Goal: Answer question/provide support: Share knowledge or assist other users

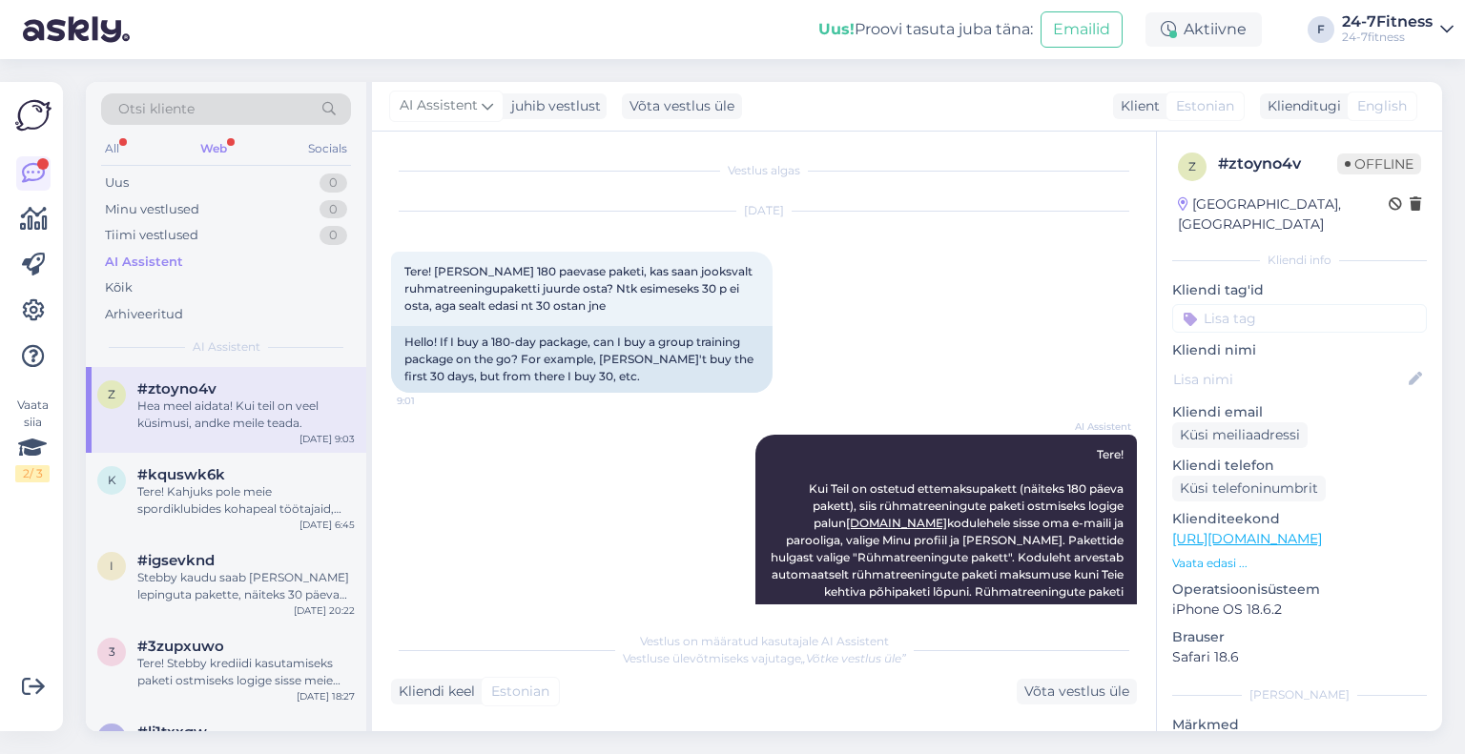
scroll to position [542, 0]
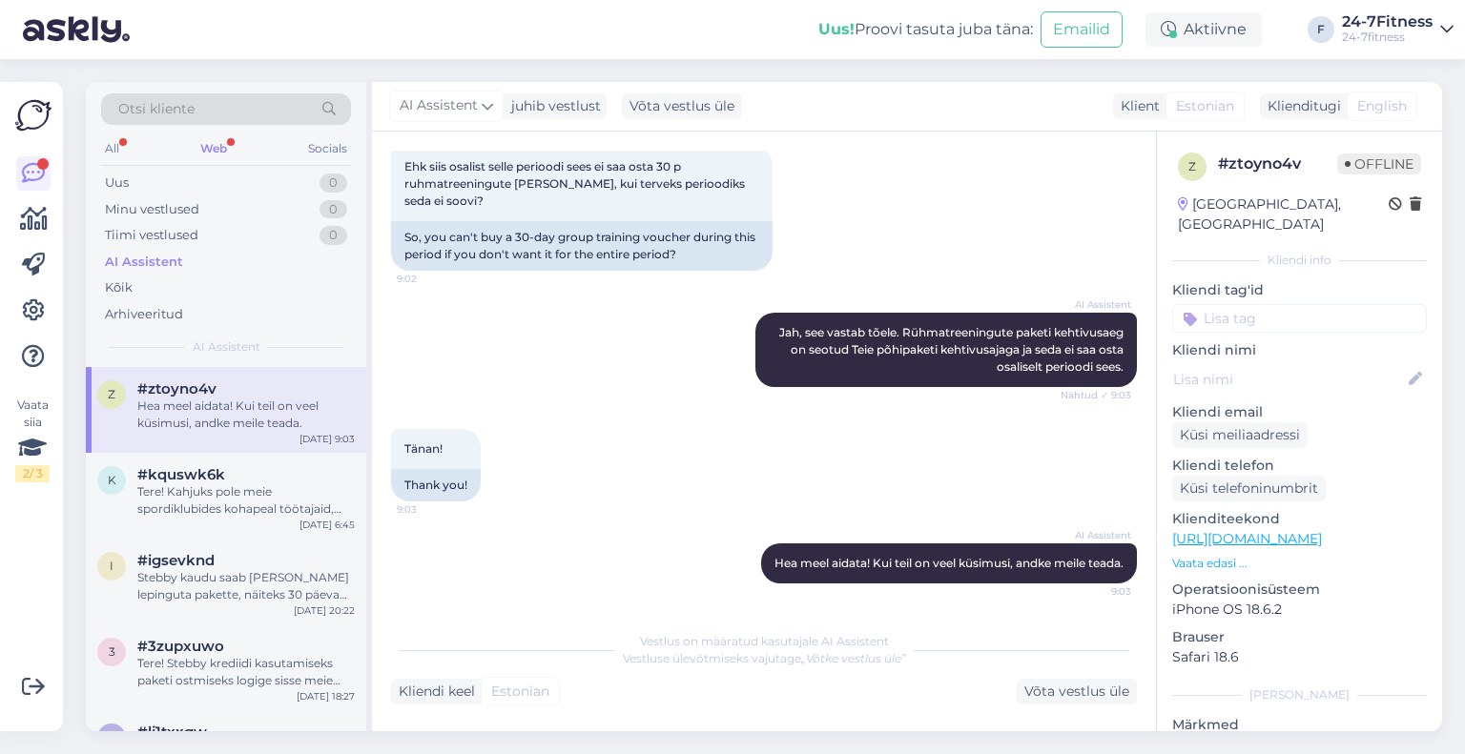
click at [223, 143] on div "Web" at bounding box center [213, 148] width 34 height 25
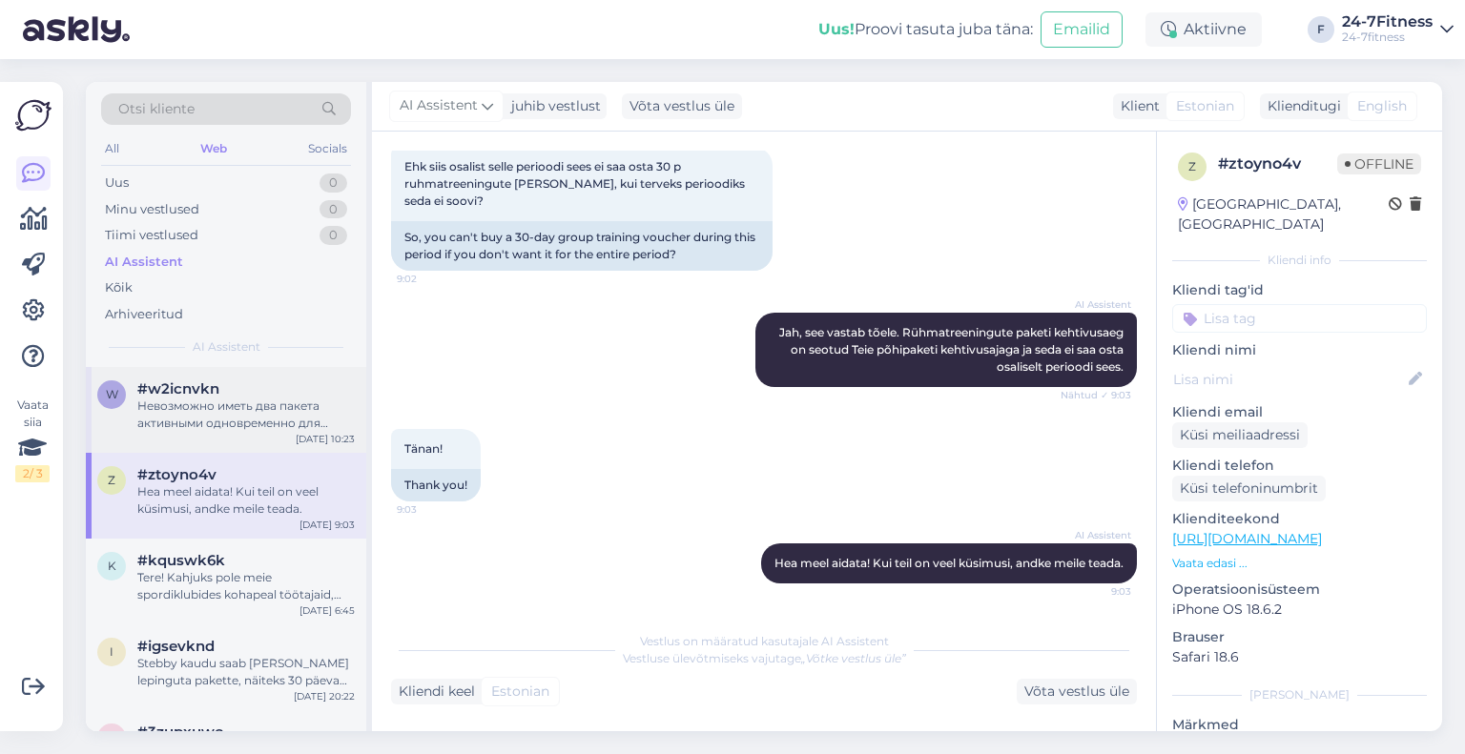
click at [275, 417] on div "Невозможно иметь два пакета активными одновременно для одного человека. Если Вы…" at bounding box center [245, 415] width 217 height 34
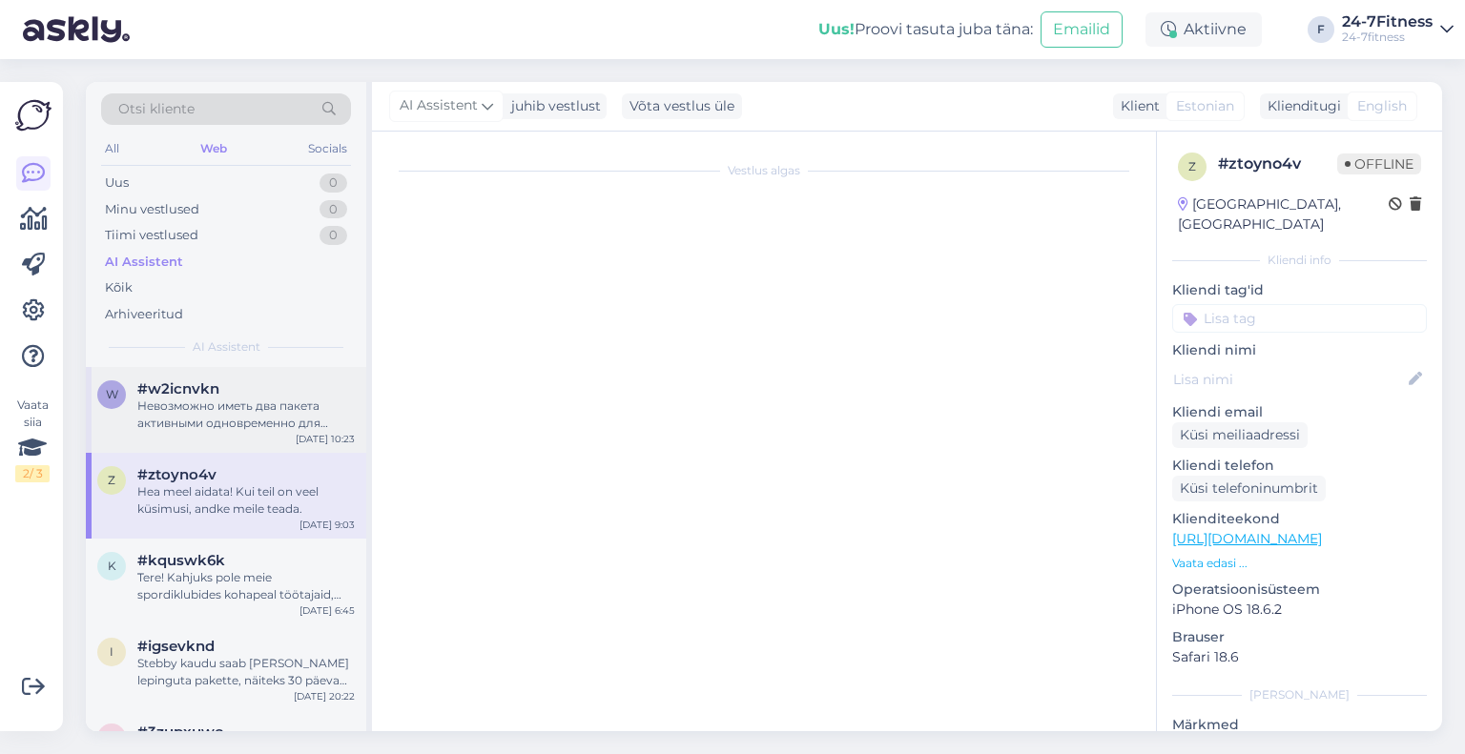
scroll to position [799, 0]
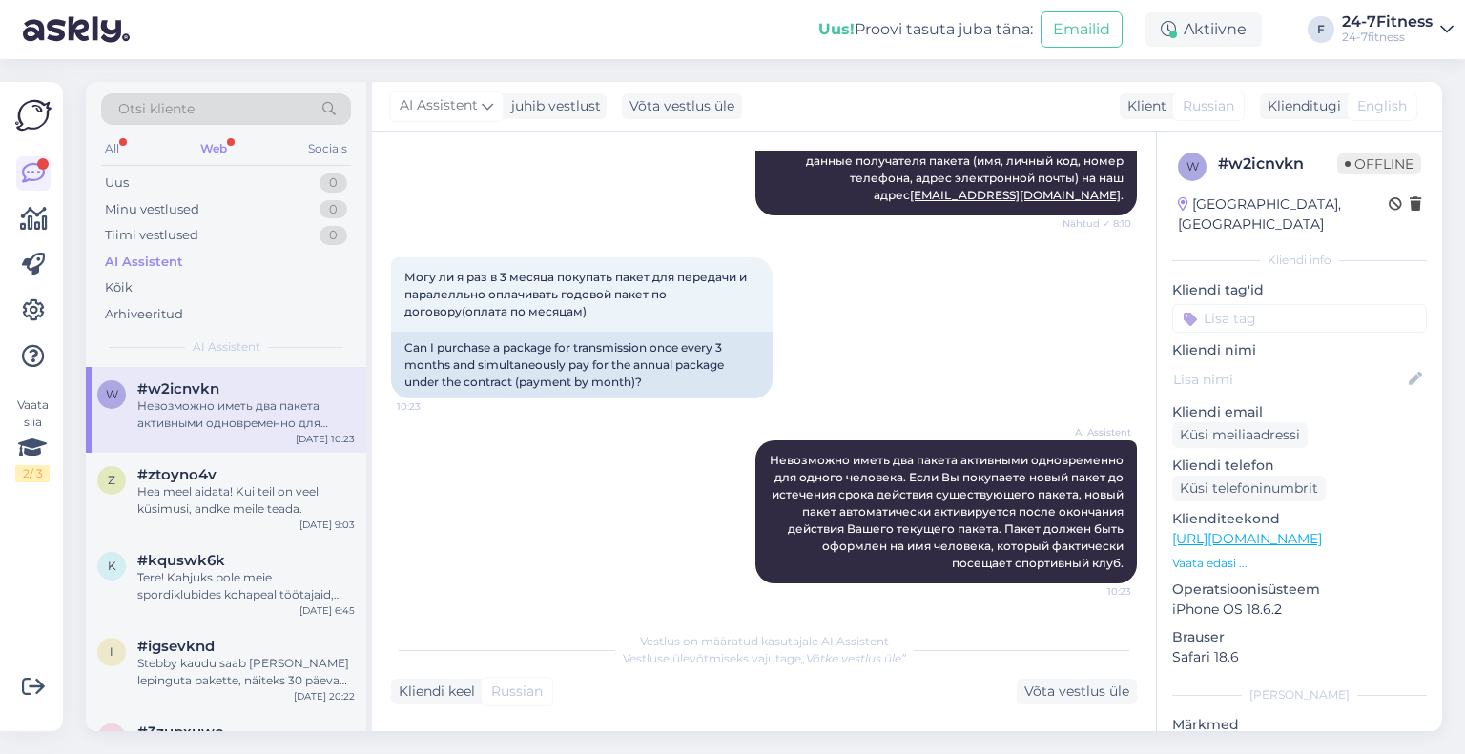
click at [216, 139] on div "Web" at bounding box center [213, 148] width 34 height 25
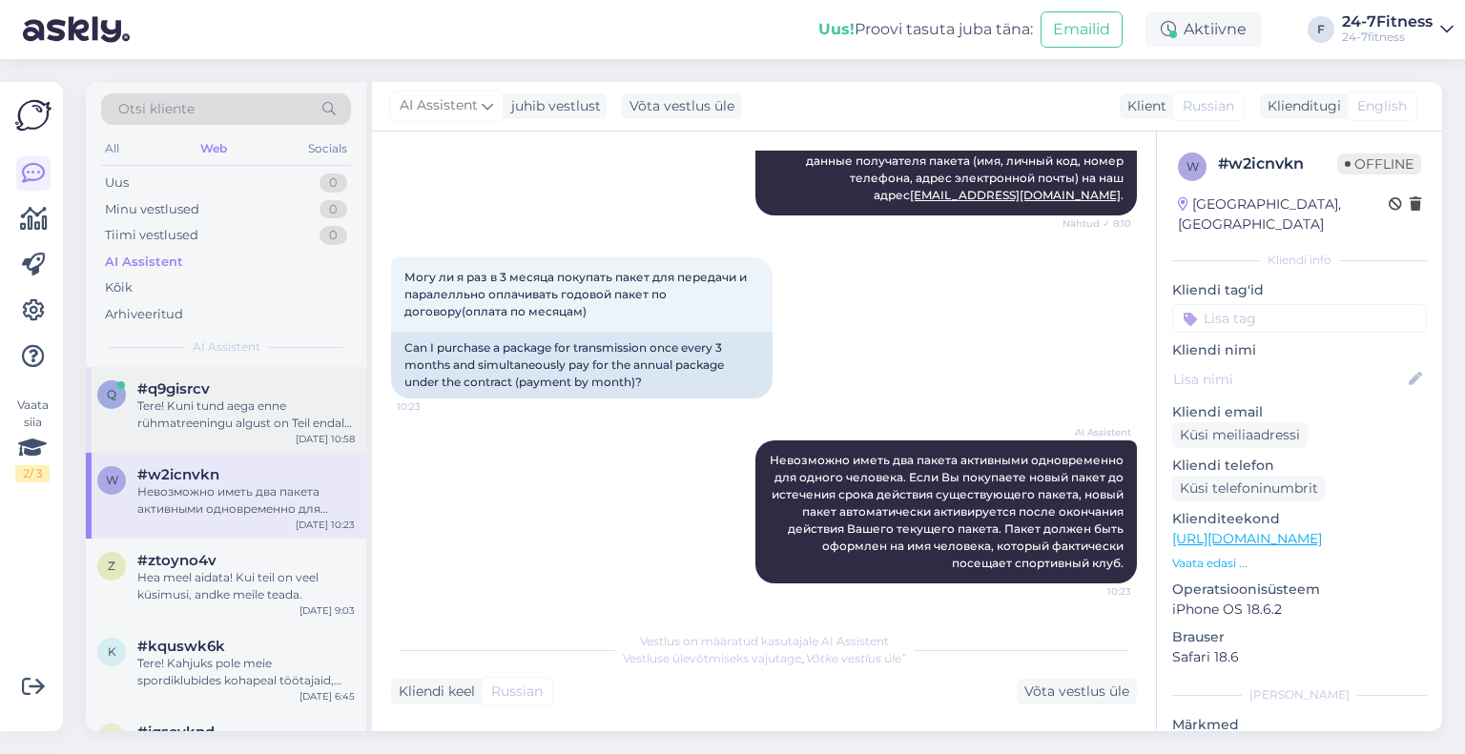
click at [211, 422] on div "Tere! Kuni tund aega enne rühmatreeningu algust on Teil endal võimalik aeg tühi…" at bounding box center [245, 415] width 217 height 34
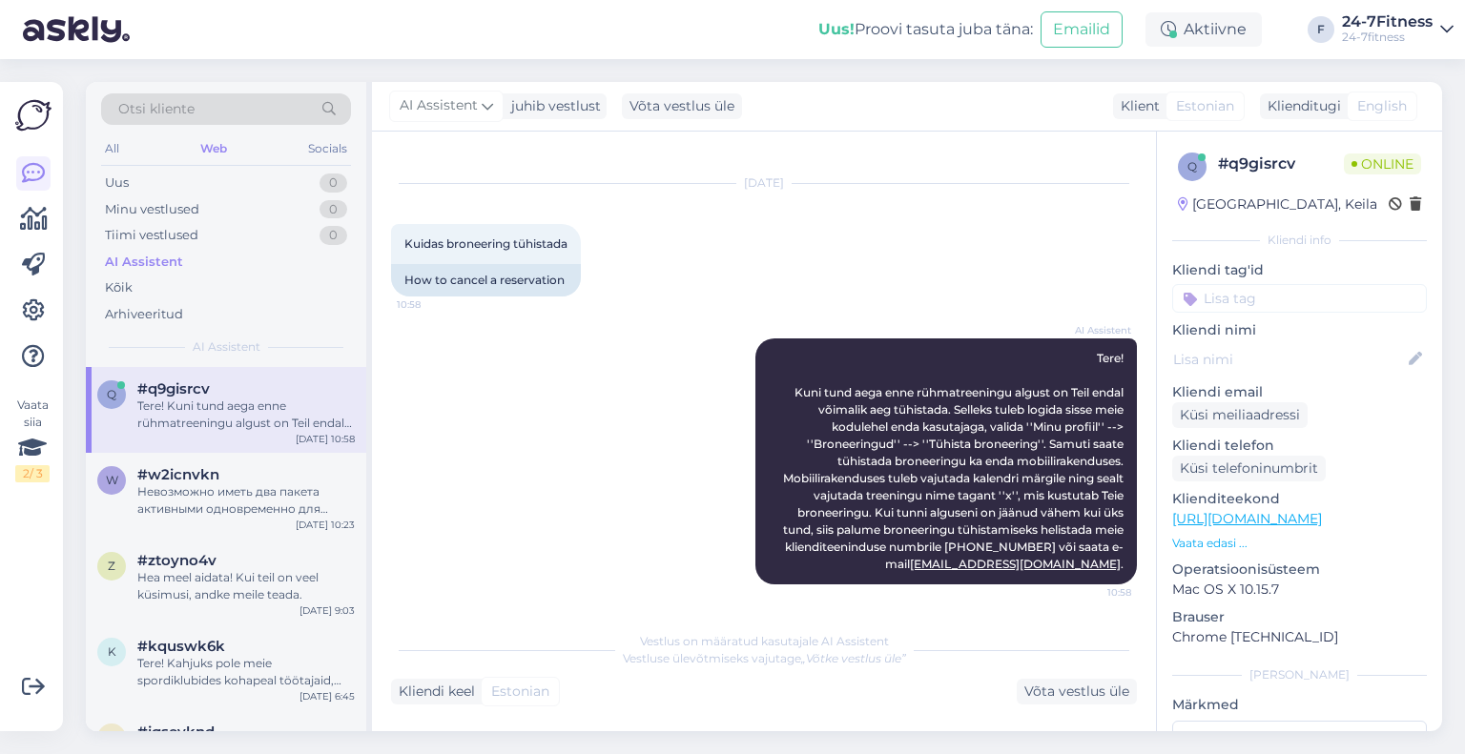
scroll to position [27, 0]
click at [248, 178] on div "Uus 2" at bounding box center [226, 183] width 250 height 27
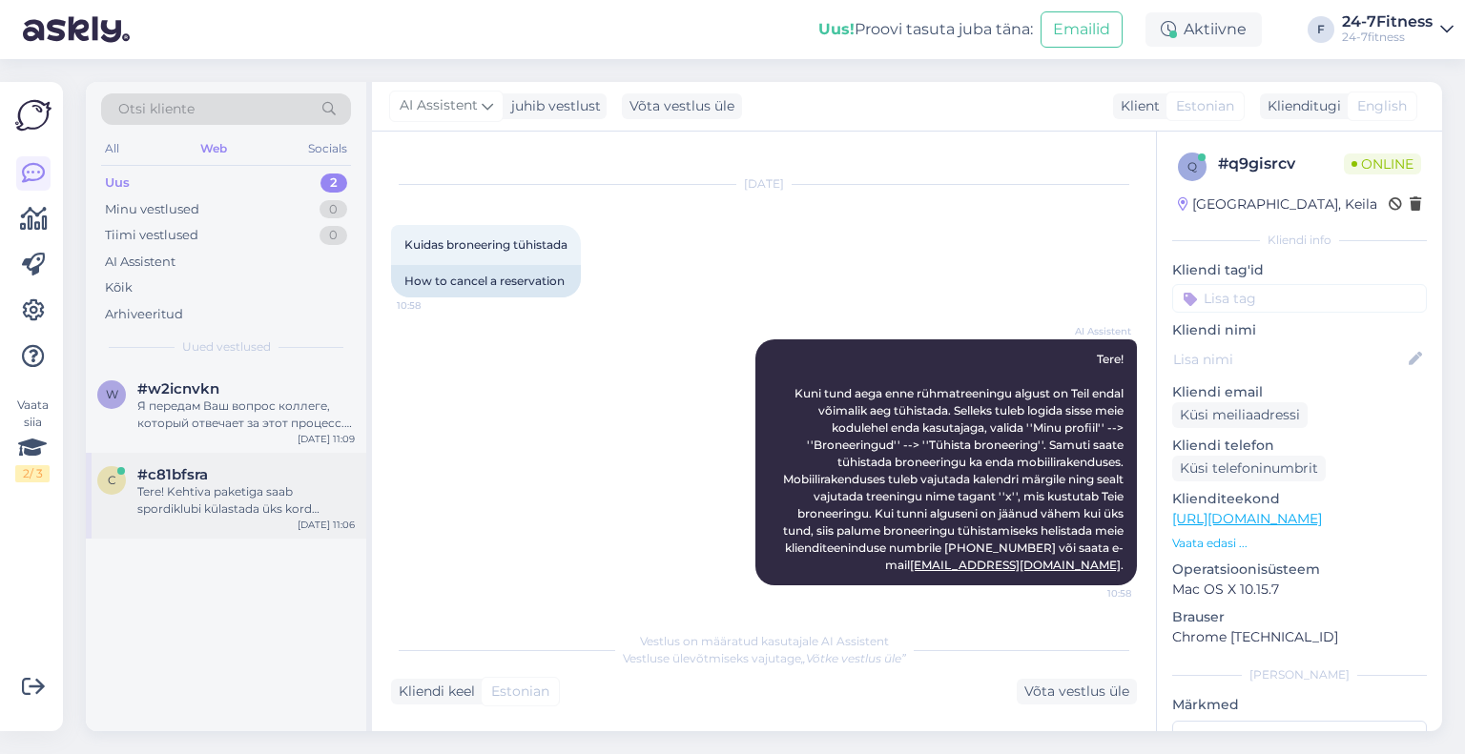
click at [236, 472] on div "#c81bfsra" at bounding box center [245, 474] width 217 height 17
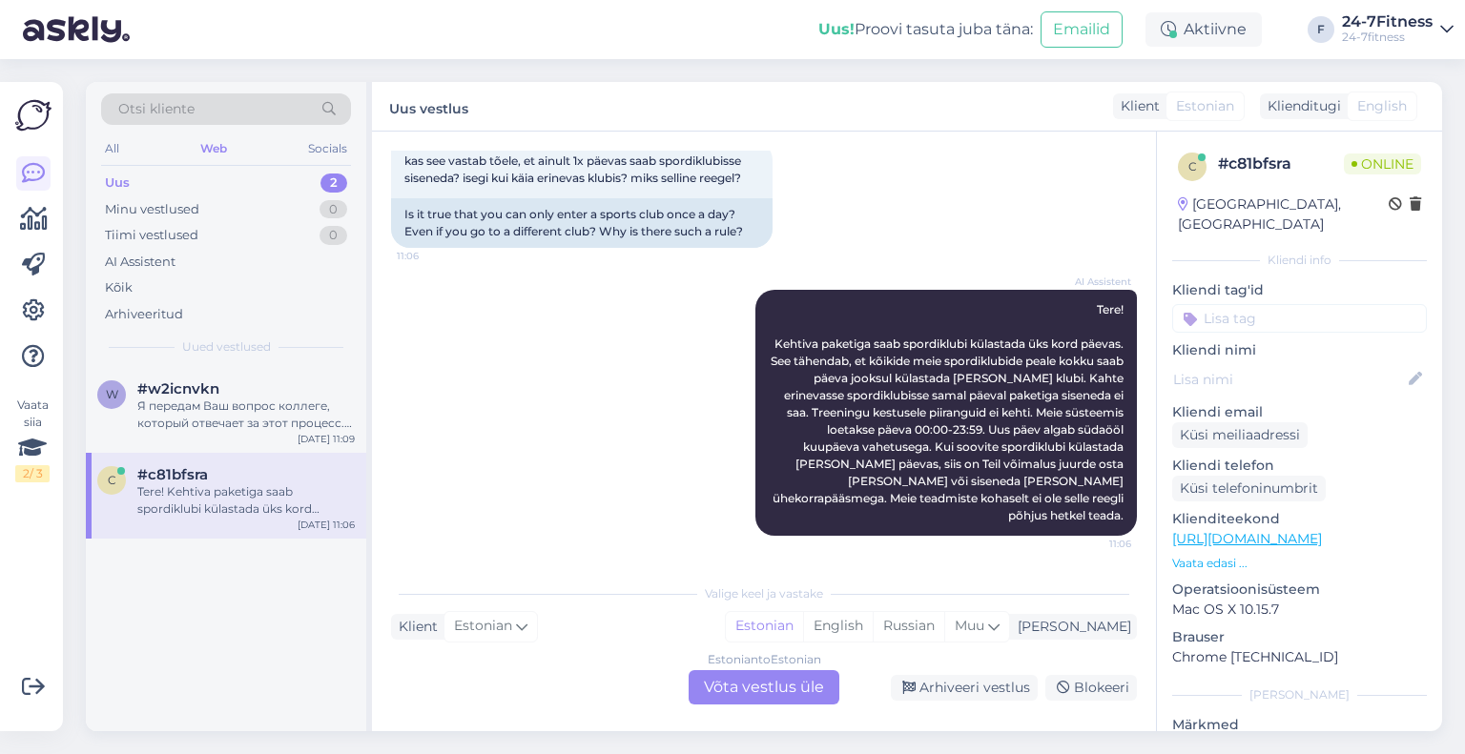
scroll to position [5721, 0]
click at [930, 680] on div "Arhiveeri vestlus" at bounding box center [964, 688] width 147 height 26
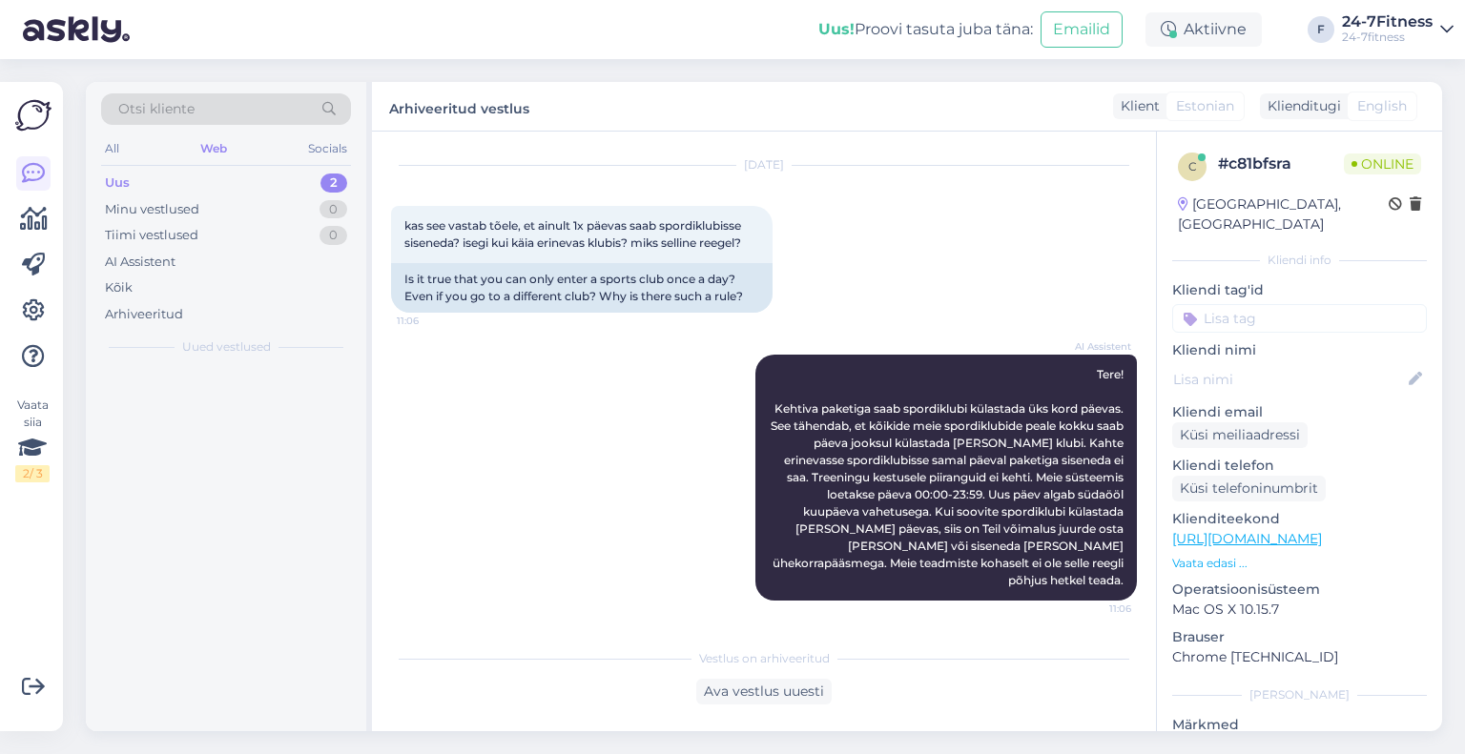
scroll to position [5656, 0]
click at [299, 380] on div "#w2icnvkn" at bounding box center [245, 388] width 217 height 17
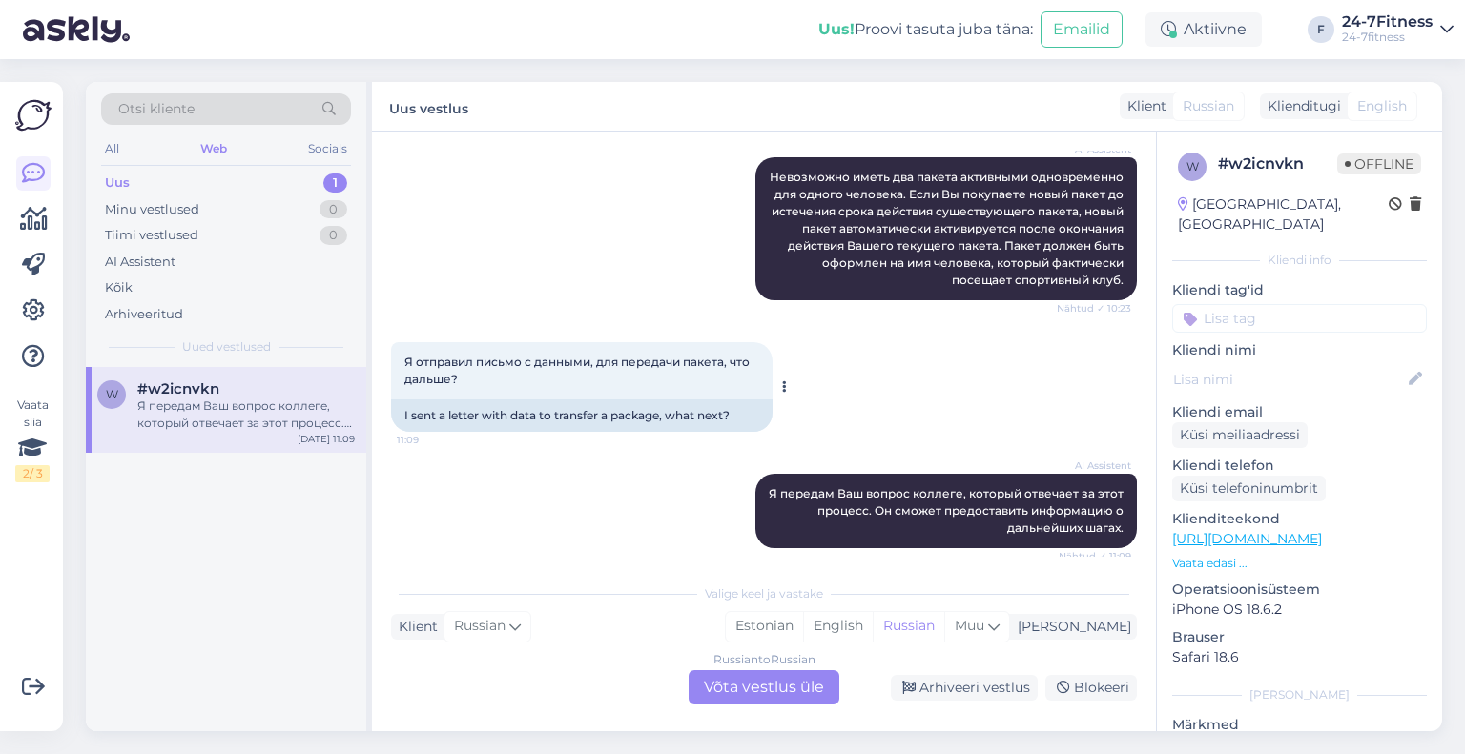
scroll to position [1095, 0]
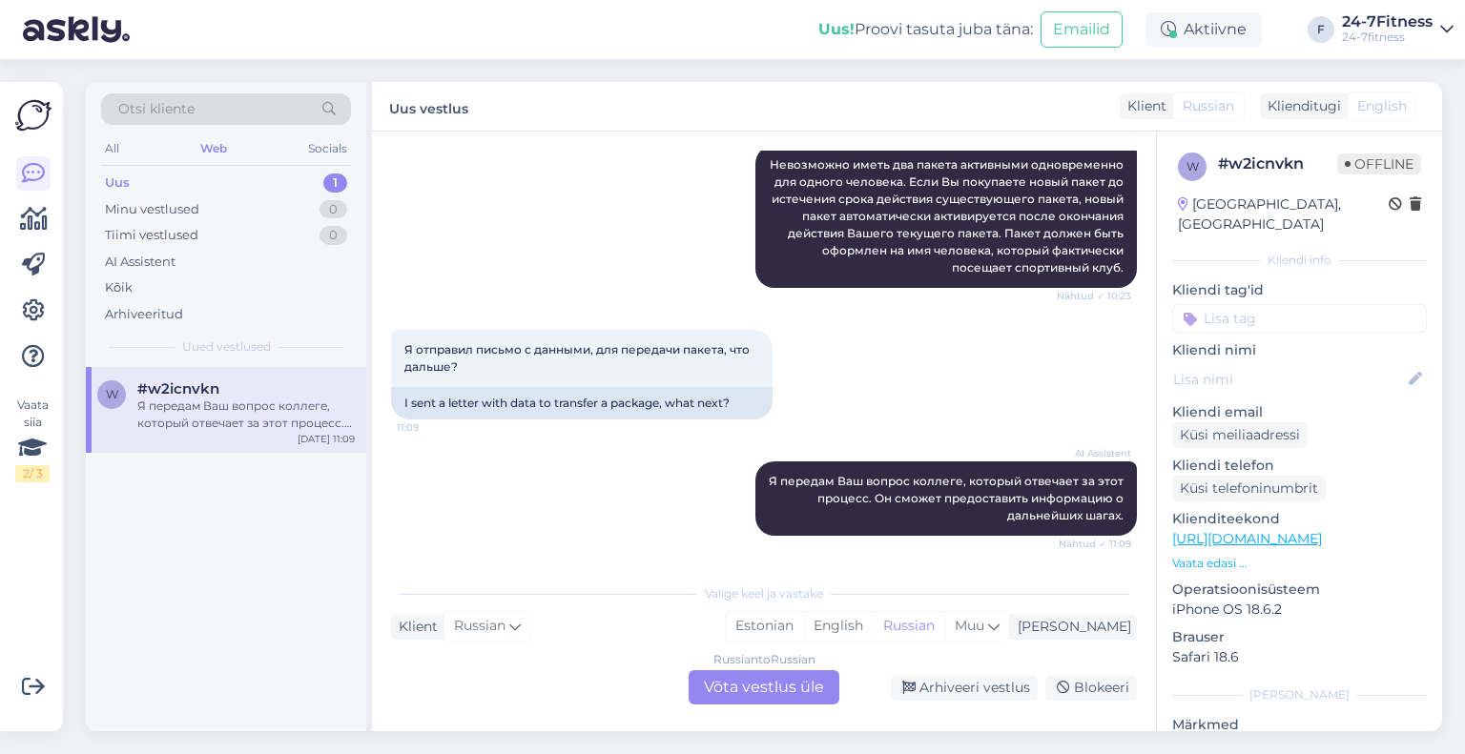
click at [729, 689] on div "Russian to Russian Võta vestlus üle" at bounding box center [763, 687] width 151 height 34
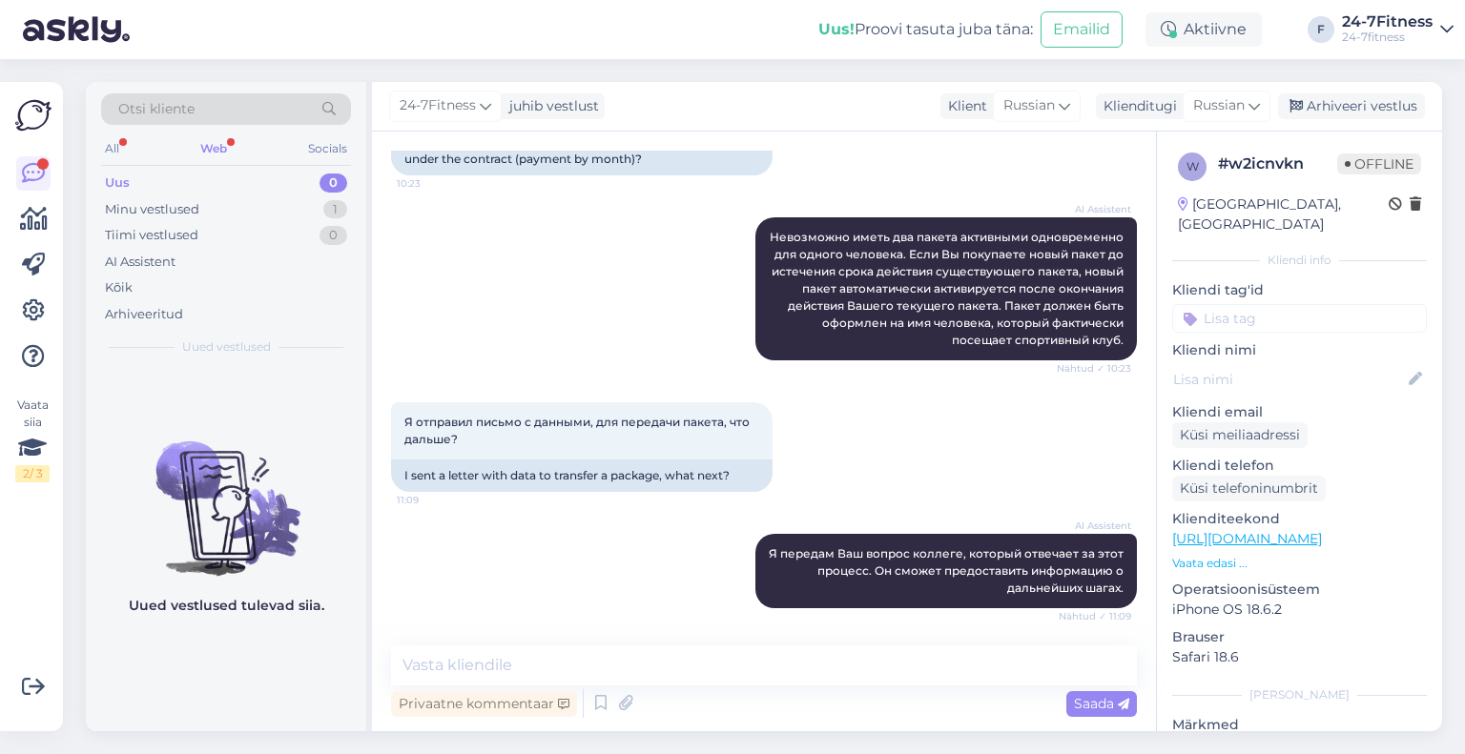
click at [202, 138] on div "Web" at bounding box center [213, 148] width 34 height 25
click at [192, 208] on div "Minu vestlused" at bounding box center [152, 209] width 94 height 19
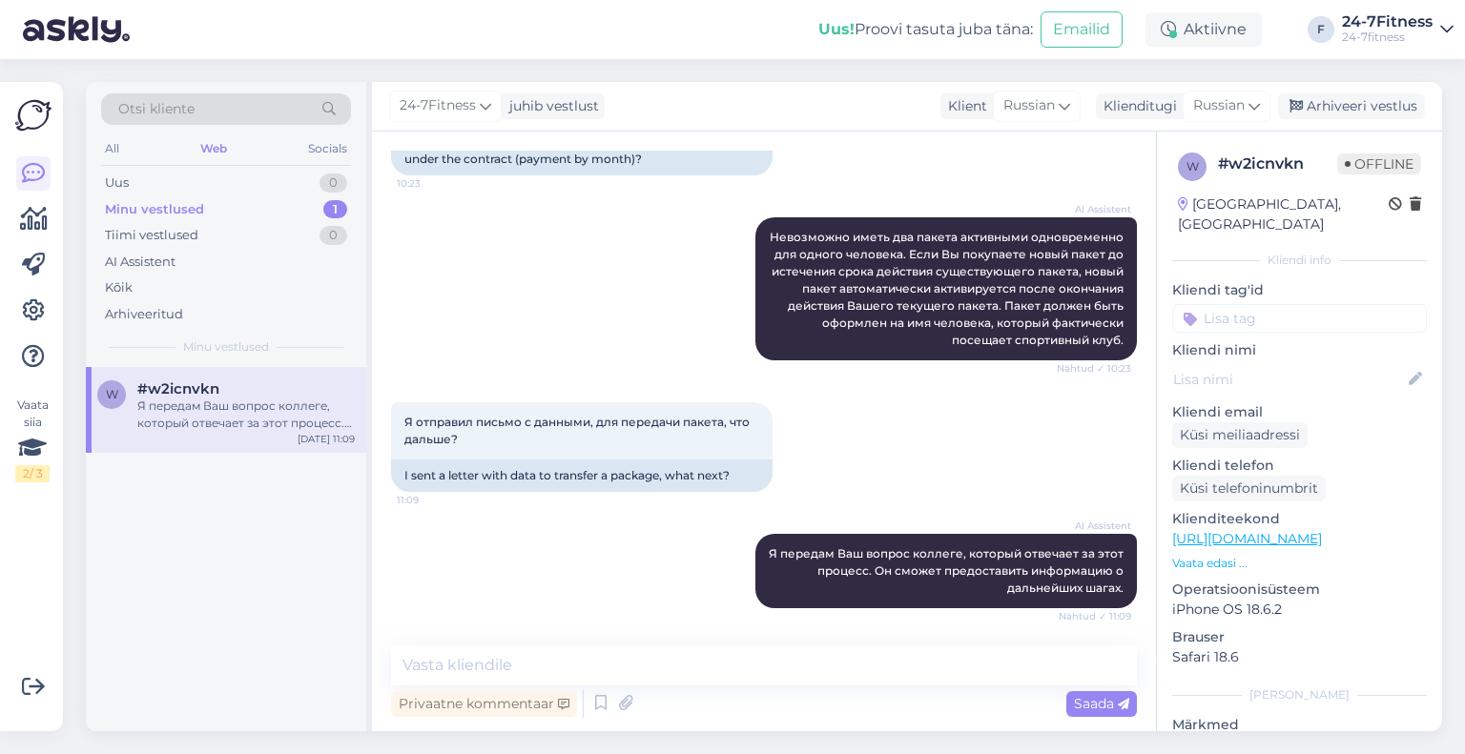
click at [216, 400] on div "Я передам Ваш вопрос коллеге, который отвечает за этот процесс. Он сможет предо…" at bounding box center [245, 415] width 217 height 34
click at [154, 257] on div "AI Assistent" at bounding box center [140, 262] width 71 height 19
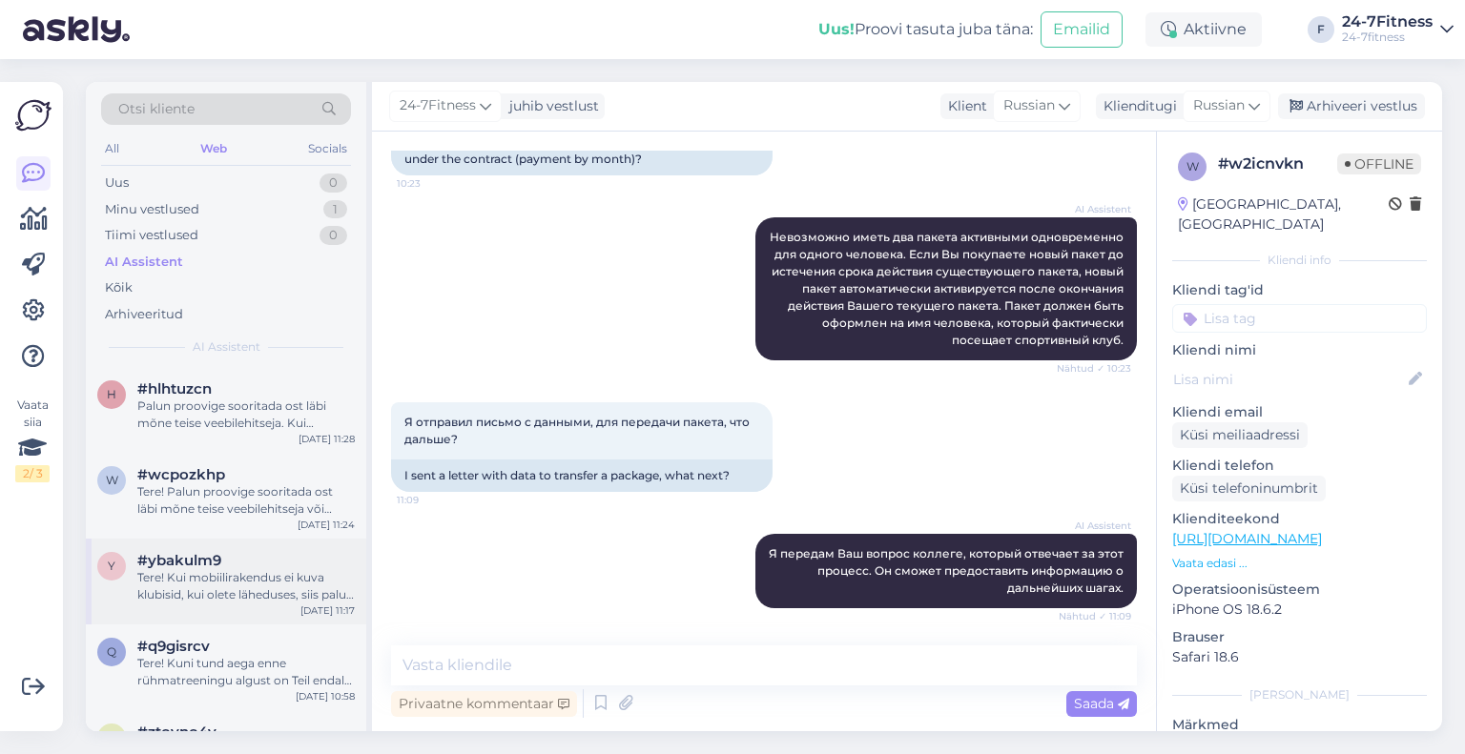
click at [217, 579] on div "Tere! Kui mobiilirakendus ei kuva klubisid, kui olete läheduses, siis palun vee…" at bounding box center [245, 586] width 217 height 34
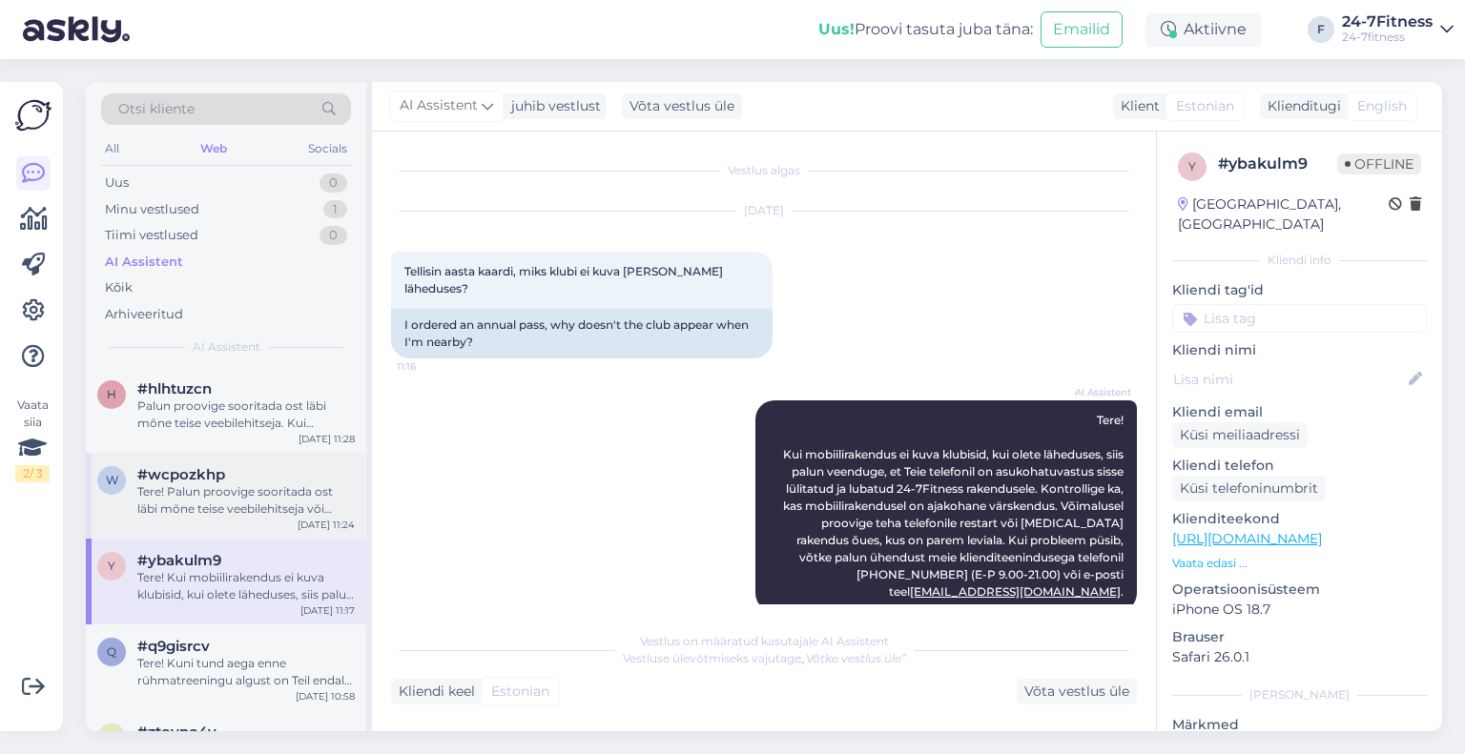
click at [223, 522] on div "w #wcpozkhp Tere! Palun proovige sooritada ost läbi mõne teise veebilehitseja v…" at bounding box center [226, 496] width 280 height 86
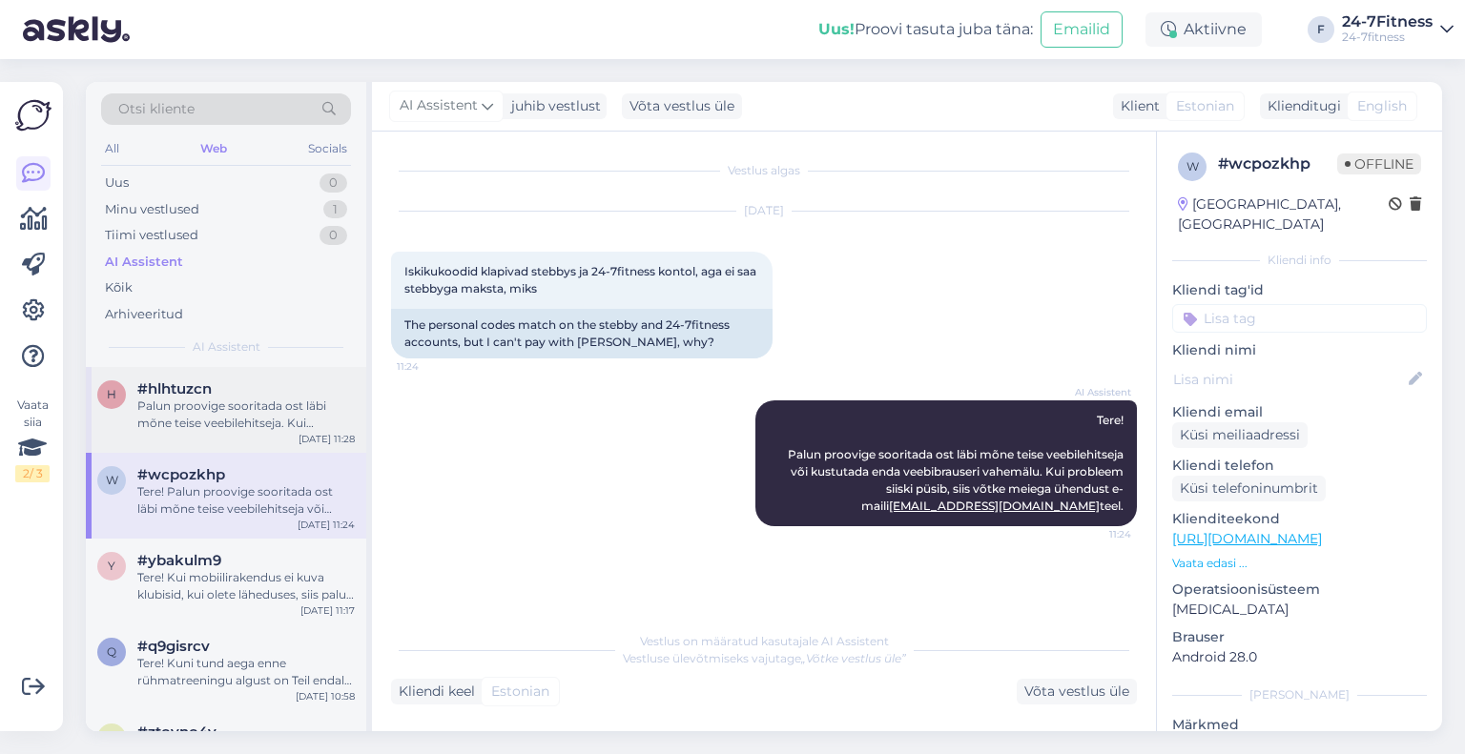
click at [212, 395] on span "#hlhtuzcn" at bounding box center [174, 388] width 74 height 17
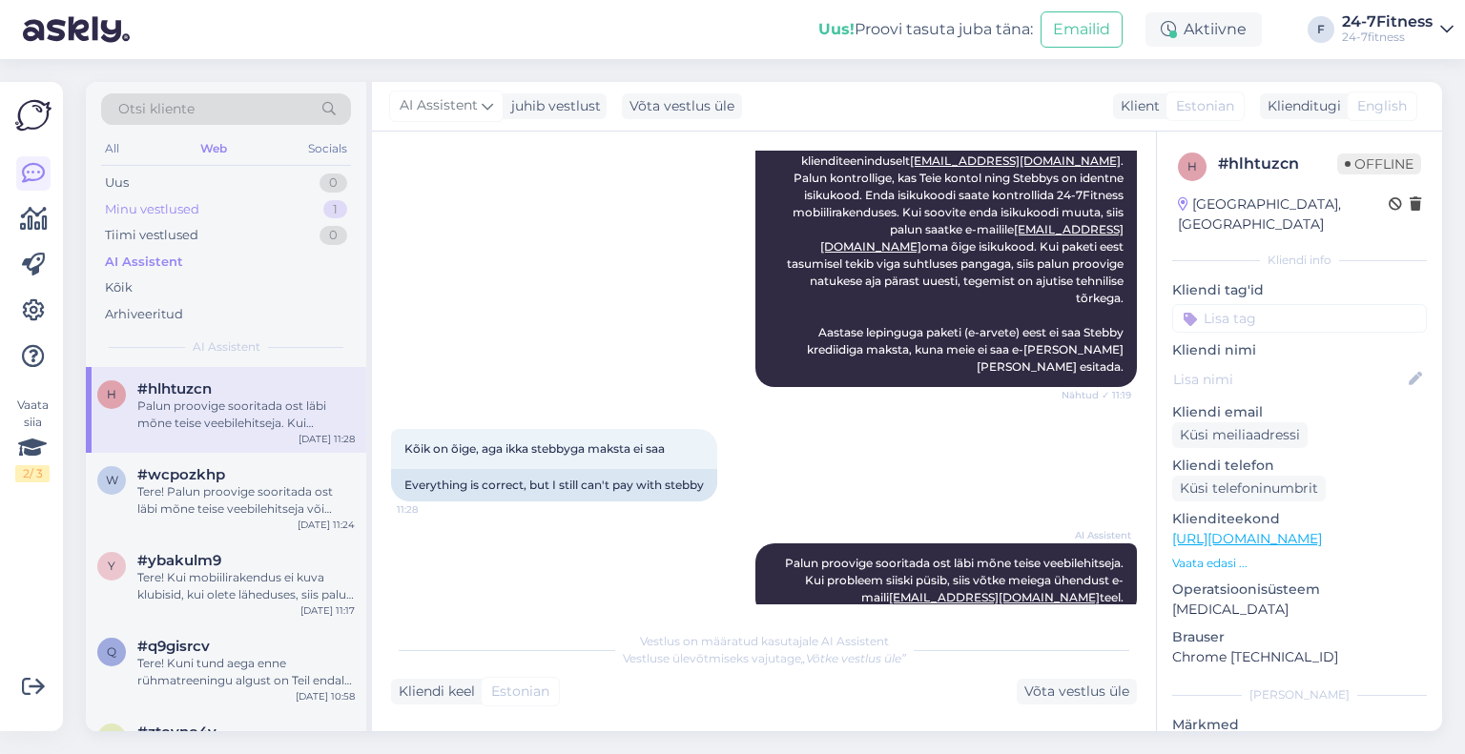
click at [153, 211] on div "Minu vestlused" at bounding box center [152, 209] width 94 height 19
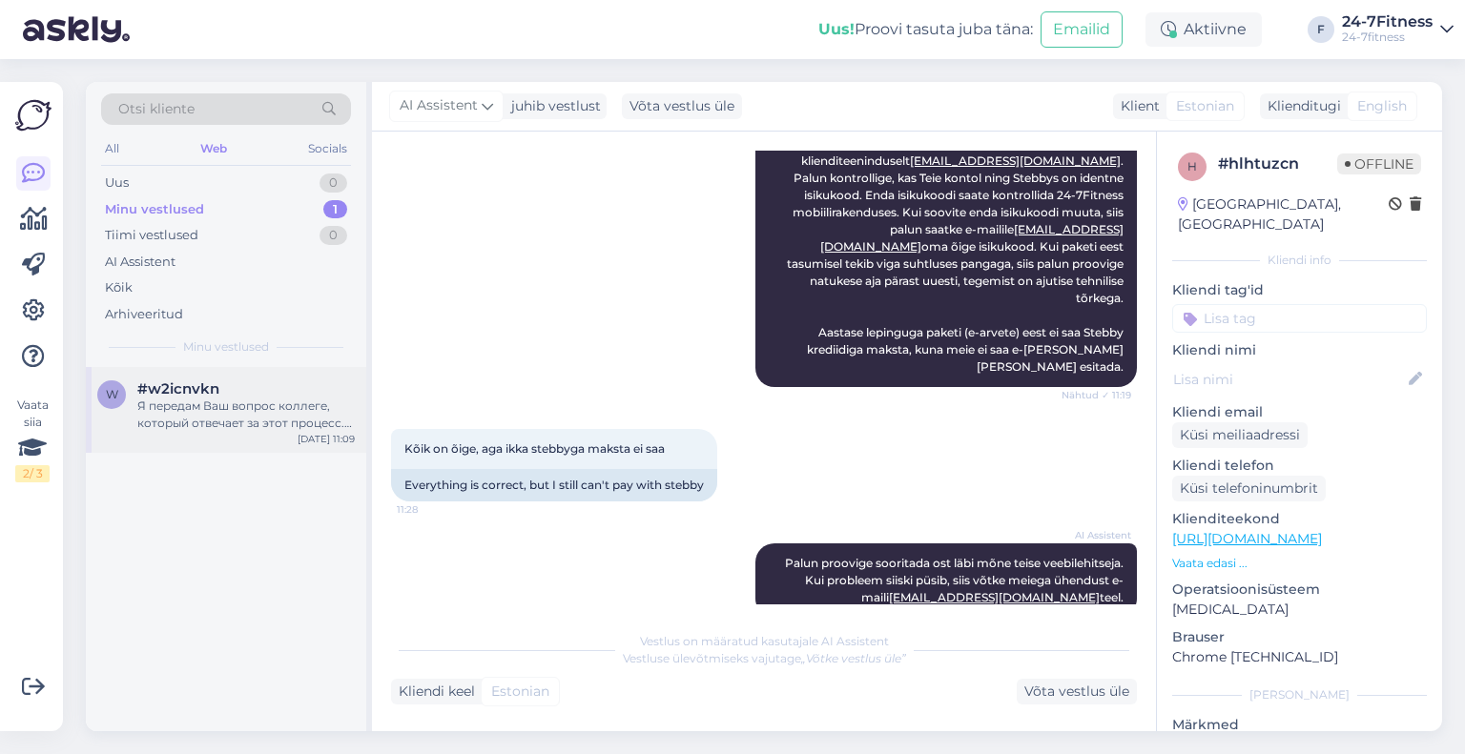
click at [248, 395] on div "#w2icnvkn" at bounding box center [245, 388] width 217 height 17
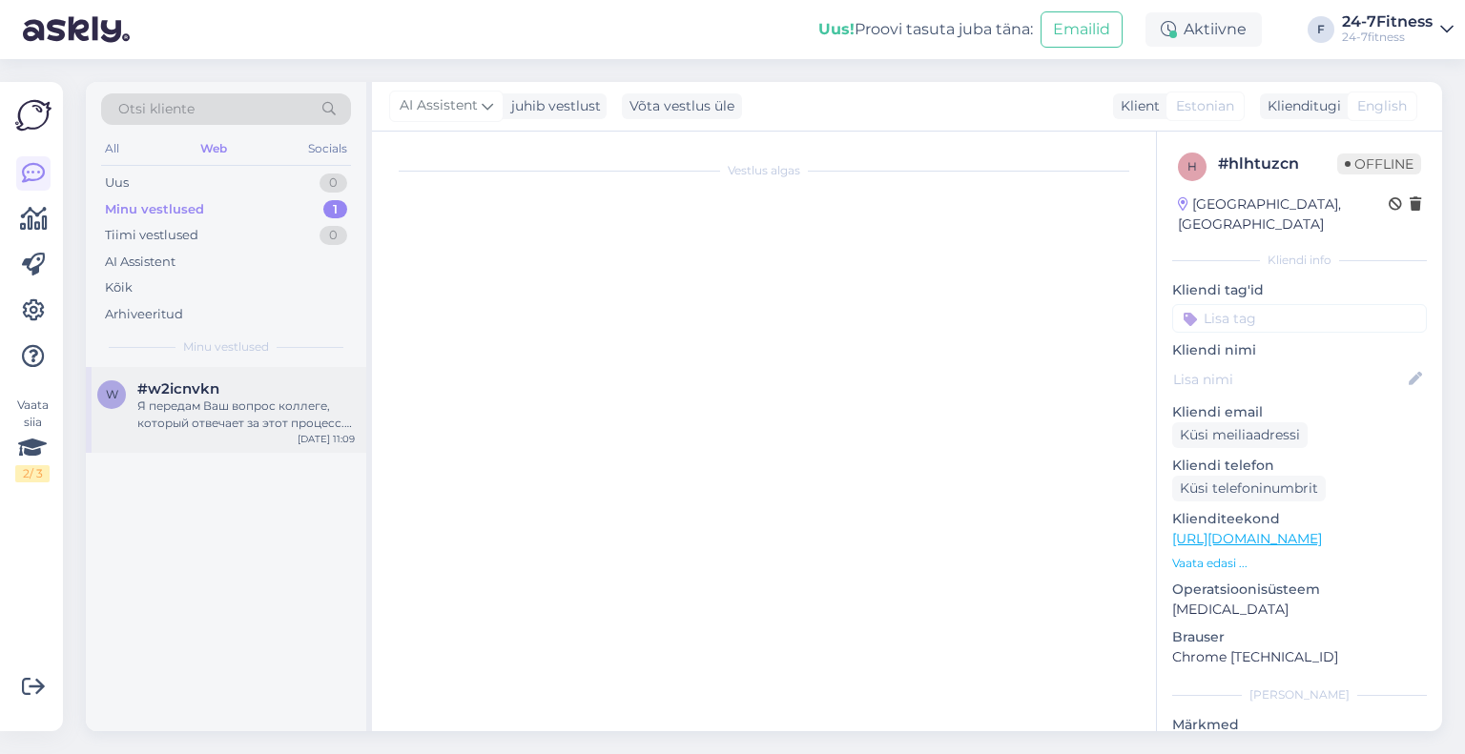
scroll to position [1022, 0]
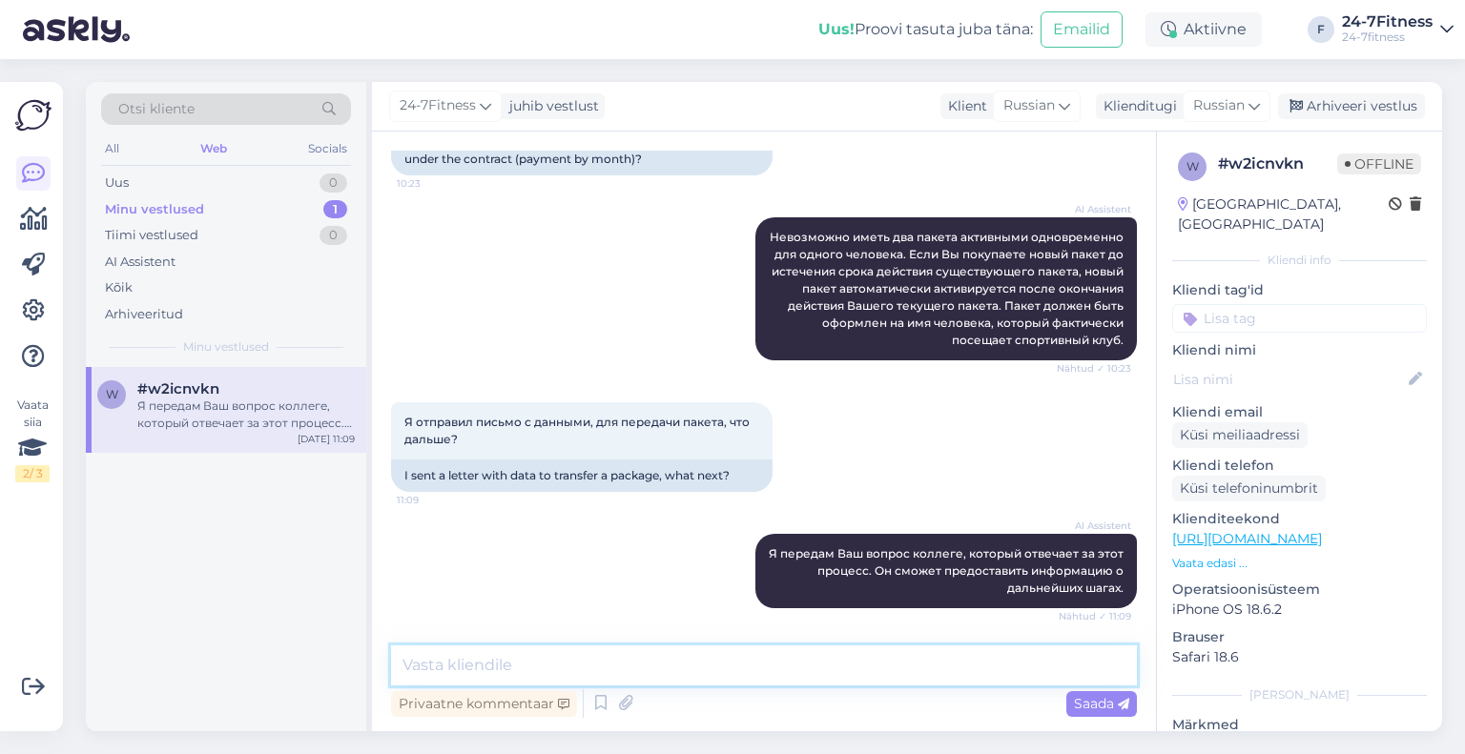
click at [684, 664] on textarea at bounding box center [764, 666] width 746 height 40
click at [1215, 101] on span "Russian" at bounding box center [1218, 105] width 51 height 21
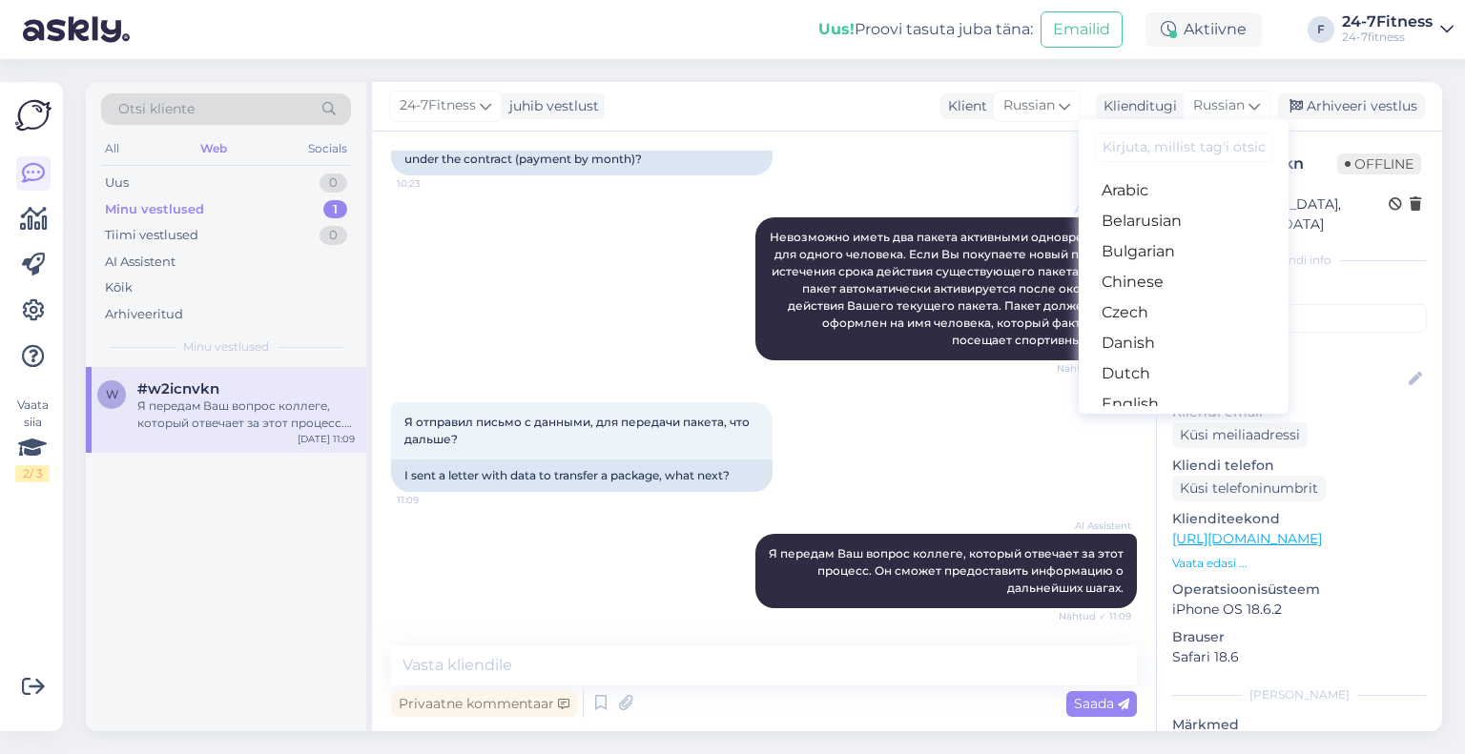
click at [1168, 420] on link "Estonian" at bounding box center [1183, 435] width 210 height 31
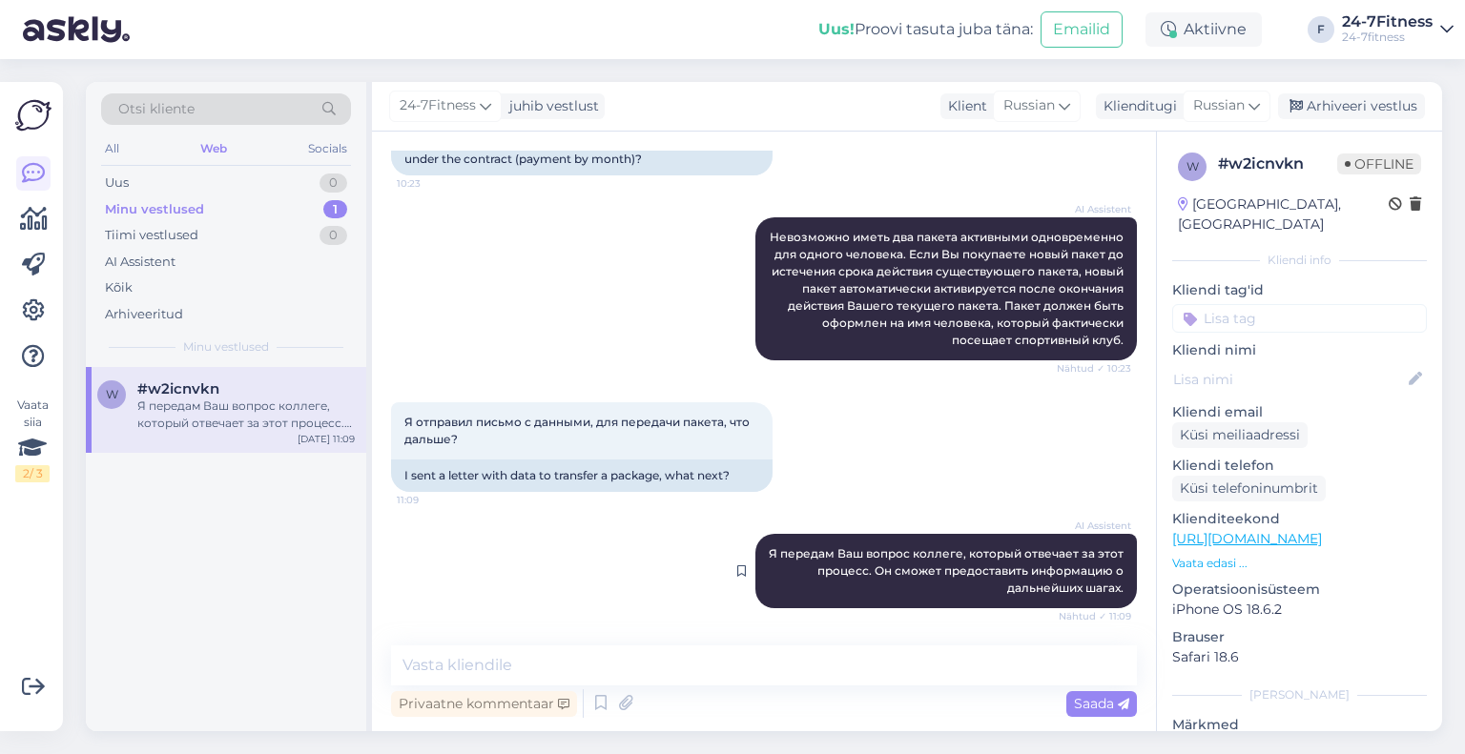
scroll to position [1040, 0]
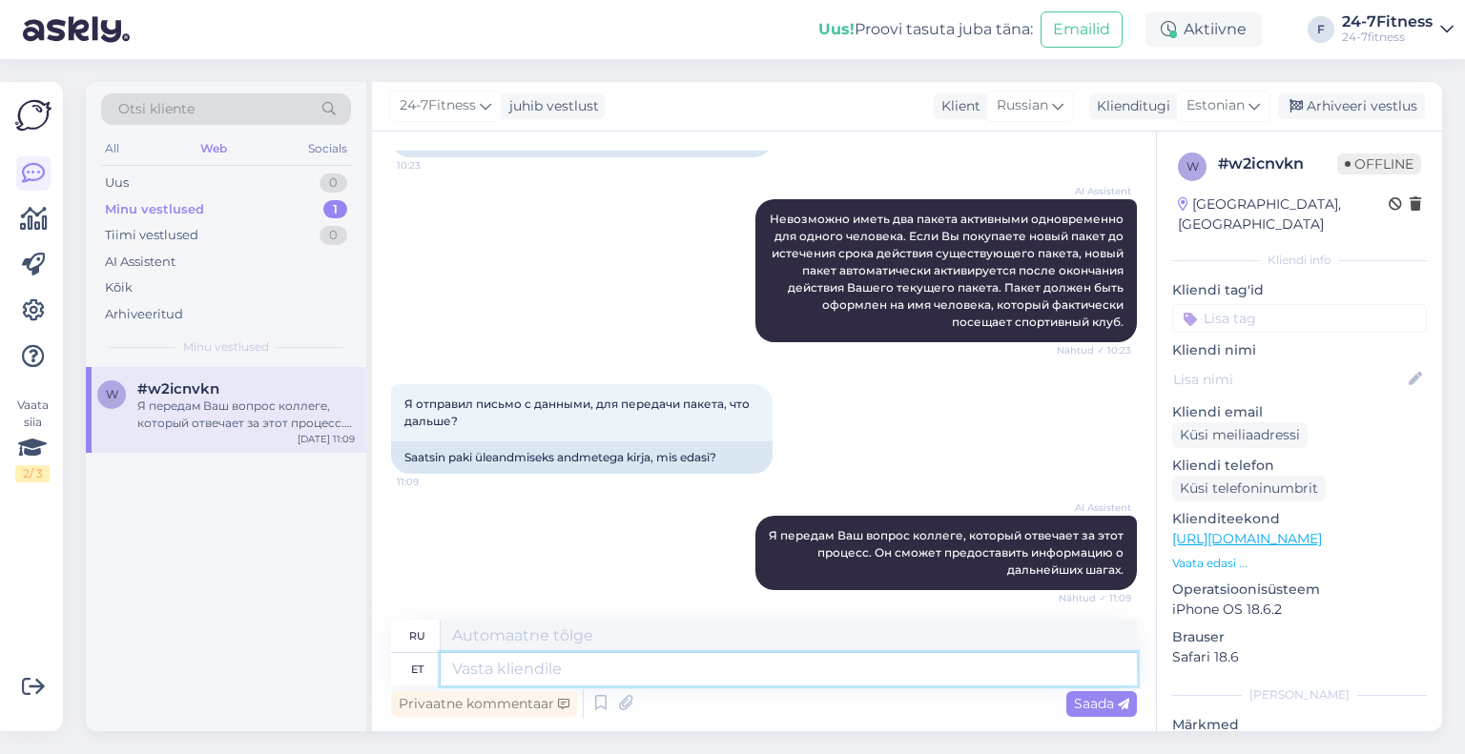
click at [721, 671] on textarea at bounding box center [789, 669] width 696 height 32
type textarea "Kui e"
type textarea "Если"
type textarea "Kui edastasite kir"
type textarea "Если вы переслали"
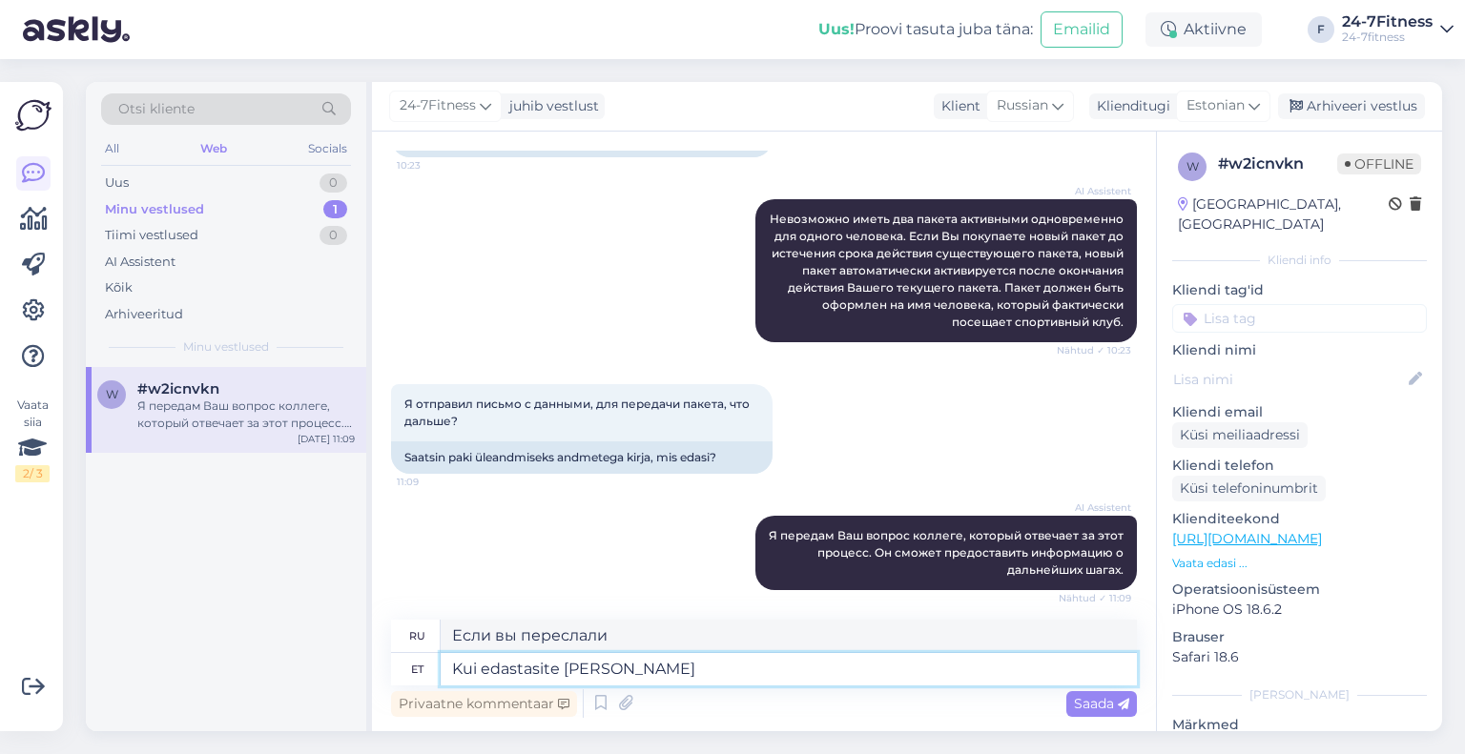
type textarea "Kui edastasite kirja meie"
type textarea "Если вы переслали письмо"
type textarea "Kui edastasite kirja meie e-"
type textarea "Если вы переслали нам письмо"
type textarea "Kui edastasite kirja meie e-mailile, vas"
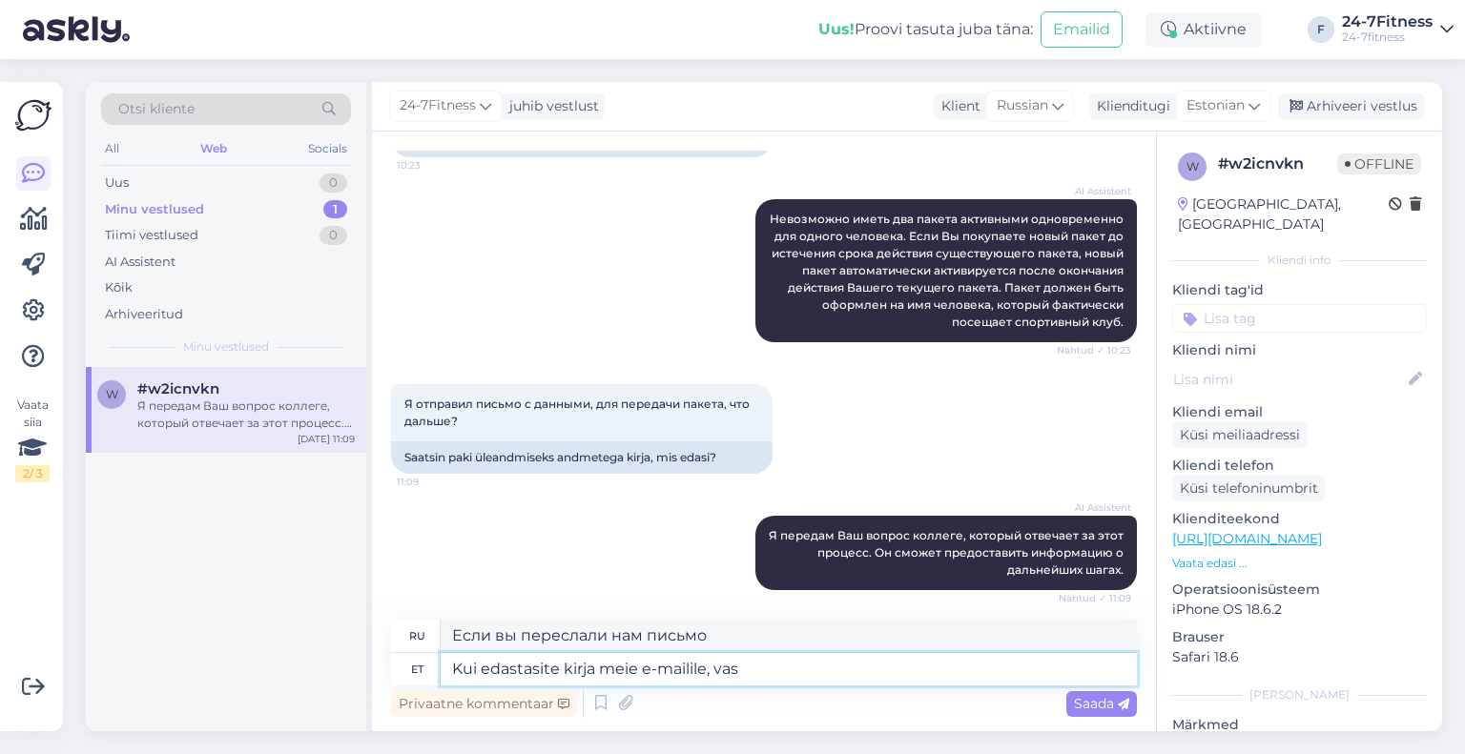
type textarea "Если вы переслали письмо на нашу электронную почту,"
type textarea "Kui edastasite kirja meie e-mailile, vastame Te"
type textarea "Если вы отправили письмо на нашу электронную почту, мы ответим."
type textarea "Kui edastasite kirja meie e-mailile, vastame Teile e"
type textarea "Если вы отправили письмо на нашу электронную почту, мы вам ответим."
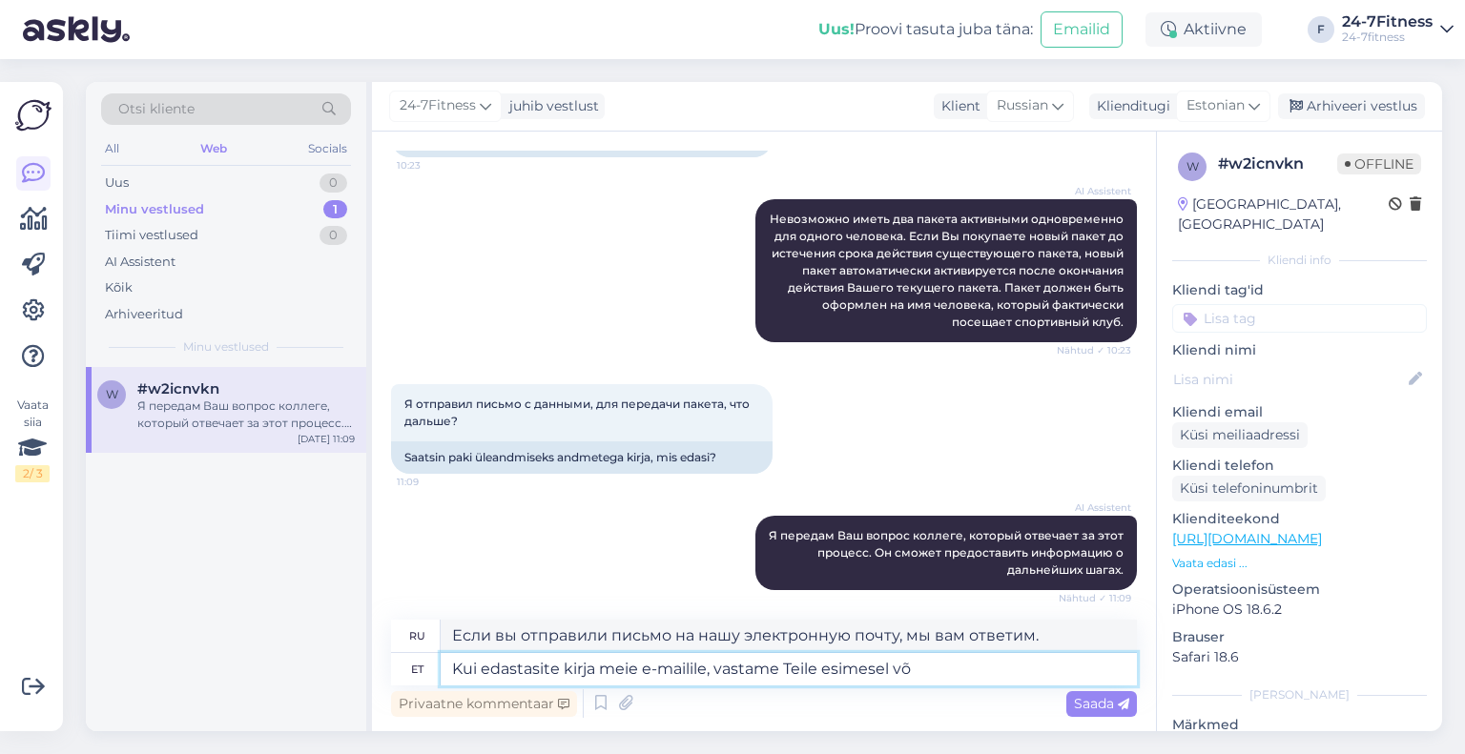
type textarea "Kui edastasite kirja meie e-mailile, vastame Teile esimesel või"
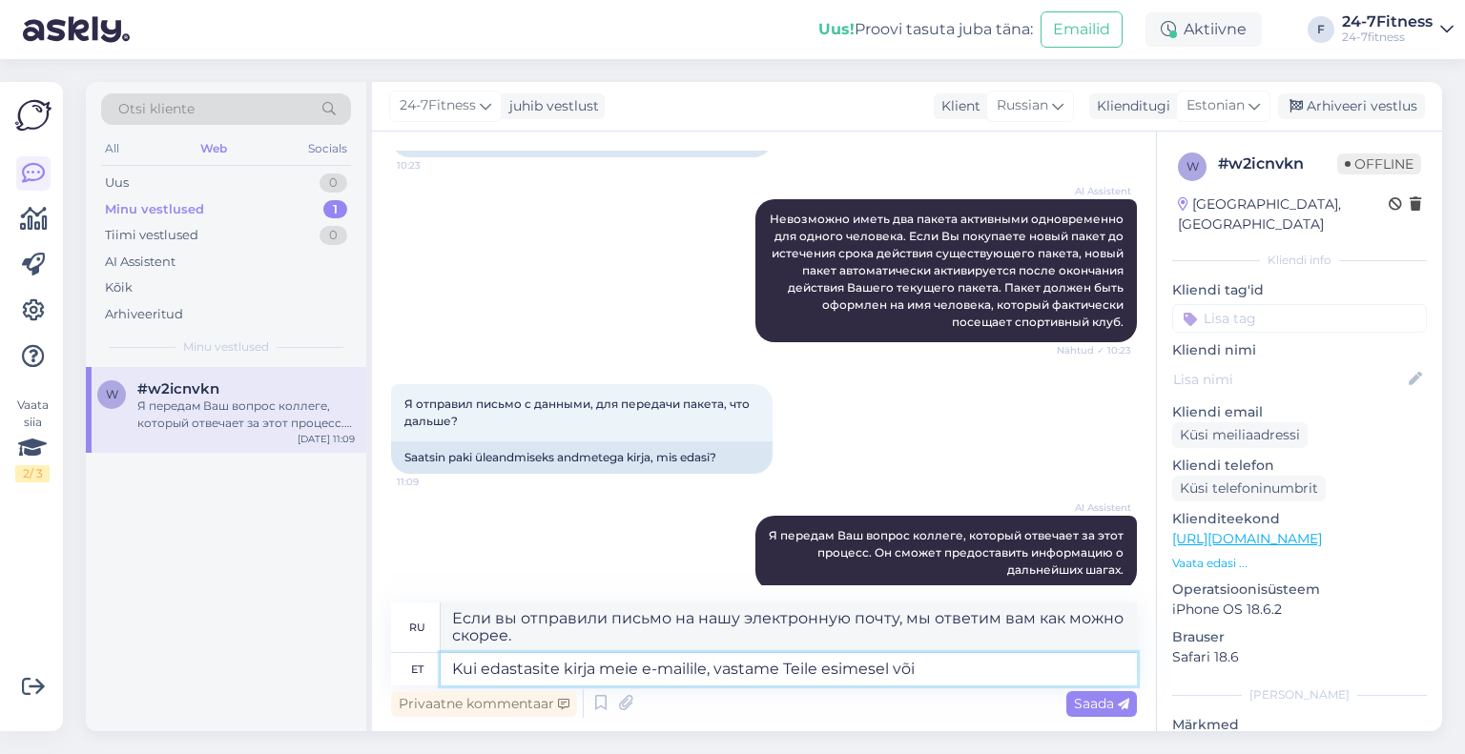
type textarea "Если вы отправили письмо на нашу электронную почту, мы ответим вам в течение пе…"
type textarea "Kui edastasite kirja meie e-mailile, vastame Teile esimesel võimalusel."
type textarea "Если вы отправили письмо на нашу электронную почту, мы ответим вам как можно ск…"
type textarea "Kui edastasite kirja meie e-mailile, vastame Teile esimesel võimalusel."
click at [1094, 706] on span "Saada" at bounding box center [1101, 703] width 55 height 17
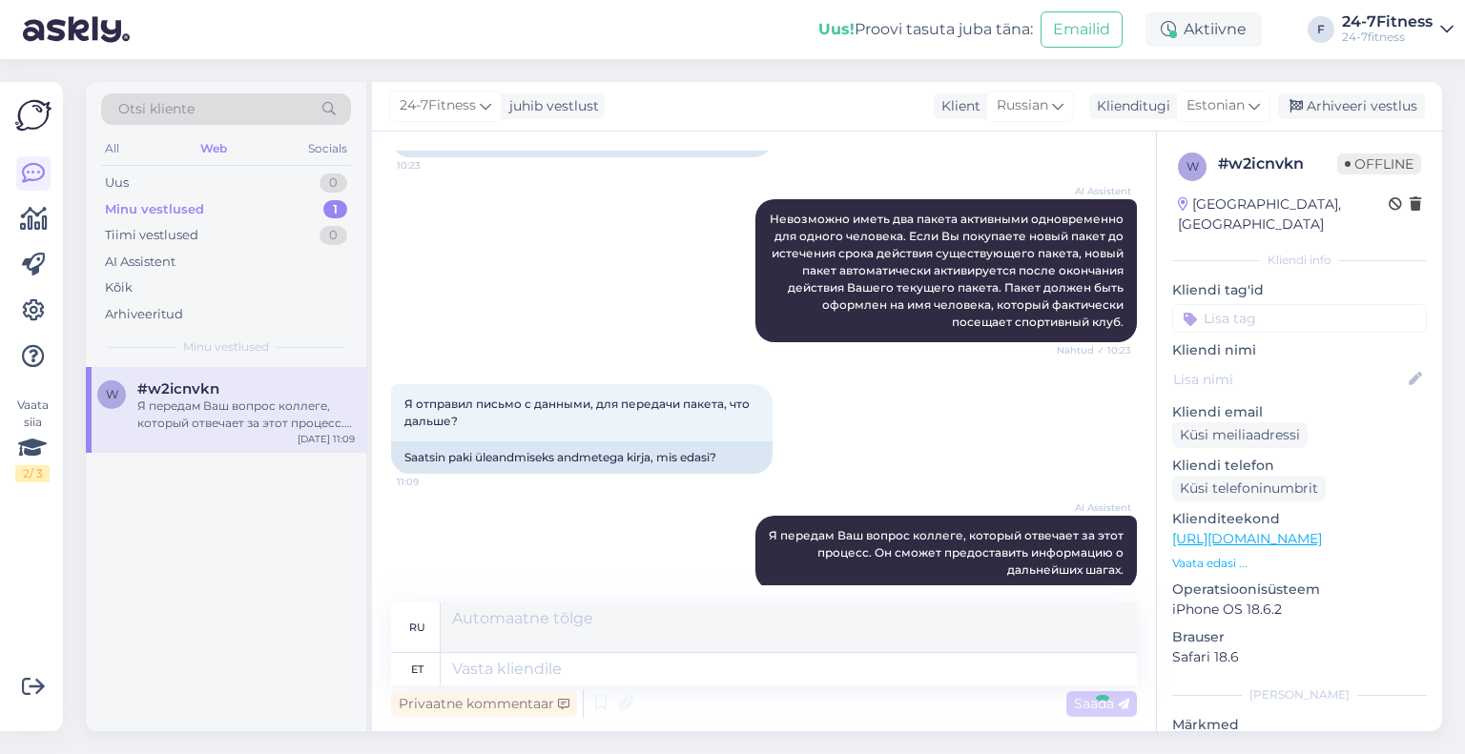
scroll to position [1198, 0]
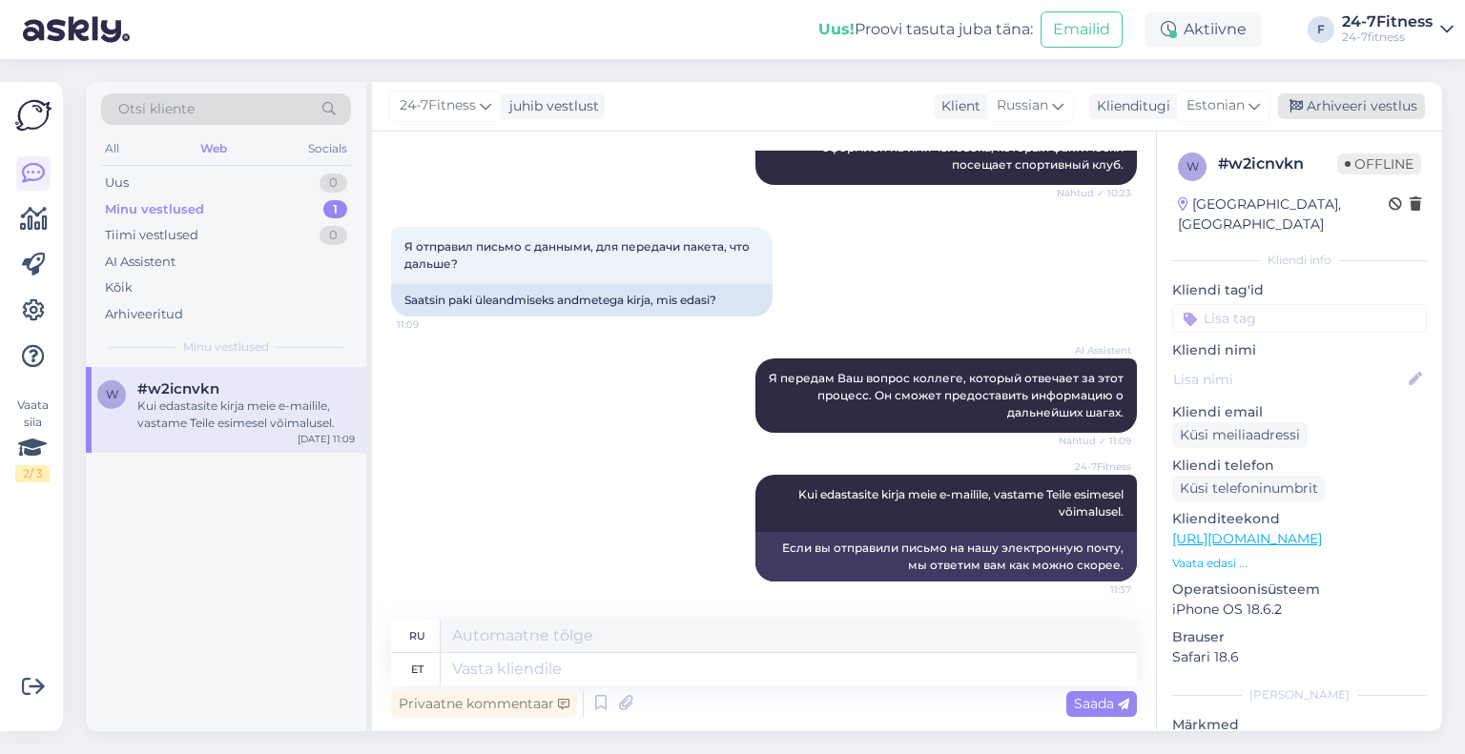
click at [1337, 99] on div "Arhiveeri vestlus" at bounding box center [1351, 106] width 147 height 26
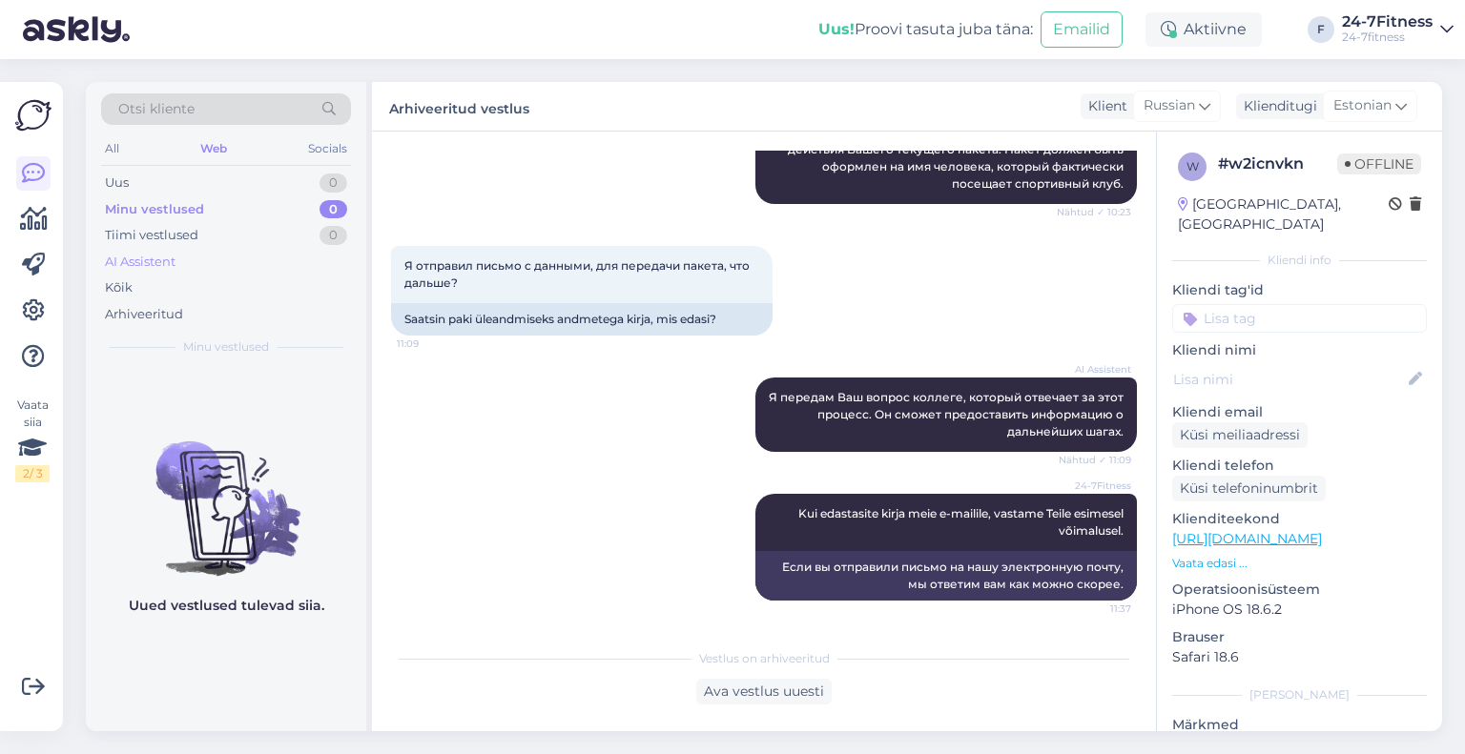
click at [153, 262] on div "AI Assistent" at bounding box center [140, 262] width 71 height 19
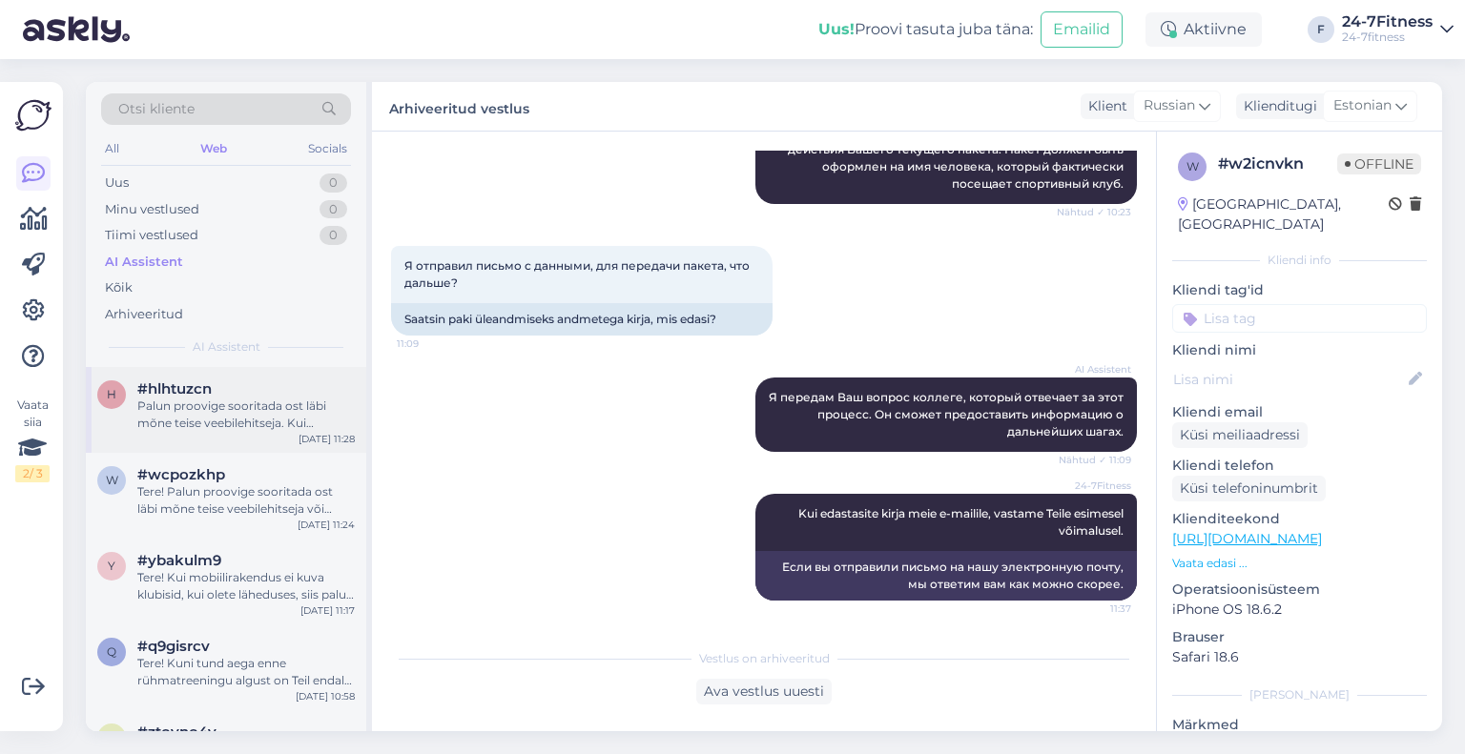
click at [210, 418] on div "Palun proovige sooritada ost läbi mõne teise veebilehitseja. Kui probleem siisk…" at bounding box center [245, 415] width 217 height 34
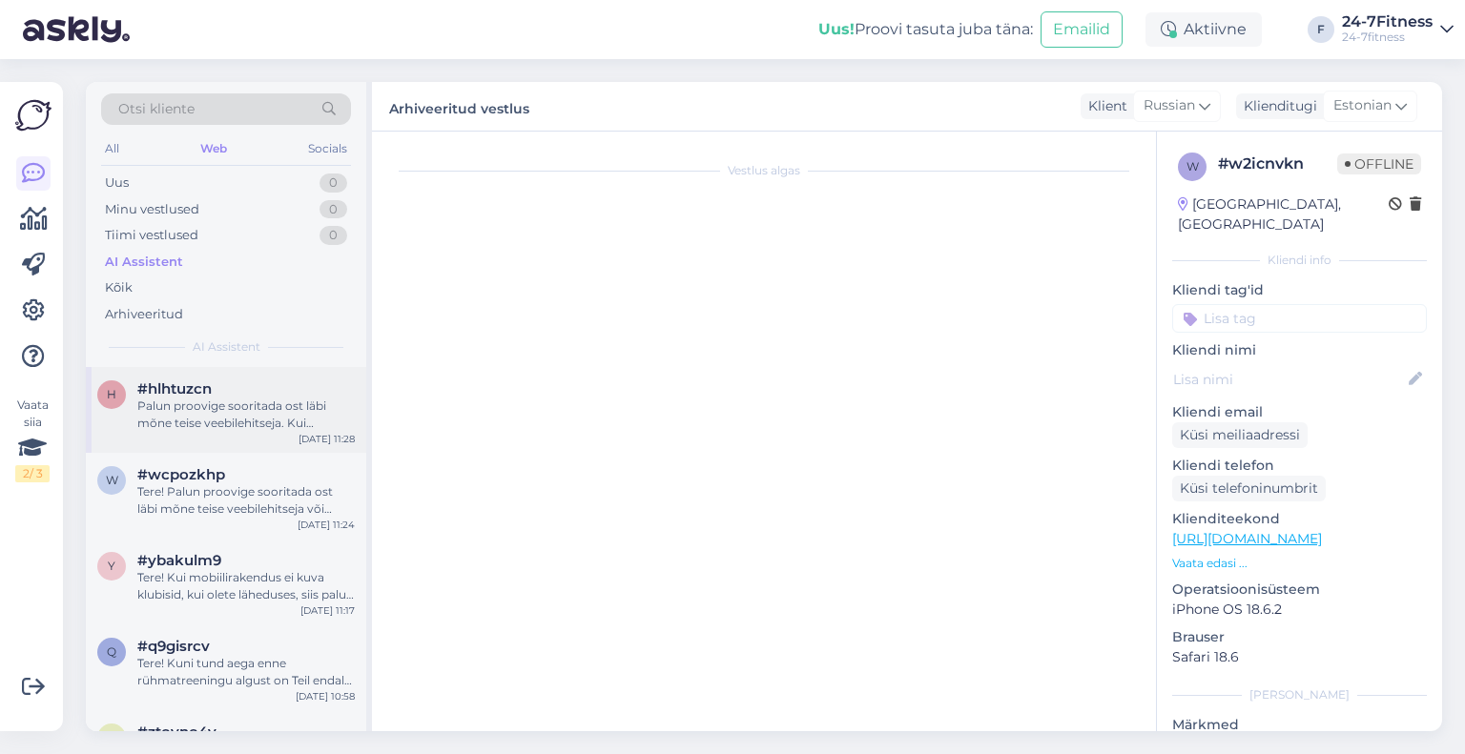
scroll to position [671, 0]
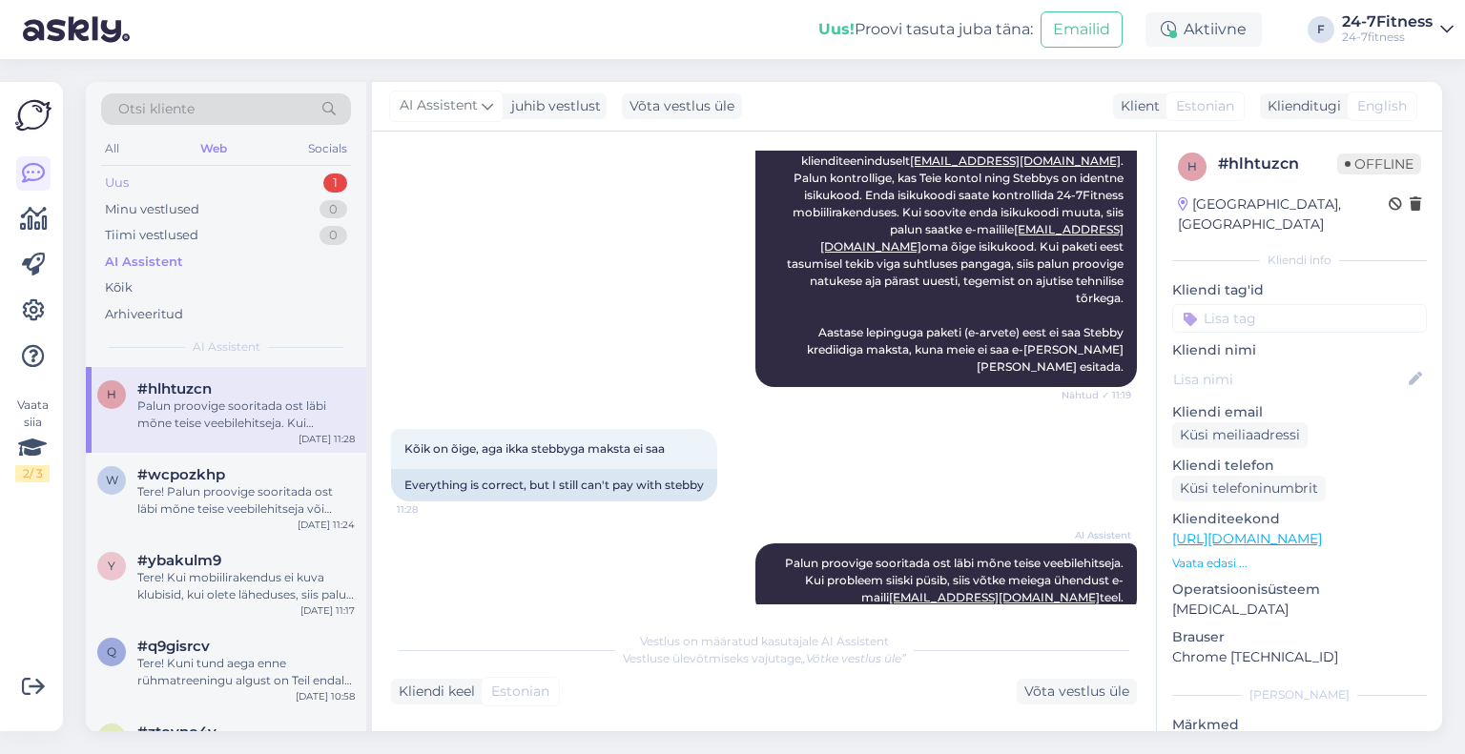
click at [239, 175] on div "Uus 1" at bounding box center [226, 183] width 250 height 27
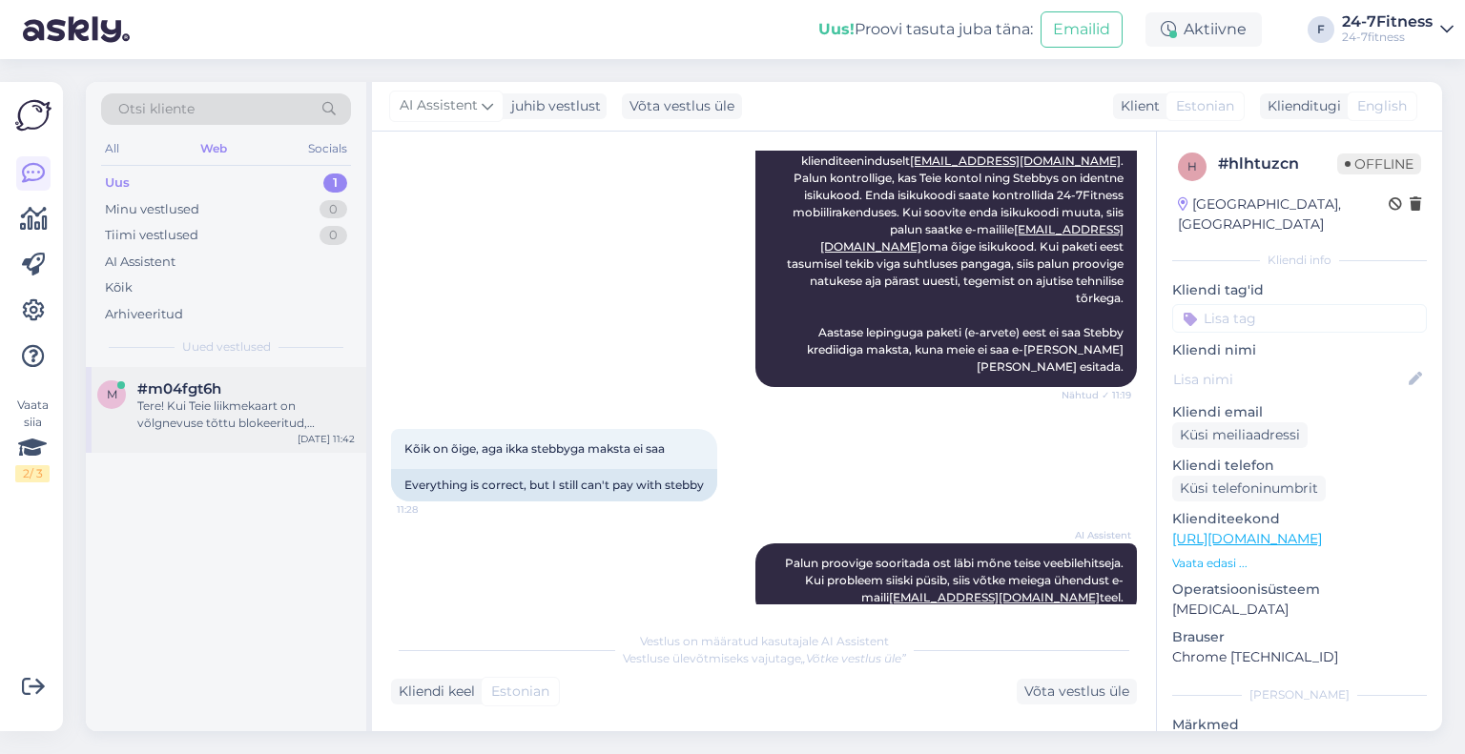
click at [261, 368] on div "m #m04fgt6h Tere! Kui Teie liikmekaart on võlgnevuse tõttu blokeeritud, aktivee…" at bounding box center [226, 410] width 280 height 86
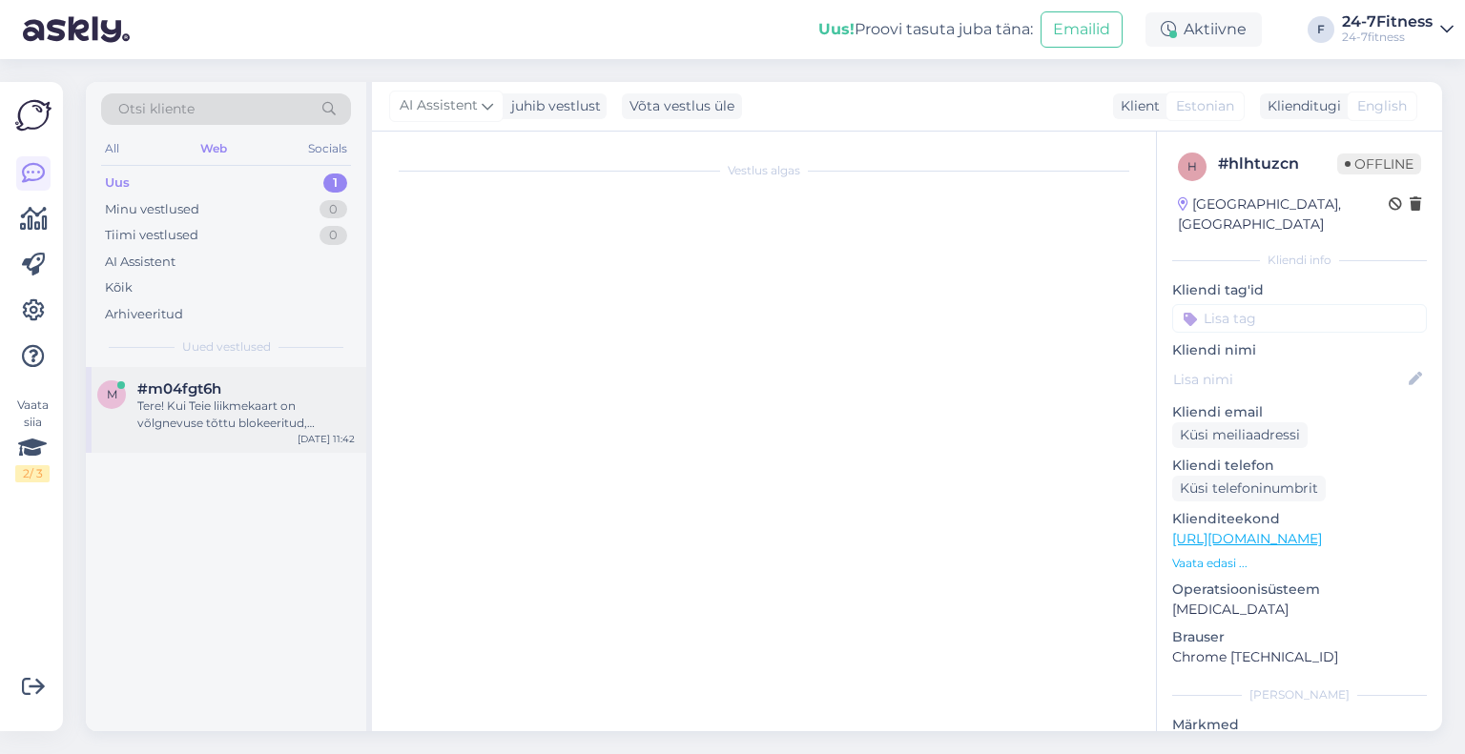
scroll to position [24, 0]
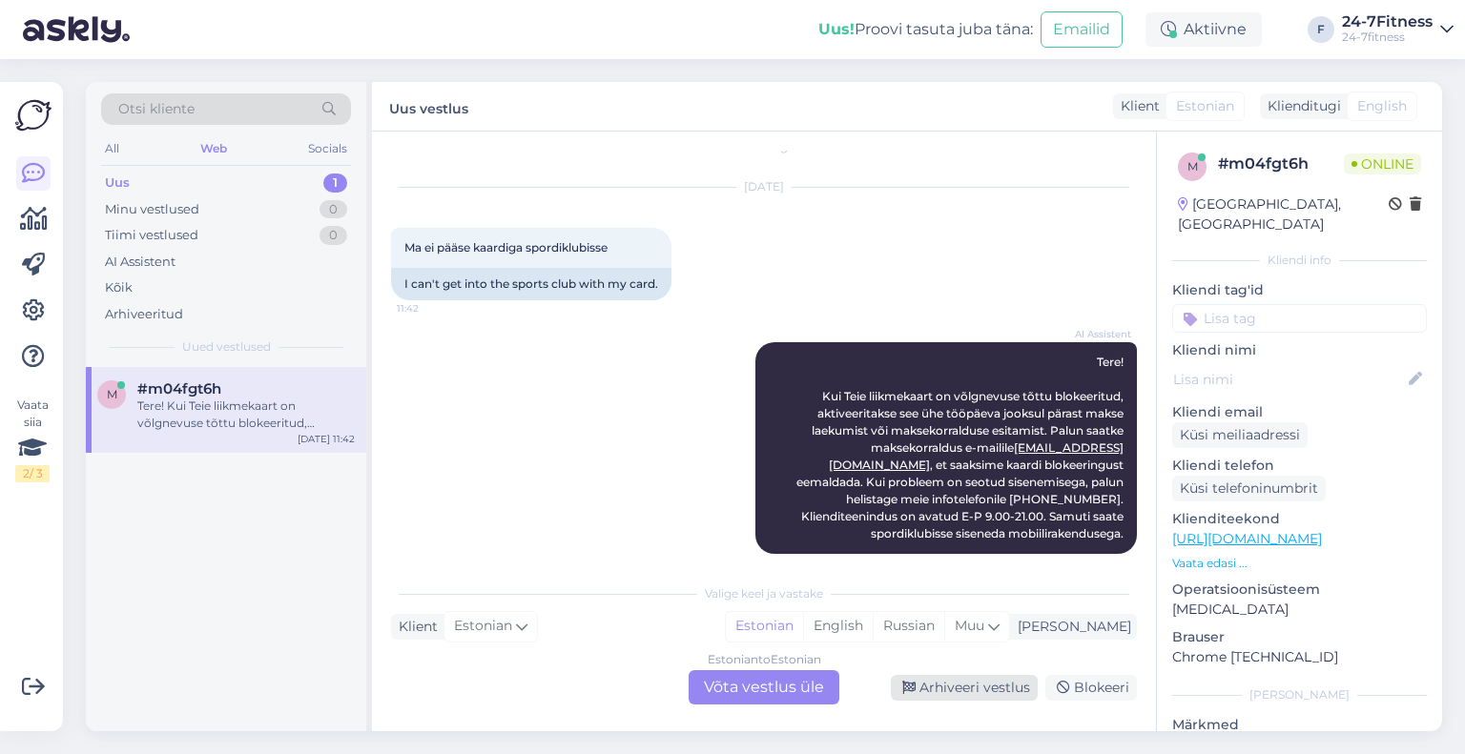
click at [969, 682] on div "Arhiveeri vestlus" at bounding box center [964, 688] width 147 height 26
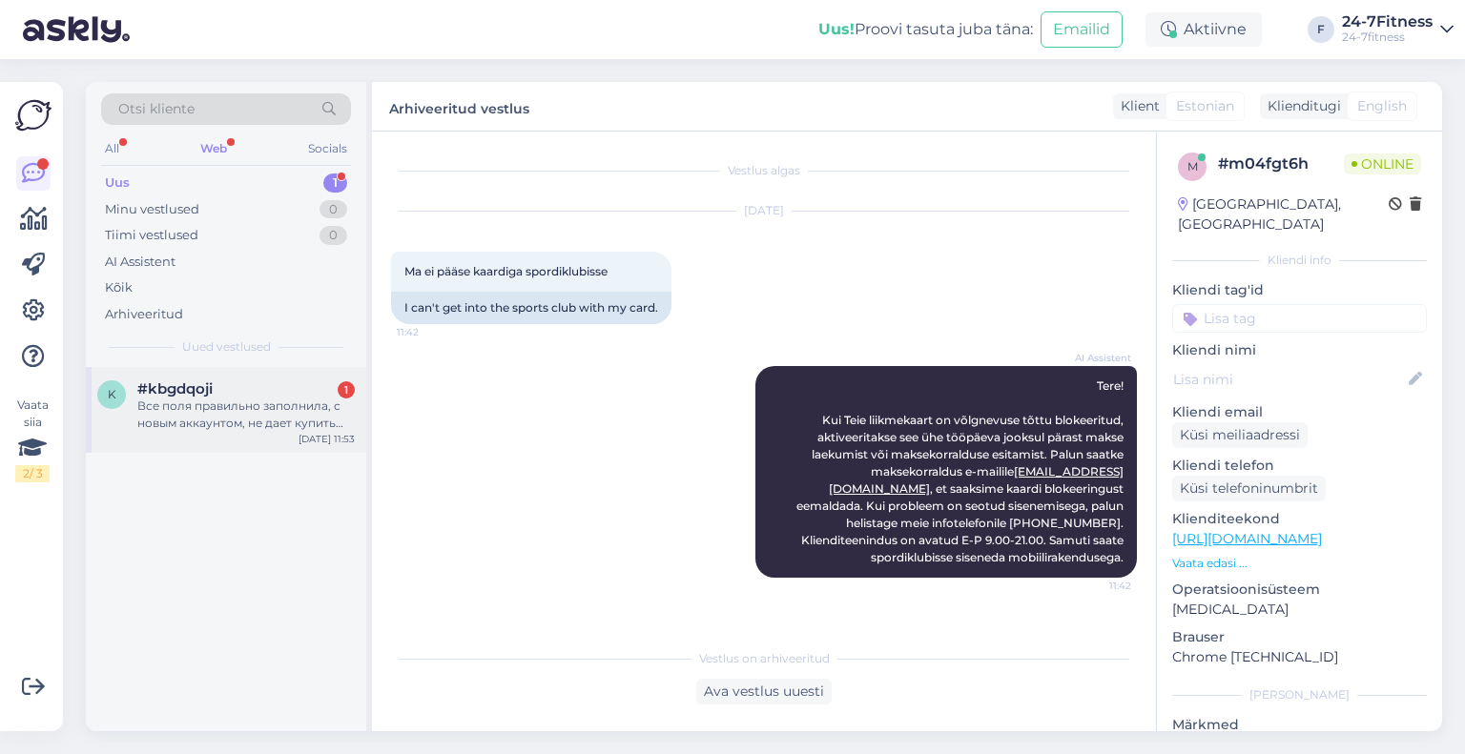
click at [230, 388] on div "#kbgdqoji 1" at bounding box center [245, 388] width 217 height 17
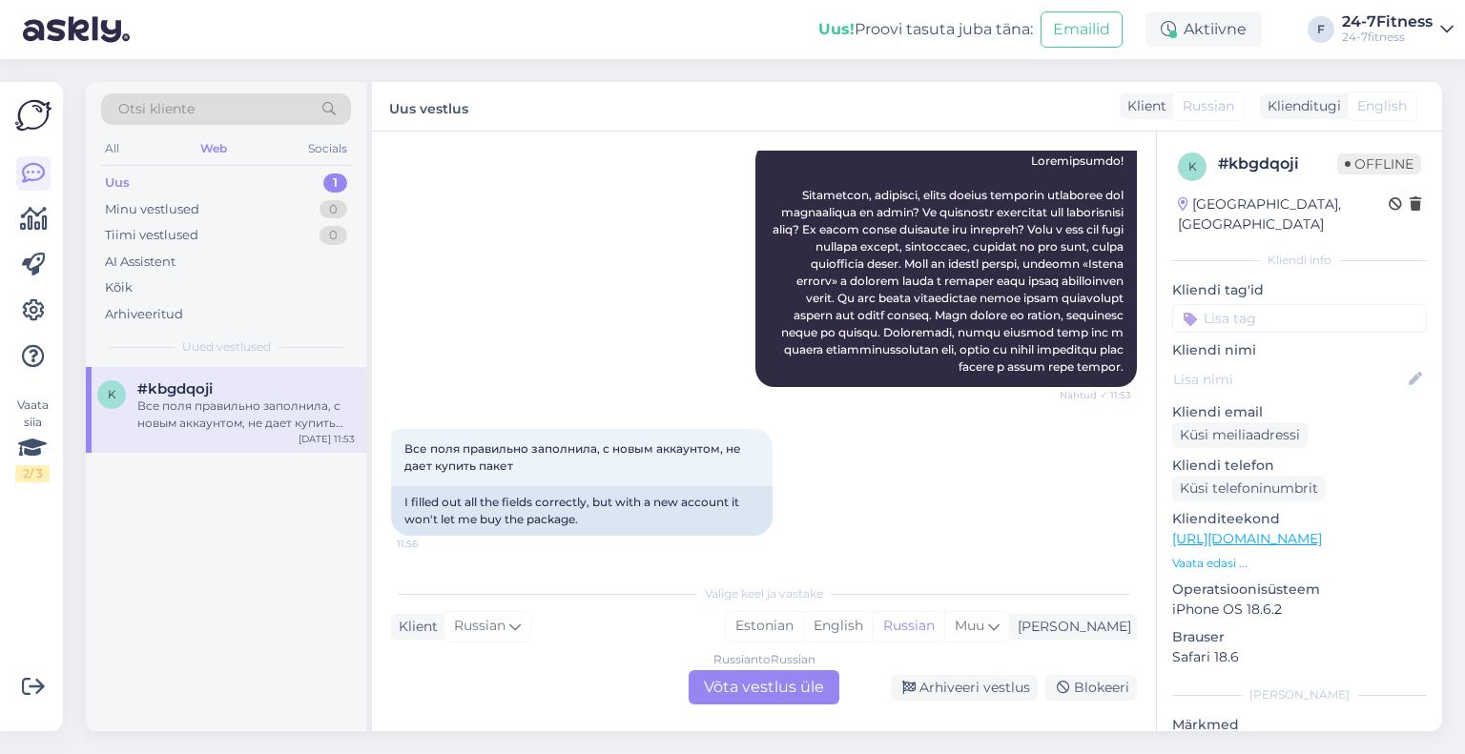
click at [762, 674] on div "Russian to Russian Võta vestlus üle" at bounding box center [763, 687] width 151 height 34
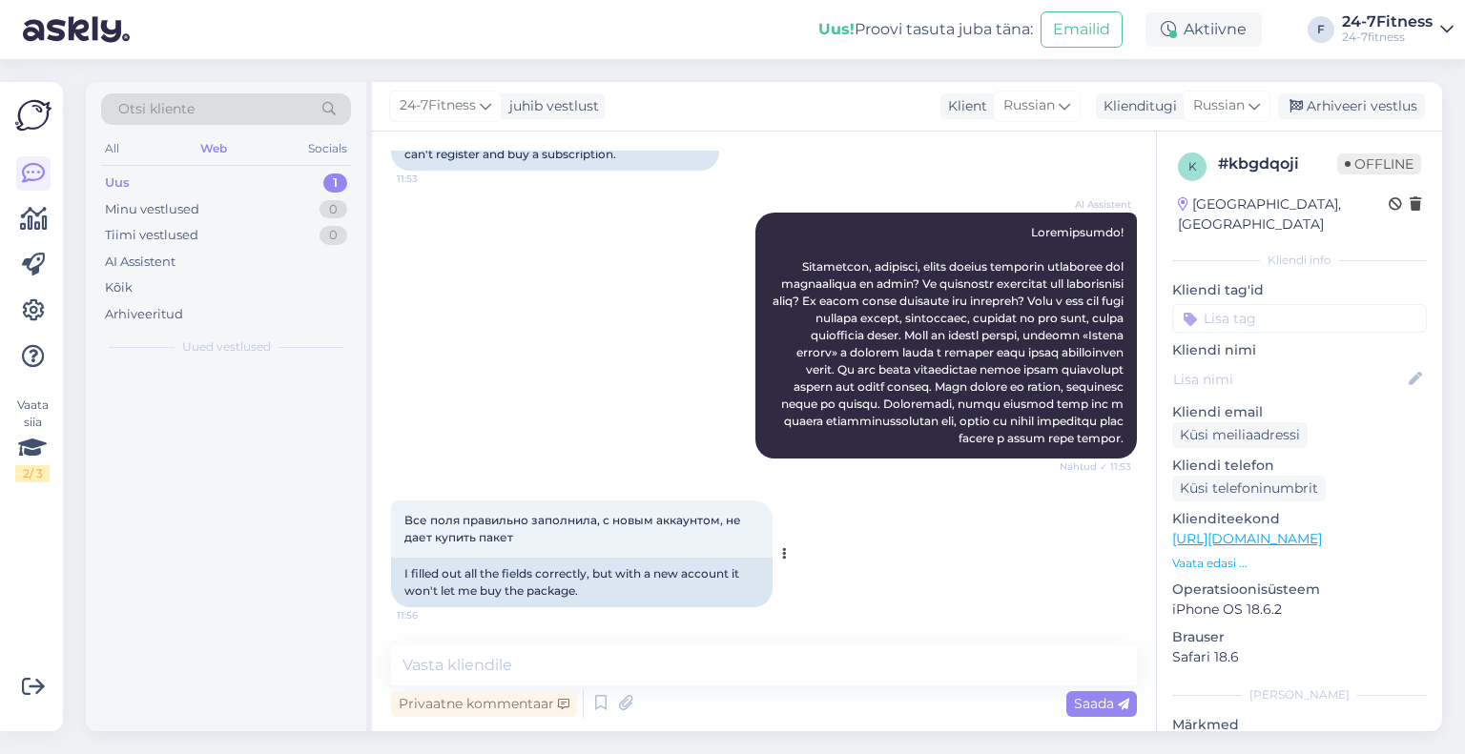
scroll to position [221, 0]
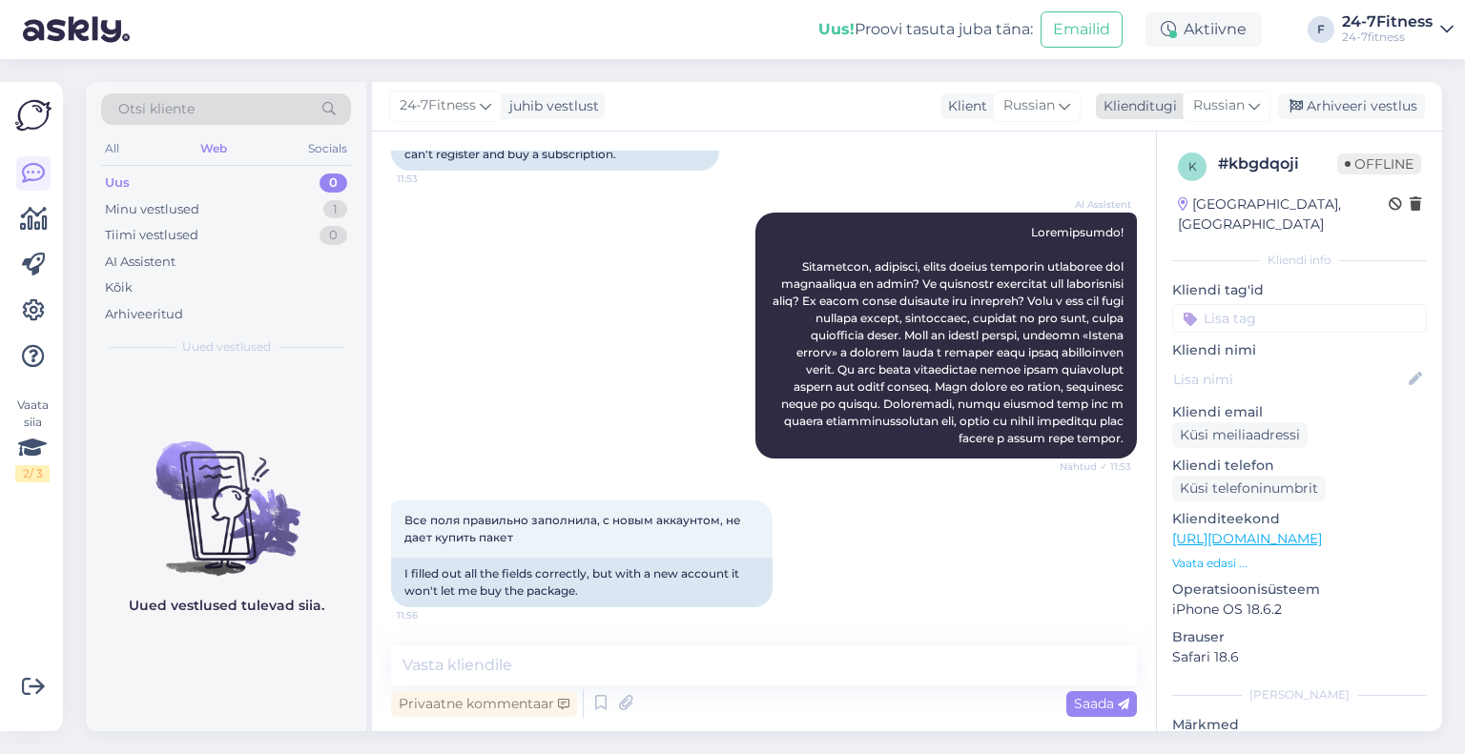
click at [1251, 99] on icon at bounding box center [1253, 105] width 11 height 21
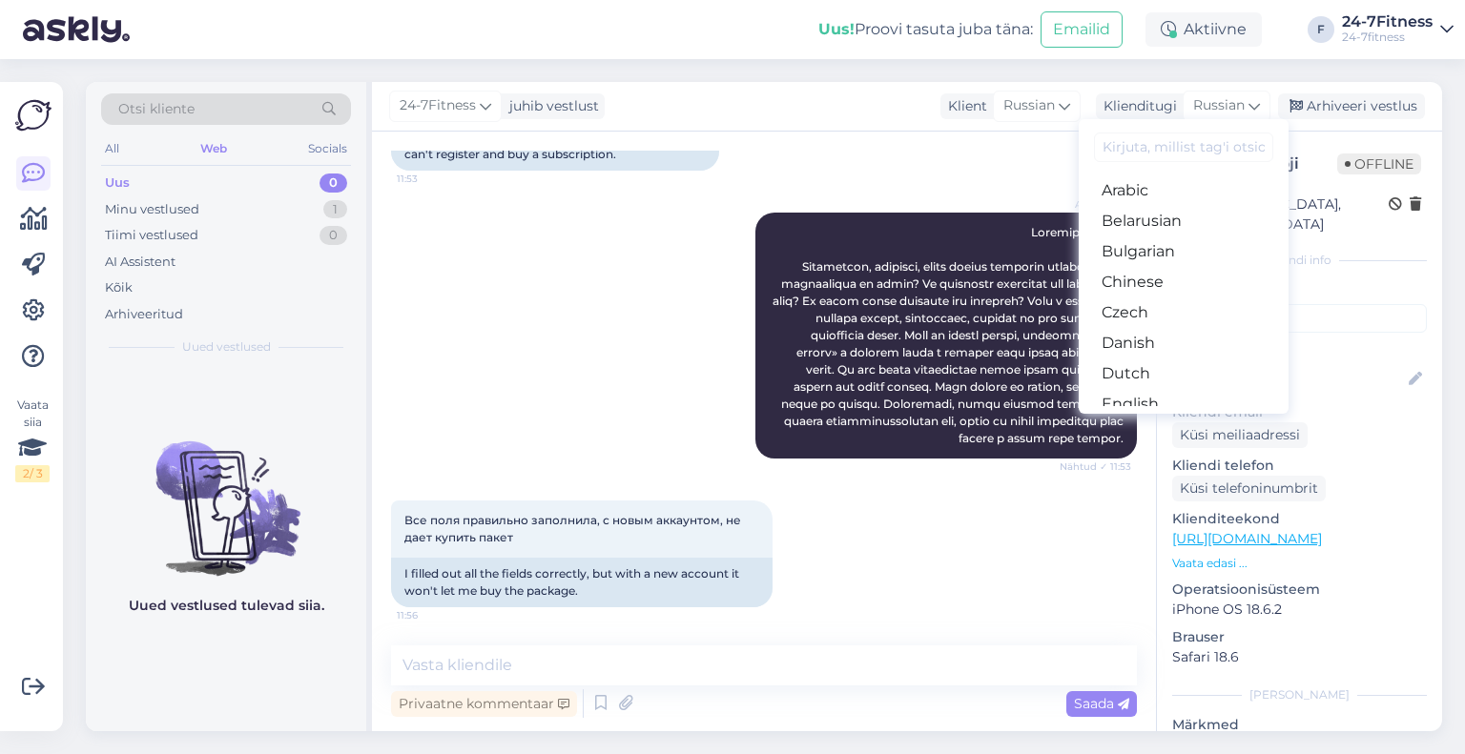
click at [1173, 420] on link "Estonian" at bounding box center [1183, 435] width 210 height 31
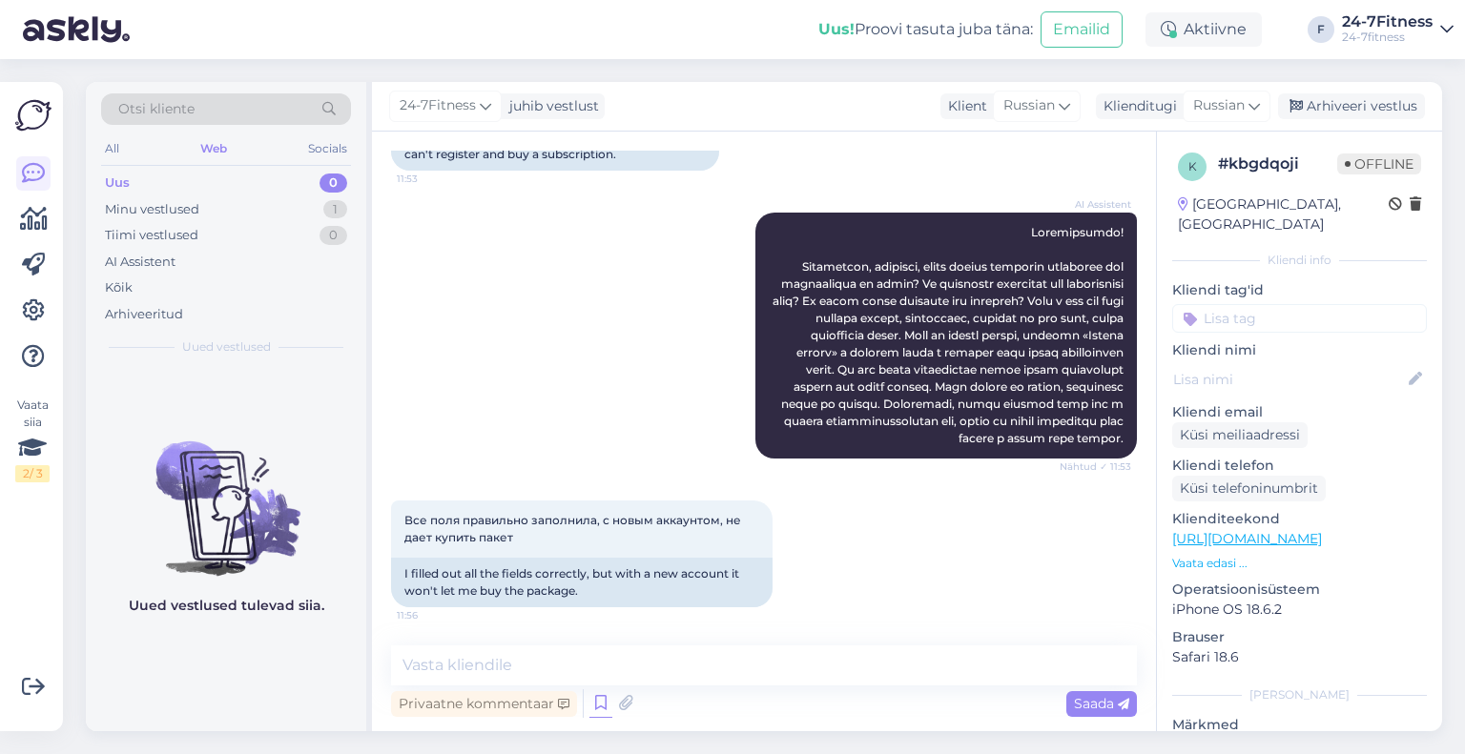
scroll to position [248, 0]
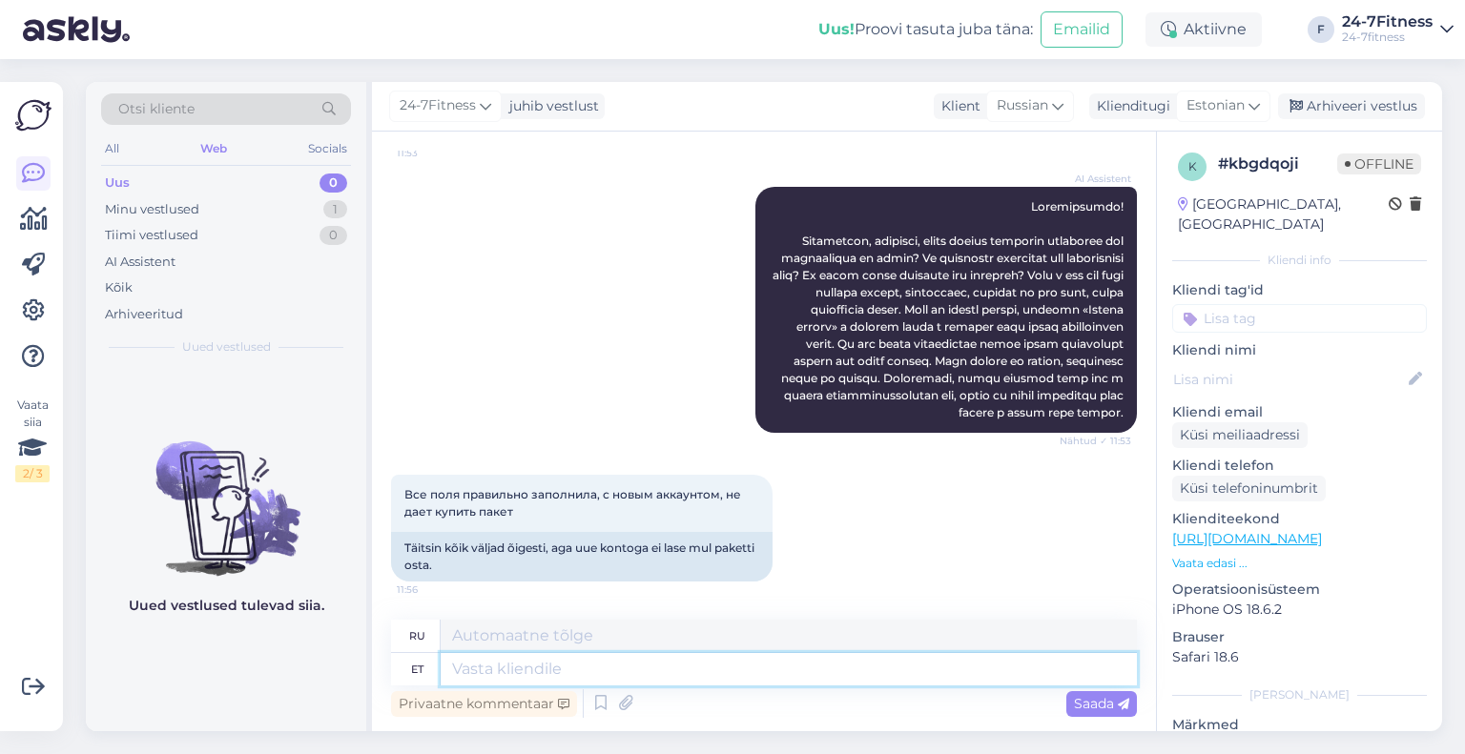
click at [592, 671] on textarea at bounding box center [789, 669] width 696 height 32
type textarea "Palun t"
type textarea "Пожалуйста"
type textarea "Palun täpsustage, is"
type textarea "Пожалуйста, уточните,"
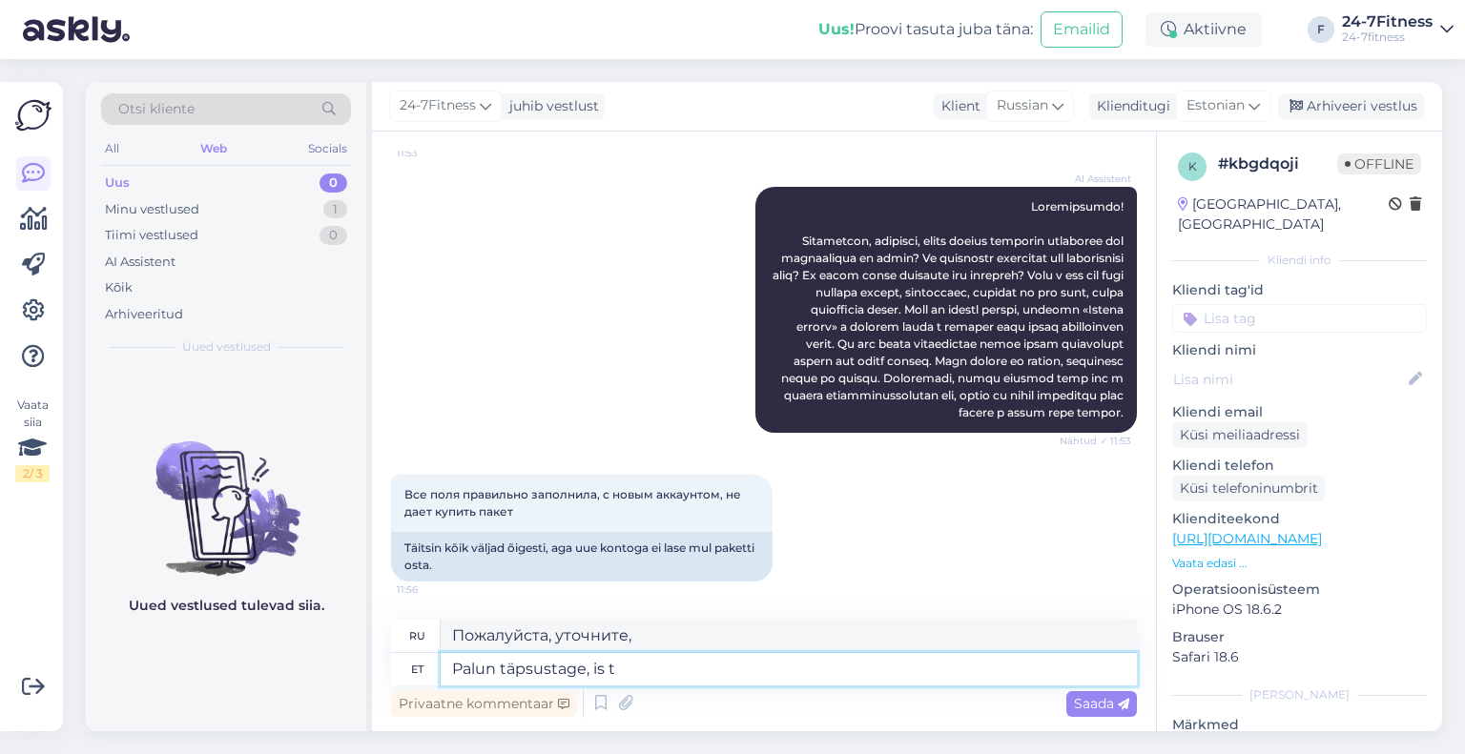
type textarea "Palun täpsustage, is tõ"
type textarea "Пожалуйста, уточните, является ли"
type textarea "Palun täpsustage,"
type textarea "Пожалуйста, уточните,"
type textarea "Palun täpsustage, kus ja"
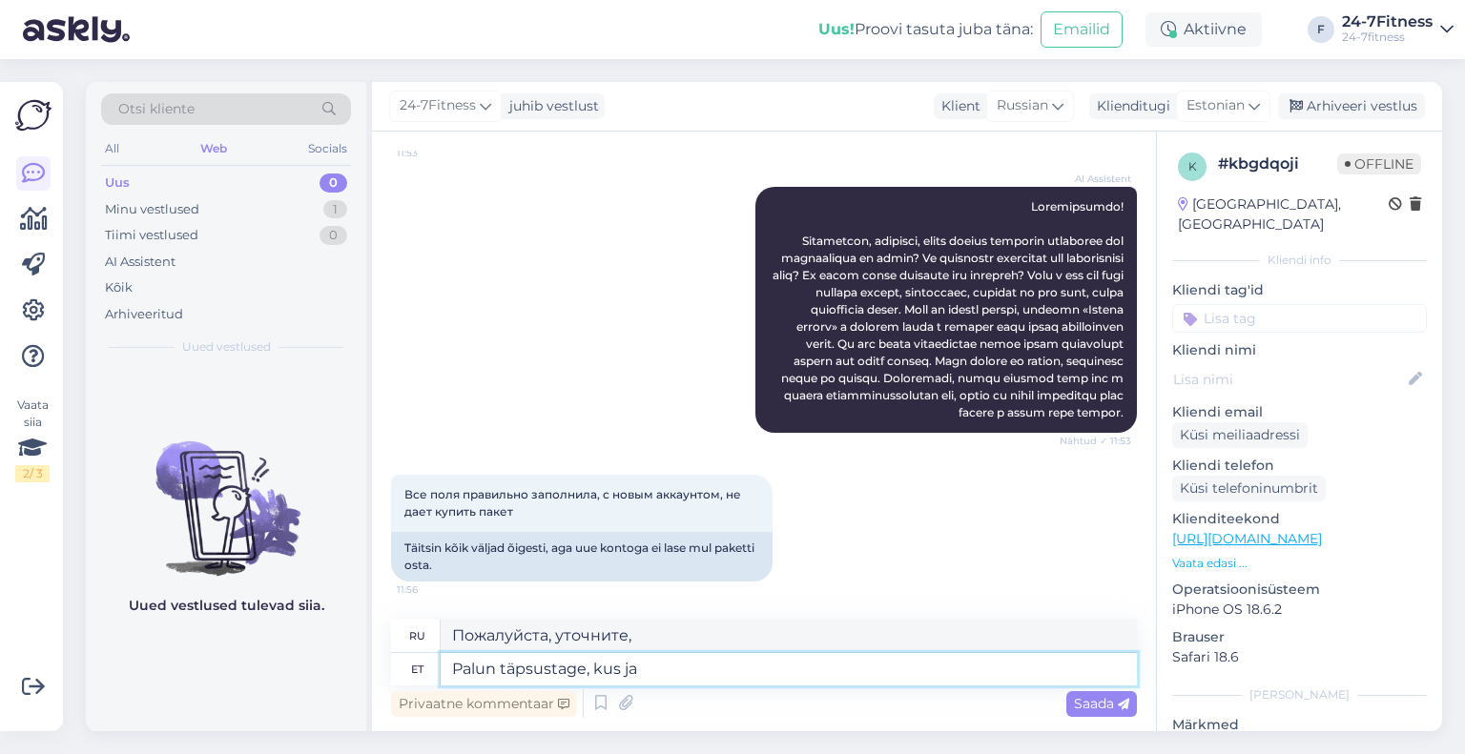
type textarea "Пожалуйста, укажите, где"
type textarea "Palun täpsustage, kus ja mis"
type textarea "Пожалуйста, укажите, где и"
type textarea "Palun täpsustage, kus ja mis tõ"
type textarea "Пожалуйста, укажите, где и что"
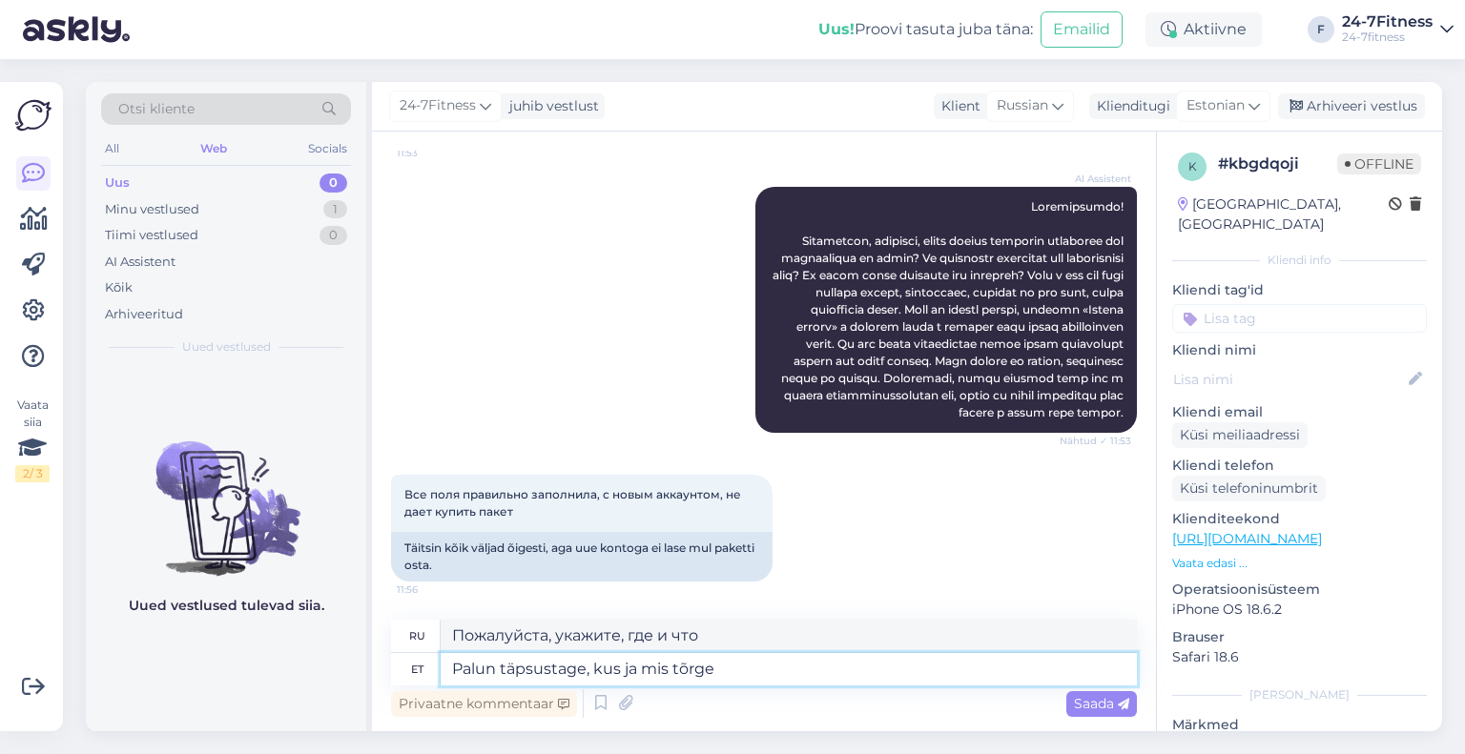
type textarea "Palun täpsustage, kus ja mis tõrge T"
type textarea "Пожалуйста, укажите, где и в чем заключается ошибка."
type textarea "Palun täpsustage, kus ja mis tõrge Teil täp"
type textarea "Пожалуйста, уточните, где и какую ошибку вы получаете."
type textarea "Palun täpsustage, kus ja mis tõrge Teil täpsemalt tek"
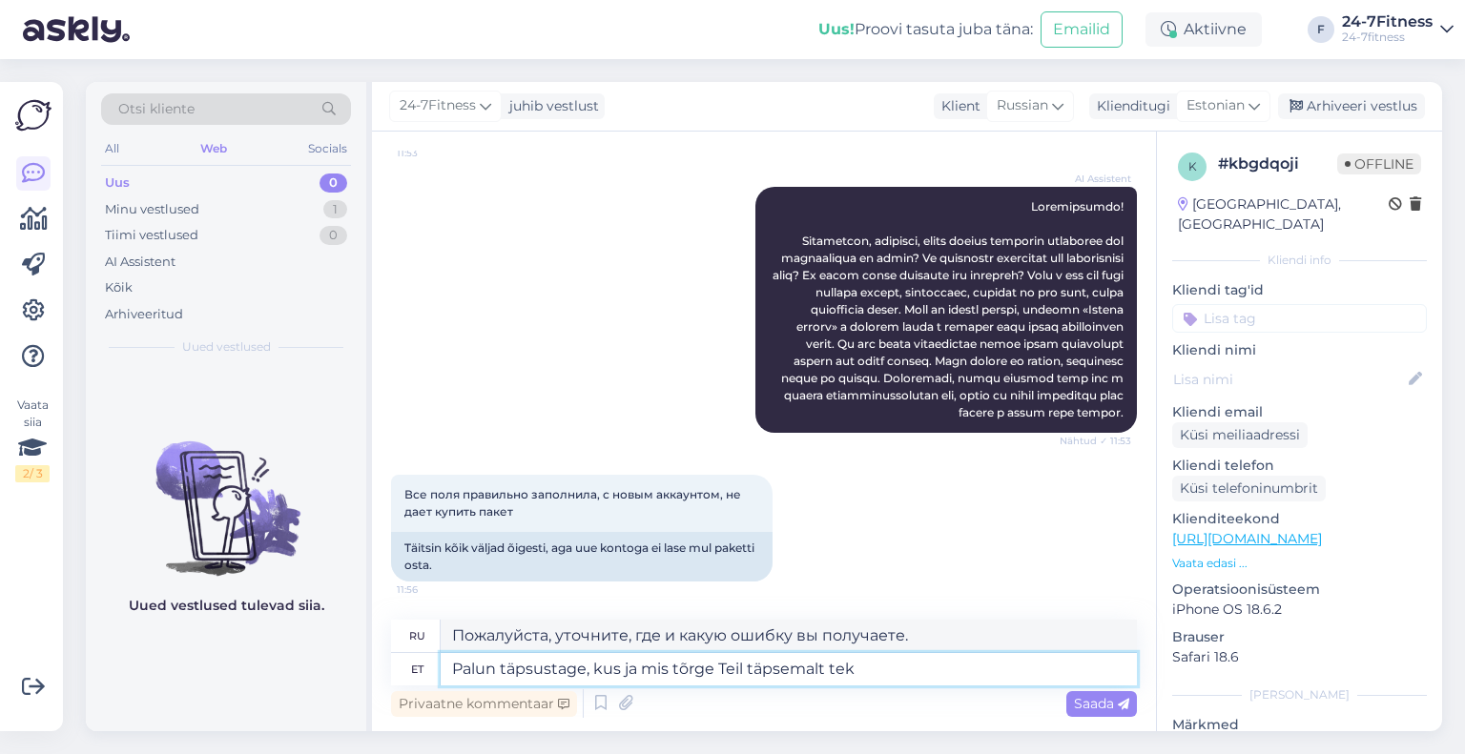
type textarea "Пожалуйста, укажите, где и какая ошибка у вас возникла."
type textarea "Palun täpsustage, kus ja mis tõrge Teil täpsemalt tekib."
click at [1093, 703] on span "Saada" at bounding box center [1101, 703] width 55 height 17
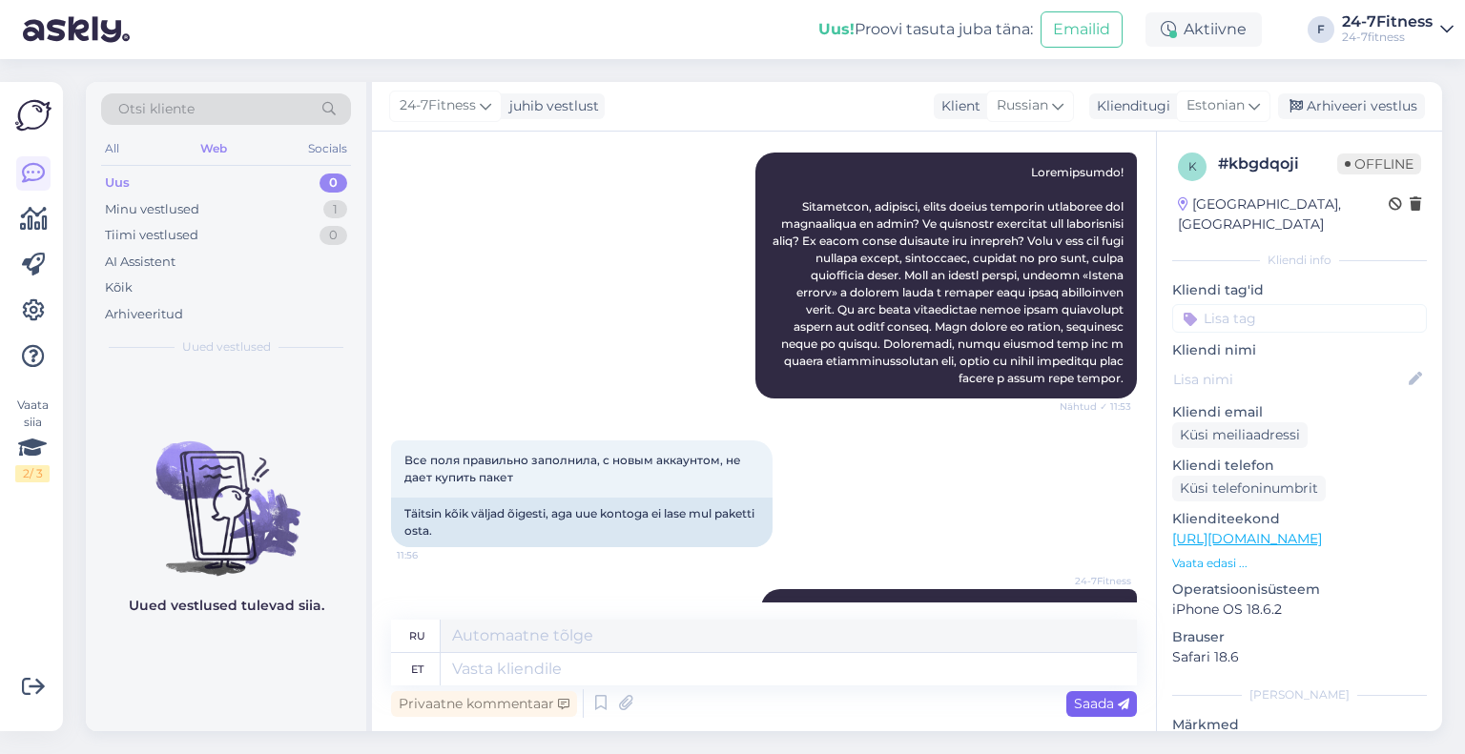
scroll to position [362, 0]
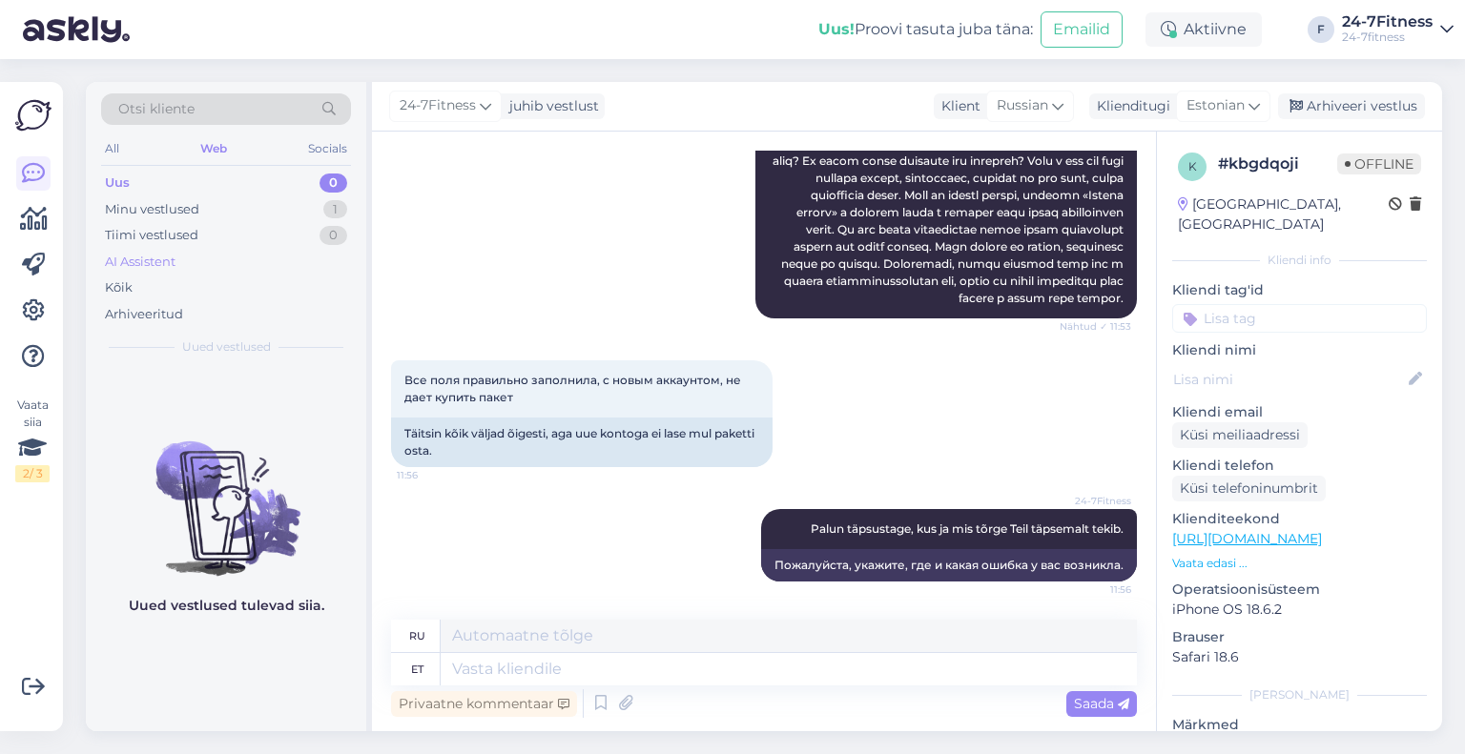
click at [200, 259] on div "AI Assistent" at bounding box center [226, 262] width 250 height 27
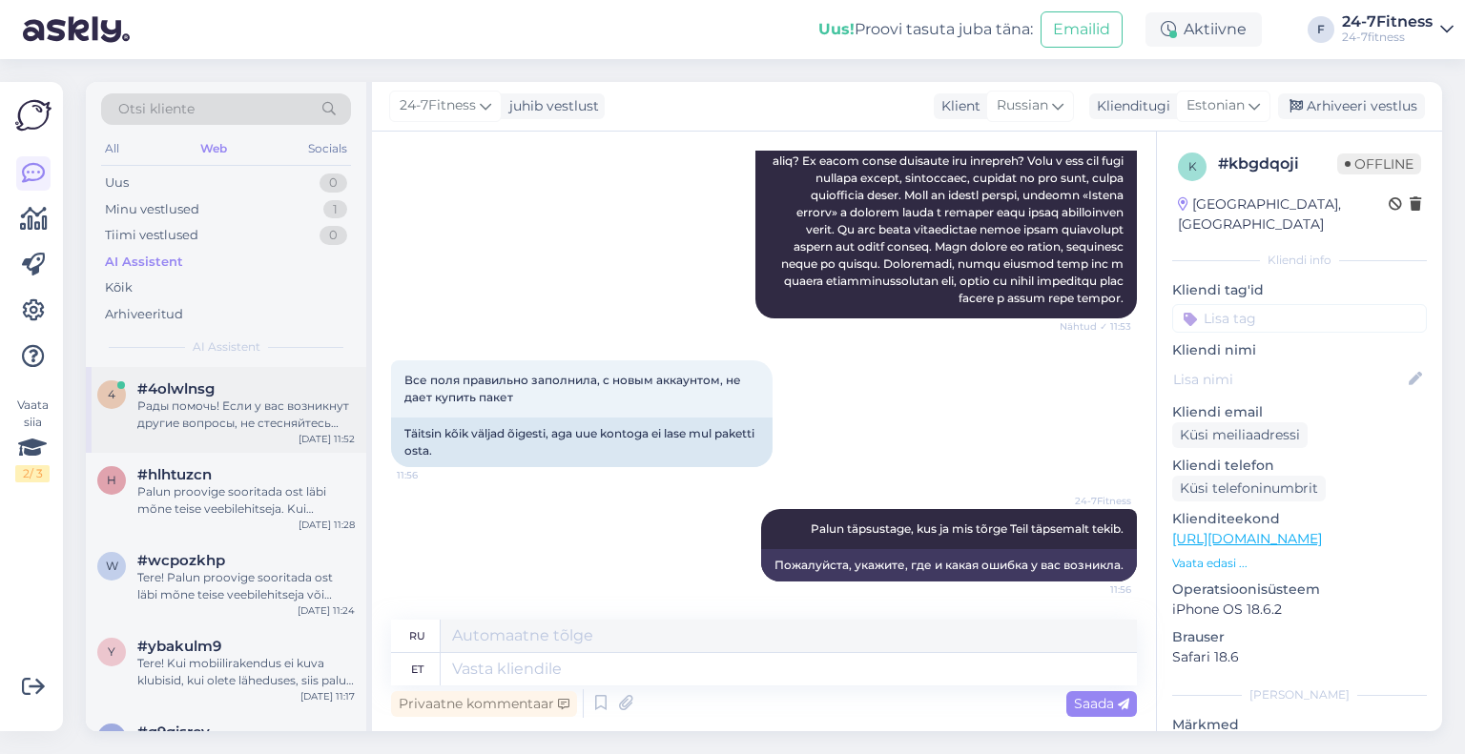
click at [214, 409] on div "Рады помочь! Если у вас возникнут другие вопросы, не стесняйтесь обращаться." at bounding box center [245, 415] width 217 height 34
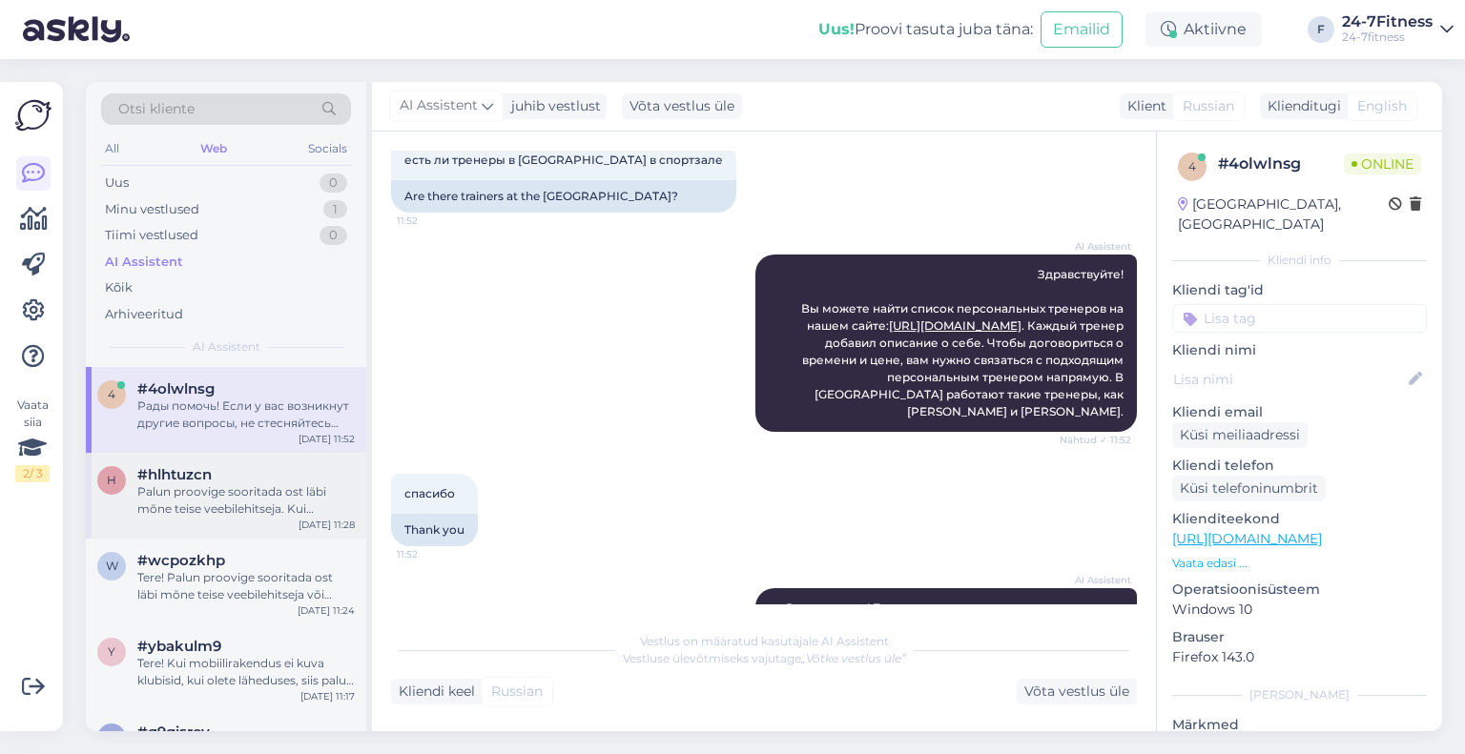
scroll to position [191, 0]
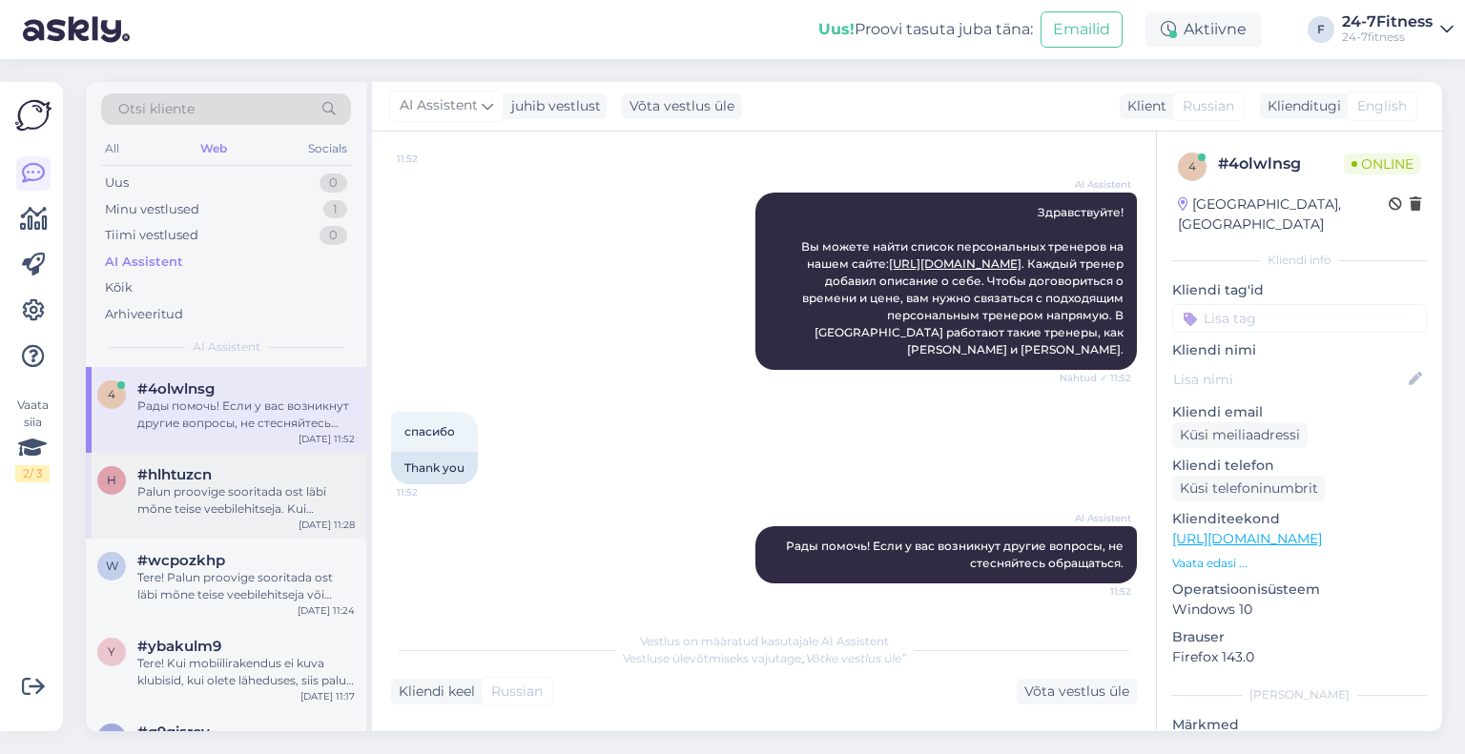
click at [224, 495] on div "Palun proovige sooritada ost läbi mõne teise veebilehitseja. Kui probleem siisk…" at bounding box center [245, 500] width 217 height 34
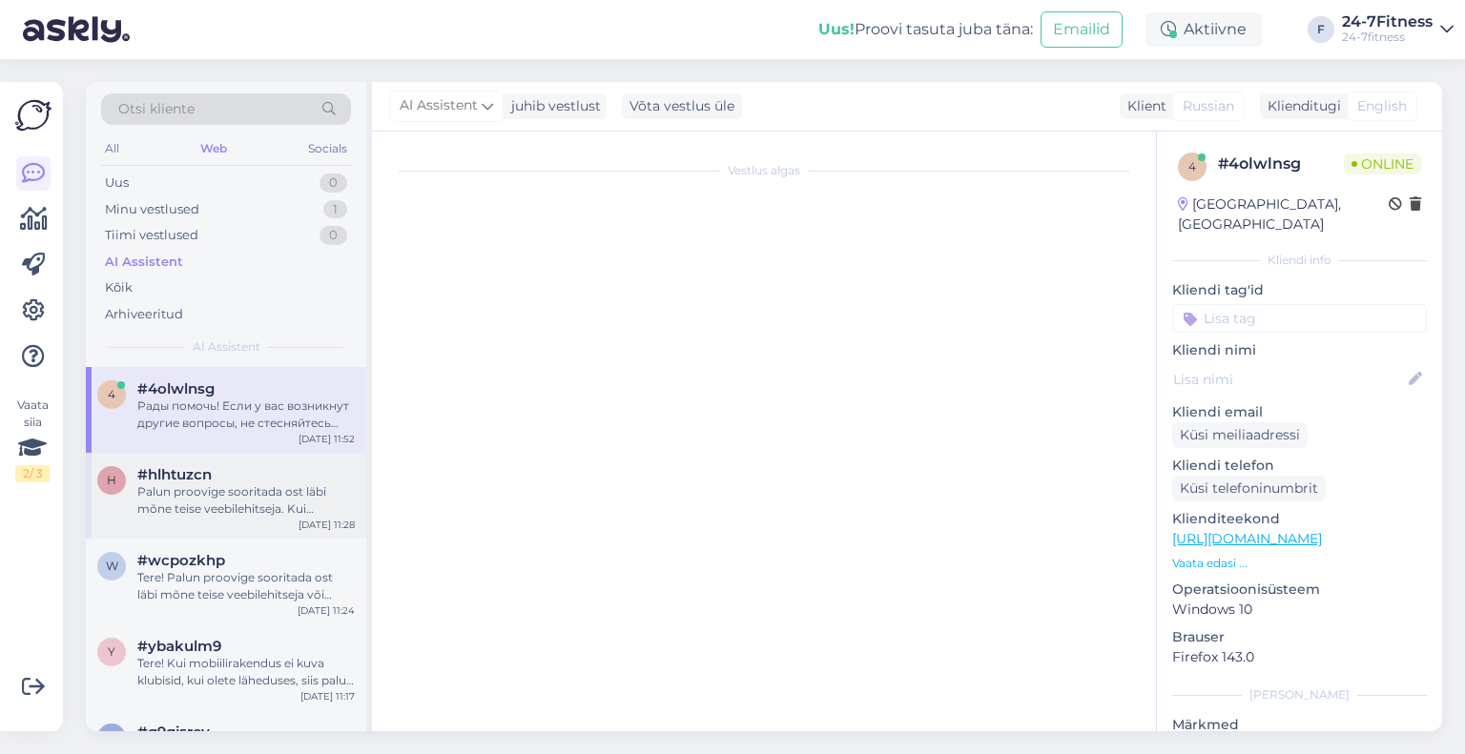
scroll to position [671, 0]
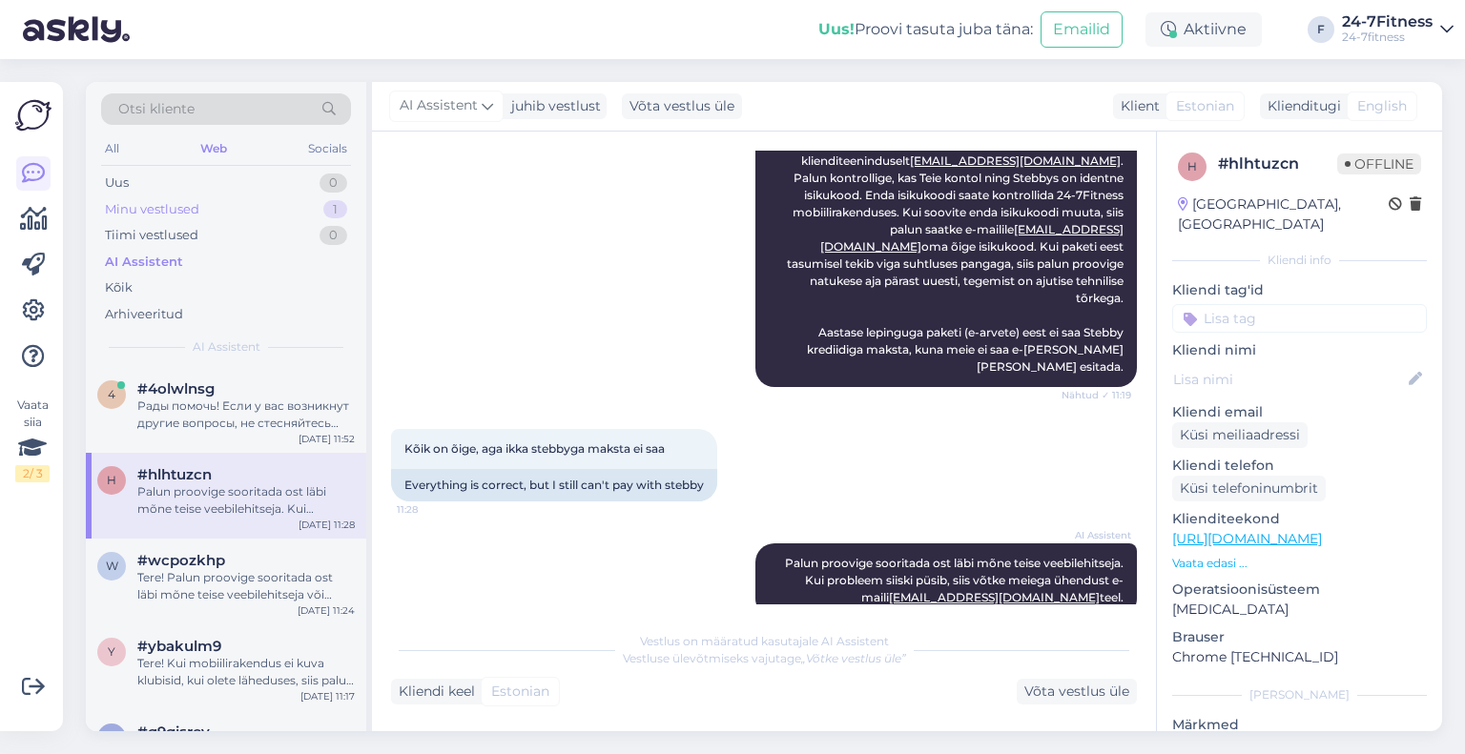
click at [192, 213] on div "Minu vestlused" at bounding box center [152, 209] width 94 height 19
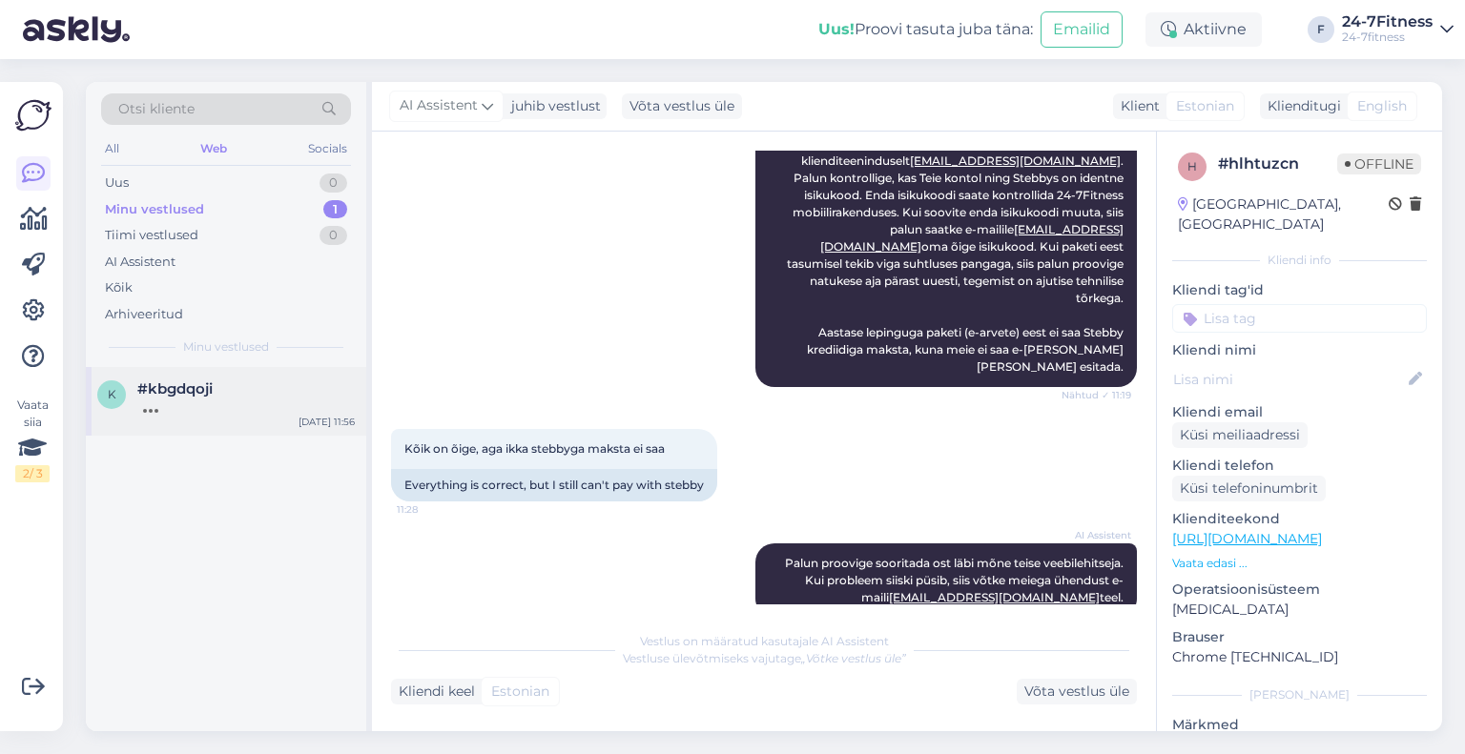
click at [229, 407] on div at bounding box center [245, 406] width 217 height 17
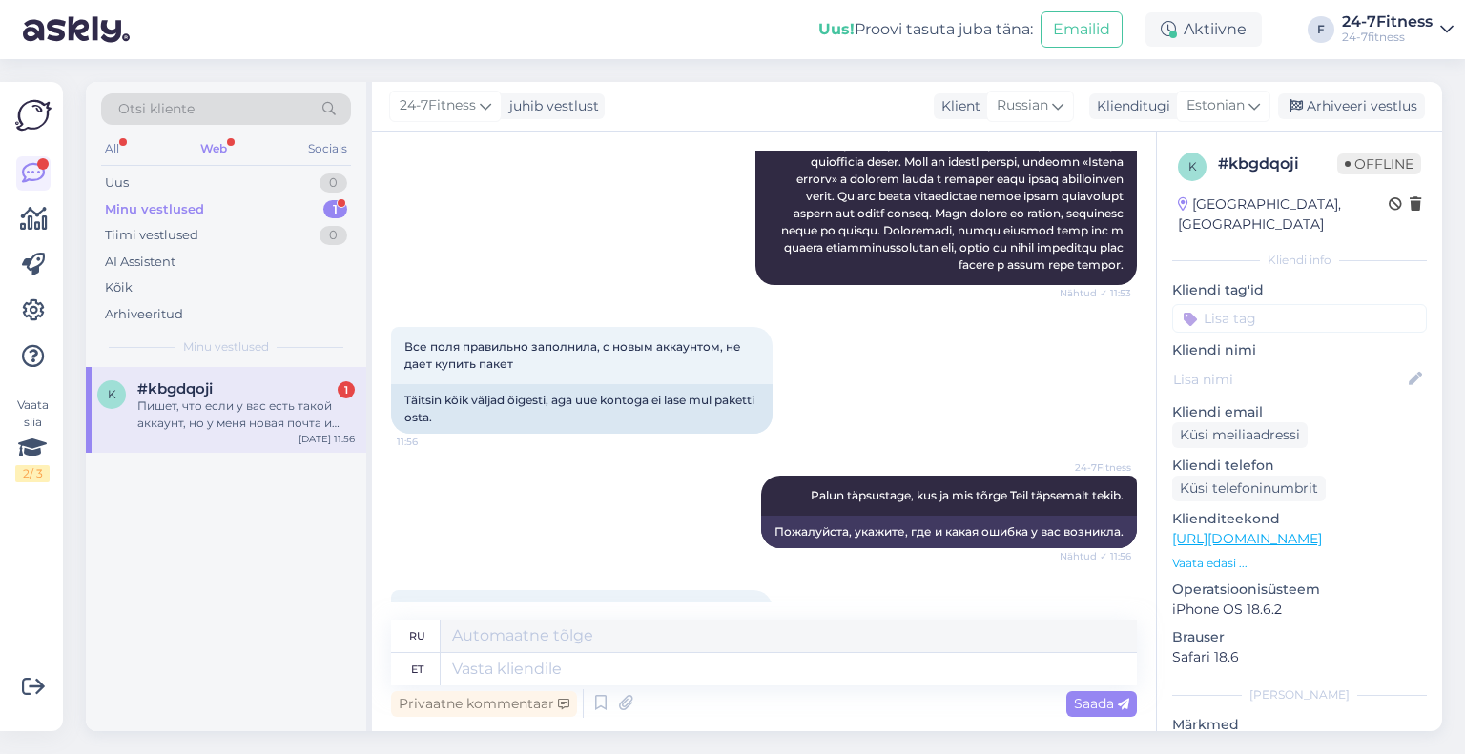
scroll to position [511, 0]
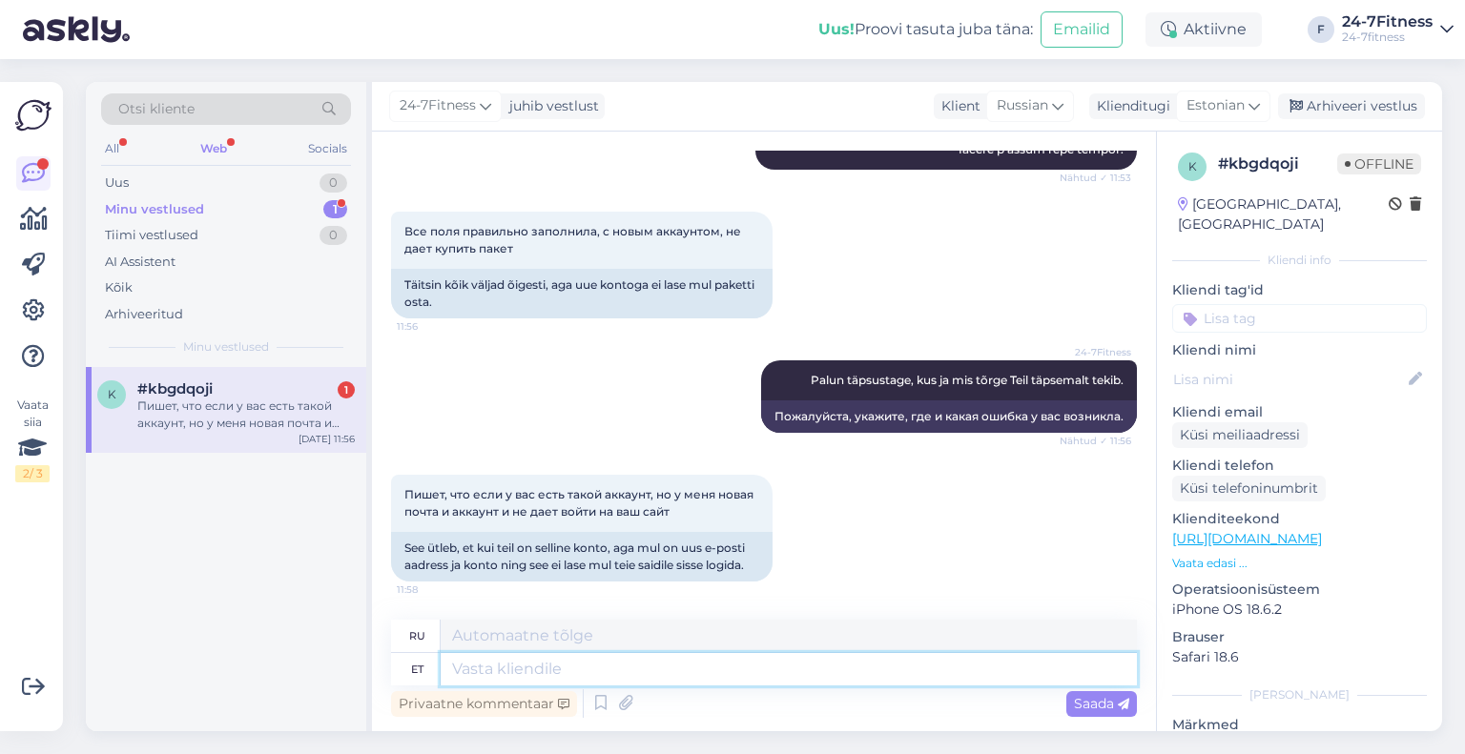
click at [647, 664] on textarea at bounding box center [789, 669] width 696 height 32
click at [647, 662] on textarea at bounding box center [789, 669] width 696 height 32
type textarea "Ku iT"
type textarea "Где"
type textarea "Kui T"
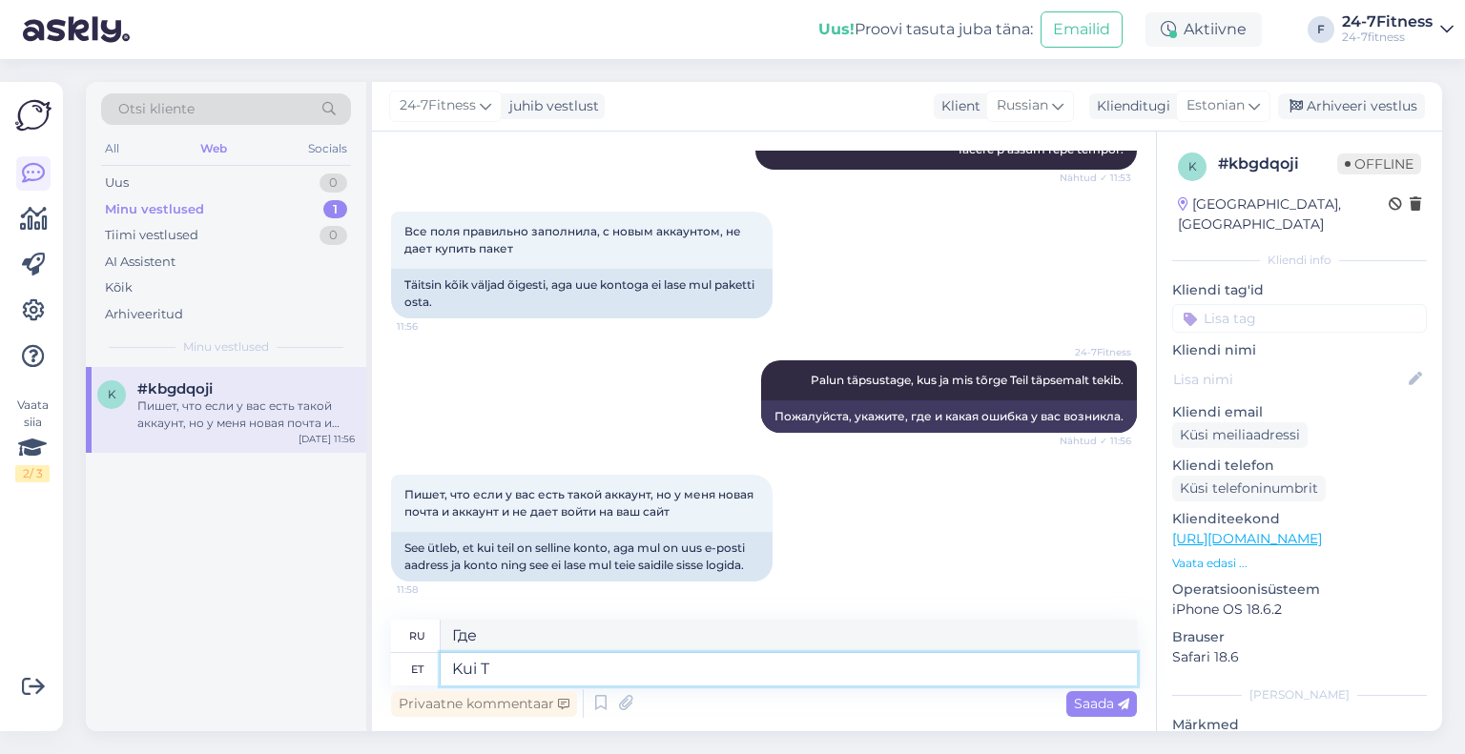
type textarea "Если"
type textarea "Kui Te ol"
type textarea "Если ты"
type textarea "Kui Te olete j"
type textarea "Если вы"
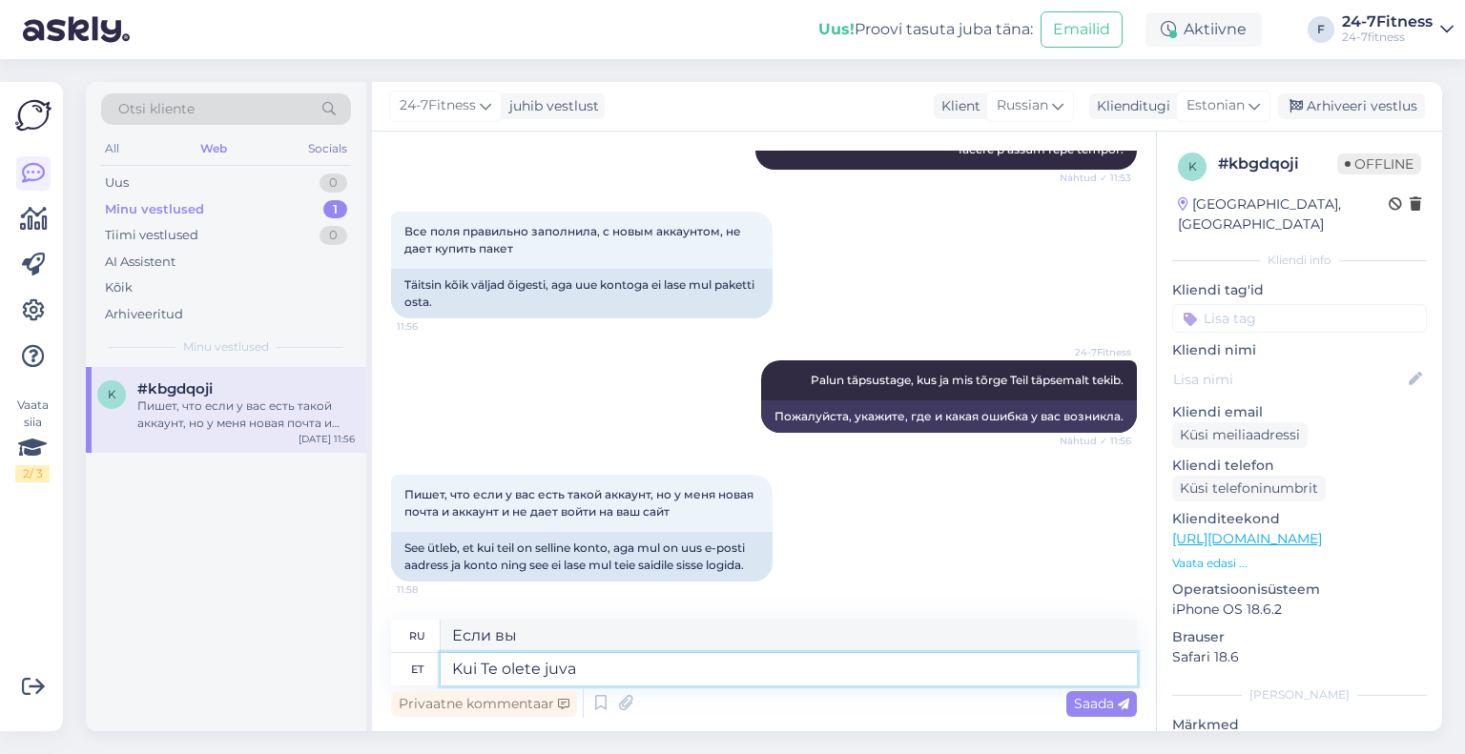
type textarea "Kui Te olete juva"
type textarea "Если вы еврей"
type textarea "Kui Te olete juba va"
type textarea "Если вы уже"
type textarea "Kui Te olete juba varasemalt sp"
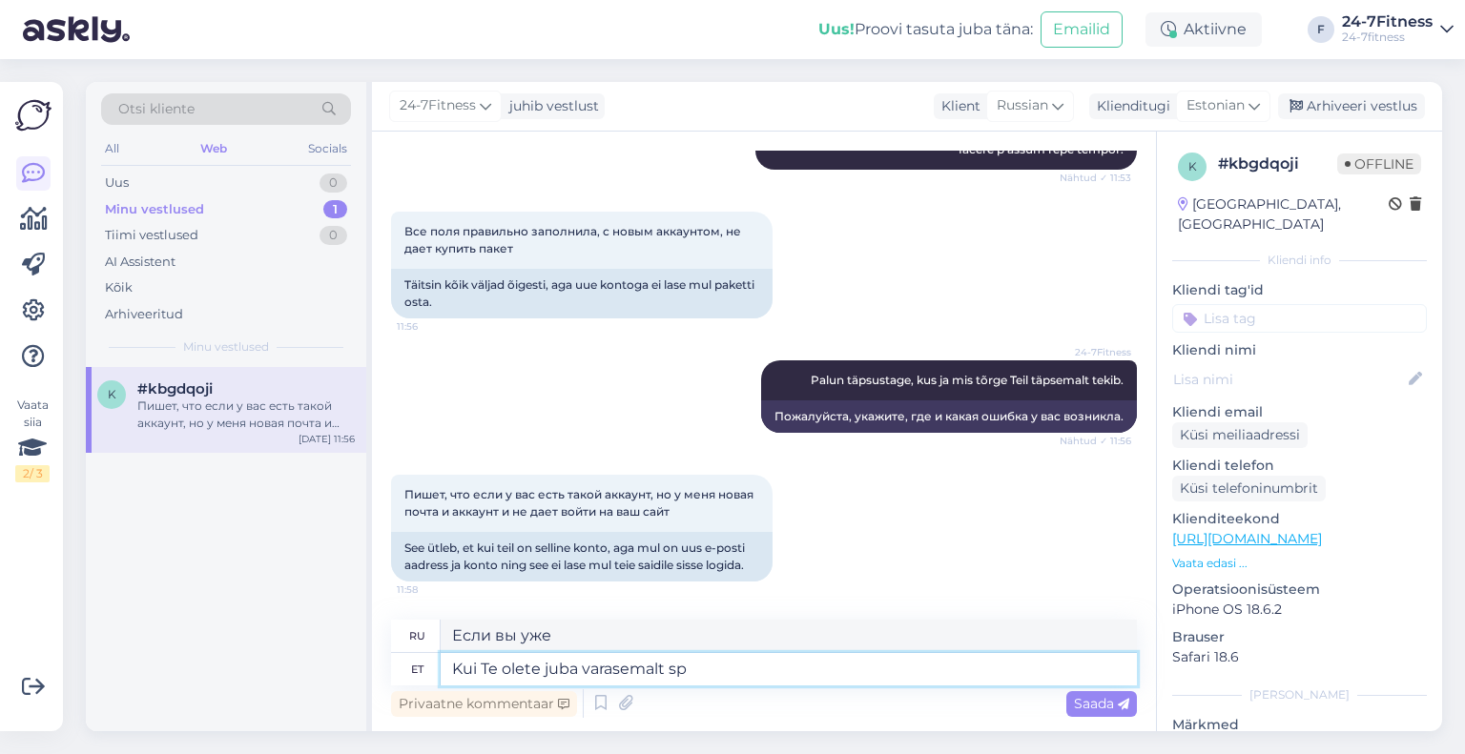
type textarea "Если у вас уже есть"
type textarea "Kui Te olete juba varasemalt spordiklubi kl"
type textarea "Если вы уже являетесь членом спортивного клуба"
type textarea "Kui Te olete juba varasemalt spordiklubi klient oln"
type textarea "Если вы уже являетесь клиентом спортивного клуба"
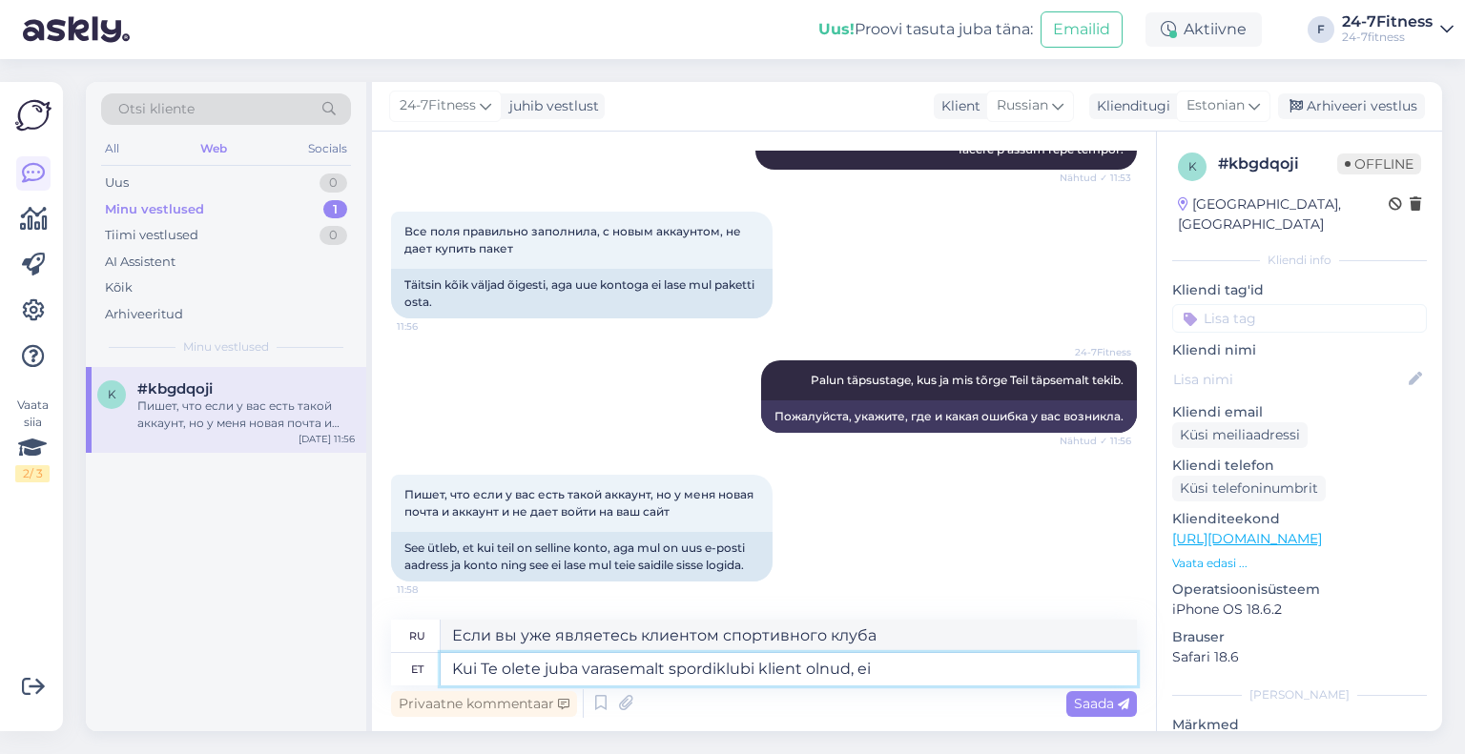
type textarea "Kui Te olete juba varasemalt spordiklubi klient olnud, ei"
type textarea "Если вы уже были клиентом этого спортивного клуба,"
type textarea "Kui Te olete juba varasemalt spordiklubi klient olnud, ei ole Te"
type textarea "Если вы уже были клиентом этого спортивного клуба, то вам не нужно"
type textarea "Kui Te olete juba varasemalt spordiklubi klient olnud, ei ole Teil või"
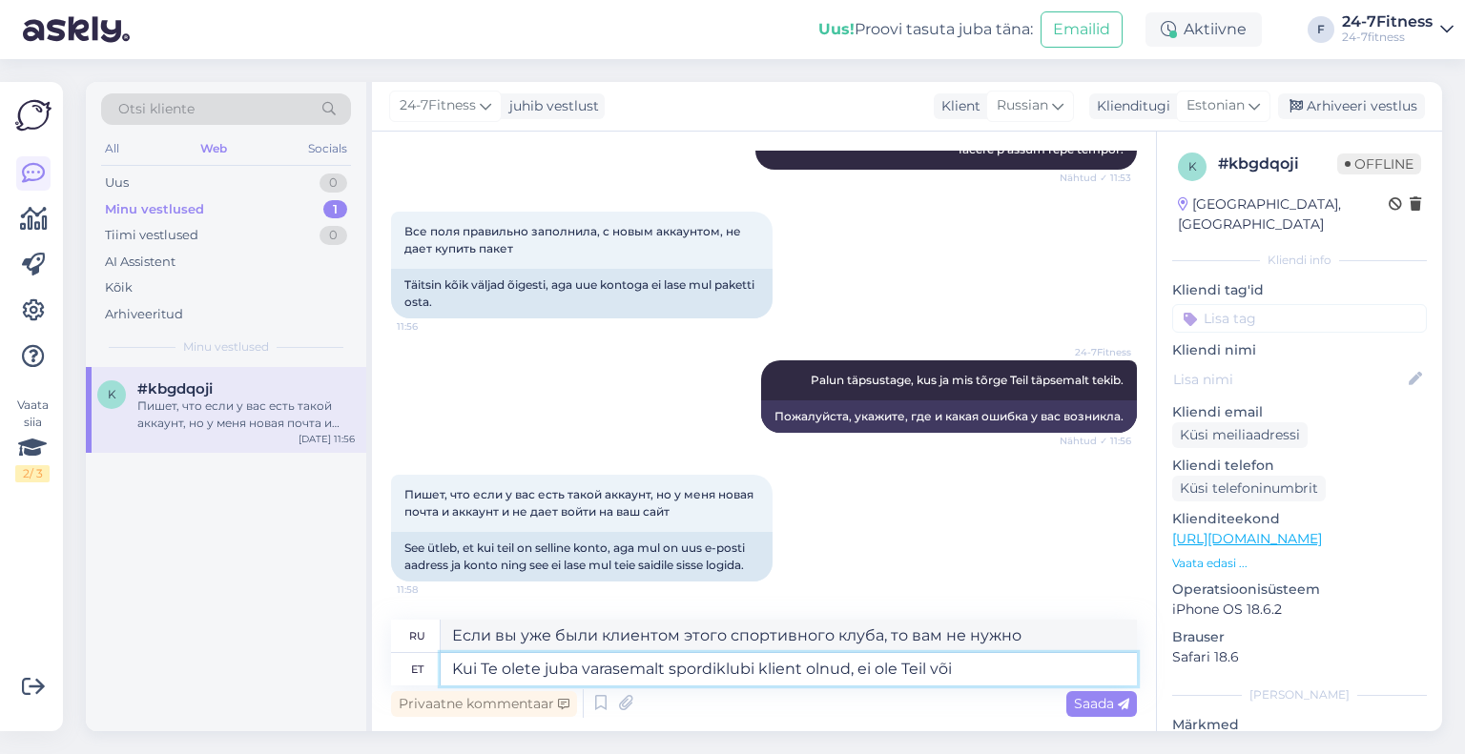
type textarea "Если вы уже являетесь клиентом спортивного клуба, вам не обязательно"
type textarea "Kui Te olete juba varasemalt spordiklubi klient olnud, ei ole Teil võimalik l"
type textarea "Если вы уже являетесь клиентом спортивного клуба, вы не сможете"
type textarea "Kui Te olete juba varasemalt spordiklubi klient olnud, ei ole Teil võimalik luua"
type textarea "Если вы уже являетесь клиентом спортивного клуба, вы не сможете создать новую у…"
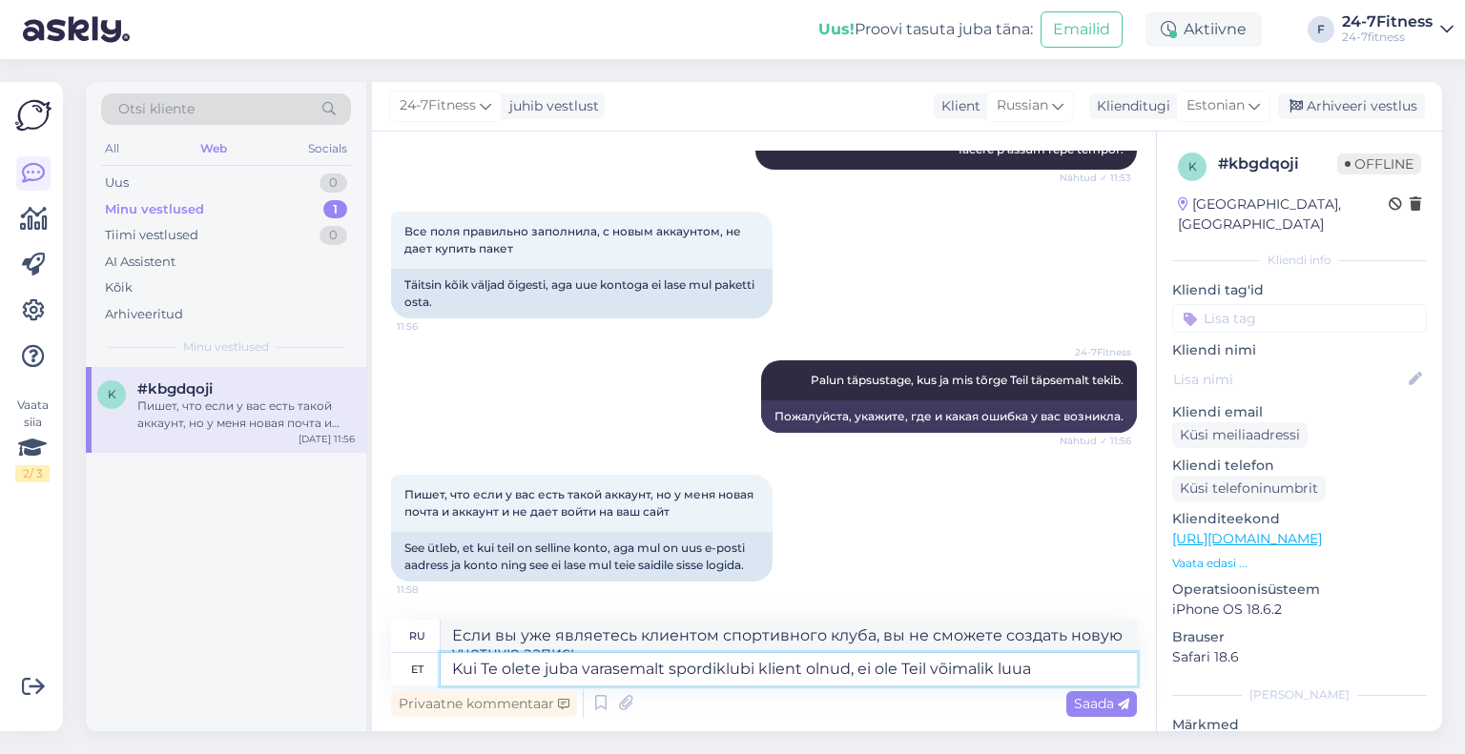
scroll to position [527, 0]
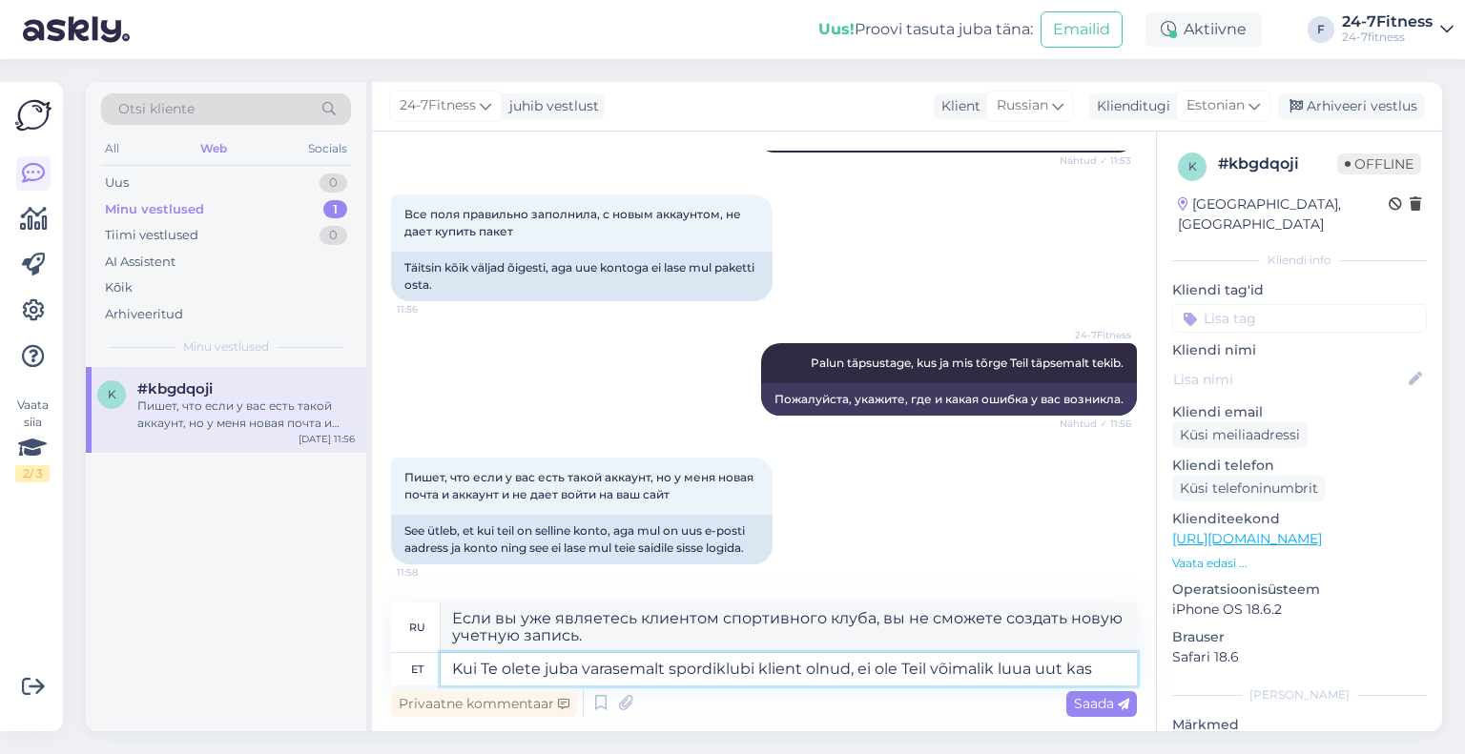
type textarea "Kui Te olete juba varasemalt spordiklubi klient olnud, ei ole Teil võimalik luu…"
type textarea "Если вы уже являетесь клиентом спортивного клуба, вы не сможете создать нового."
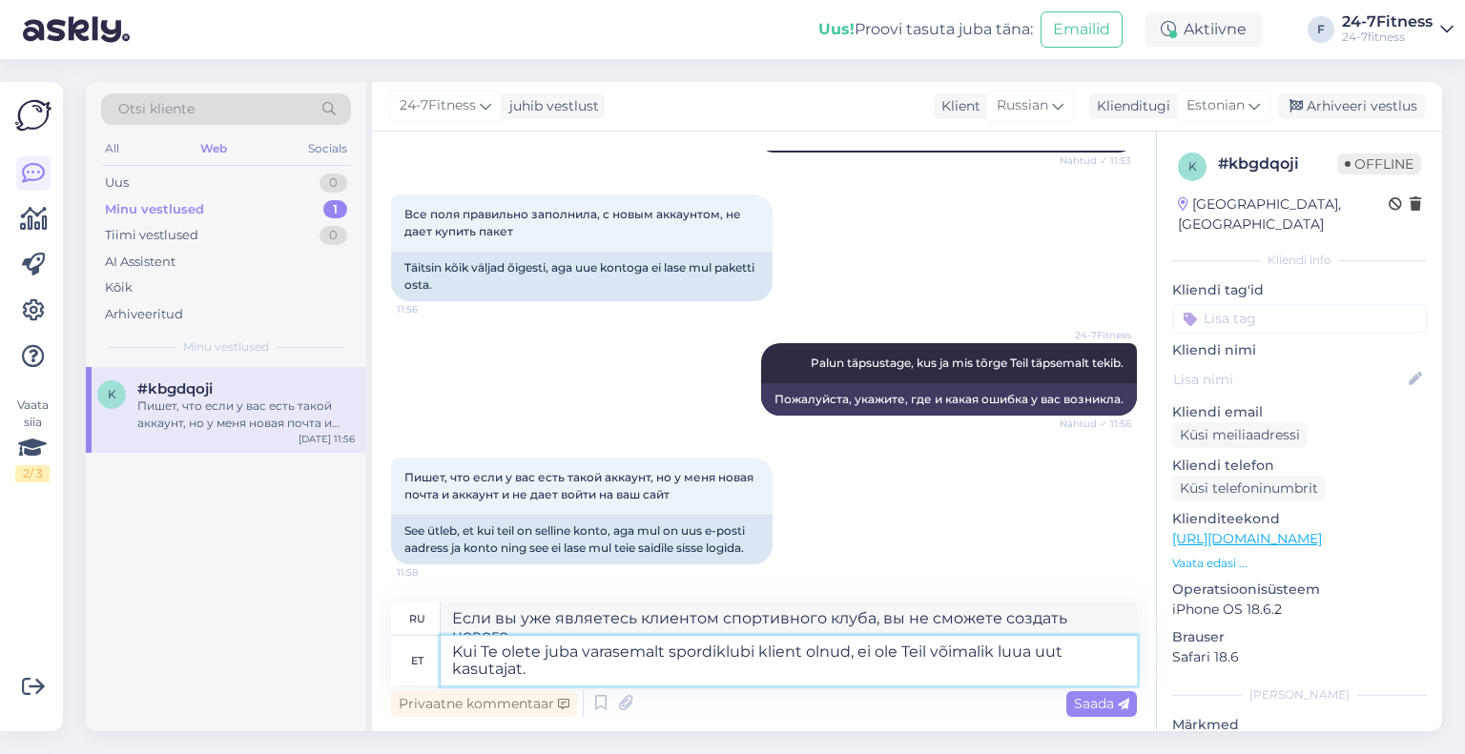
type textarea "Kui Te olete juba varasemalt spordiklubi klient olnud, ei ole Teil võimalik luu…"
type textarea "Если вы уже являетесь клиентом спортивного клуба, вы не сможете создать нового …"
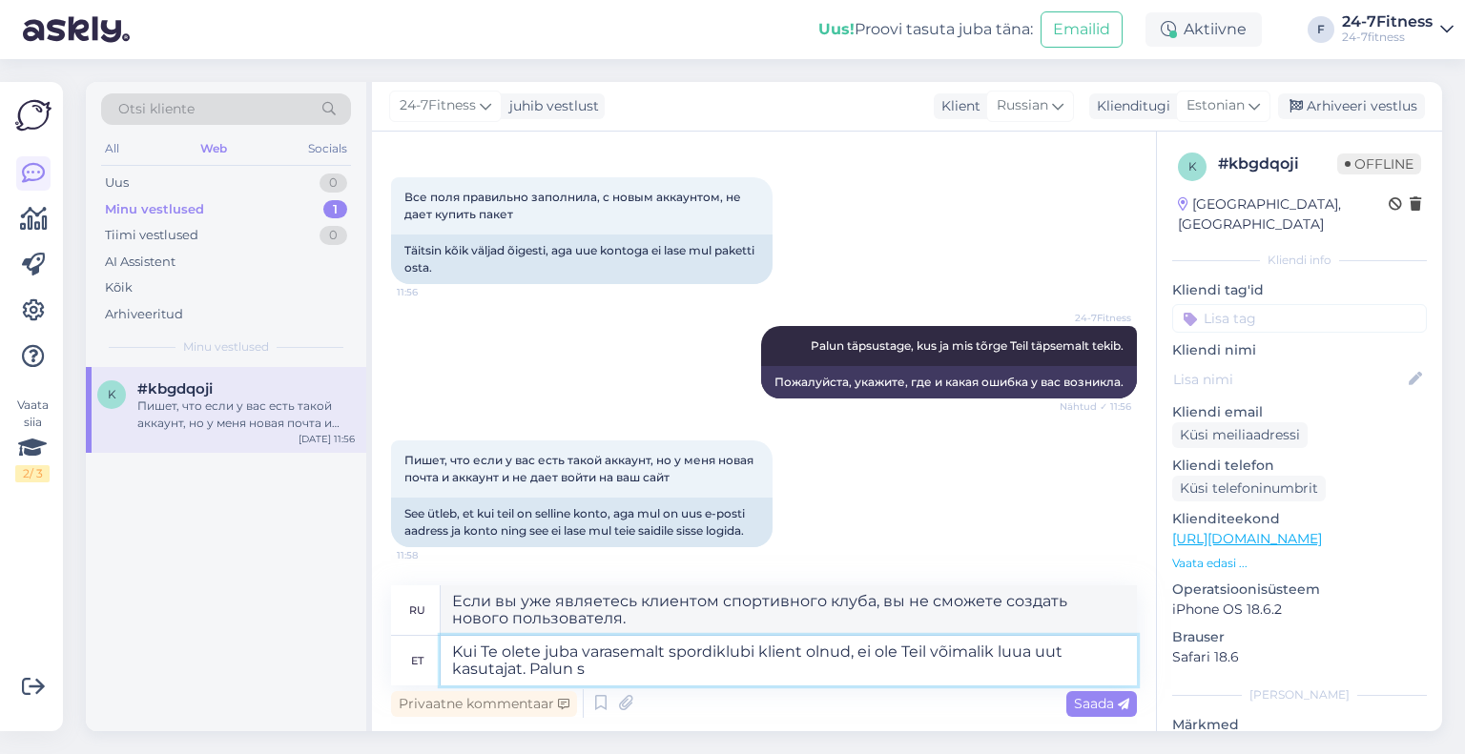
type textarea "Kui Te olete juba varasemalt spordiklubi klient olnud, ei ole Teil võimalik luu…"
type textarea "Если вы уже являетесь клиентом спортивного клуба, вы не сможете создать нового …"
type textarea "Kui Te olete juba varasemalt spordiklubi klient olnud, ei ole Teil võimalik luu…"
type textarea "Если вы уже являетесь клиентом спортивного клуба, вы не сможете создать нового …"
type textarea "Kui Te olete juba varasemalt spordiklubi klient olnud, ei ole Teil võimalik luu…"
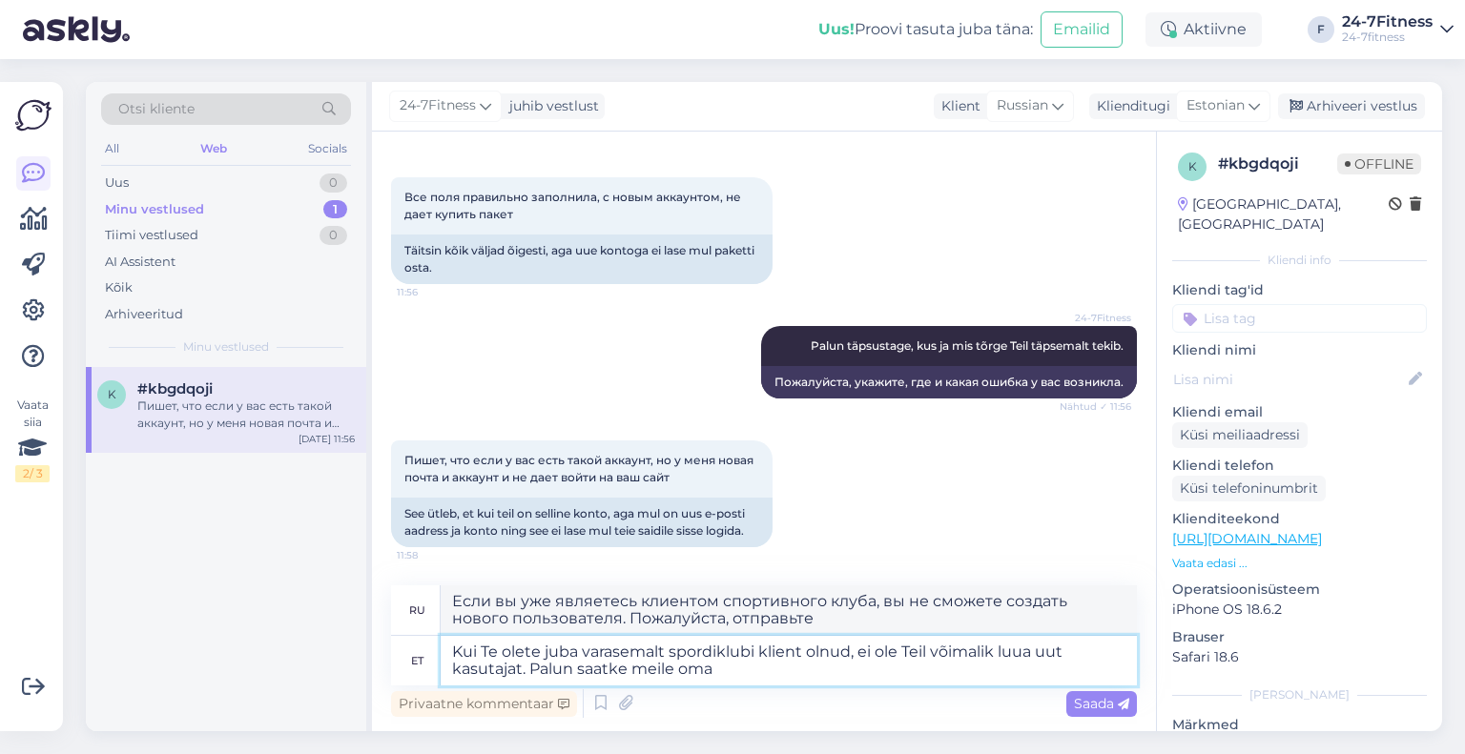
type textarea "Если вы уже являетесь клиентом спортивного клуба, вы не сможете создать нового …"
type textarea "Kui Te olete juba varasemalt spordiklubi klient olnud, ei ole Teil võimalik luu…"
type textarea "Если вы уже являетесь клиентом спортивного клуба, вы не сможете создать нового …"
type textarea "Kui Te olete juba varasemalt spordiklubi klient olnud, ei ole Teil võimalik luu…"
type textarea "Если вы уже являетесь клиентом спортивного клуба, вы не сможете создать нового …"
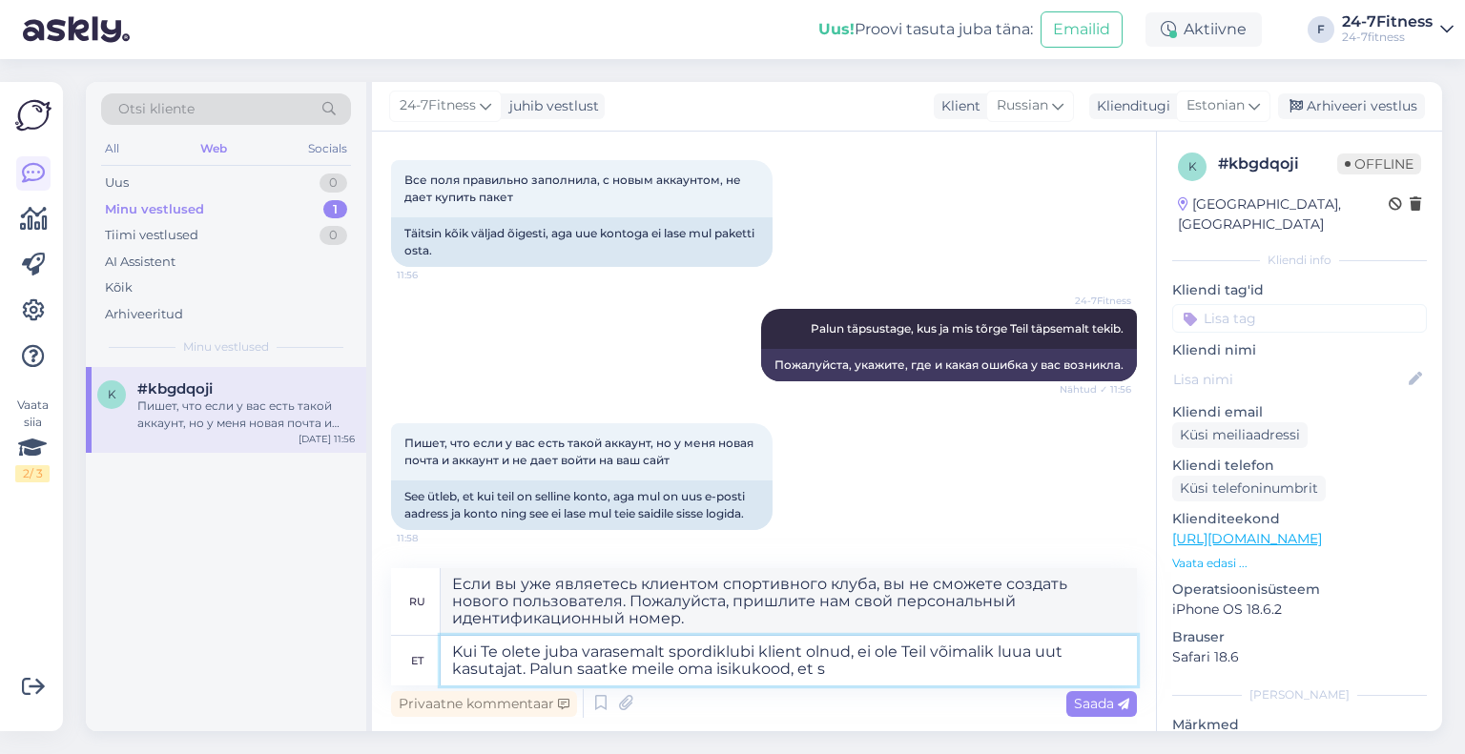
type textarea "Kui Te olete juba varasemalt spordiklubi klient olnud, ei ole Teil võimalik luu…"
type textarea "Если вы уже являетесь клиентом спортивного клуба, вы не сможете создать нового …"
type textarea "Kui Te olete juba varasemalt spordiklubi klient olnud, ei ole Teil võimalik luu…"
type textarea "Если вы уже являетесь клиентом спортивного клуба, вы не сможете создать нового …"
type textarea "Kui Te olete juba varasemalt spordiklubi klient olnud, ei ole Teil võimalik luu…"
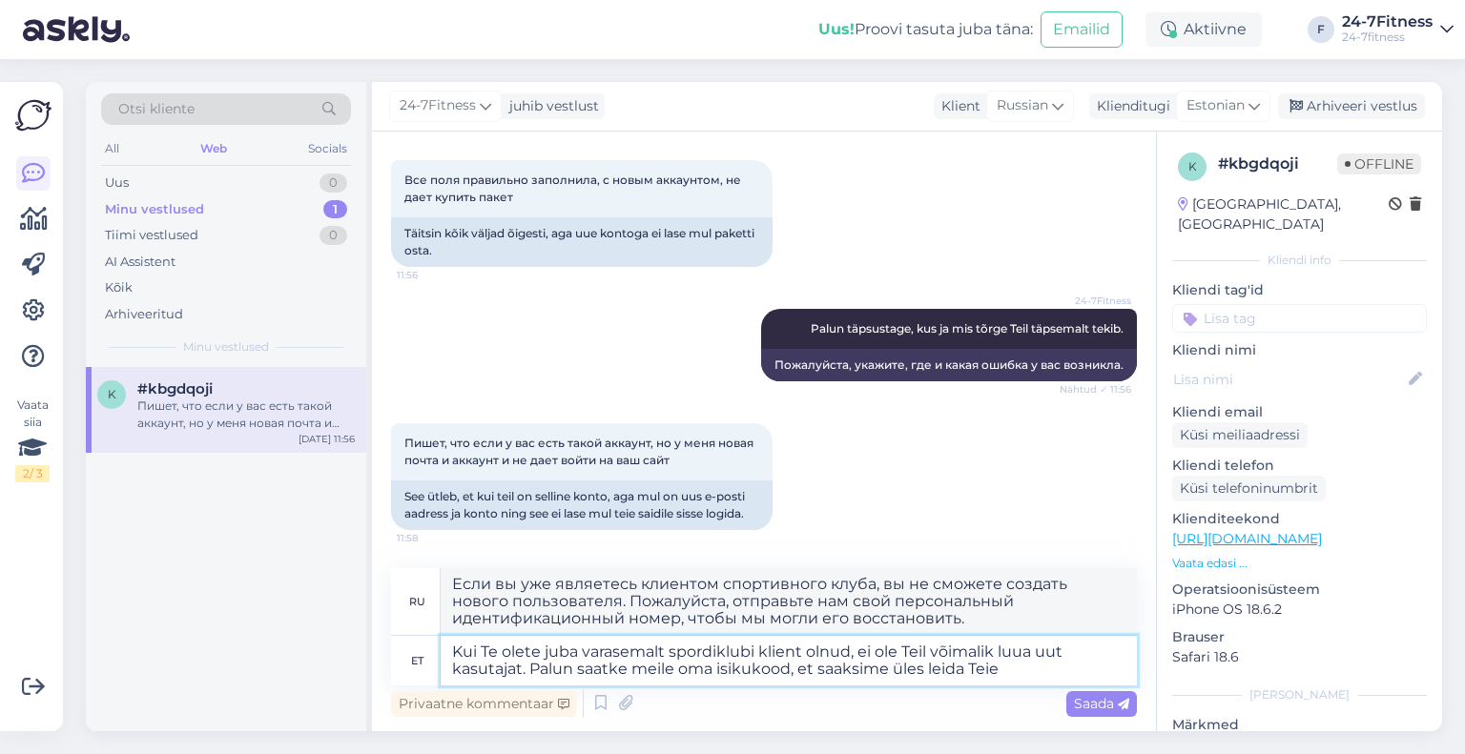
type textarea "Если вы уже являетесь клиентом спортивного клуба, вы не сможете создать нового …"
type textarea "Kui Te olete juba varasemalt spordiklubi klient olnud, ei ole Teil võimalik luu…"
type textarea "Если вы уже являетесь клиентом спортивного клуба, вы не сможете создать нового …"
type textarea "Kui Te olete juba varasemalt spordiklubi klient olnud, ei ole Teil võimalik luu…"
type textarea "Если вы уже являетесь клиентом спортивного клуба, вы не сможете создать нового …"
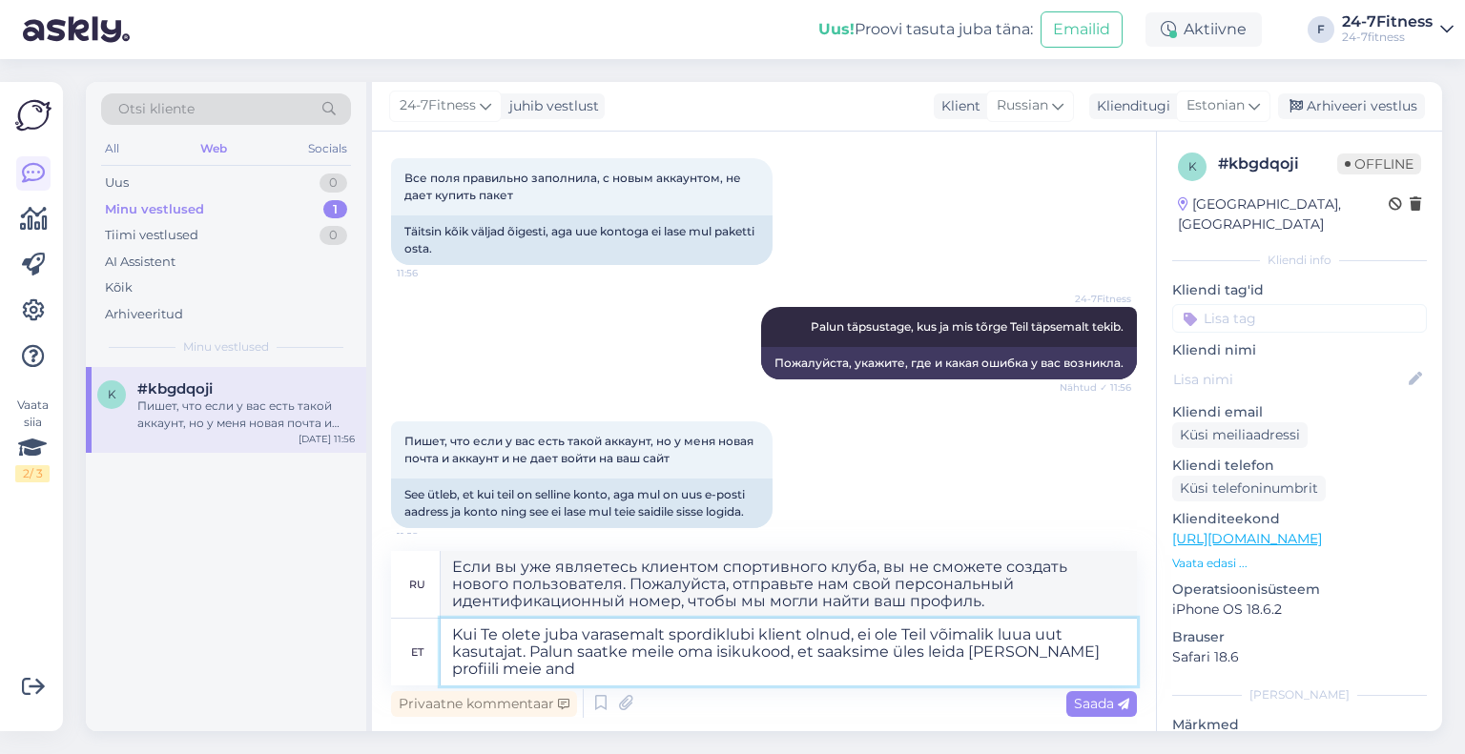
type textarea "Kui Te olete juba varasemalt spordiklubi klient olnud, ei ole Teil võimalik luu…"
type textarea "Если вы уже являетесь клиентом спортивного клуба, вы не сможете создать нового …"
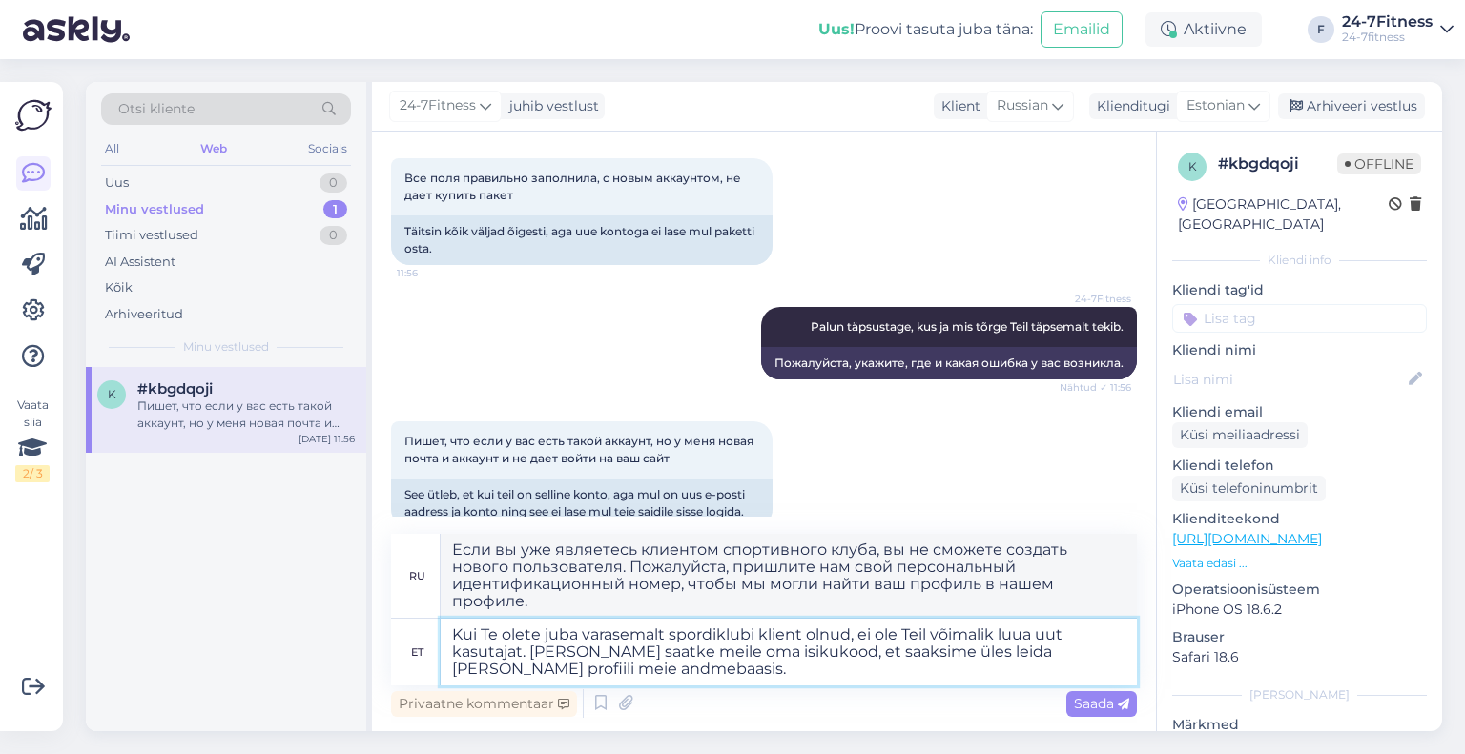
type textarea "Kui Te olete juba varasemalt spordiklubi klient olnud, ei ole Teil võimalik luu…"
type textarea "Если вы уже являетесь клиентом спортивного клуба, вы не сможете создать нового …"
type textarea "Kui Te olete juba varasemalt spordiklubi klient olnud, ei ole Teil võimalik luu…"
type textarea "Если вы уже являетесь клиентом спортивного клуба, вы не сможете создать нового …"
type textarea "Kui Te olete juba varasemalt spordiklubi klient olnud, ei ole Teil võimalik luu…"
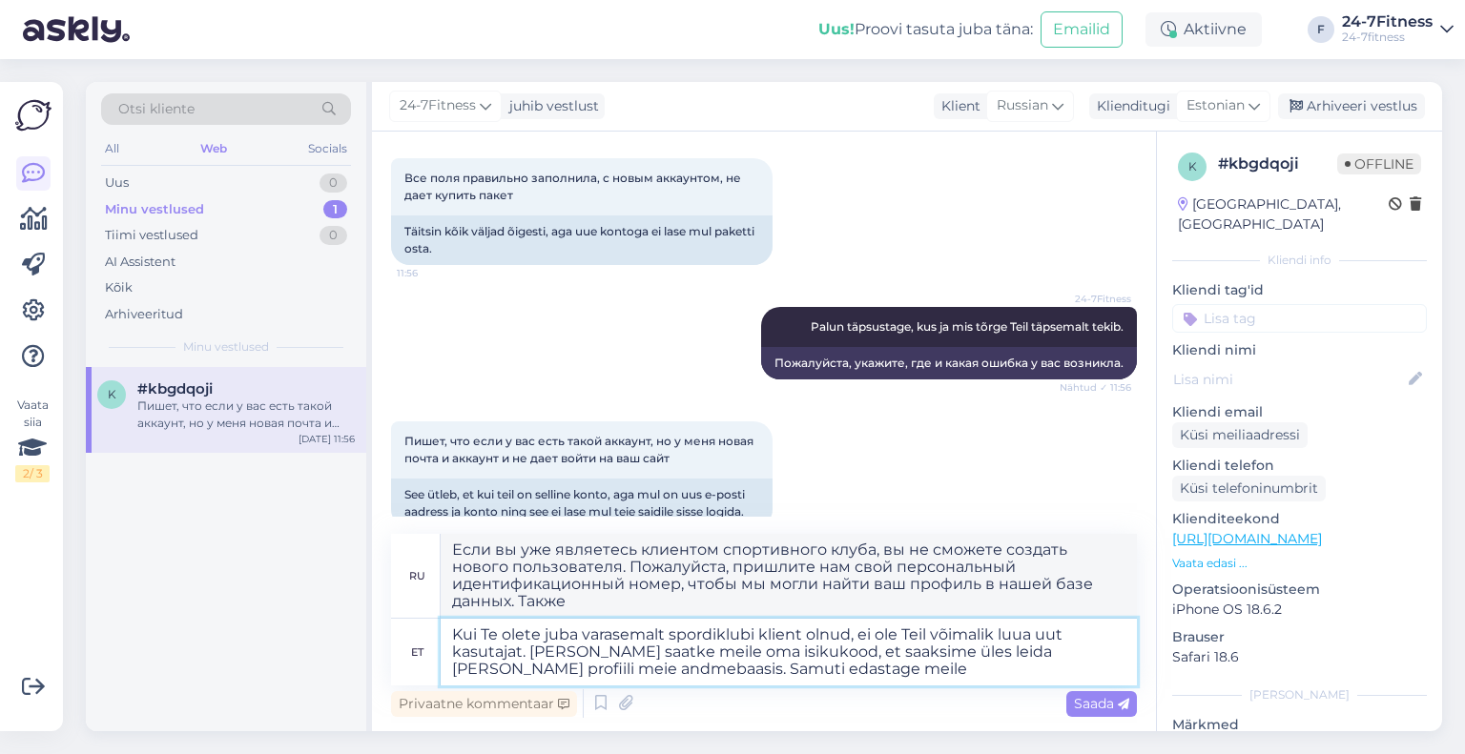
type textarea "Если вы уже являетесь клиентом спортивного клуба, вы не сможете создать нового …"
type textarea "Kui Te olete juba varasemalt spordiklubi klient olnud, ei ole Teil võimalik luu…"
type textarea "Если вы уже являетесь клиентом спортивного клуба, вы не сможете создать нового …"
type textarea "Kui Te olete juba varasemalt spordiklubi klient olnud, ei ole Teil võimalik luu…"
type textarea "Если вы уже являетесь клиентом спортивного клуба, вы не сможете создать нового …"
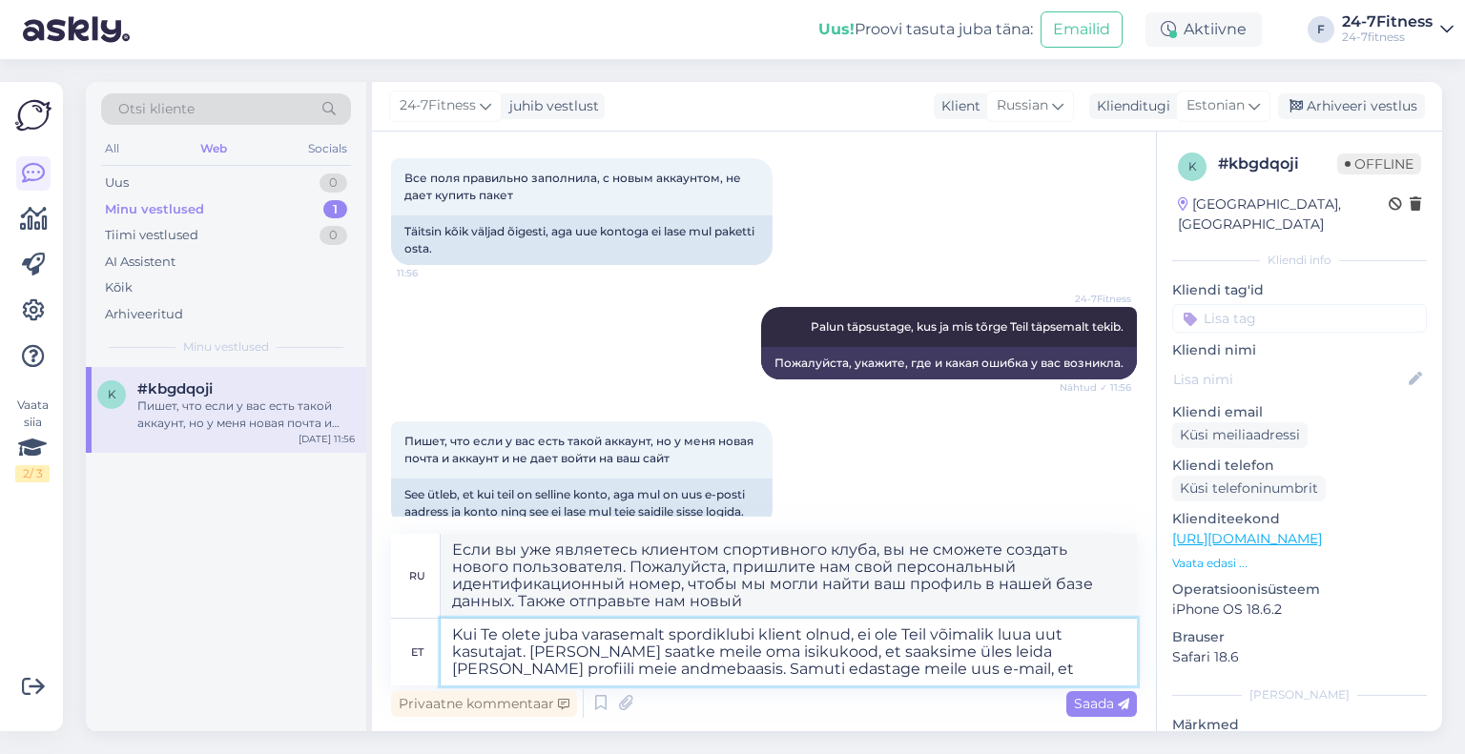
type textarea "Kui Te olete juba varasemalt spordiklubi klient olnud, ei ole Teil võimalik luu…"
type textarea "Если вы уже являетесь клиентом спортивного клуба, вы не сможете создать нового …"
type textarea "Kui Te olete juba varasemalt spordiklubi klient olnud, ei ole Teil võimalik luu…"
type textarea "Если вы уже являетесь клиентом спортивного клуба, вы не сможете создать нового …"
type textarea "Kui Te olete juba varasemalt spordiklubi klient olnud, ei ole Teil võimalik luu…"
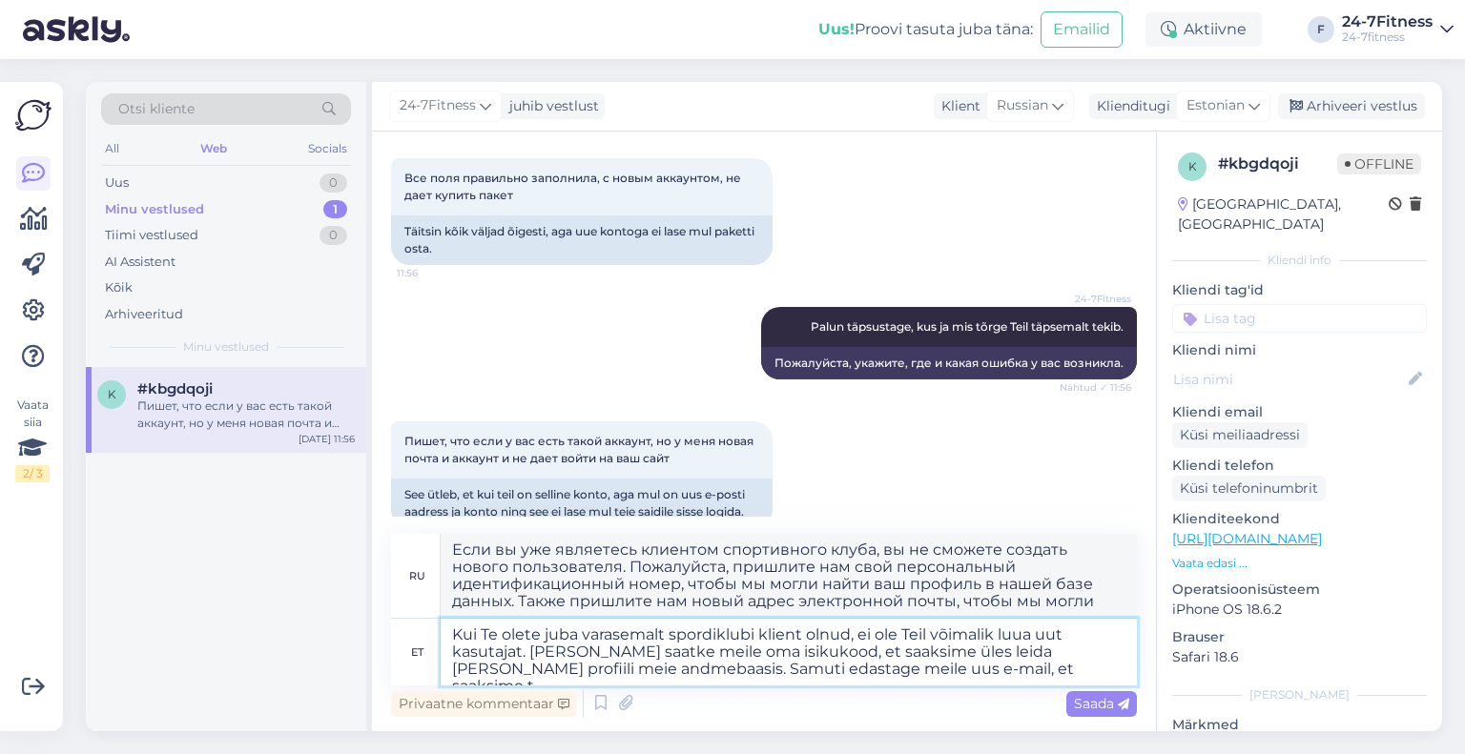
type textarea "Если вы уже являетесь клиентом спортивного клуба, вы не сможете создать нового …"
type textarea "Kui Te olete juba varasemalt spordiklubi klient olnud, ei ole Teil võimalik luu…"
type textarea "Если вы уже являетесь клиентом спортивного клуба, вы не сможете создать нового …"
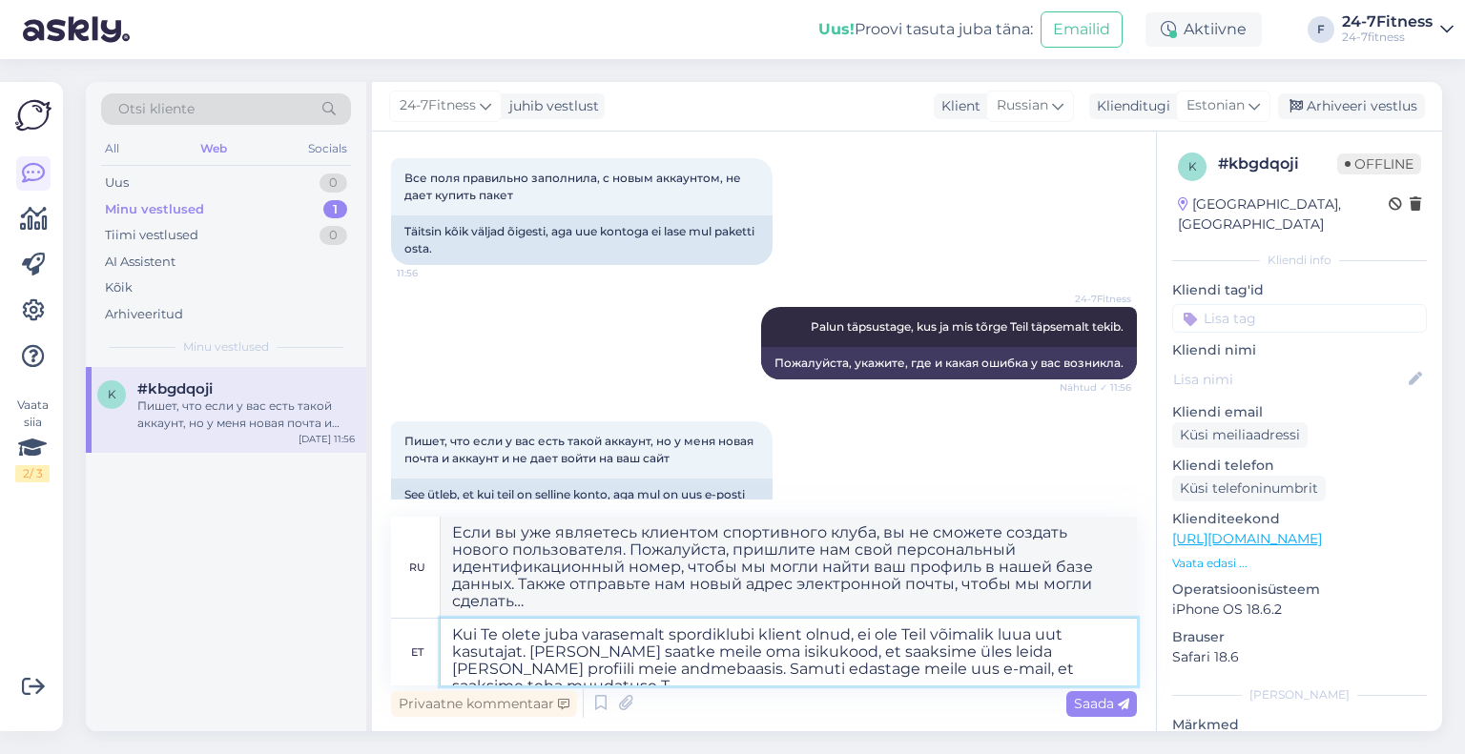
type textarea "Kui Te olete juba varasemalt spordiklubi klient olnud, ei ole Teil võimalik luu…"
type textarea "Если вы уже являетесь клиентом спортивного клуба, вы не сможете создать нового …"
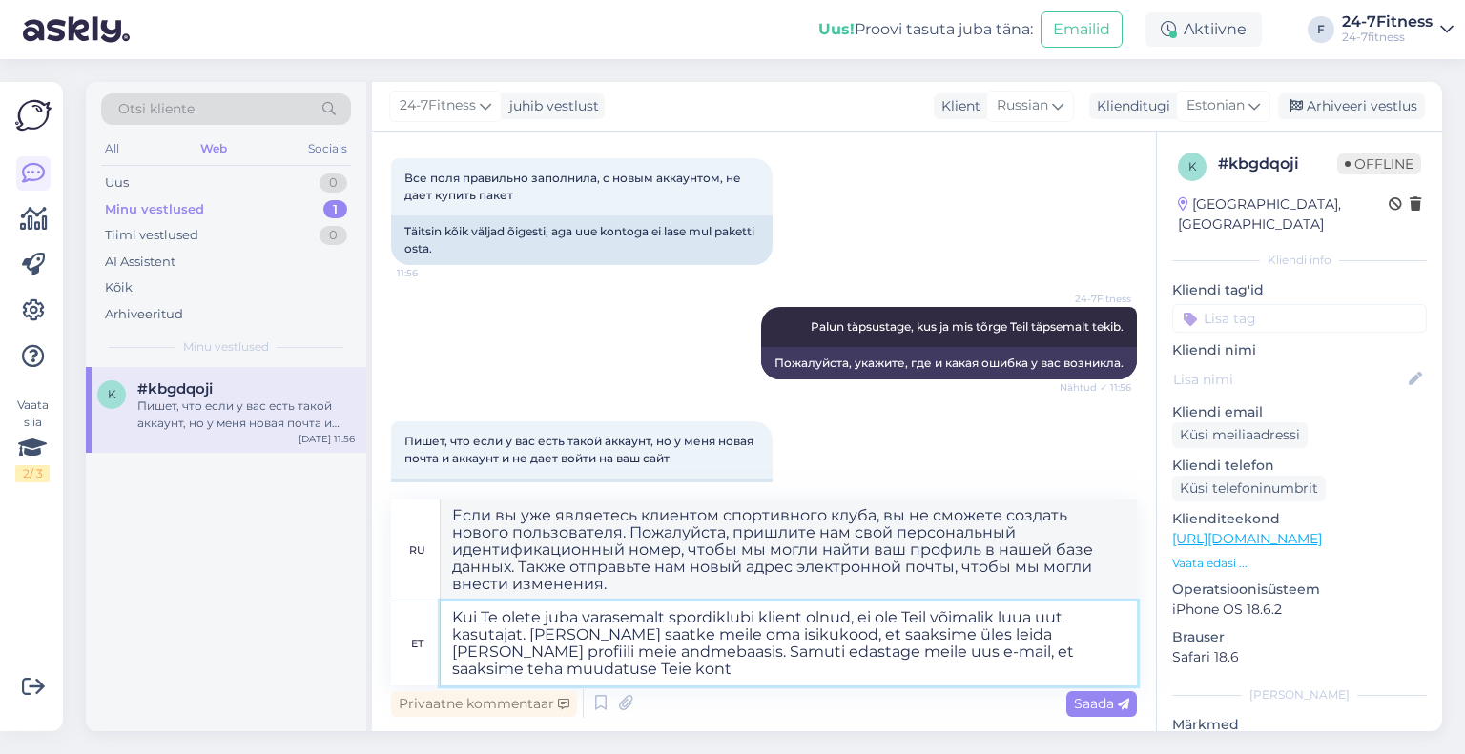
type textarea "Kui Te olete juba varasemalt spordiklubi klient olnud, ei ole Teil võimalik luu…"
type textarea "Если вы уже являетесь клиентом спортивного клуба, вы не сможете создать нового …"
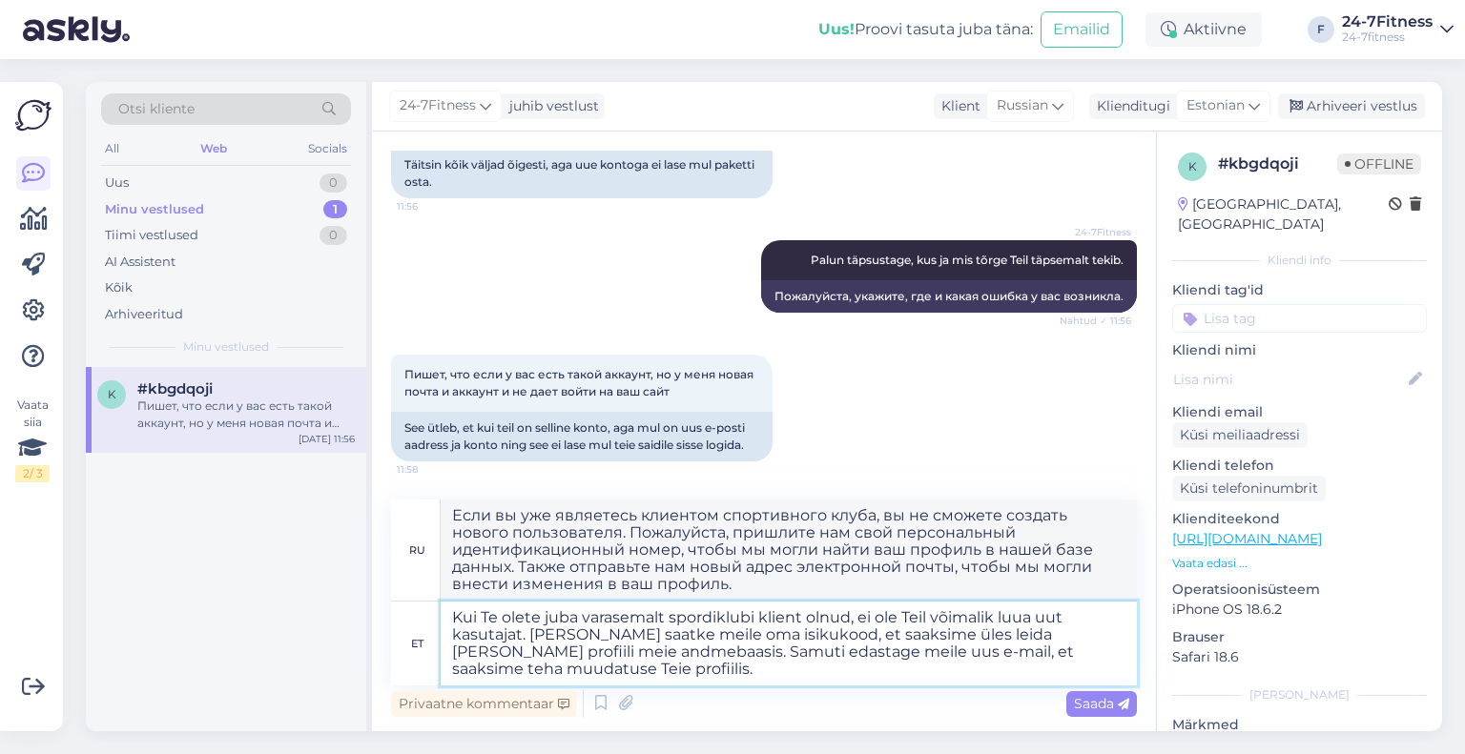
scroll to position [630, 0]
type textarea "Kui Te olete juba varasemalt spordiklubi klient olnud, ei ole Teil võimalik luu…"
click at [1079, 713] on div "Saada" at bounding box center [1101, 704] width 71 height 26
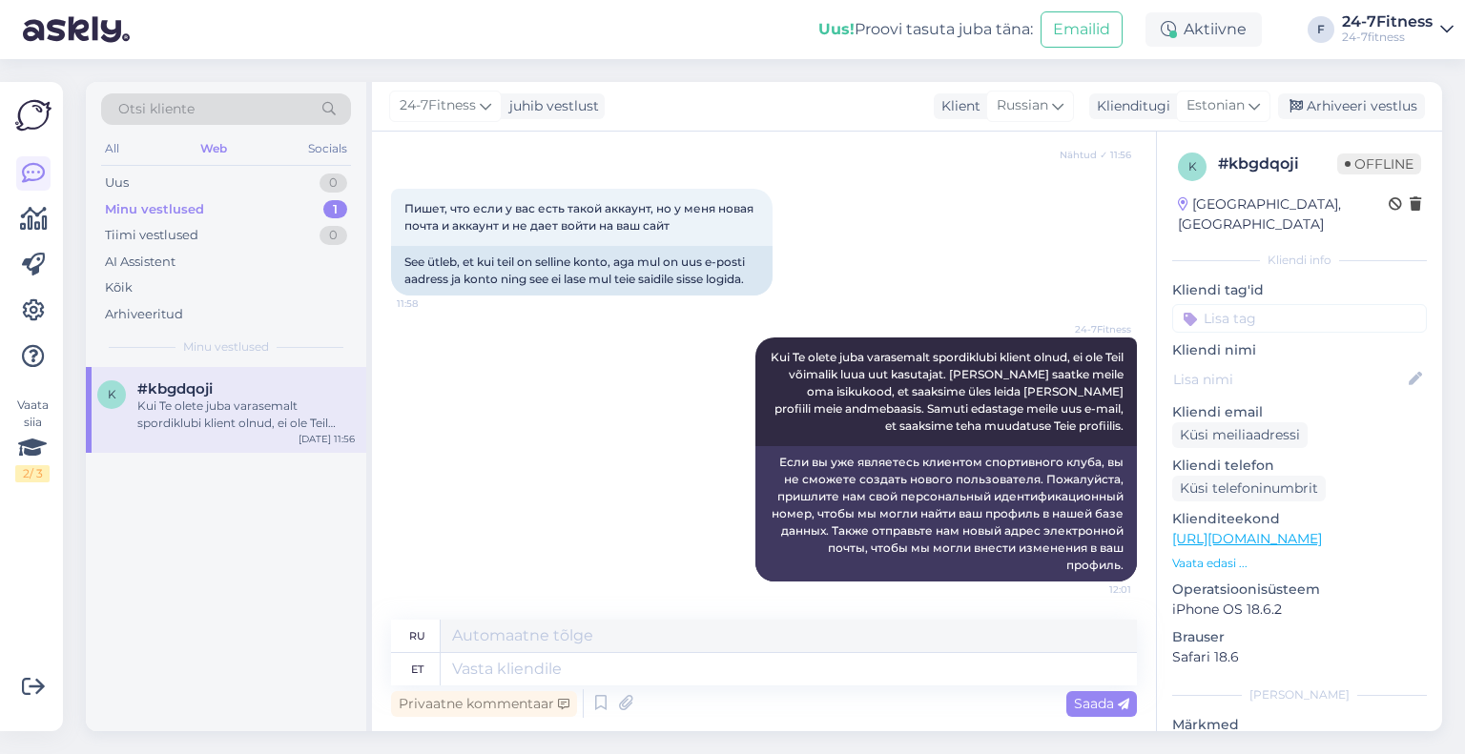
scroll to position [779, 0]
click at [1389, 106] on div "Arhiveeri vestlus" at bounding box center [1351, 106] width 147 height 26
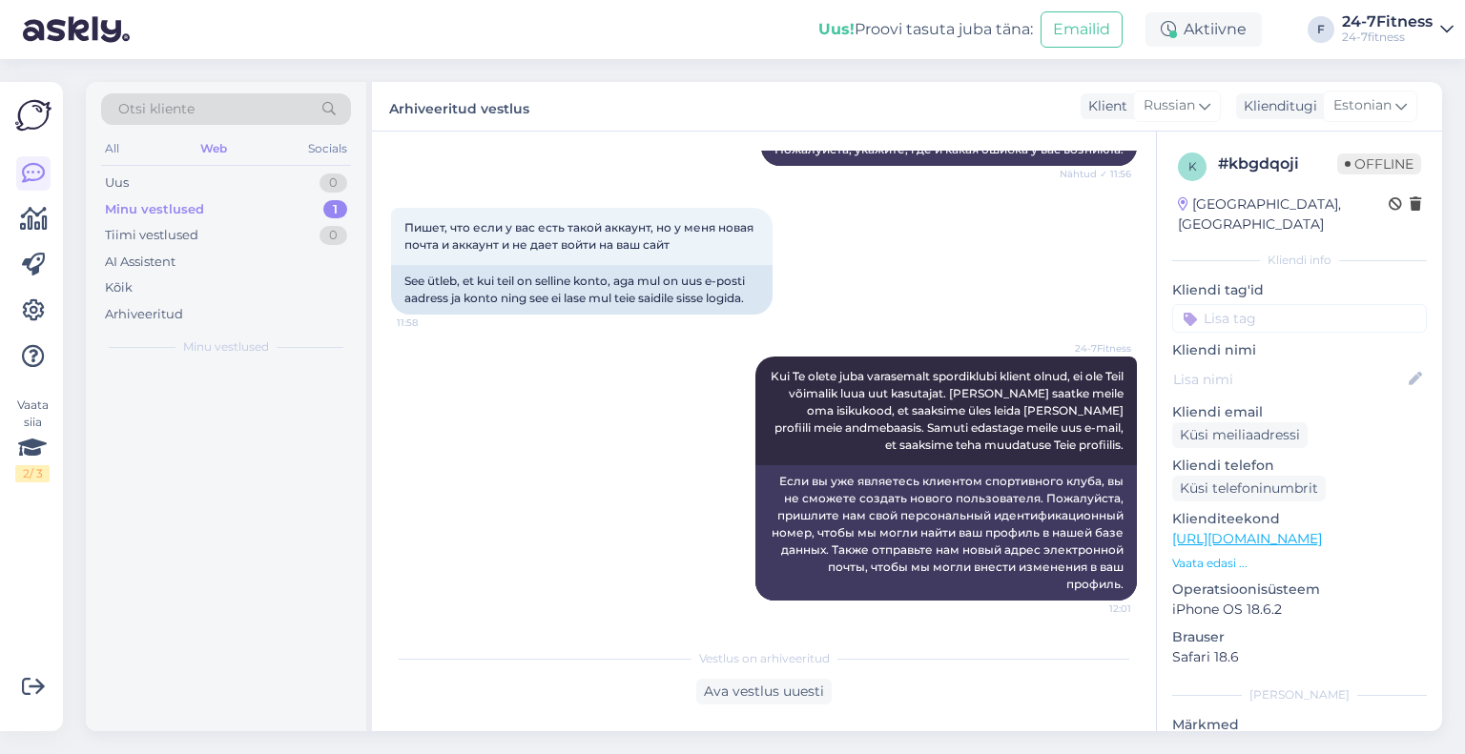
scroll to position [760, 0]
click at [210, 271] on div "AI Assistent" at bounding box center [226, 262] width 250 height 27
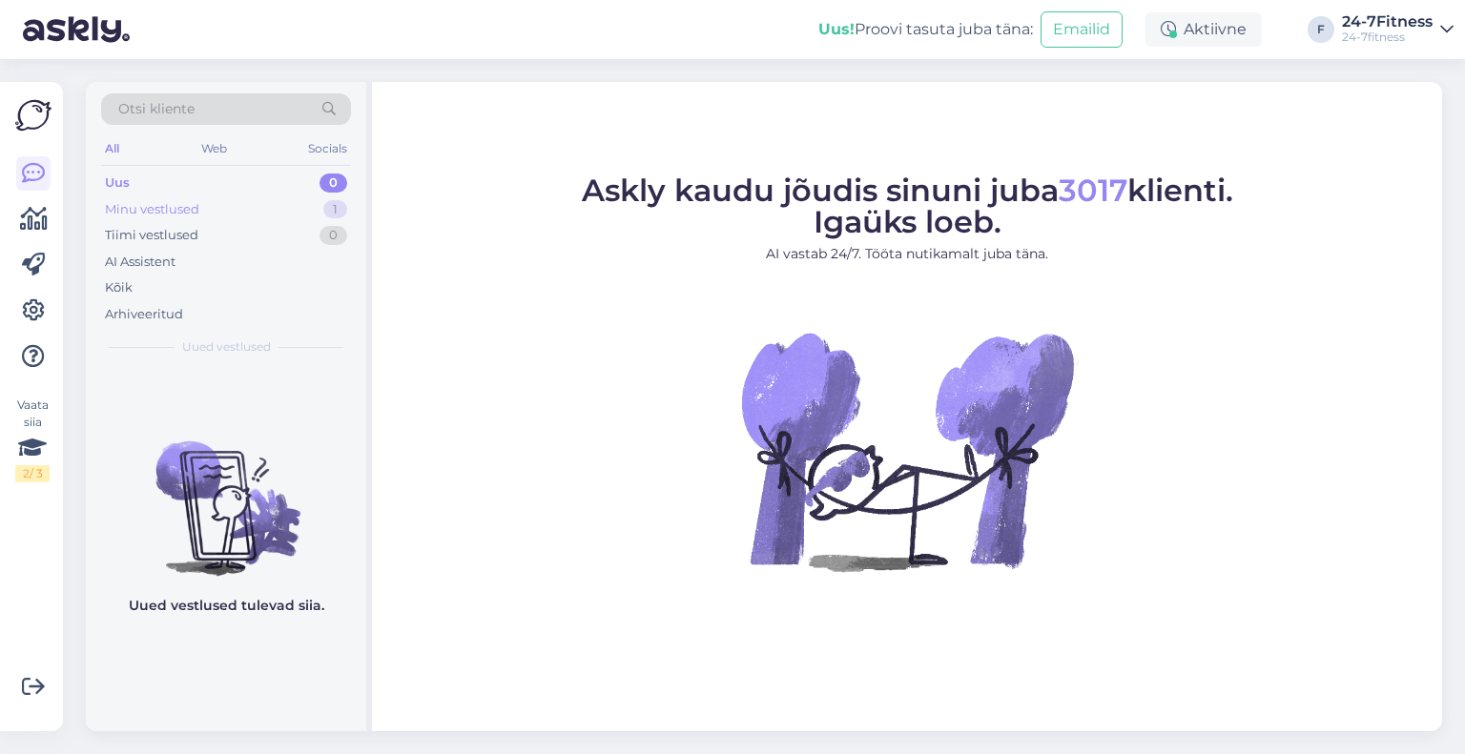
click at [179, 208] on div "Minu vestlused" at bounding box center [152, 209] width 94 height 19
click at [134, 262] on div "AI Assistent" at bounding box center [140, 262] width 71 height 19
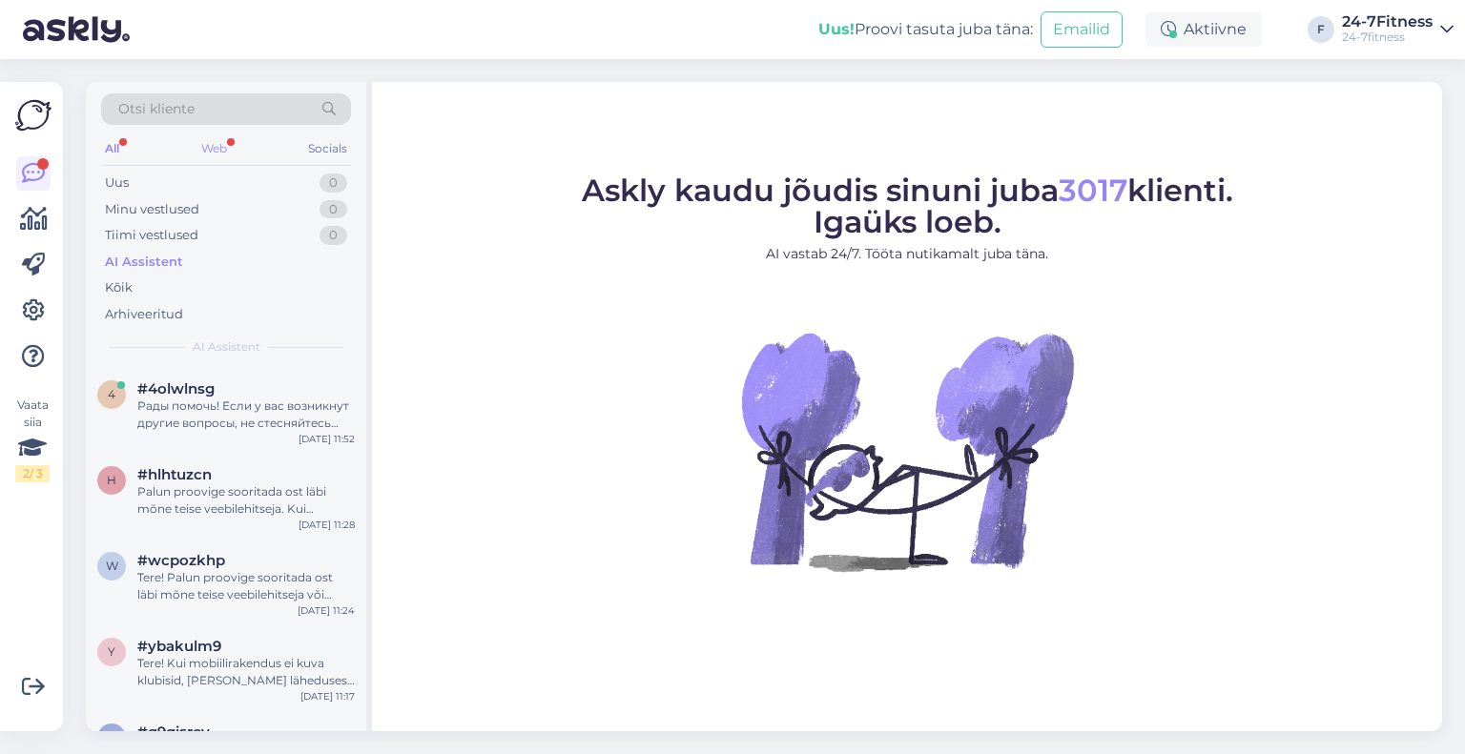
click at [223, 144] on div "Web" at bounding box center [213, 148] width 33 height 25
click at [230, 393] on div "#jgtyrasc" at bounding box center [245, 388] width 217 height 17
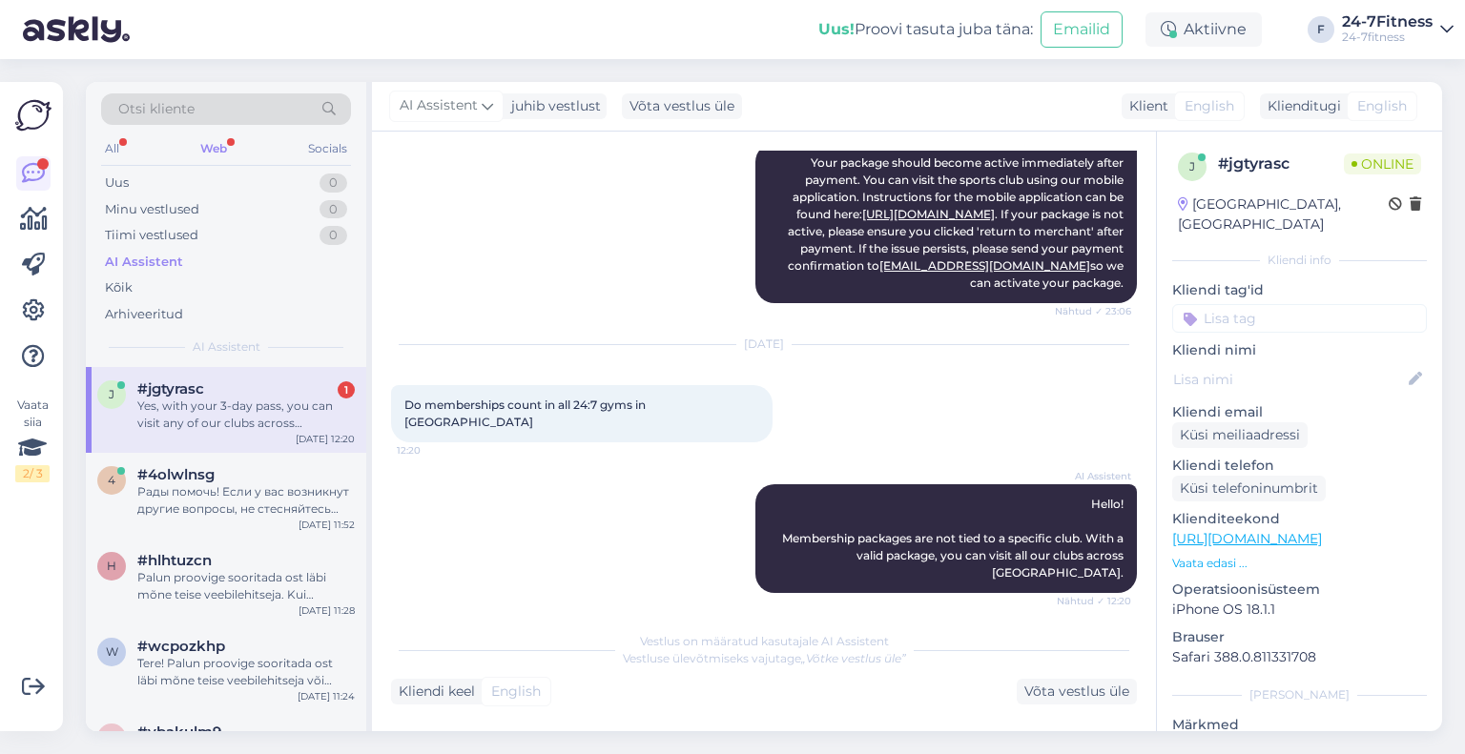
scroll to position [648, 0]
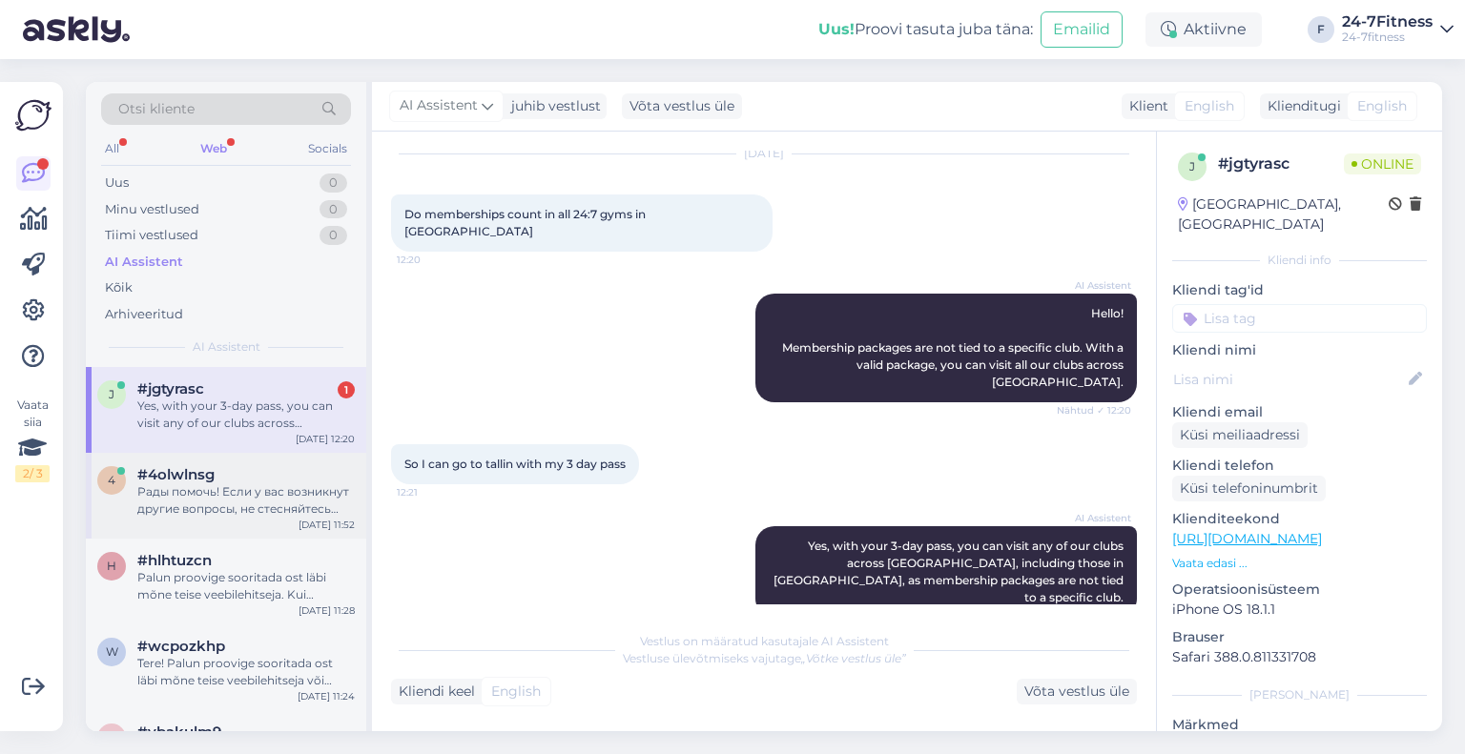
click at [149, 474] on span "#4olwlnsg" at bounding box center [175, 474] width 77 height 17
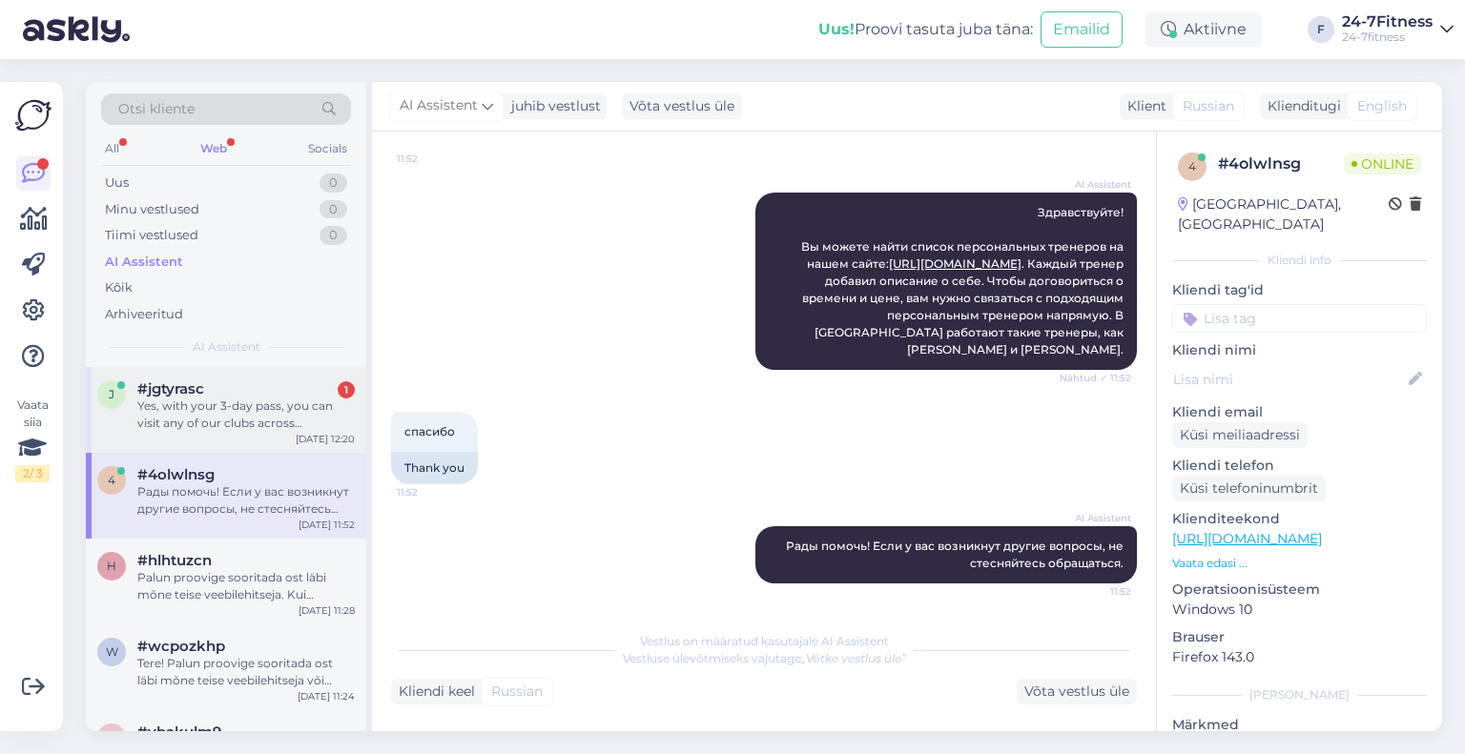
click at [179, 421] on div "Yes, with your 3-day pass, you can visit any of our clubs across Estonia, inclu…" at bounding box center [245, 415] width 217 height 34
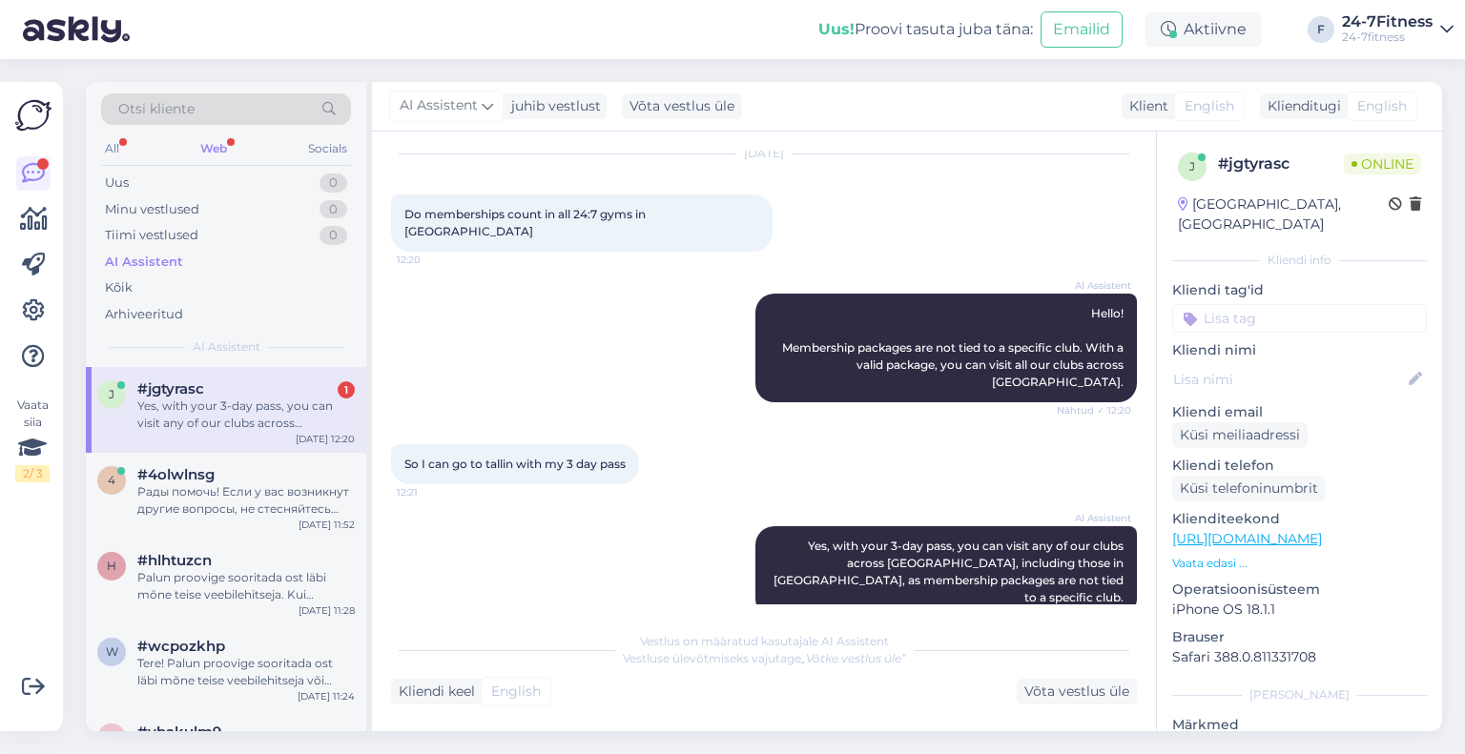
click at [196, 142] on div "Web" at bounding box center [213, 148] width 34 height 25
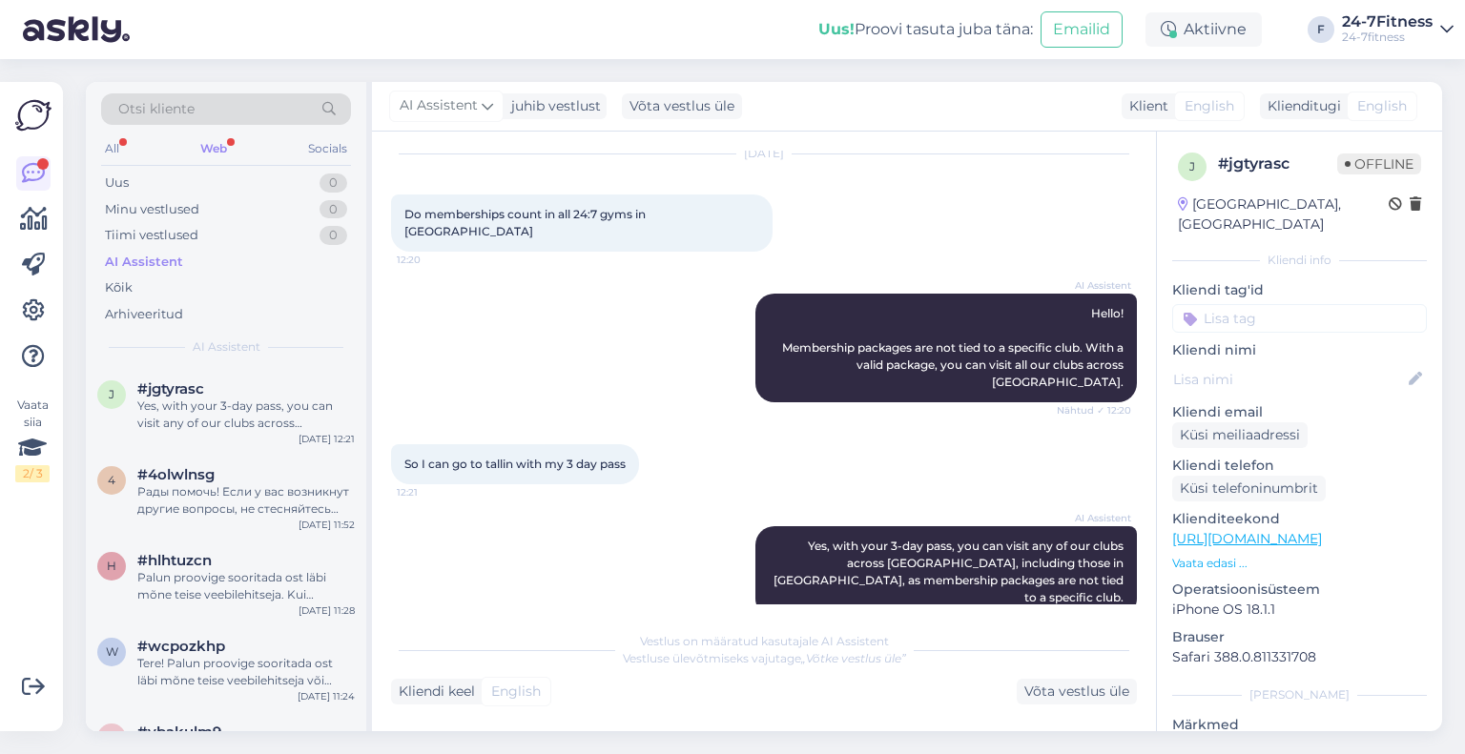
click at [229, 136] on div "All Web Socials" at bounding box center [226, 151] width 250 height 30
click at [218, 145] on div "Web" at bounding box center [213, 148] width 34 height 25
click at [226, 476] on div "#jgtyrasc" at bounding box center [245, 474] width 217 height 17
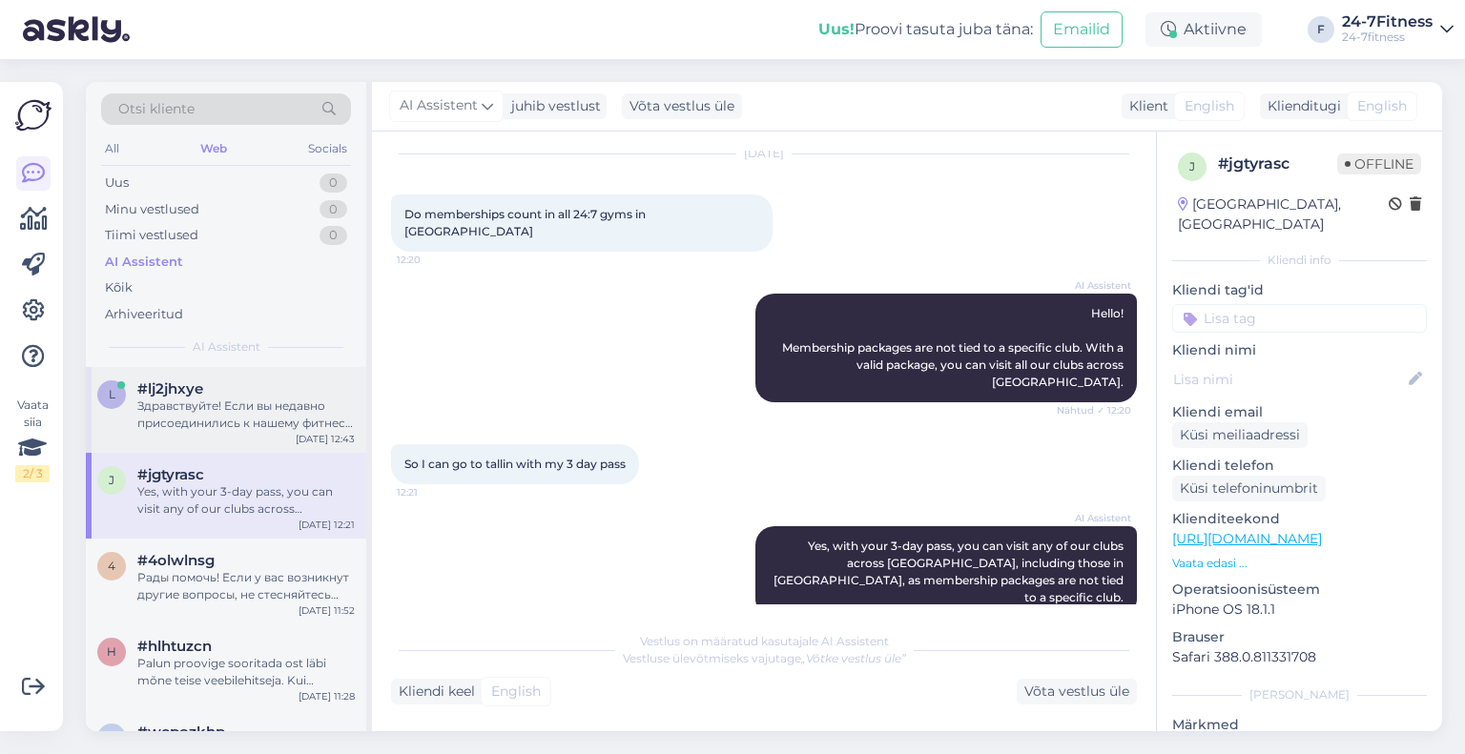
click at [233, 431] on div "l #lj2jhxye Здравствуйте! Если вы недавно присоединились к нашему фитнес-клубу,…" at bounding box center [226, 410] width 280 height 86
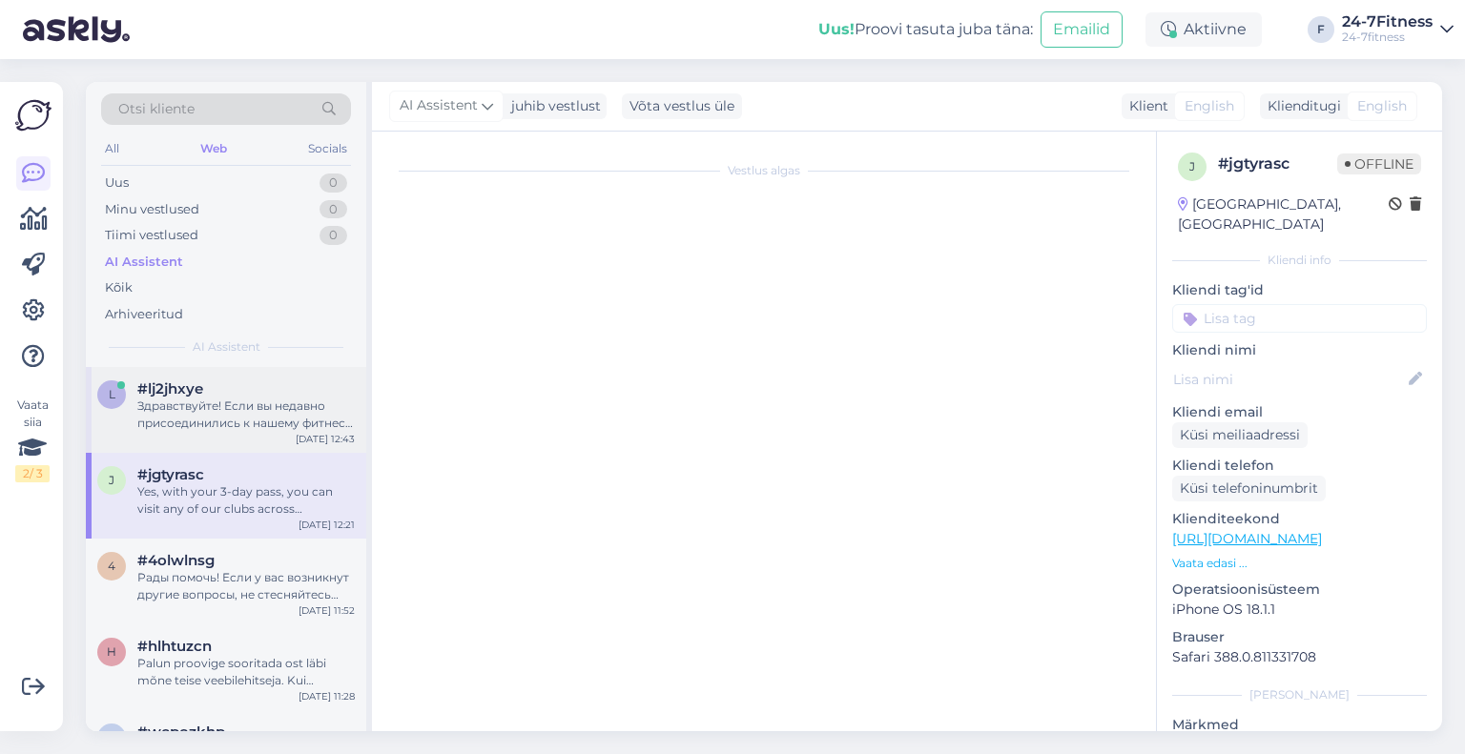
scroll to position [29, 0]
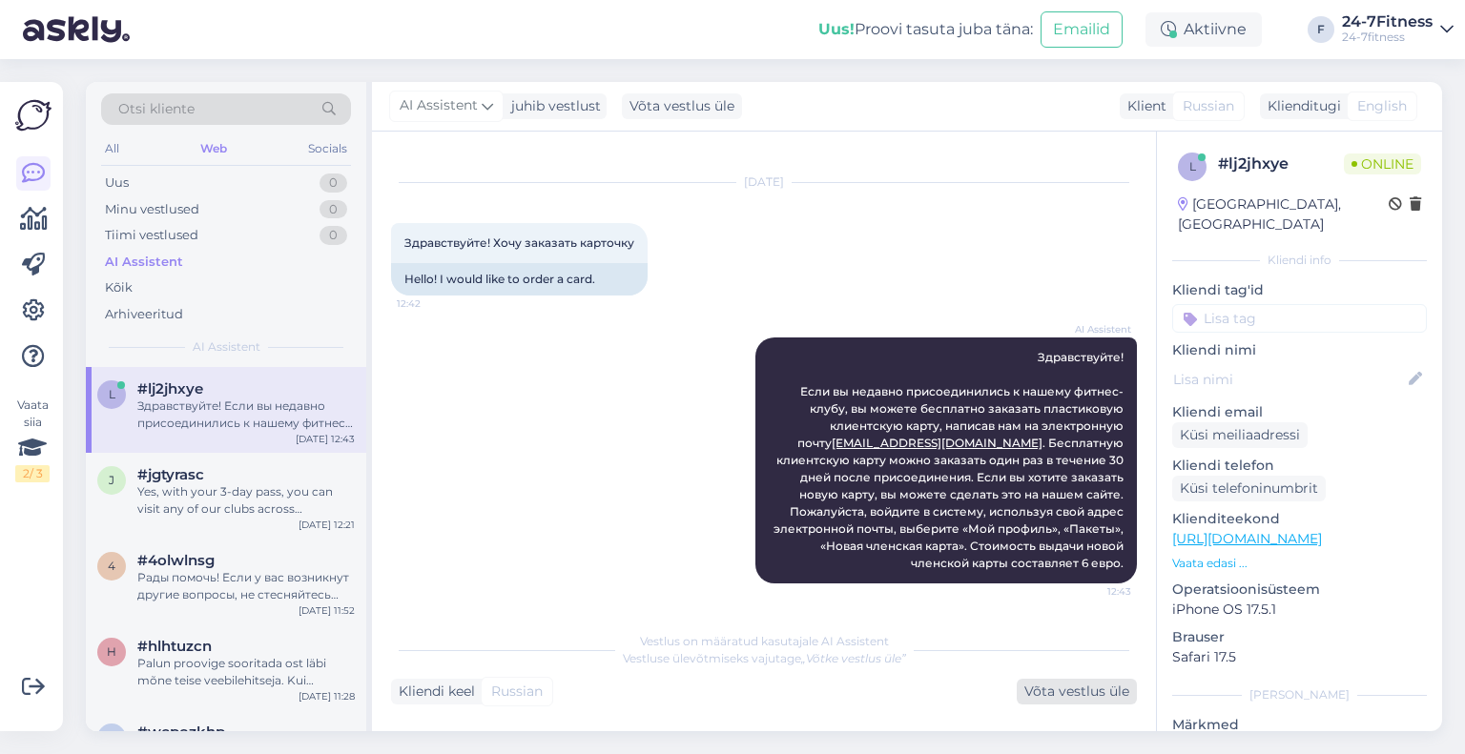
click at [1102, 686] on div "Võta vestlus üle" at bounding box center [1076, 692] width 120 height 26
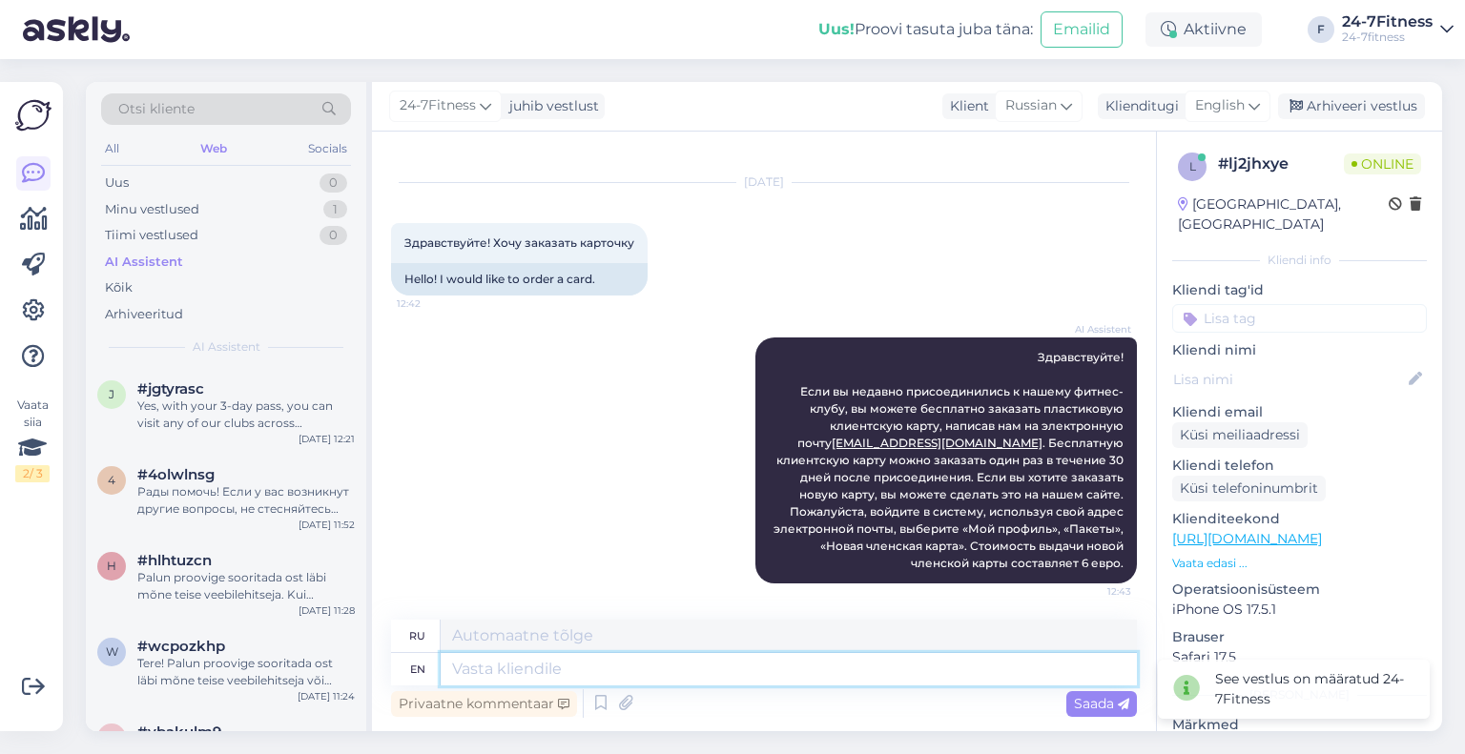
click at [865, 677] on textarea at bounding box center [789, 669] width 696 height 32
click at [1182, 119] on div "24-7Fitness juhib vestlust Klient Russian Klienditugi English Arhiveeri vestlus" at bounding box center [907, 107] width 1070 height 50
click at [1196, 111] on span "English" at bounding box center [1220, 105] width 50 height 21
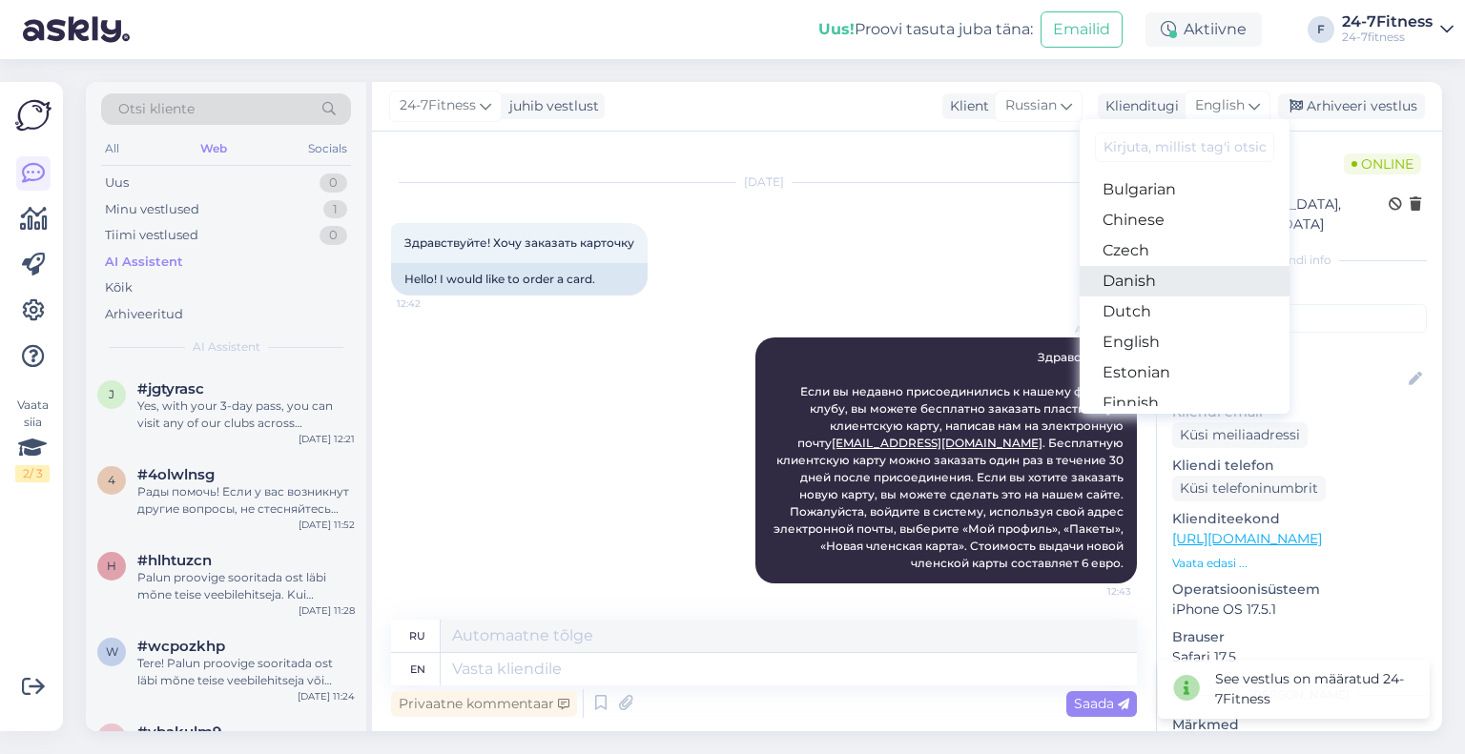
scroll to position [95, 0]
click at [1167, 335] on link "Estonian" at bounding box center [1184, 339] width 210 height 31
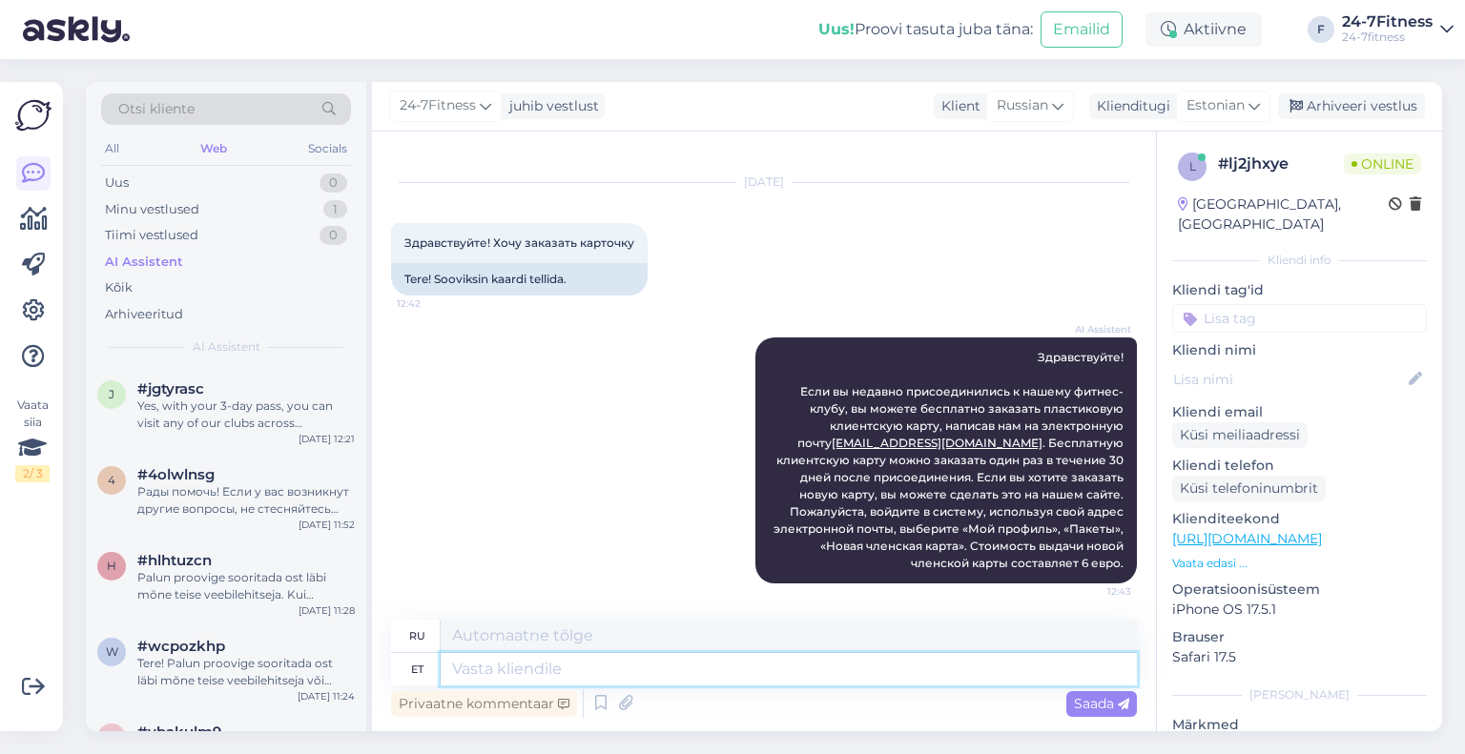
click at [712, 663] on textarea at bounding box center [789, 669] width 696 height 32
type textarea "Vabandame, p"
type textarea "Приносим извинения."
type textarea "Vabandame, parandame vas"
type textarea "Извините, мы это исправим."
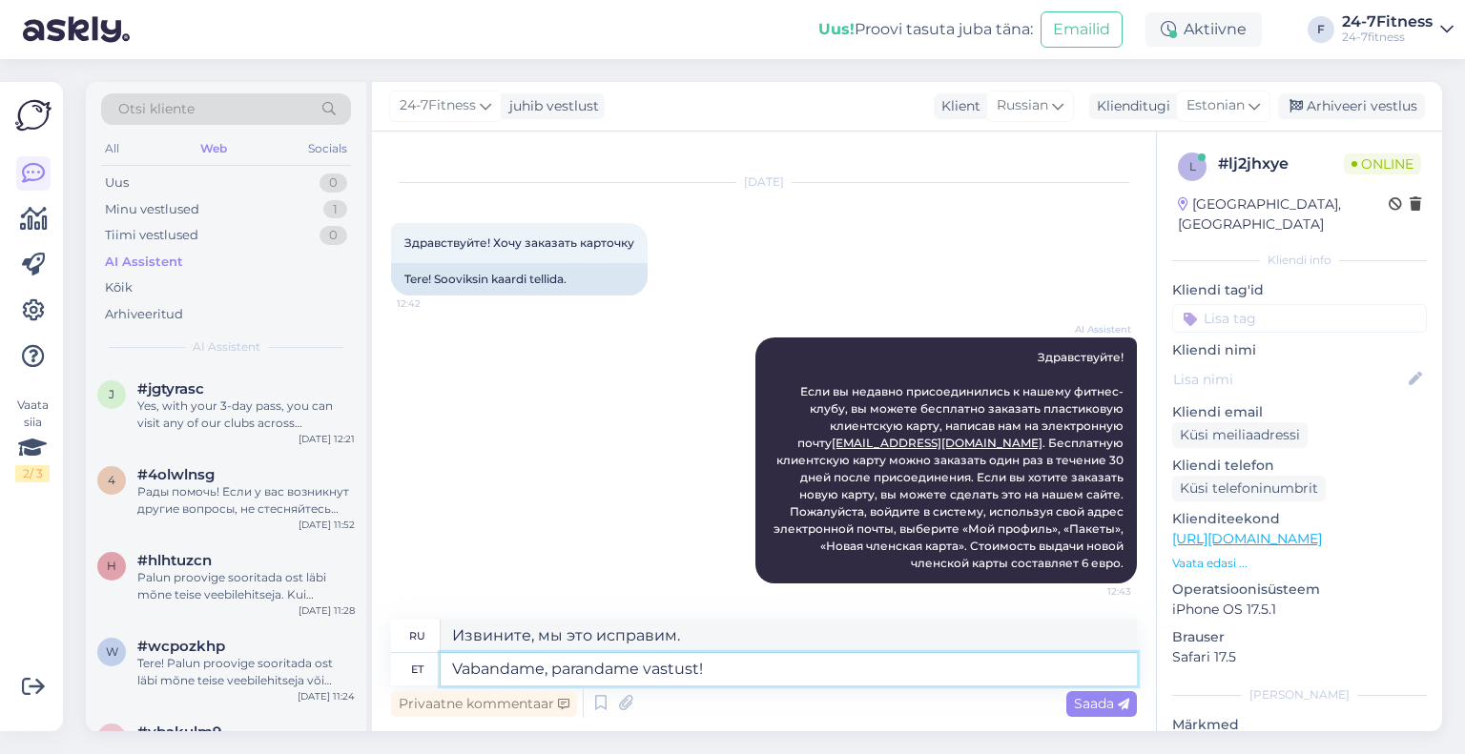
type textarea "Vabandame, parandame vastust!"
type textarea "Извините, мы исправим ответ!"
type textarea "Vabandame, parandame vastust! Kahjuks pl"
type textarea "Извините, мы исправим ответ! К сожалению."
type textarea "Vabandame, parandame vastust! Kahjuks plastikkaarte me"
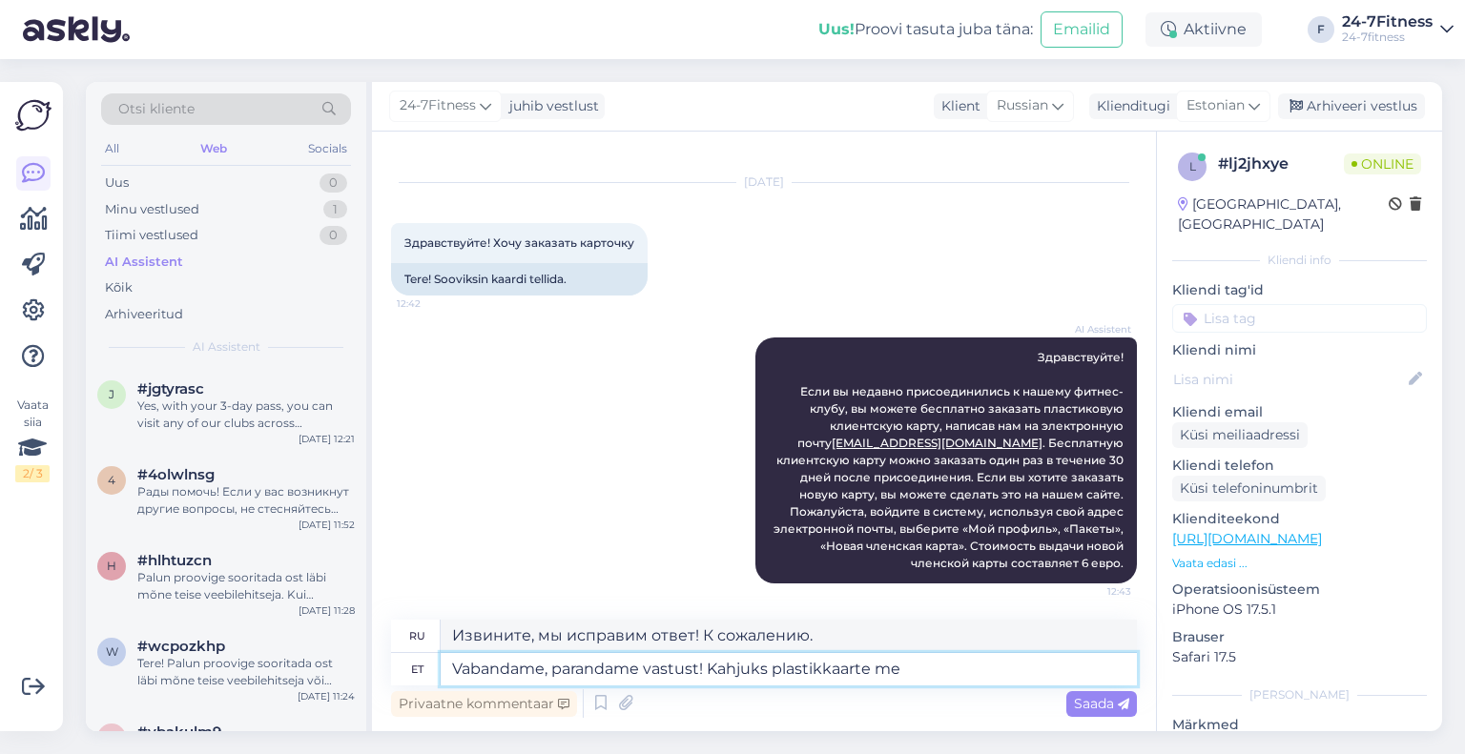
type textarea "Извините, мы исправим ответ! К сожалению, пластиковые карты"
type textarea "Vabandame, parandame vastust! Kahjuks plastikkaarte me enam"
type textarea "Извините, мы исправим ответ! К сожалению, мы не принимаем пластиковые карты."
type textarea "Vabandame, parandame vastust! Kahjuks plastikkaarte me enam ei"
type textarea "Извините, мы исправим ответ! К сожалению, мы больше не принимаем пластиковые ка…"
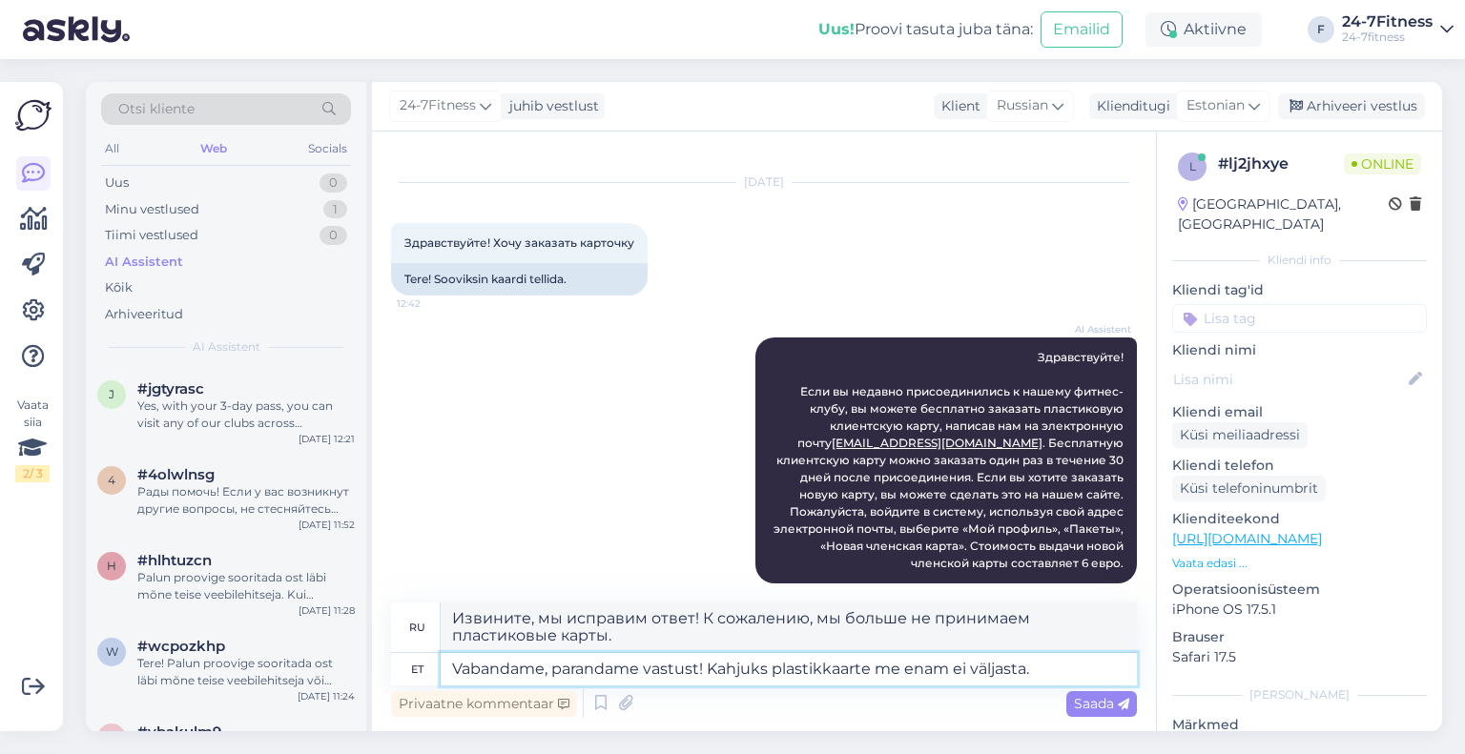
type textarea "Vabandame, parandame vastust! Kahjuks plastikkaarte me enam ei väljasta."
type textarea "Извините, мы исправим ответ! К сожалению, мы больше не выдаем пластиковые карты."
paste textarea "Spordiklubisse saab siseneda kasutades mobiilirakendust või lisades meie virtua…"
type textarea "Vabandame, parandame vastust! Kahjuks plastikkaarte me enam ei väljasta. Spordi…"
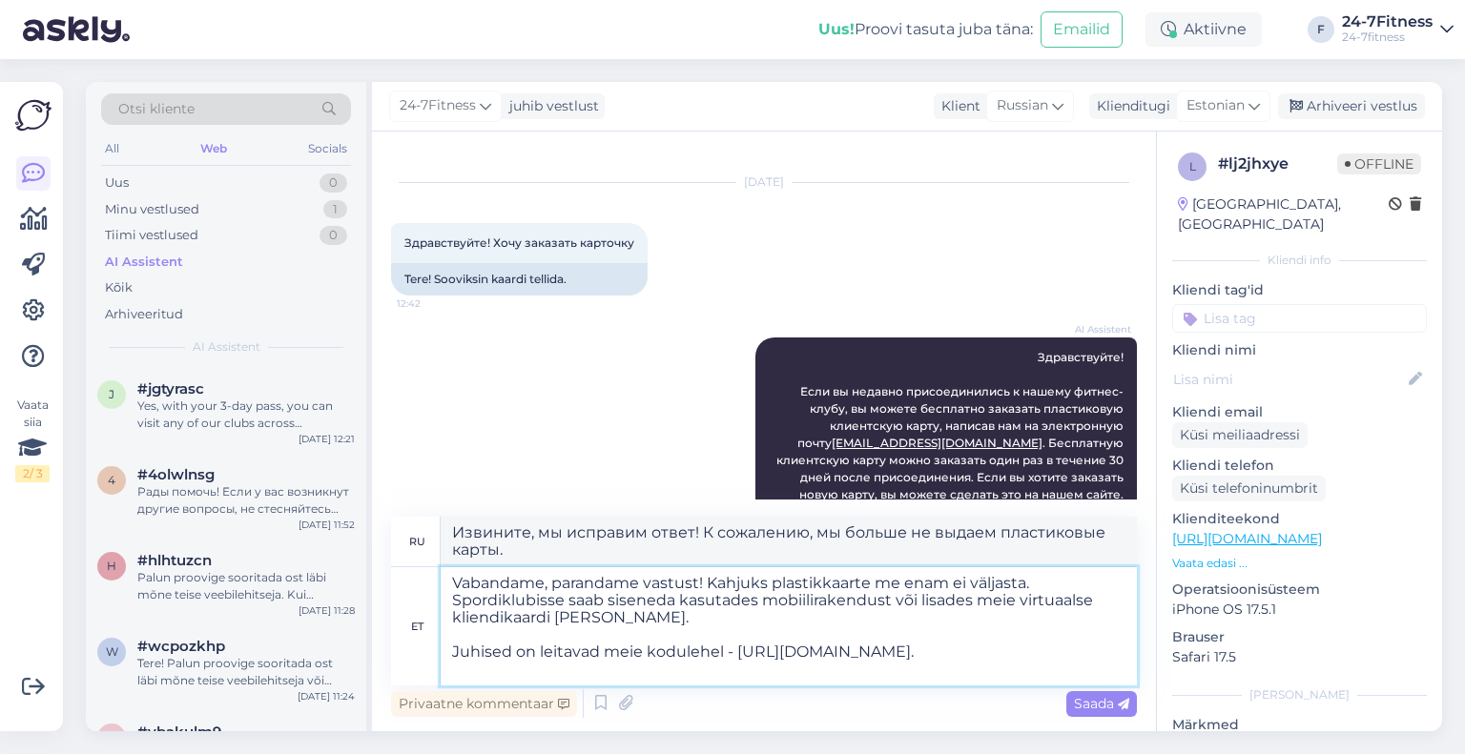
type textarea "Извините, мы исправим ответ! К сожалению, мы больше не выдаем пластиковые карты…"
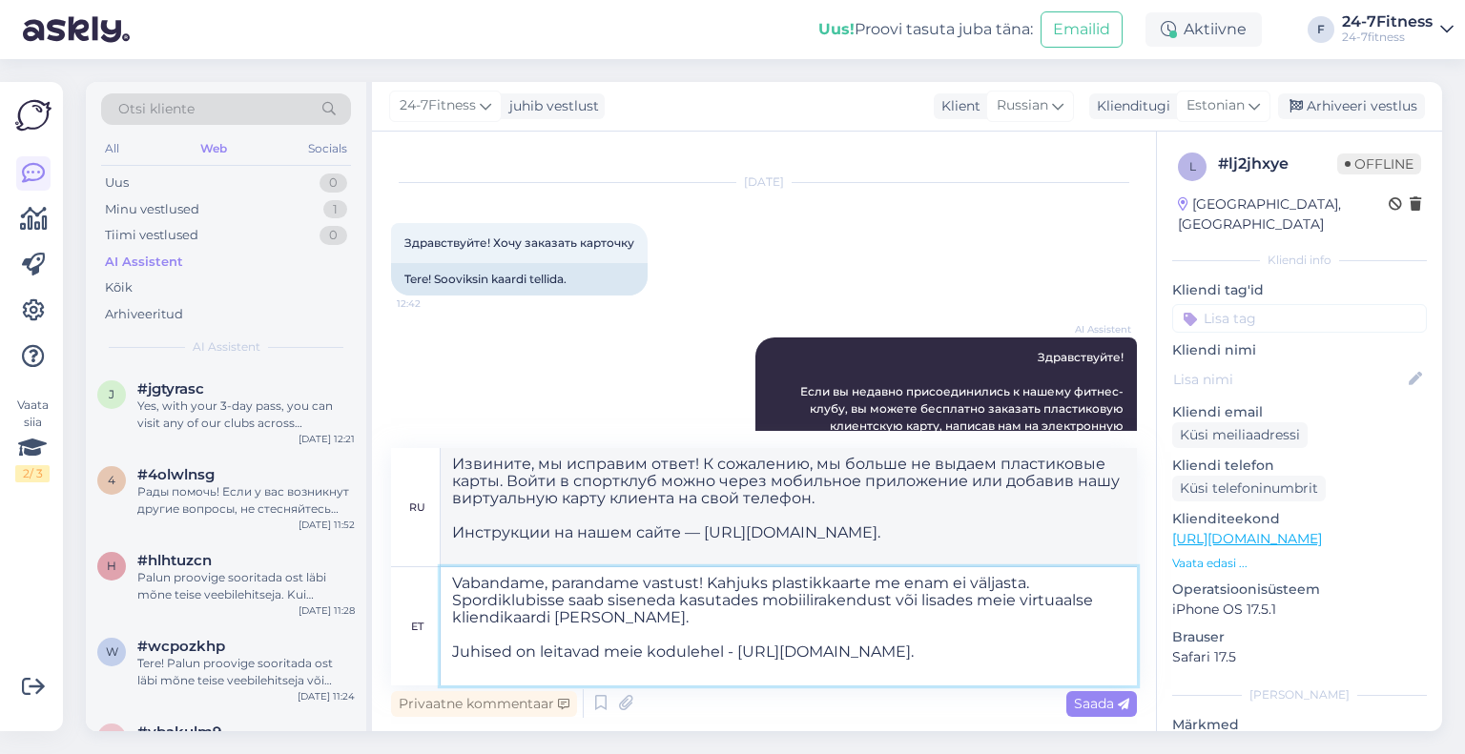
click at [526, 637] on textarea "Vabandame, parandame vastust! Kahjuks plastikkaarte me enam ei väljasta. Spordi…" at bounding box center [789, 626] width 696 height 118
type textarea "Vabandame, parandame vastust! Kahjuks plastikkaarte me enam ei väljasta. Spordi…"
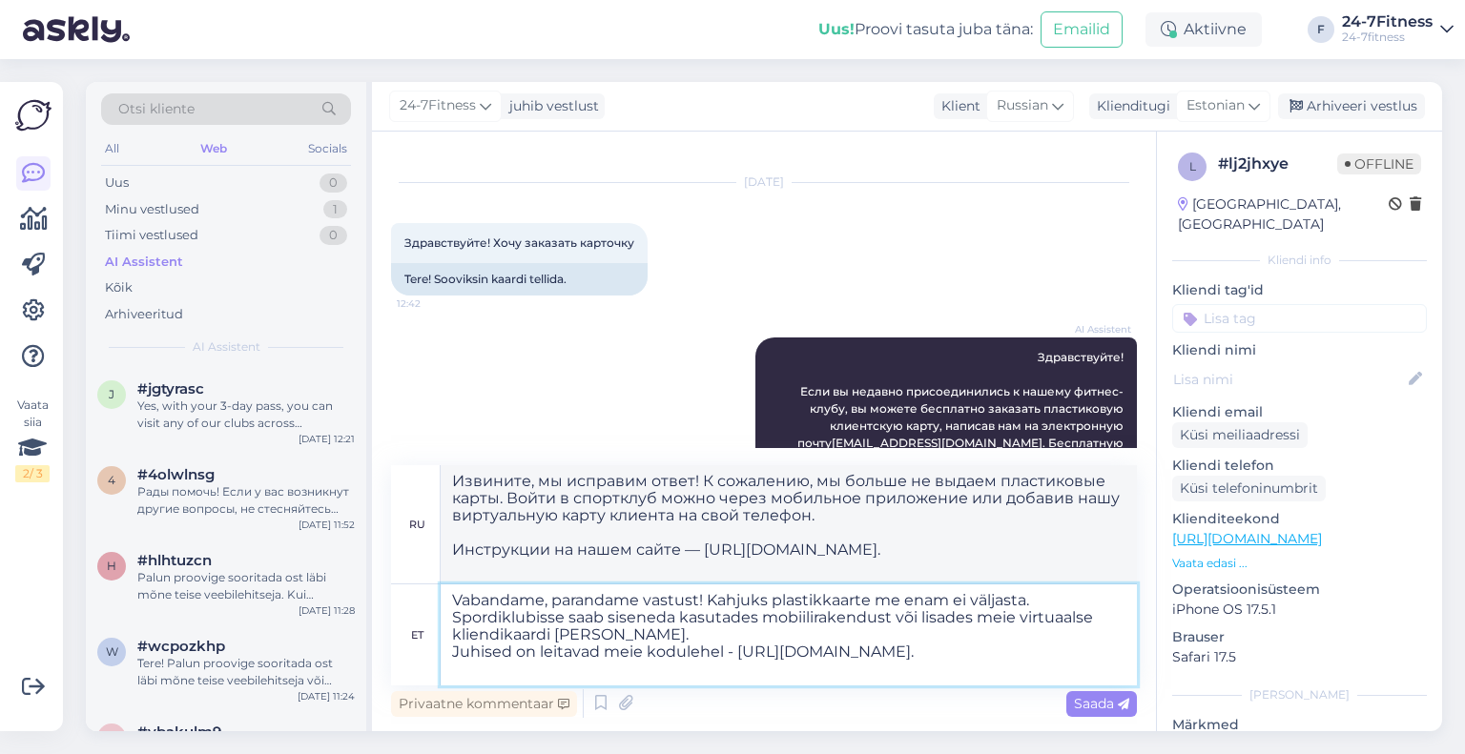
type textarea "Извините, мы исправим ответ! К сожалению, мы больше не выдаем пластиковые карты…"
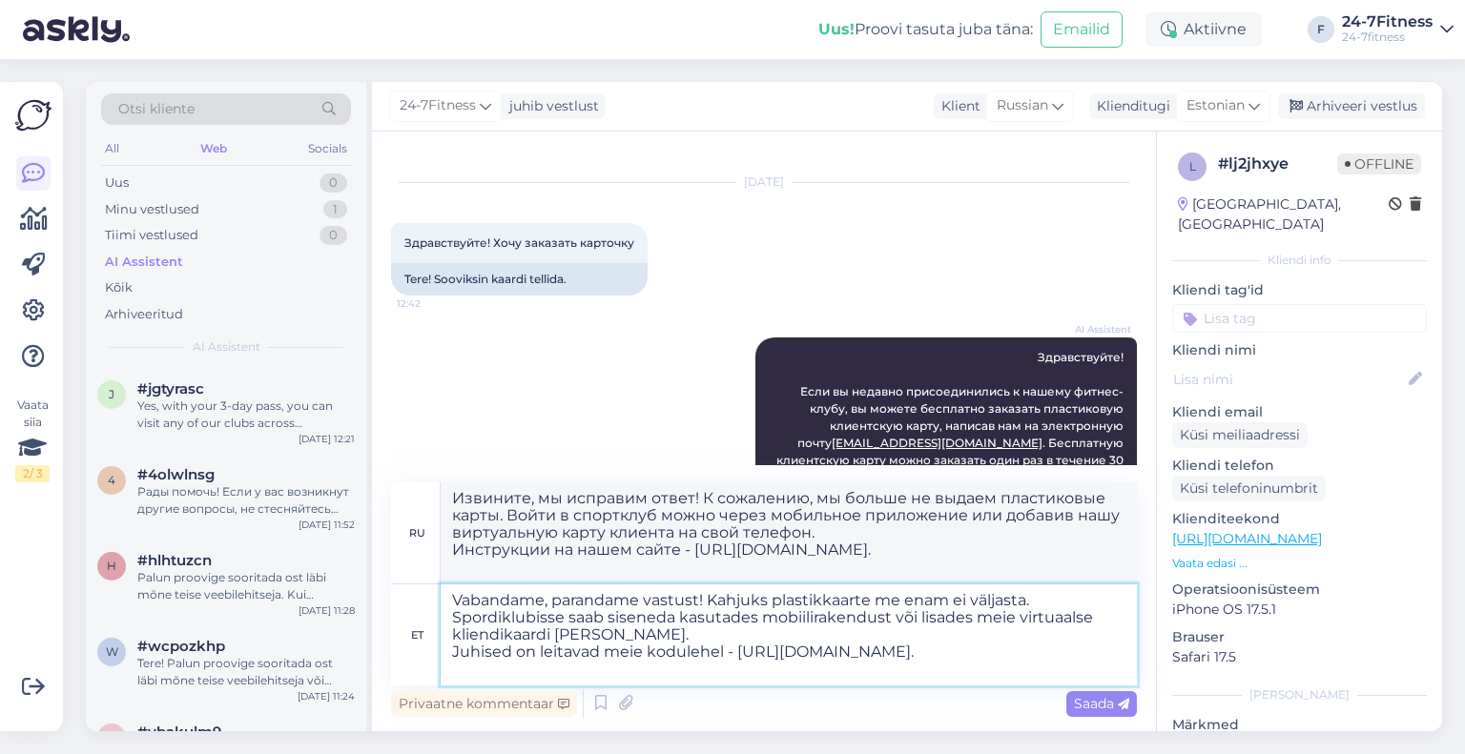
scroll to position [167, 0]
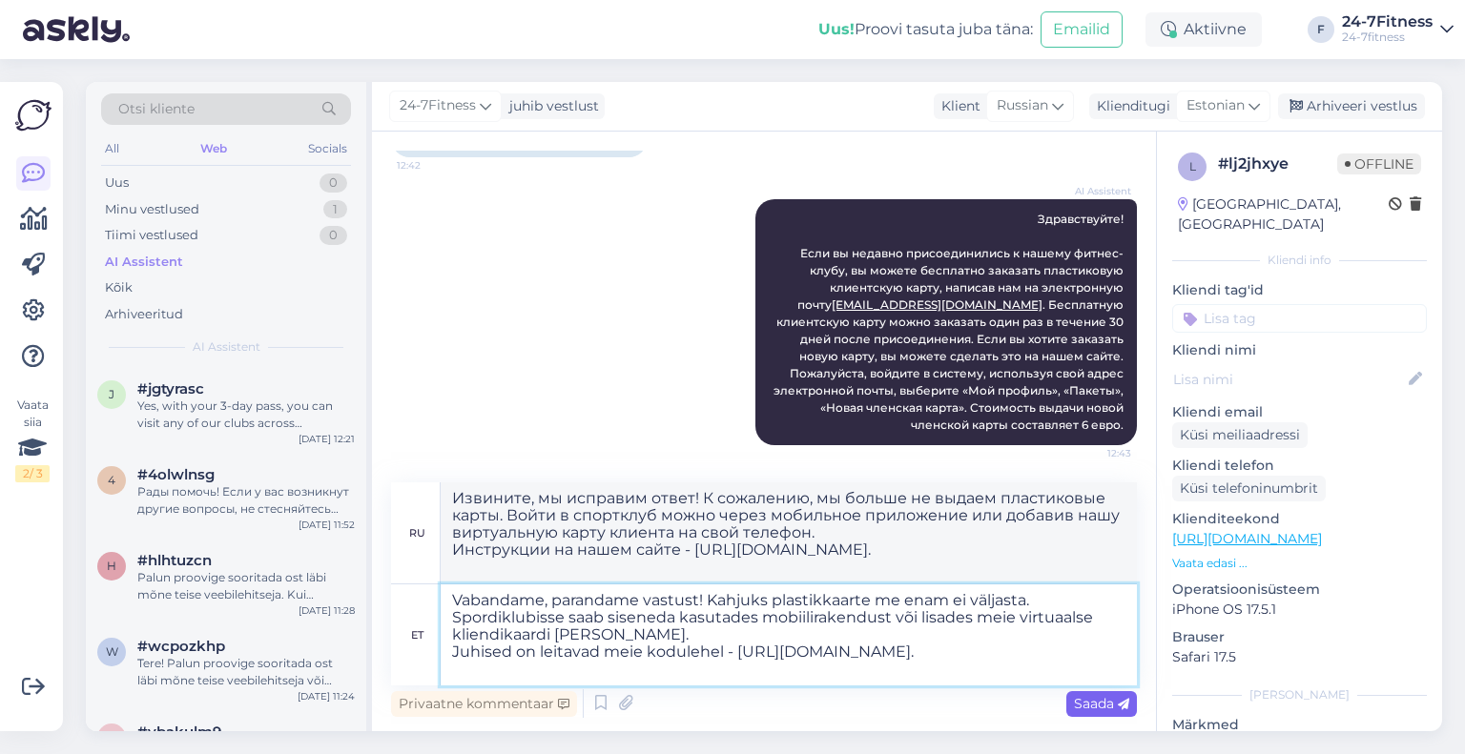
type textarea "Vabandame, parandame vastust! Kahjuks plastikkaarte me enam ei väljasta. Spordi…"
click at [1100, 703] on span "Saada" at bounding box center [1101, 703] width 55 height 17
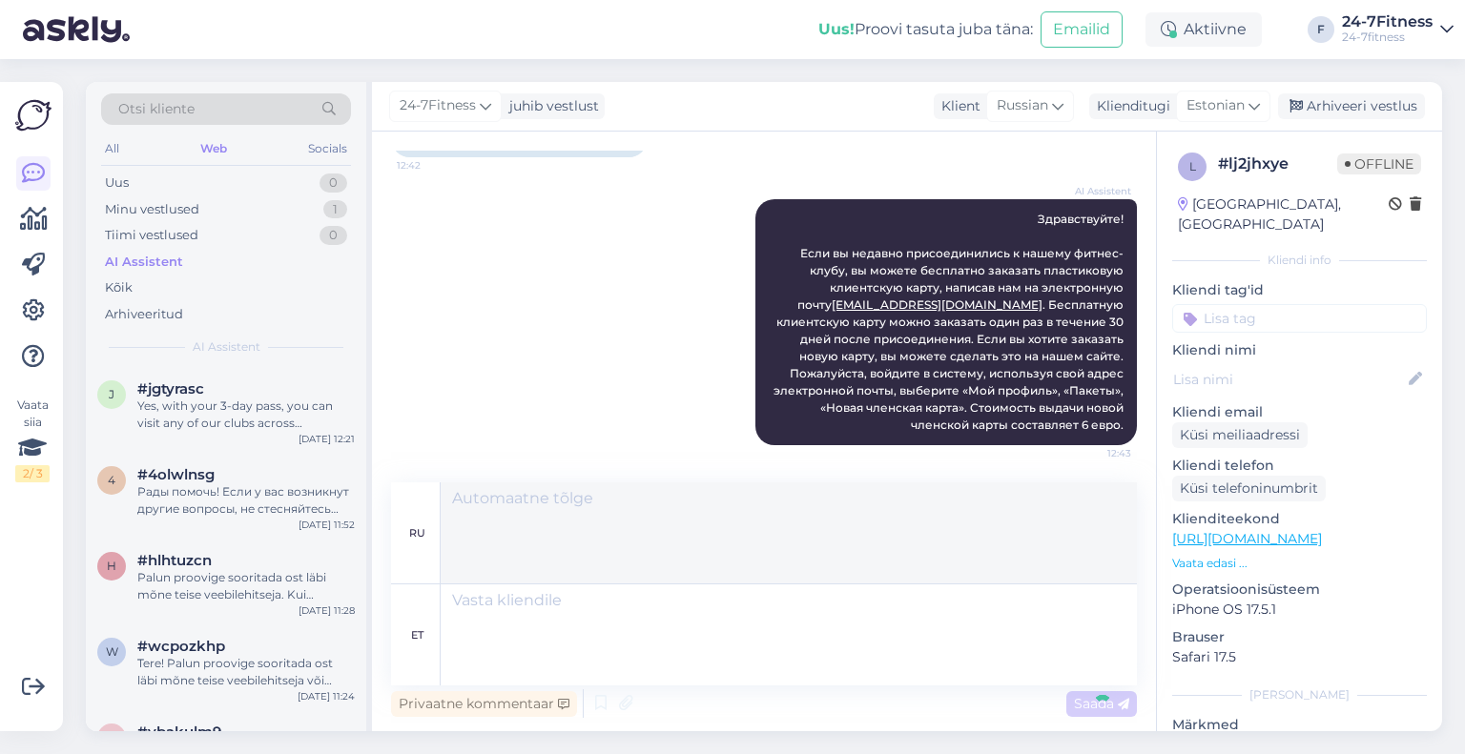
scroll to position [317, 0]
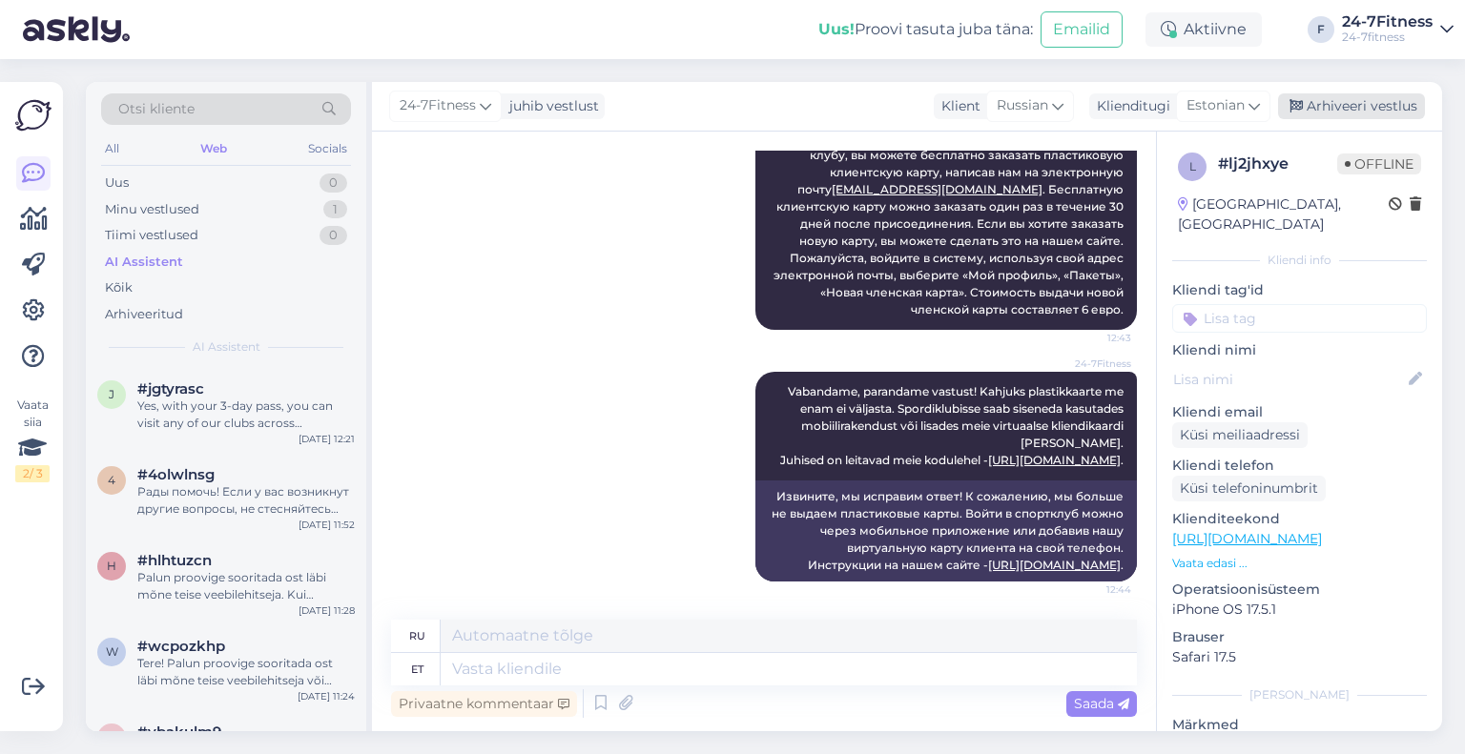
click at [1391, 106] on div "Arhiveeri vestlus" at bounding box center [1351, 106] width 147 height 26
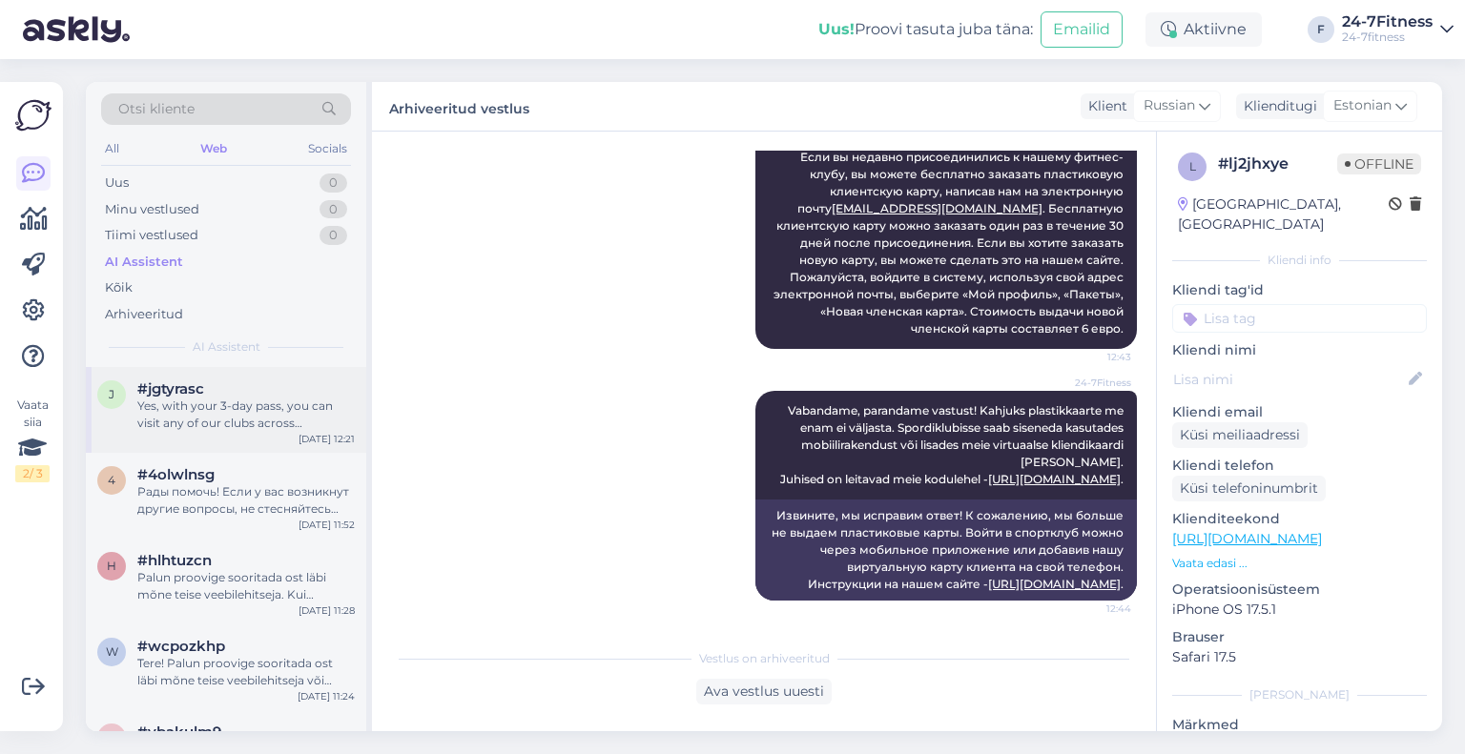
click at [259, 430] on div "Yes, with your 3-day pass, you can visit any of our clubs across Estonia, inclu…" at bounding box center [245, 415] width 217 height 34
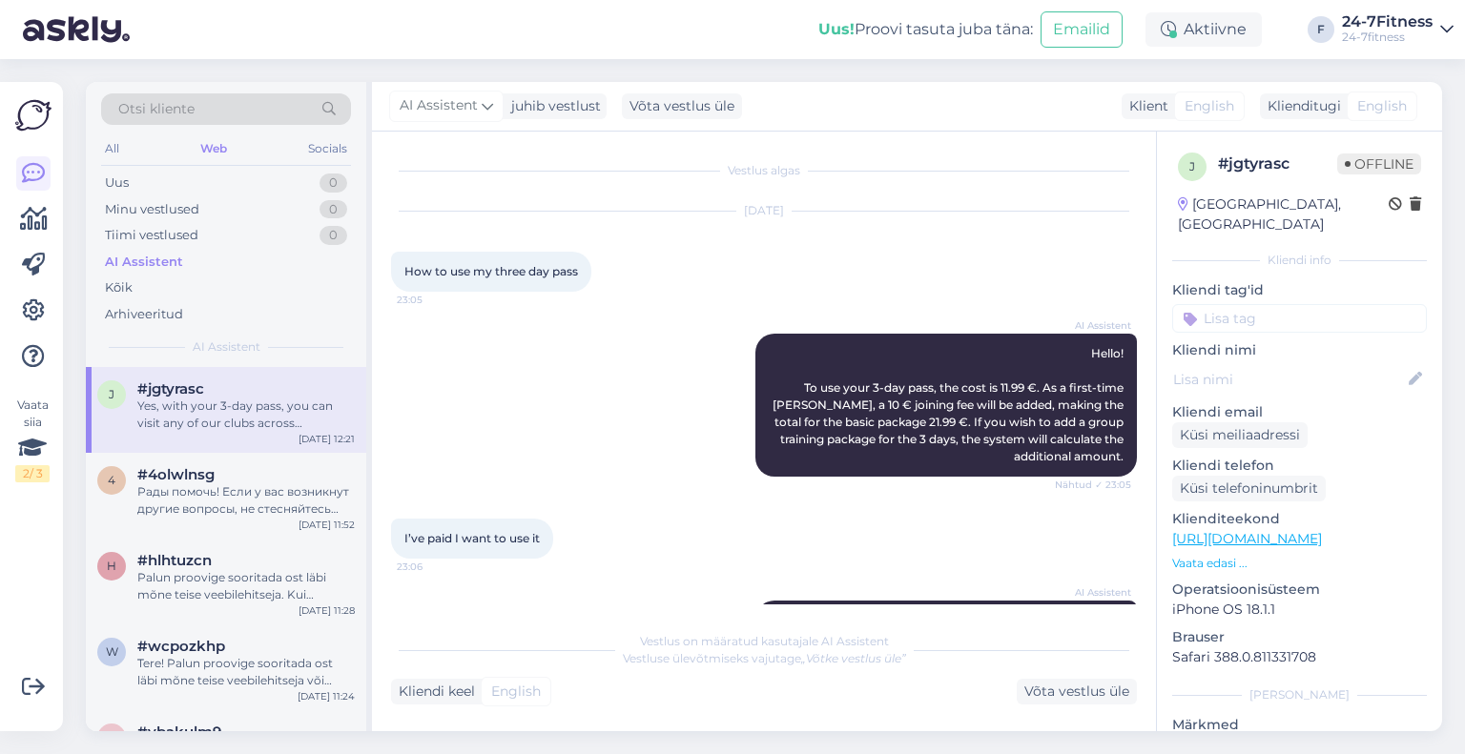
scroll to position [648, 0]
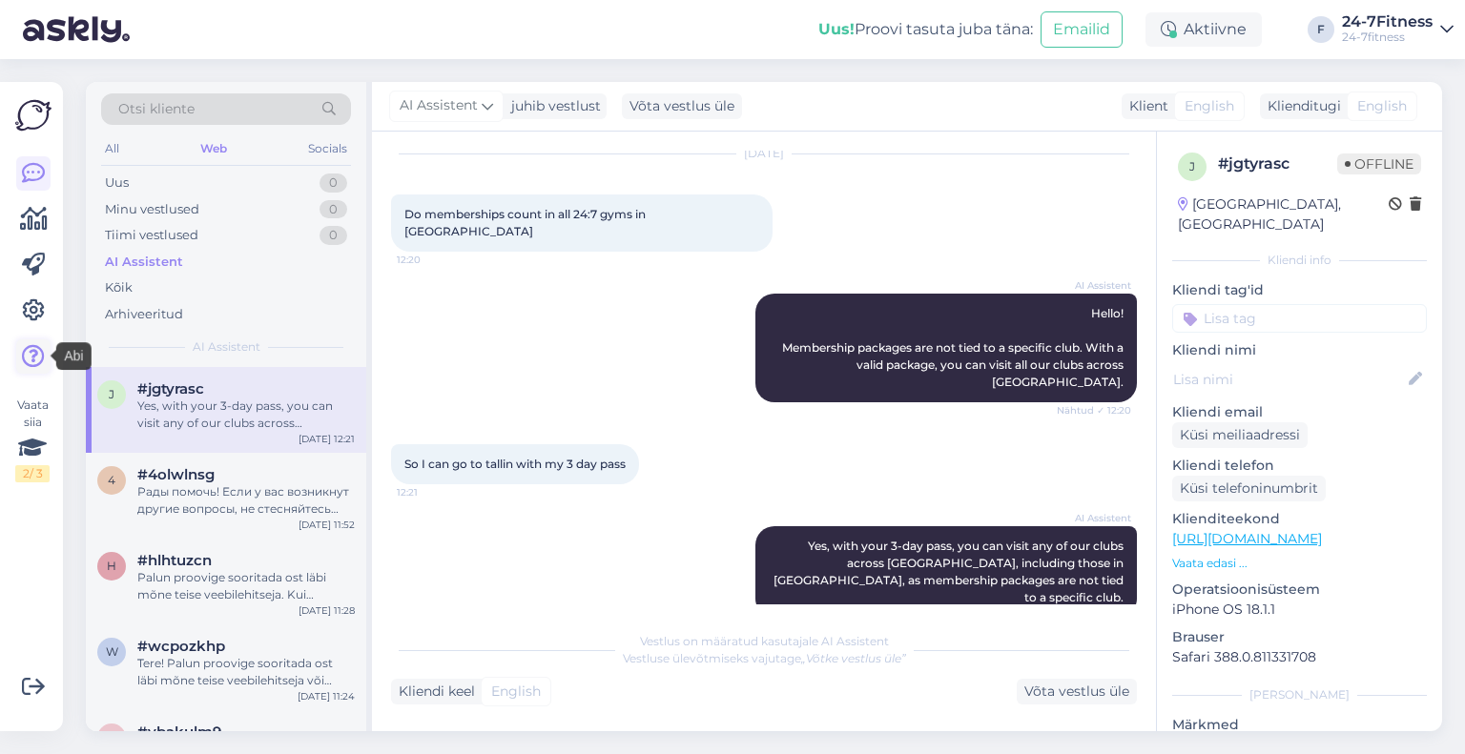
click at [33, 347] on icon at bounding box center [33, 356] width 23 height 23
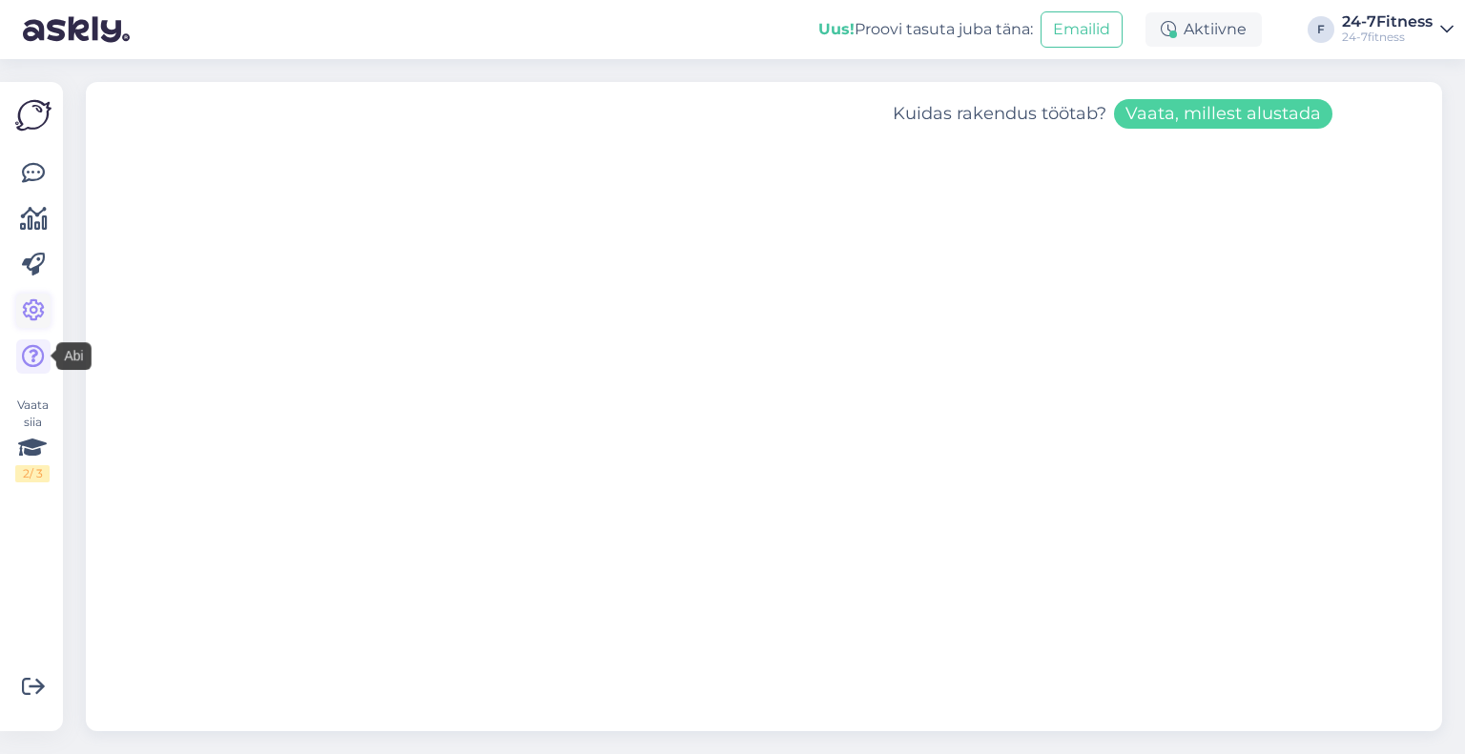
click at [37, 307] on icon at bounding box center [33, 310] width 23 height 23
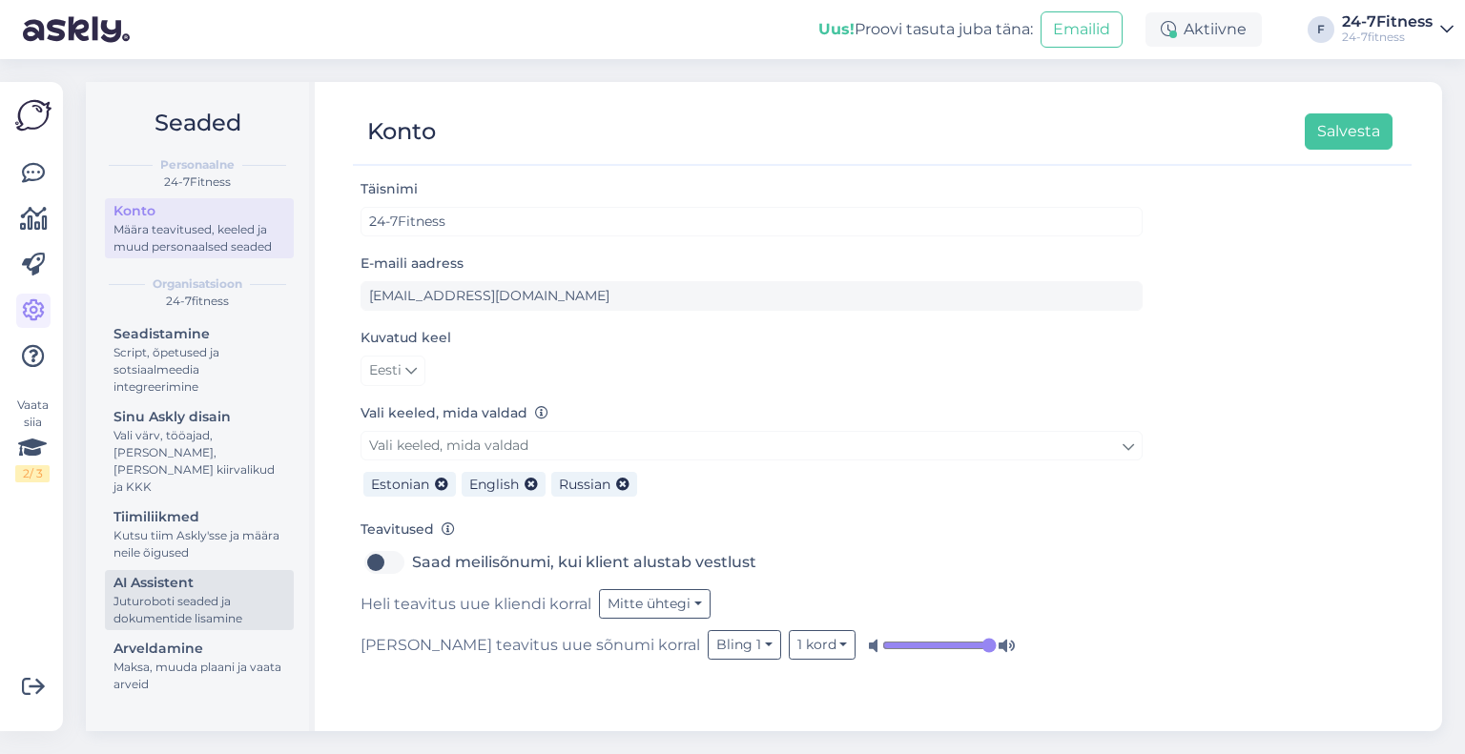
click at [198, 573] on div "AI Assistent" at bounding box center [199, 583] width 172 height 20
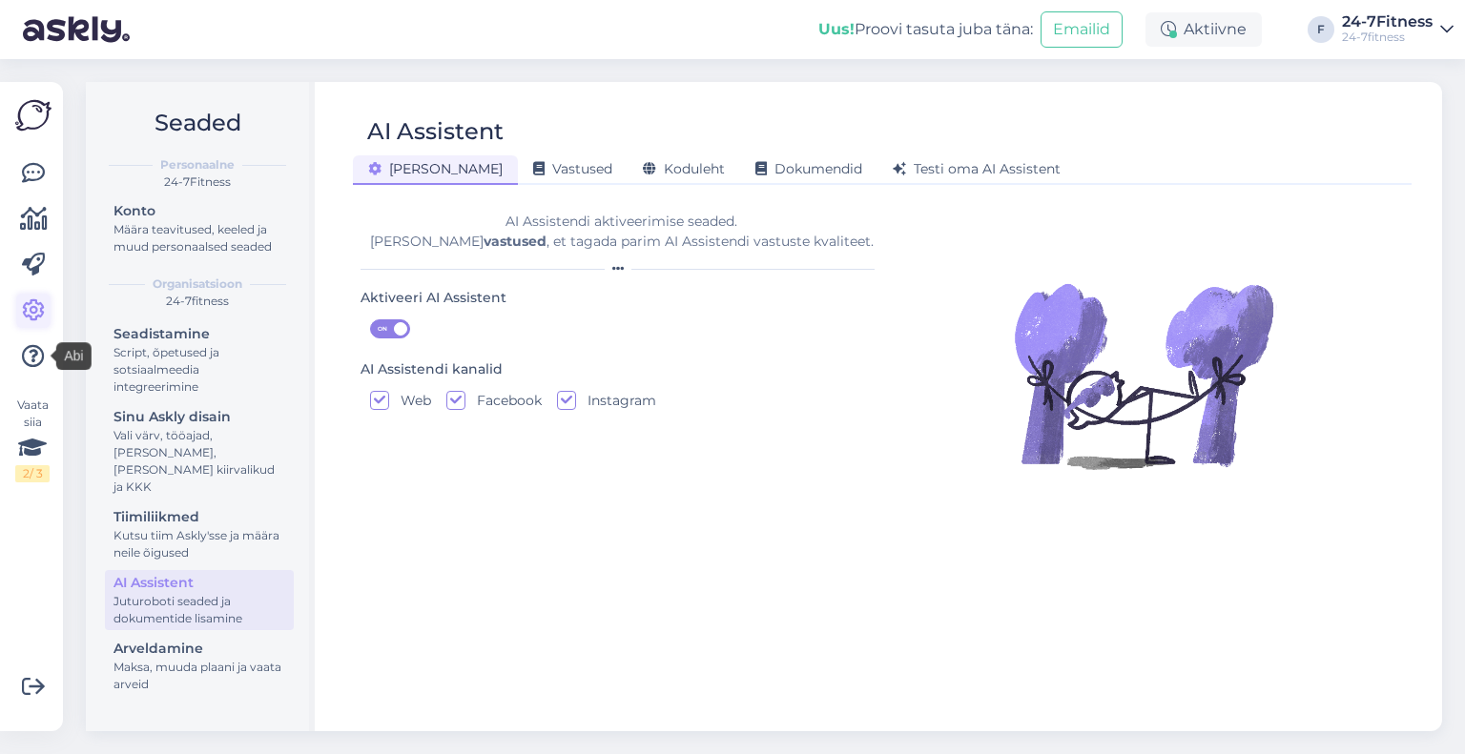
click at [26, 316] on icon at bounding box center [33, 310] width 23 height 23
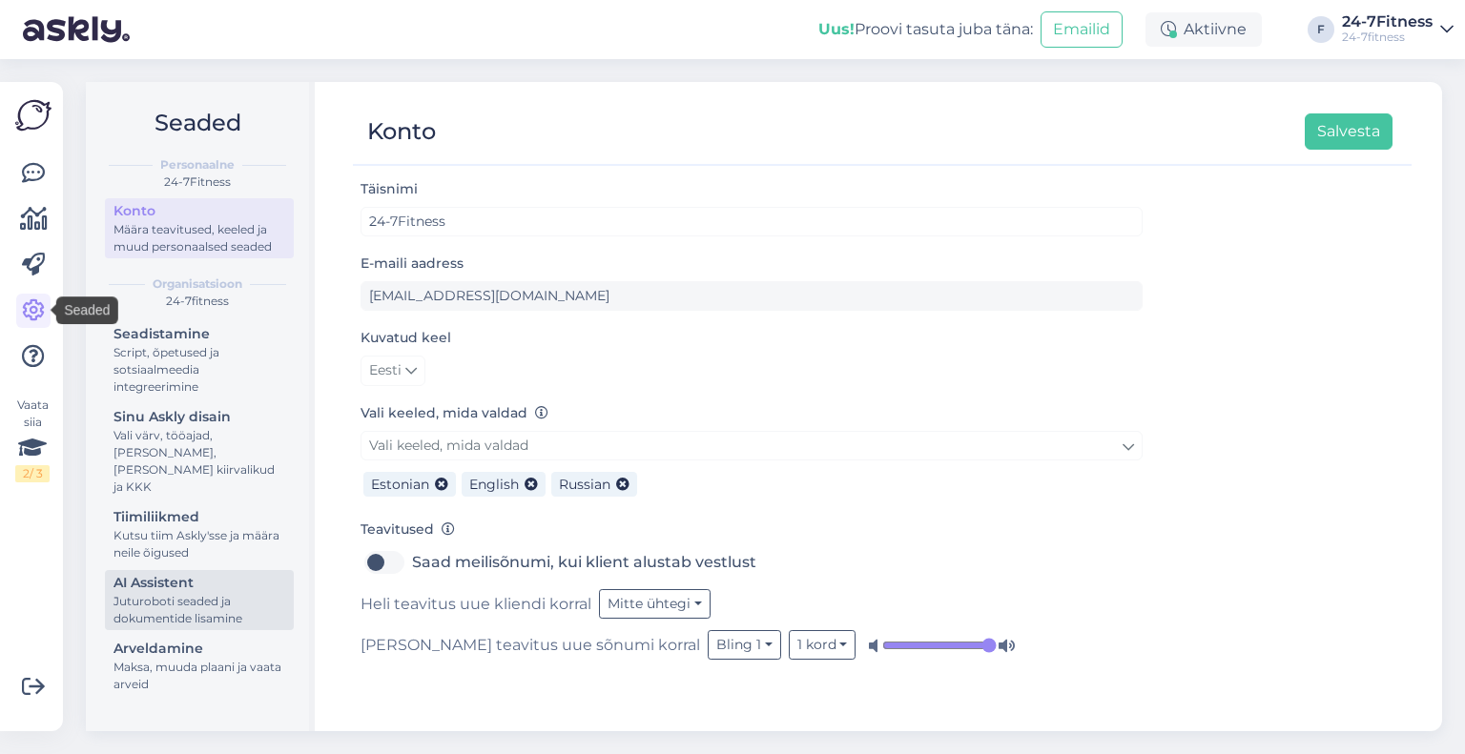
click at [175, 573] on div "AI Assistent" at bounding box center [199, 583] width 172 height 20
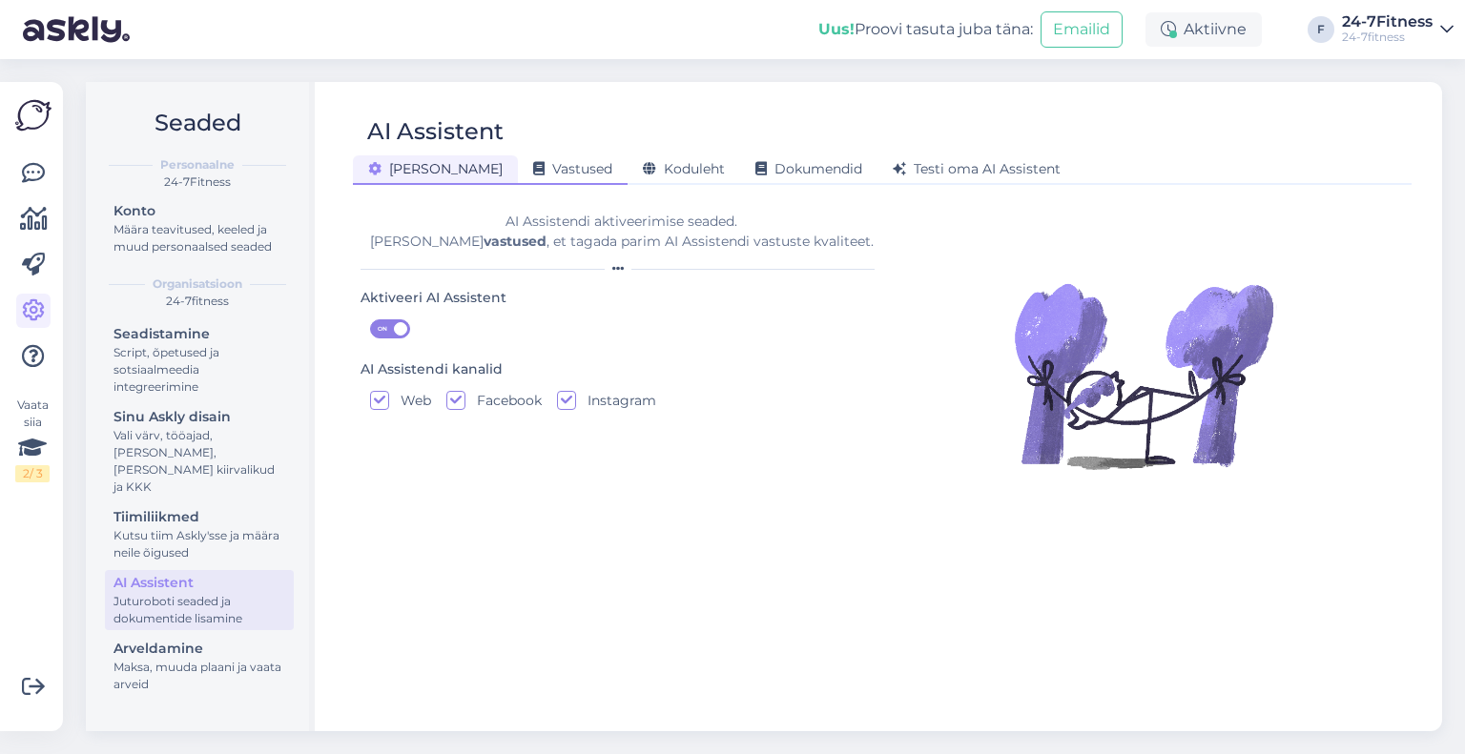
click at [533, 161] on span "Vastused" at bounding box center [572, 168] width 79 height 17
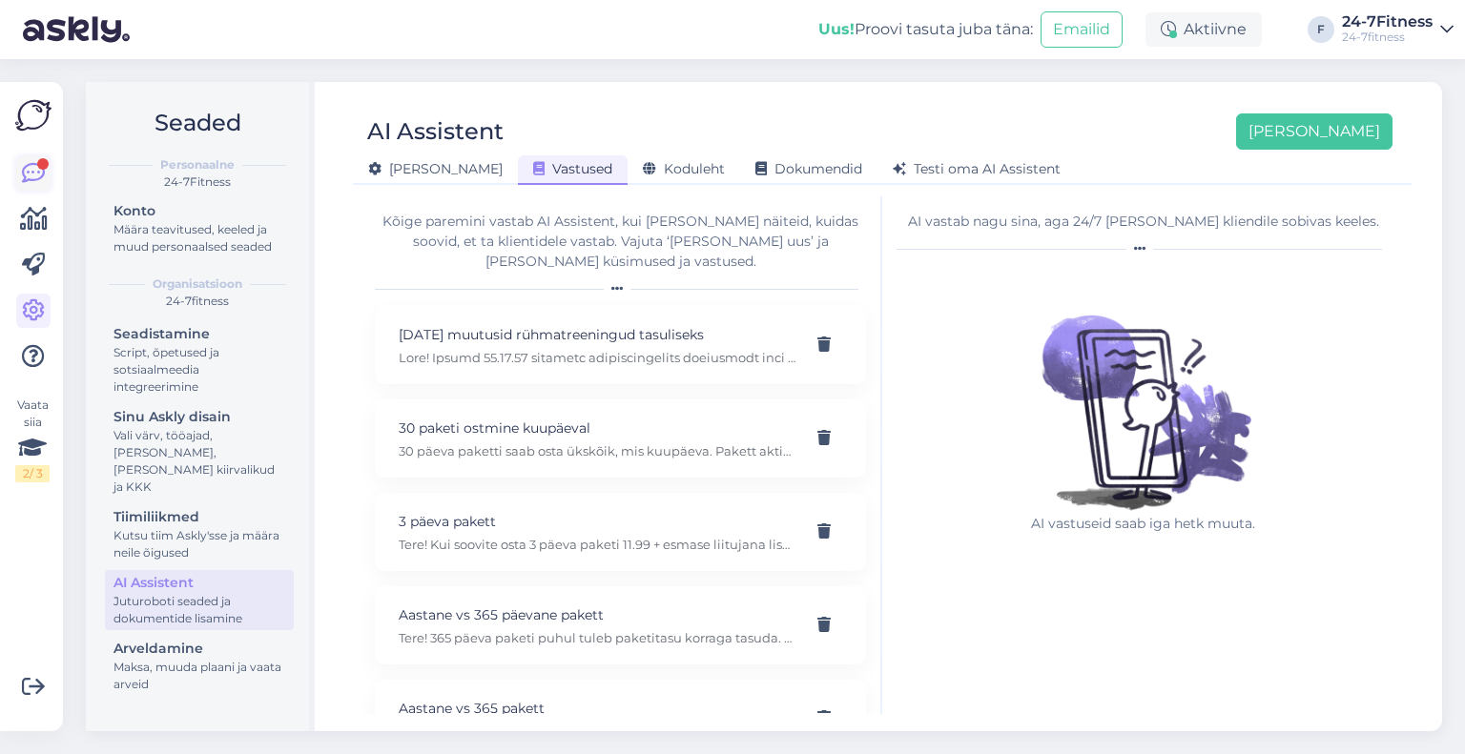
click at [38, 176] on icon at bounding box center [33, 173] width 23 height 23
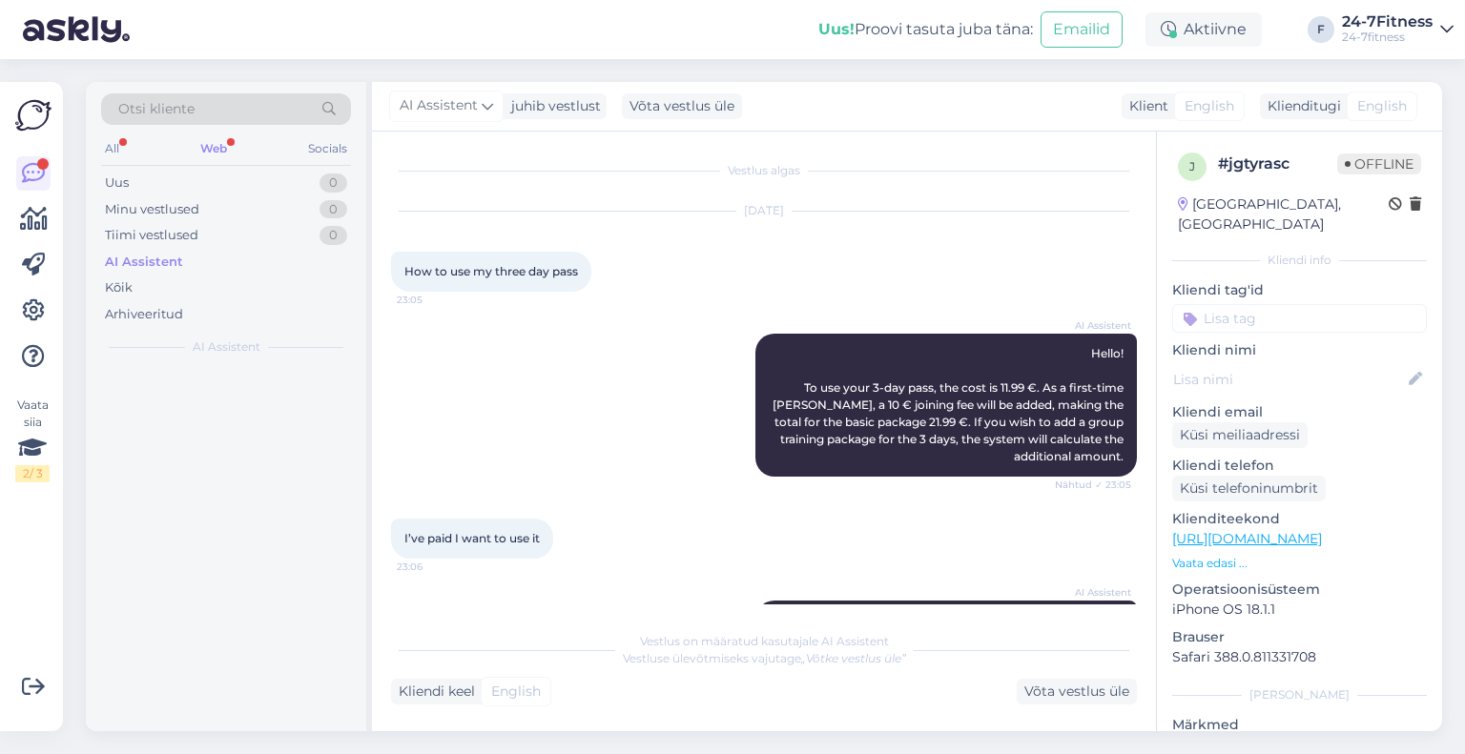
scroll to position [648, 0]
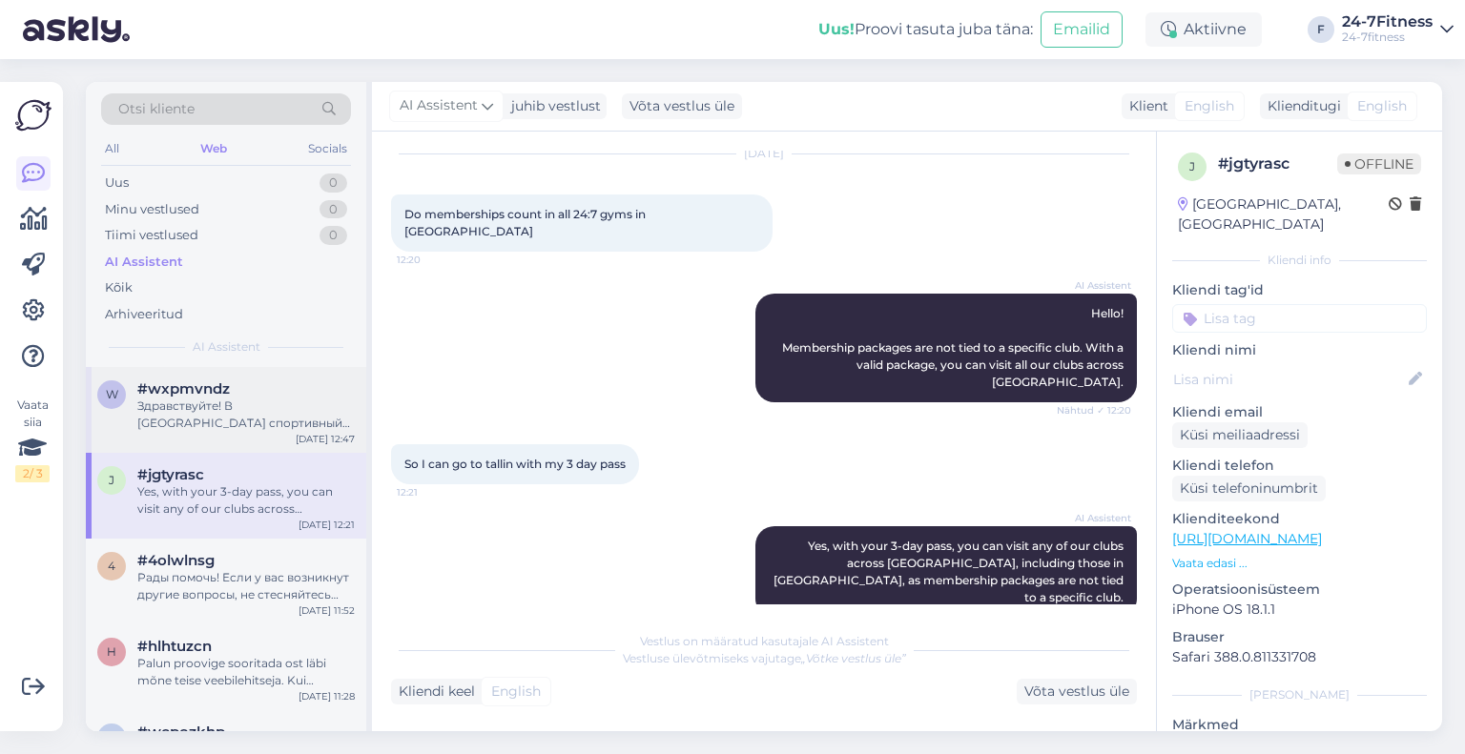
click at [249, 438] on div "w #wxpmvndz Здравствуйте! В Нарве спортивный клуб откроется 3 октября 2025 года…" at bounding box center [226, 410] width 280 height 86
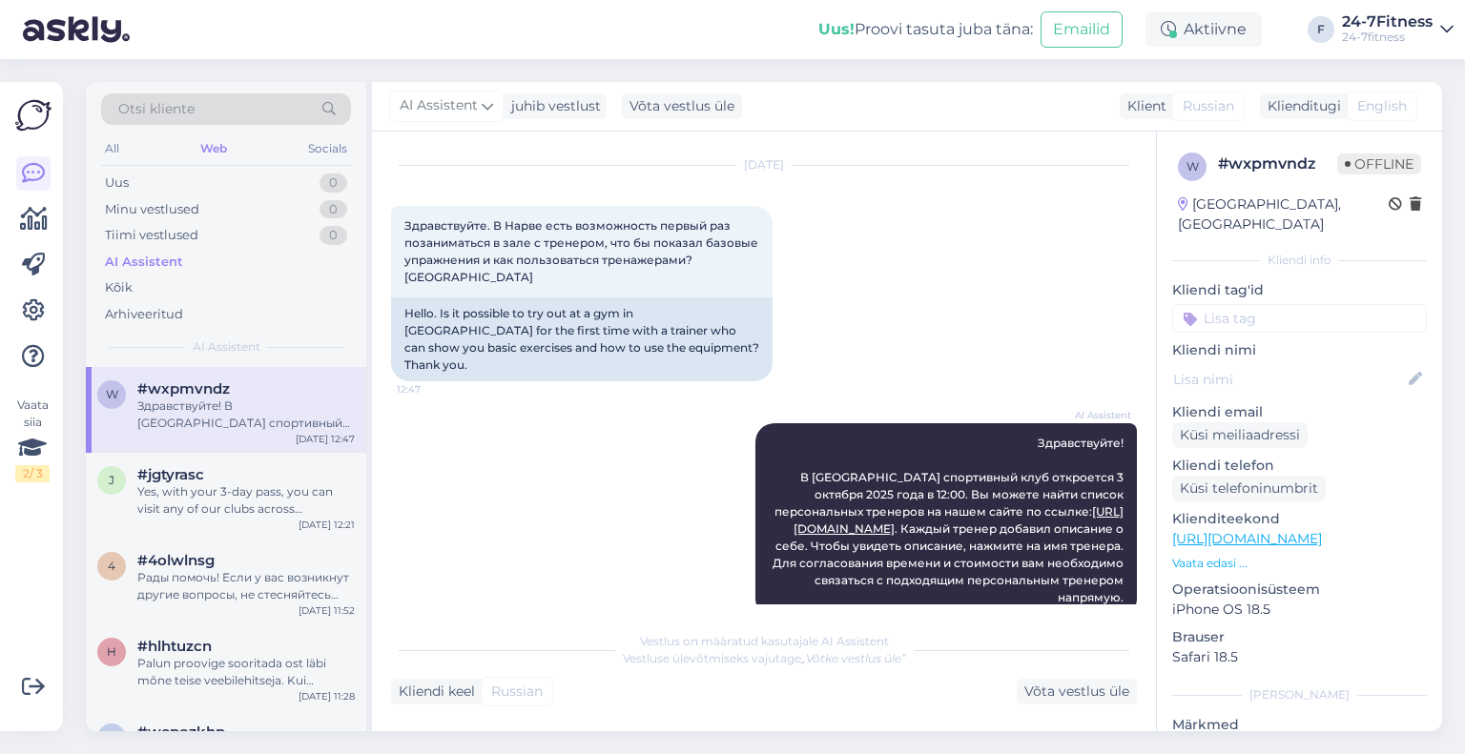
scroll to position [46, 0]
click at [38, 305] on icon at bounding box center [33, 310] width 23 height 23
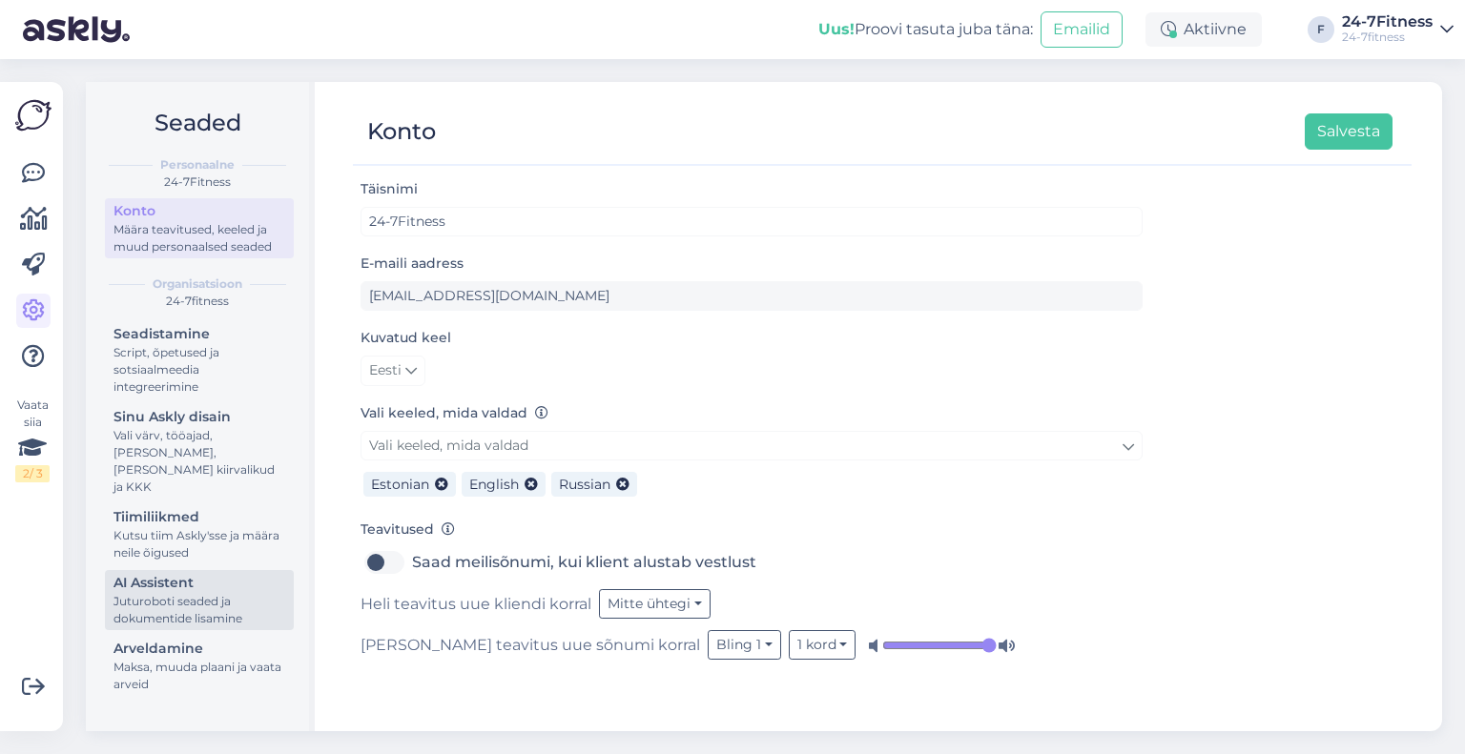
click at [192, 573] on div "AI Assistent" at bounding box center [199, 583] width 172 height 20
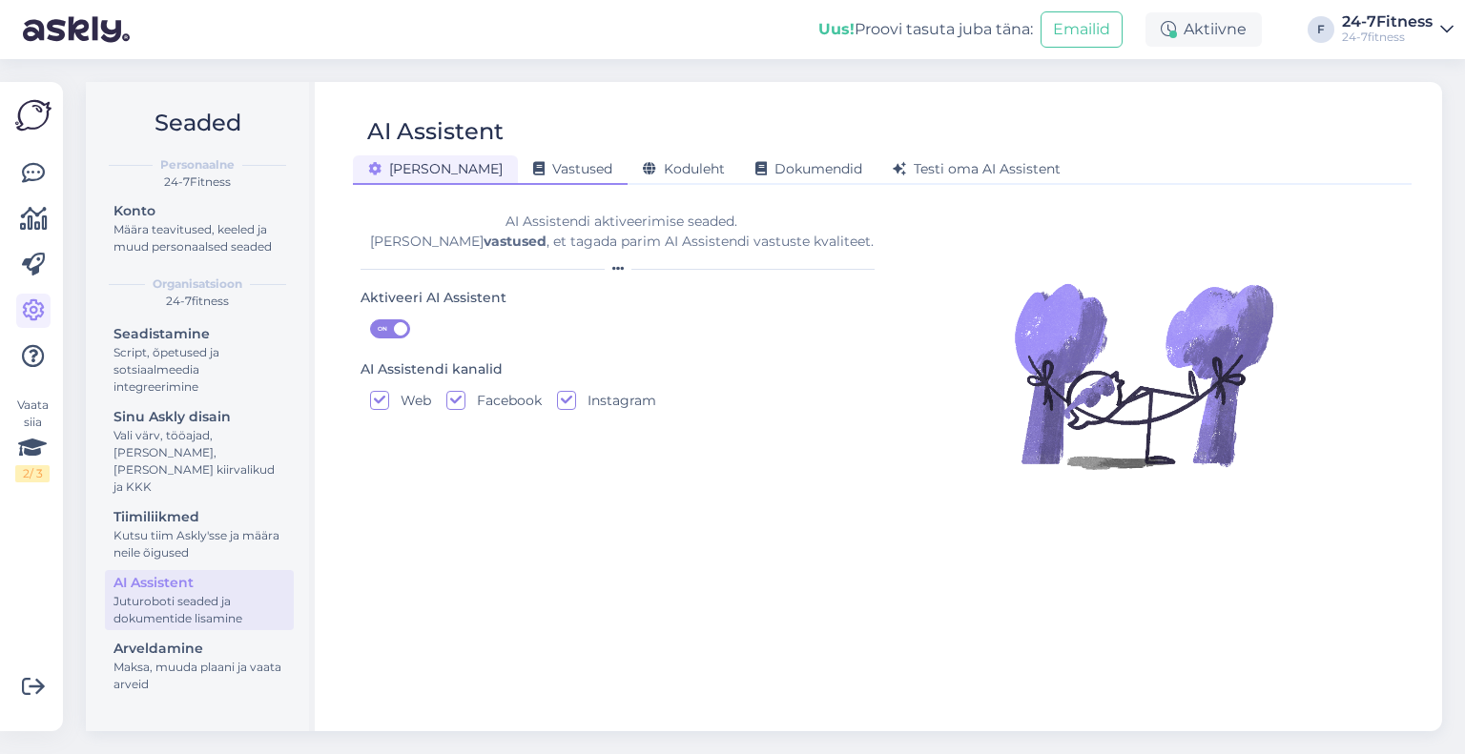
click at [518, 157] on div "Vastused" at bounding box center [573, 170] width 110 height 30
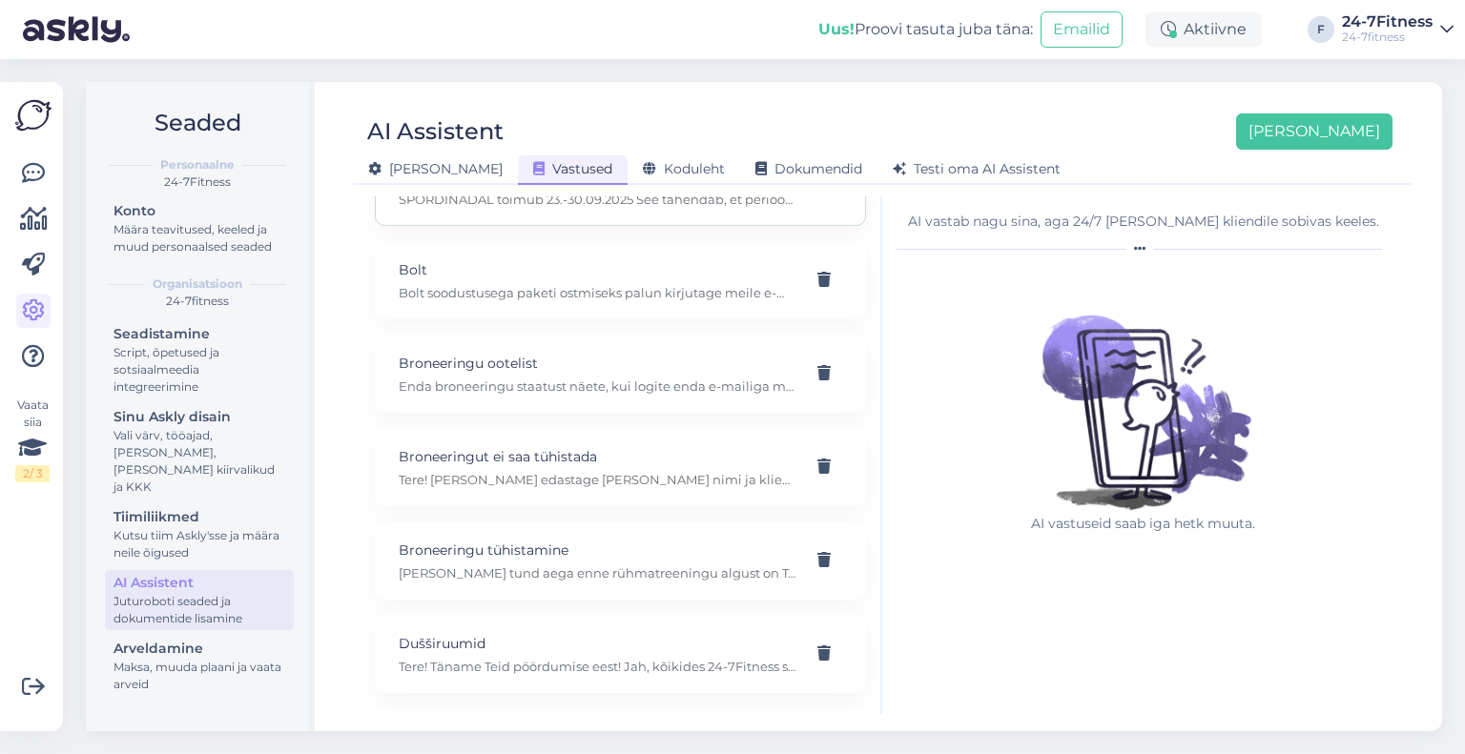
scroll to position [3051, 0]
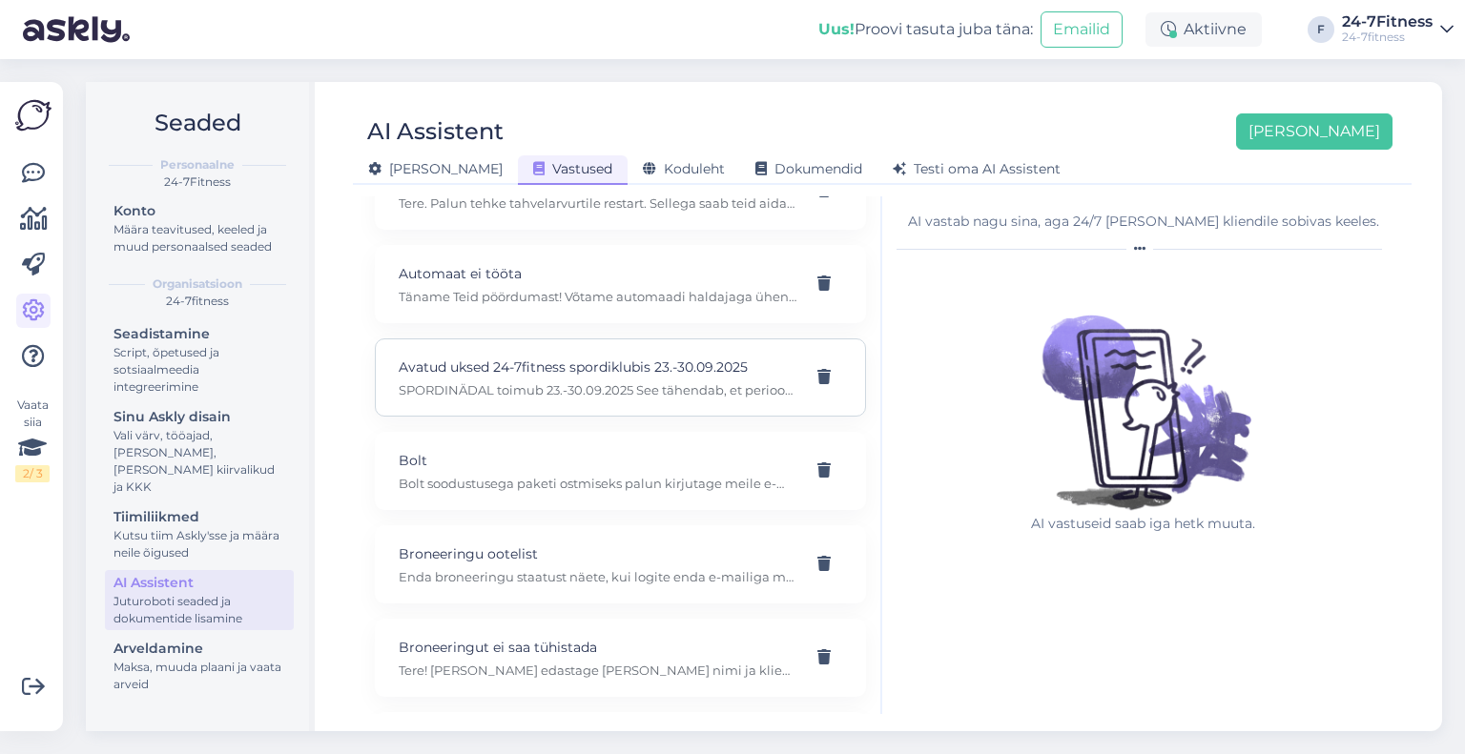
click at [542, 381] on p "SPORDINÄDAL toimub 23.-30.09.2025 See tähendab, et perioodil 23.-30.09 on võima…" at bounding box center [598, 389] width 398 height 17
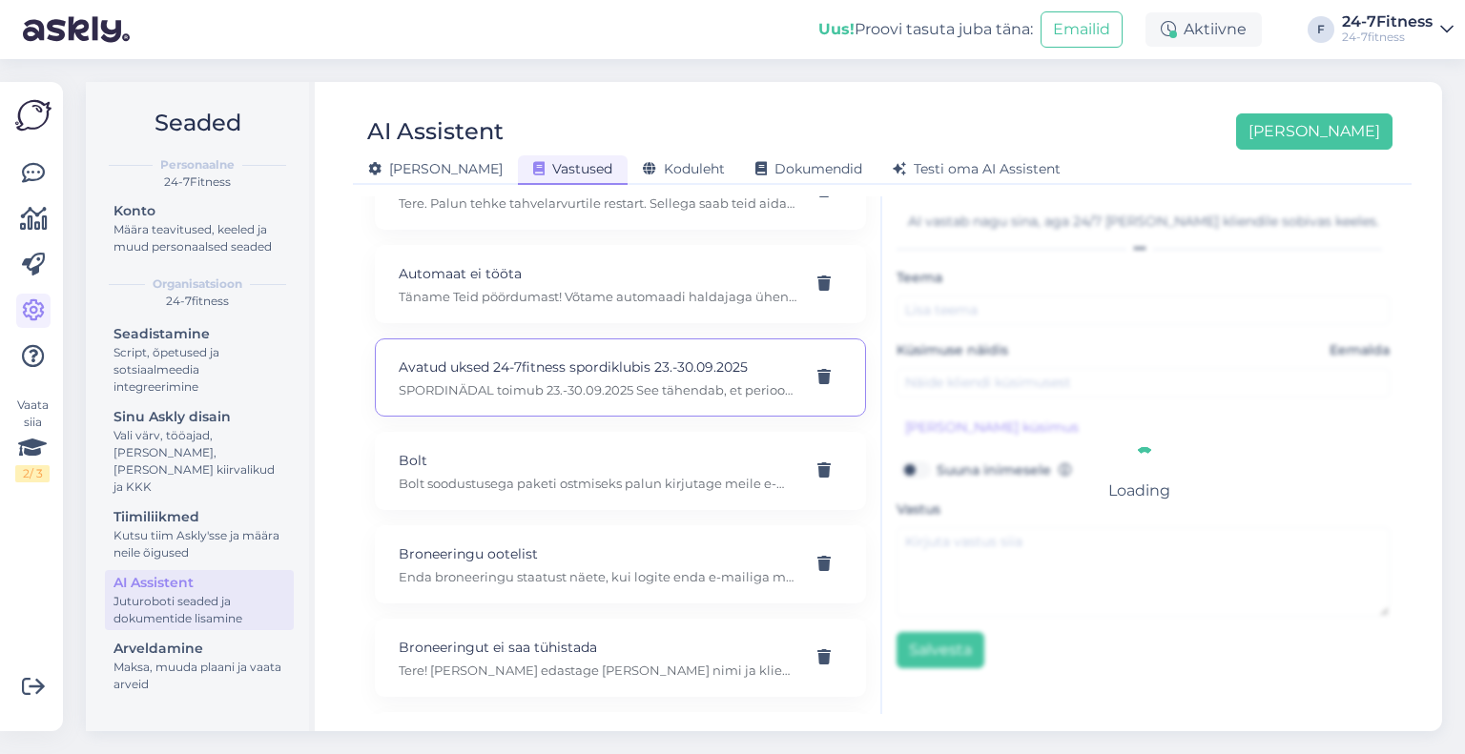
type input "Avatud uksed 24-7fitness spordiklubis 23.-30.09.2025"
type input "Kuidas saab tulla Spordinädala raames treeningule?"
type textarea "SPORDINÄDAL toimub 23.-30.09.2025 See tähendab, et perioodil 23.-30.09 on võima…"
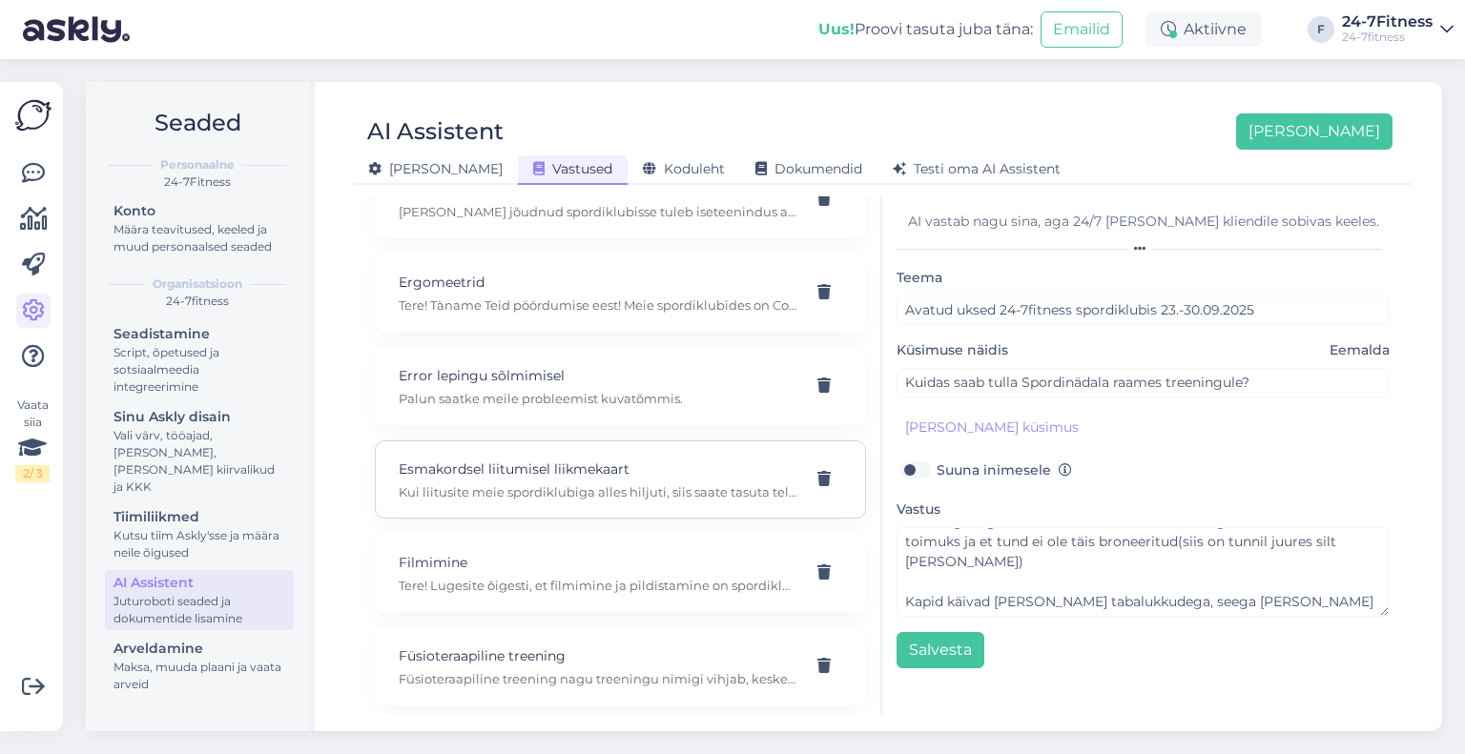
scroll to position [4196, 0]
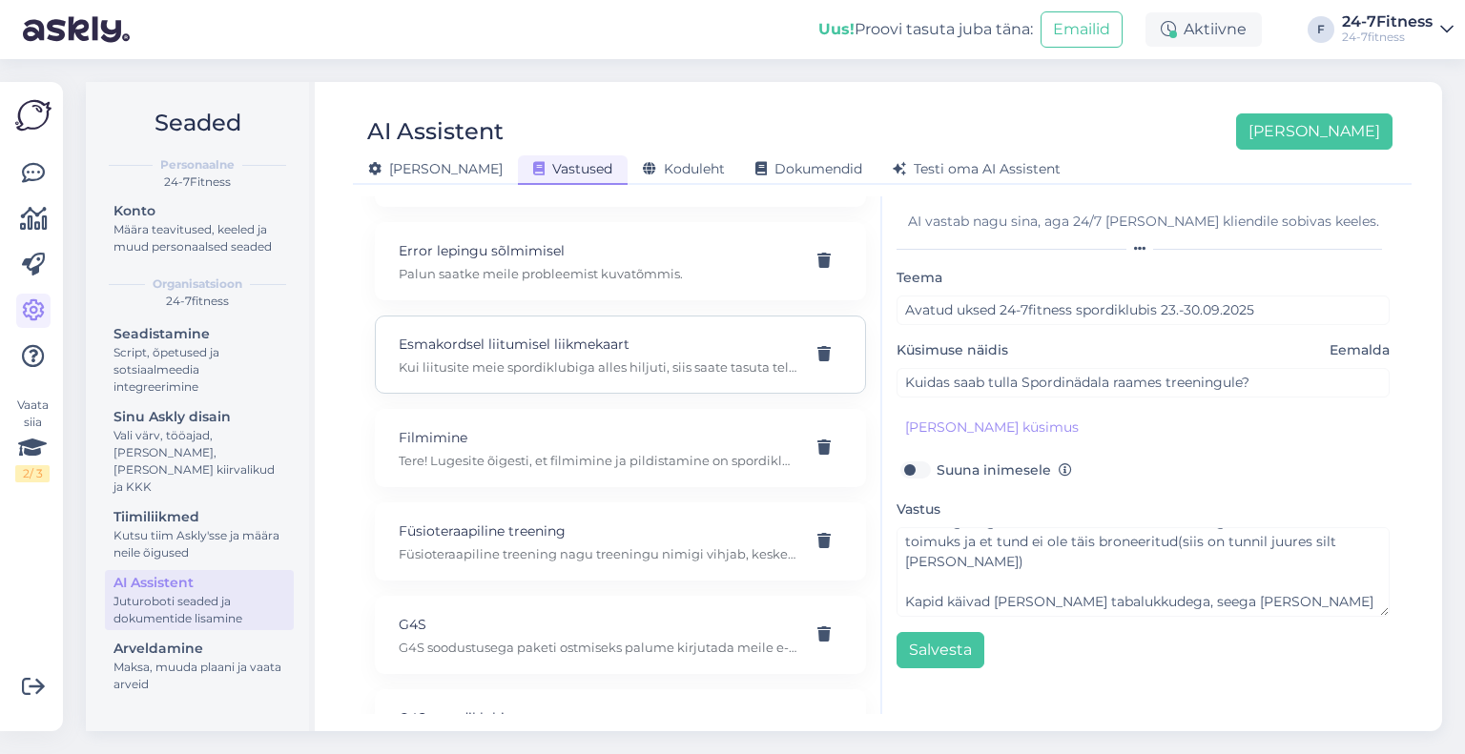
click at [570, 359] on p "Kui liitusite meie spordiklubiga alles hiljuti, siis saate tasuta tellida plast…" at bounding box center [598, 367] width 398 height 17
type input "Esmakordsel liitumisel liikmekaart"
type input "Kas liikmekaart on tasuta kui esimest korda liituda"
type textarea "Kui liitusite meie spordiklubiga alles hiljuti, siis saate tasuta tellida plast…"
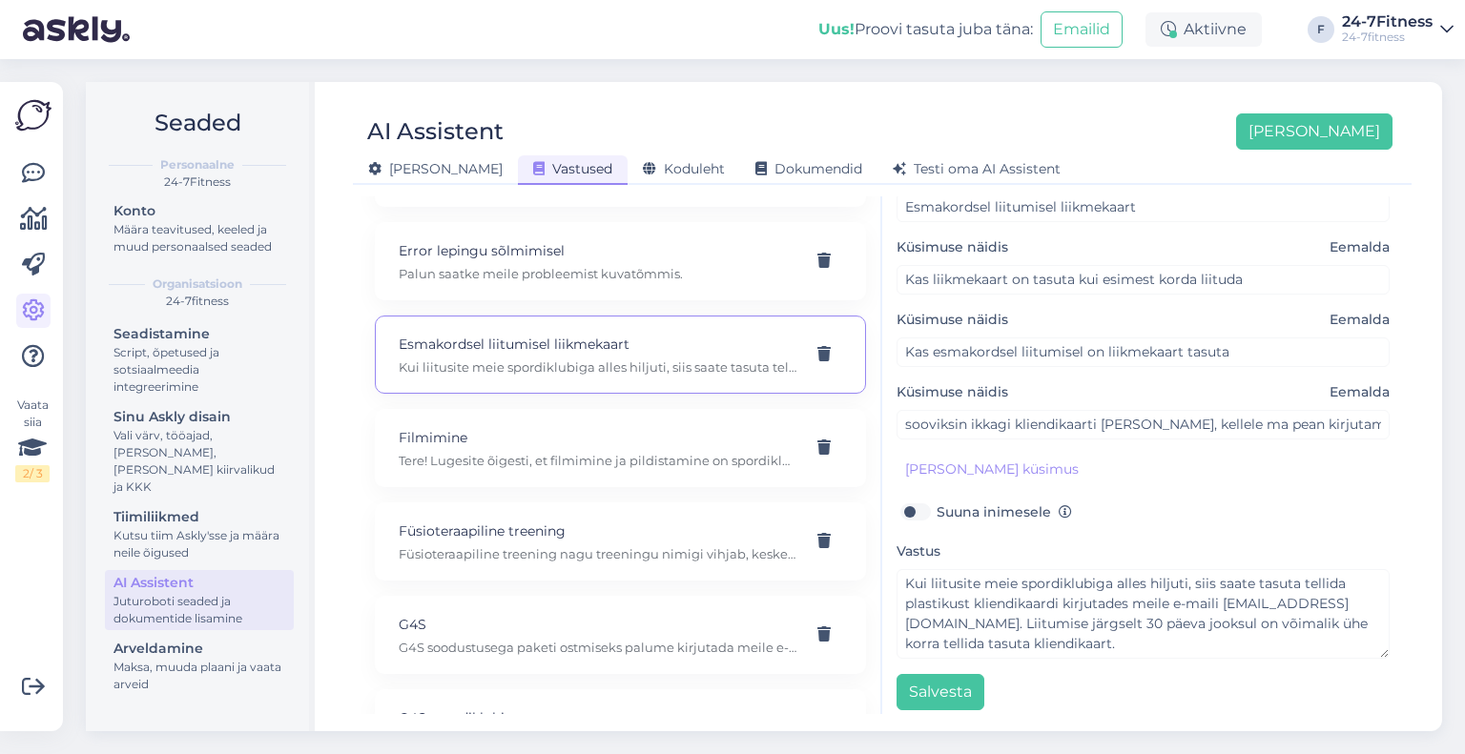
scroll to position [111, 0]
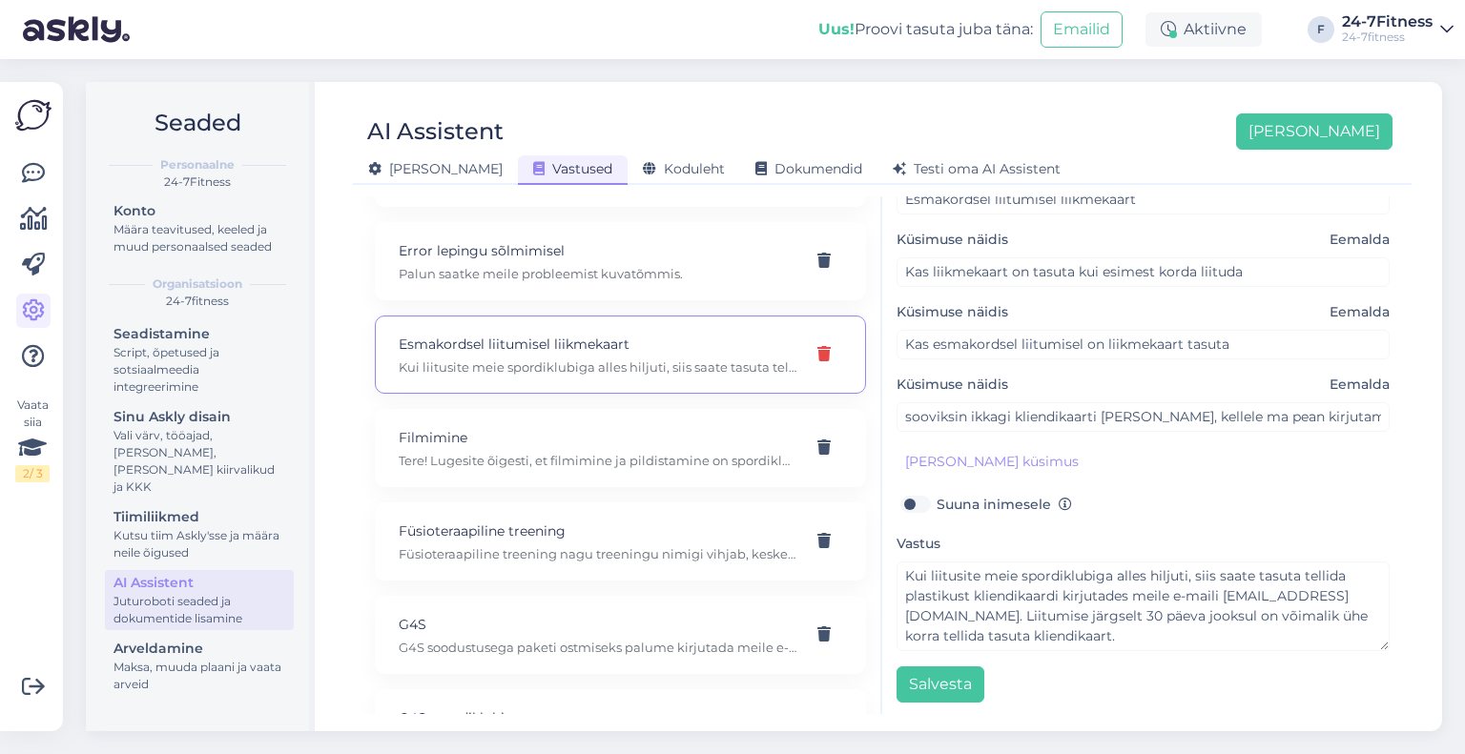
click at [817, 347] on icon at bounding box center [823, 354] width 13 height 15
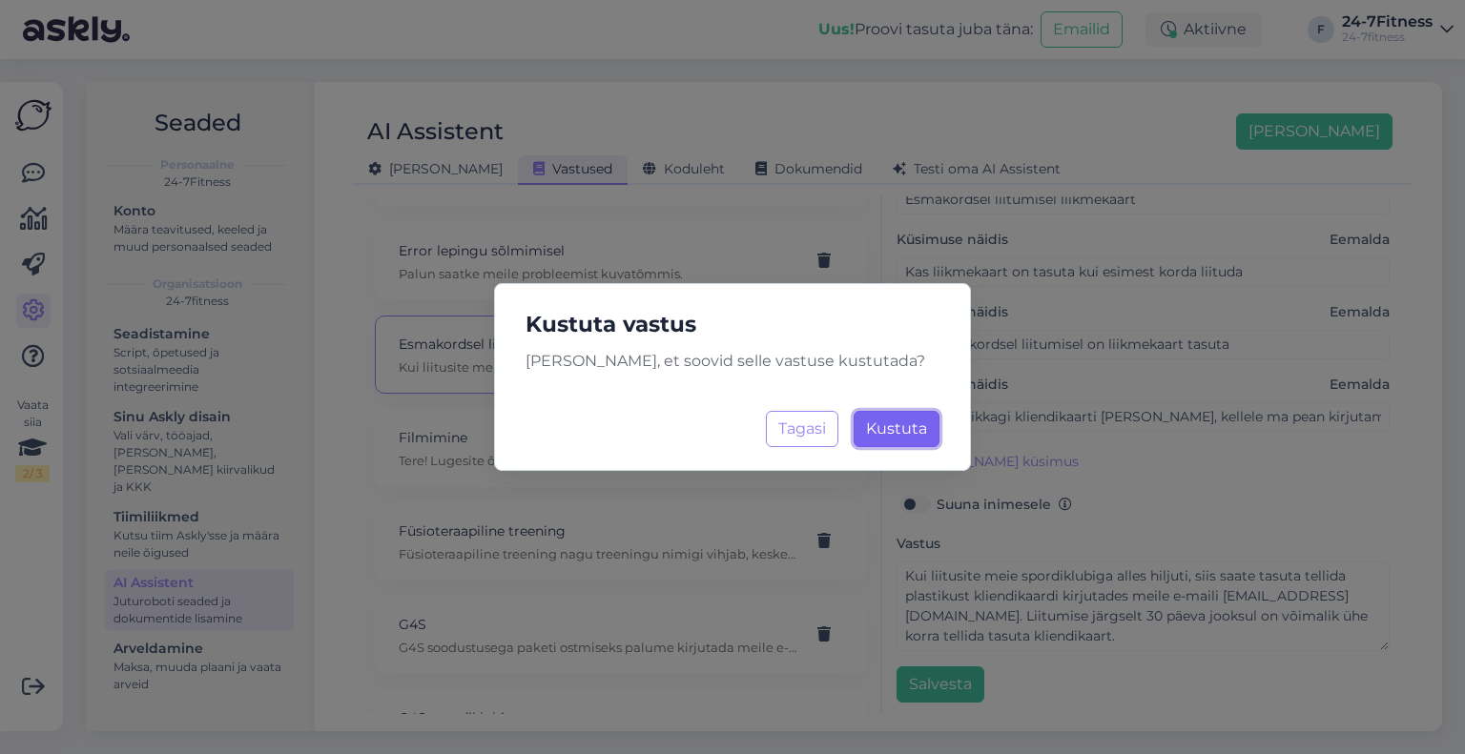
click at [910, 431] on span "Kustuta" at bounding box center [896, 429] width 61 height 18
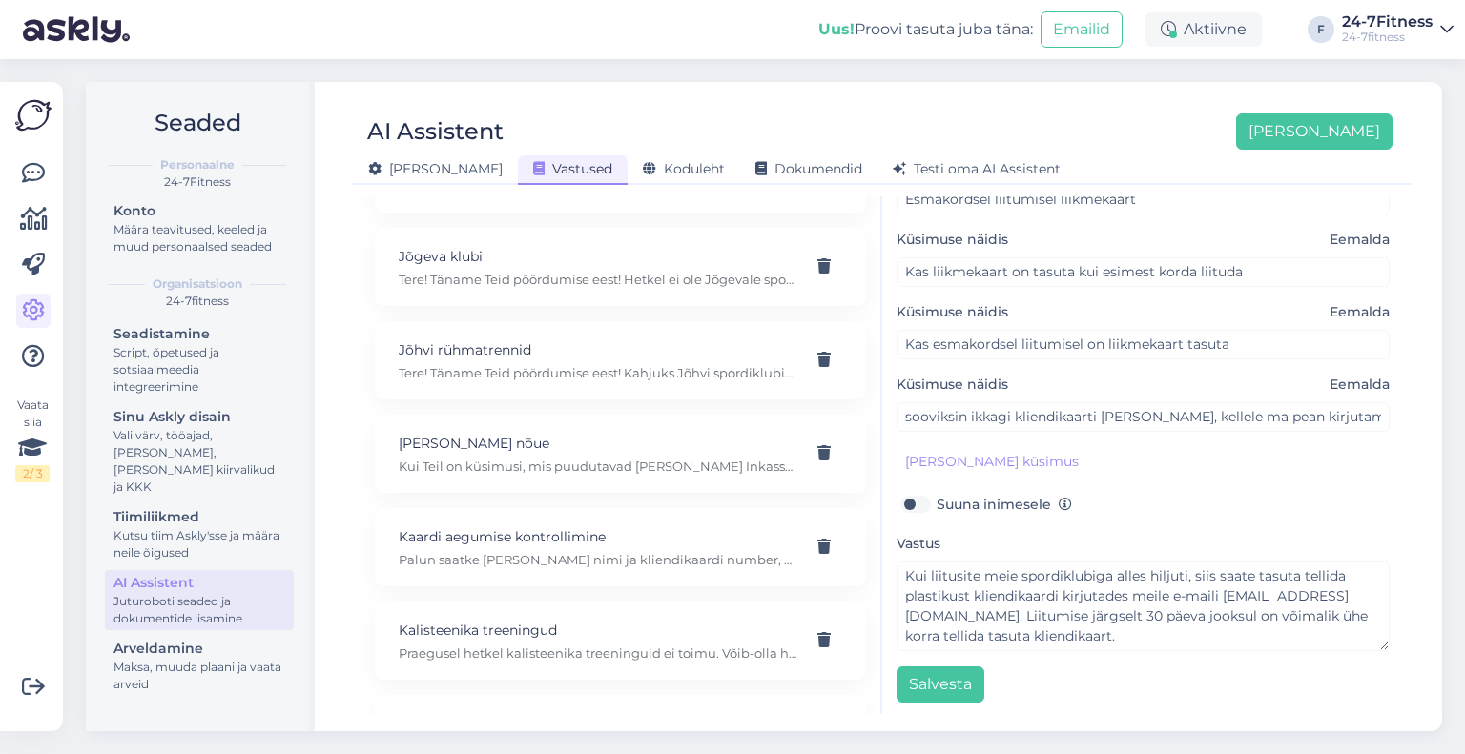
scroll to position [5626, 0]
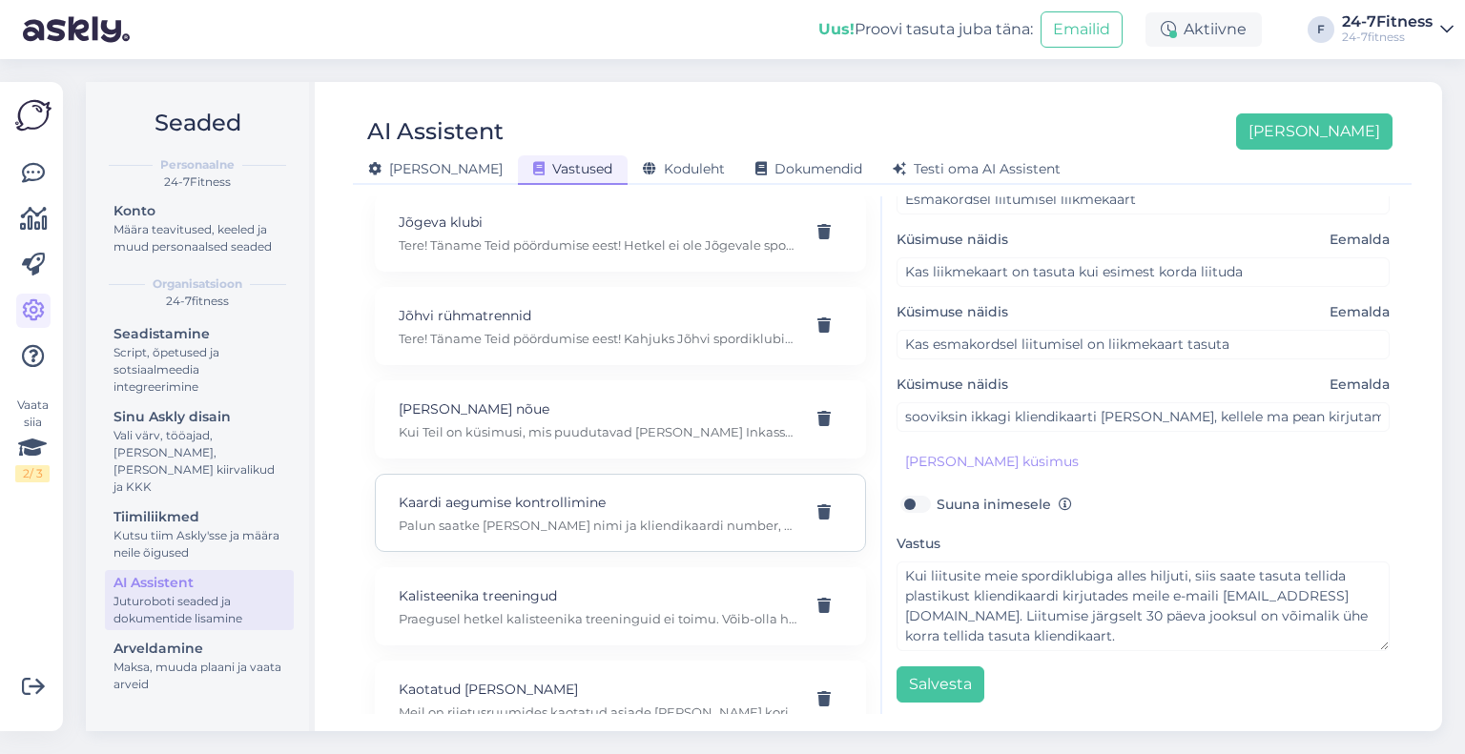
click at [552, 474] on div "Kaardi aegumise kontrollimine Palun saatke meile oma nimi ja kliendikaardi numb…" at bounding box center [620, 513] width 491 height 78
type input "Kaardi aegumise kontrollimine"
type input "Miks te kaardi aegumisest varem ei teatanud?"
checkbox input "true"
type textarea "Palun saatke meile oma nimi ja kliendikaardi number, et me saaksime Teie konto …"
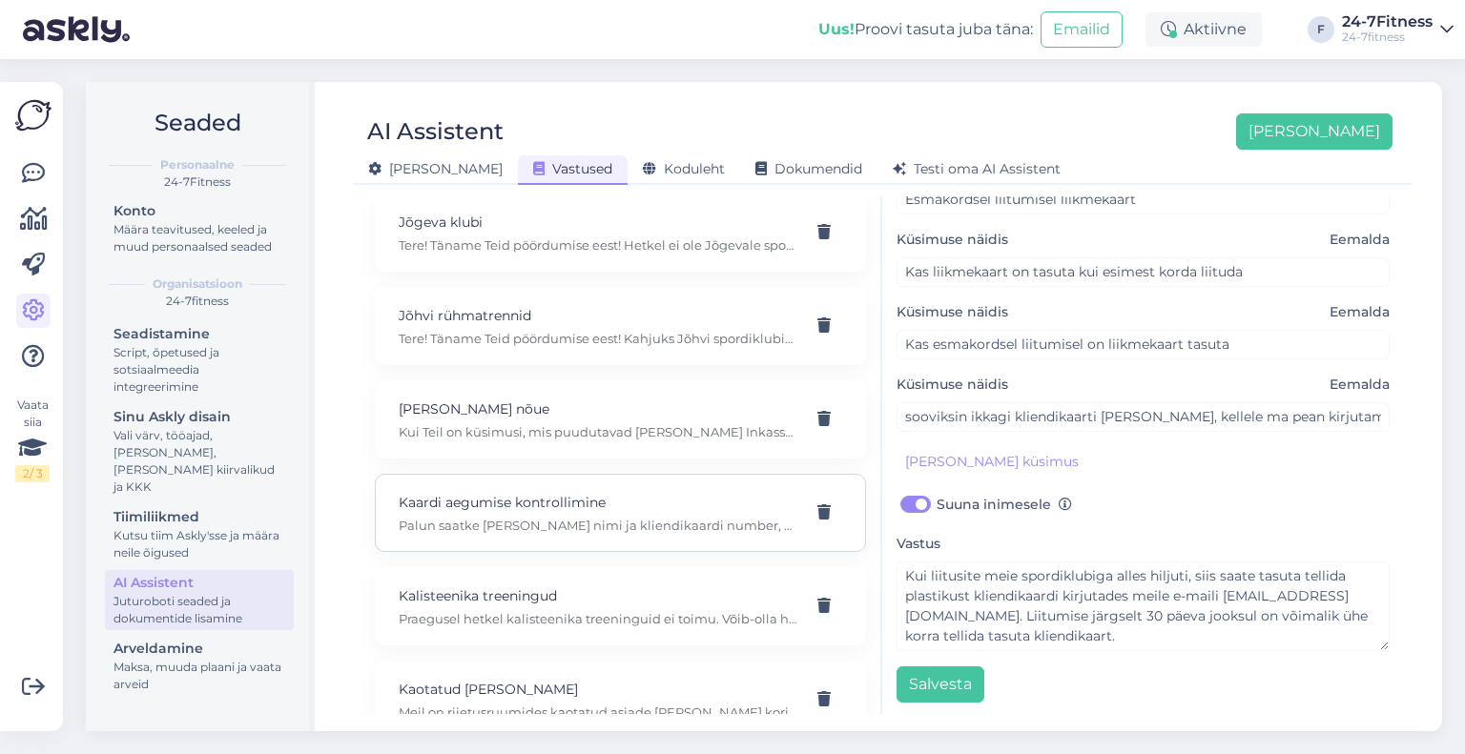
type input "kas mu kaart on aegunud"
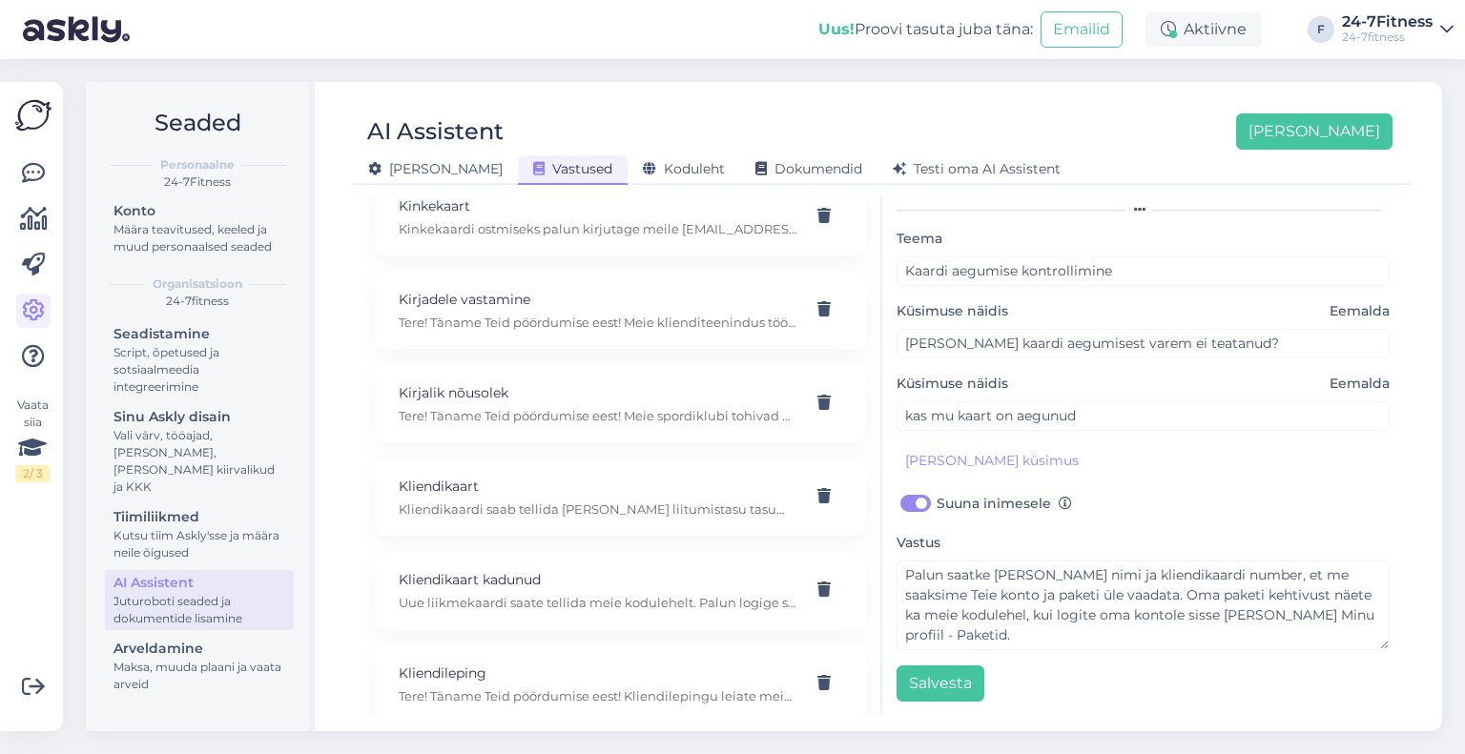
scroll to position [7056, 0]
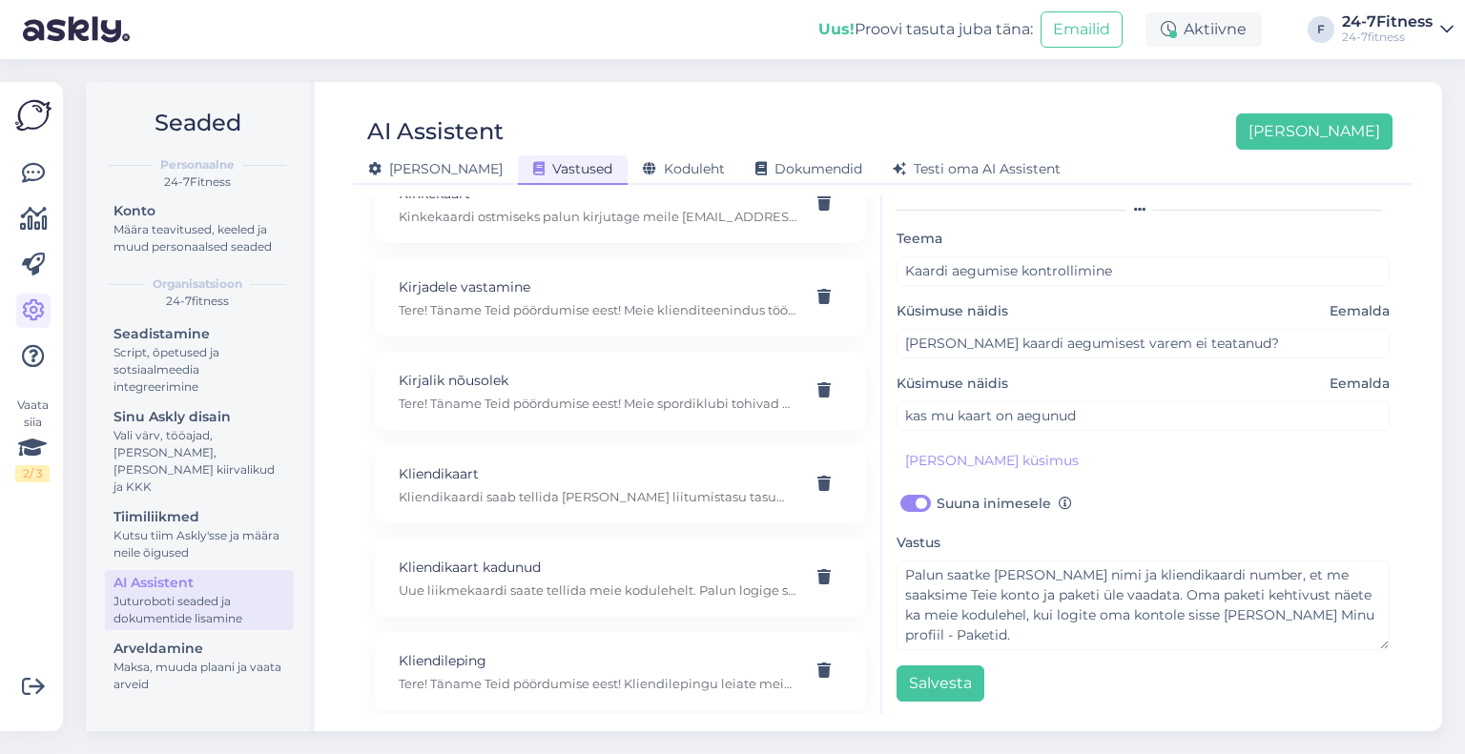
click at [561, 461] on div "Kliendikaart Kliendikaardi saab tellida peale liitumistasu tasumist tasuta 30 p…" at bounding box center [620, 484] width 491 height 78
type input "Kliendikaart"
type input "Liitumisel kliendikaarti ei tellinud, kuid nüüd sooviks ikkagi kaardi tellida."
checkbox input "false"
type textarea "Kliendikaardi saab tellida peale liitumistasu tasumist tasuta 30 päeva jooksul …"
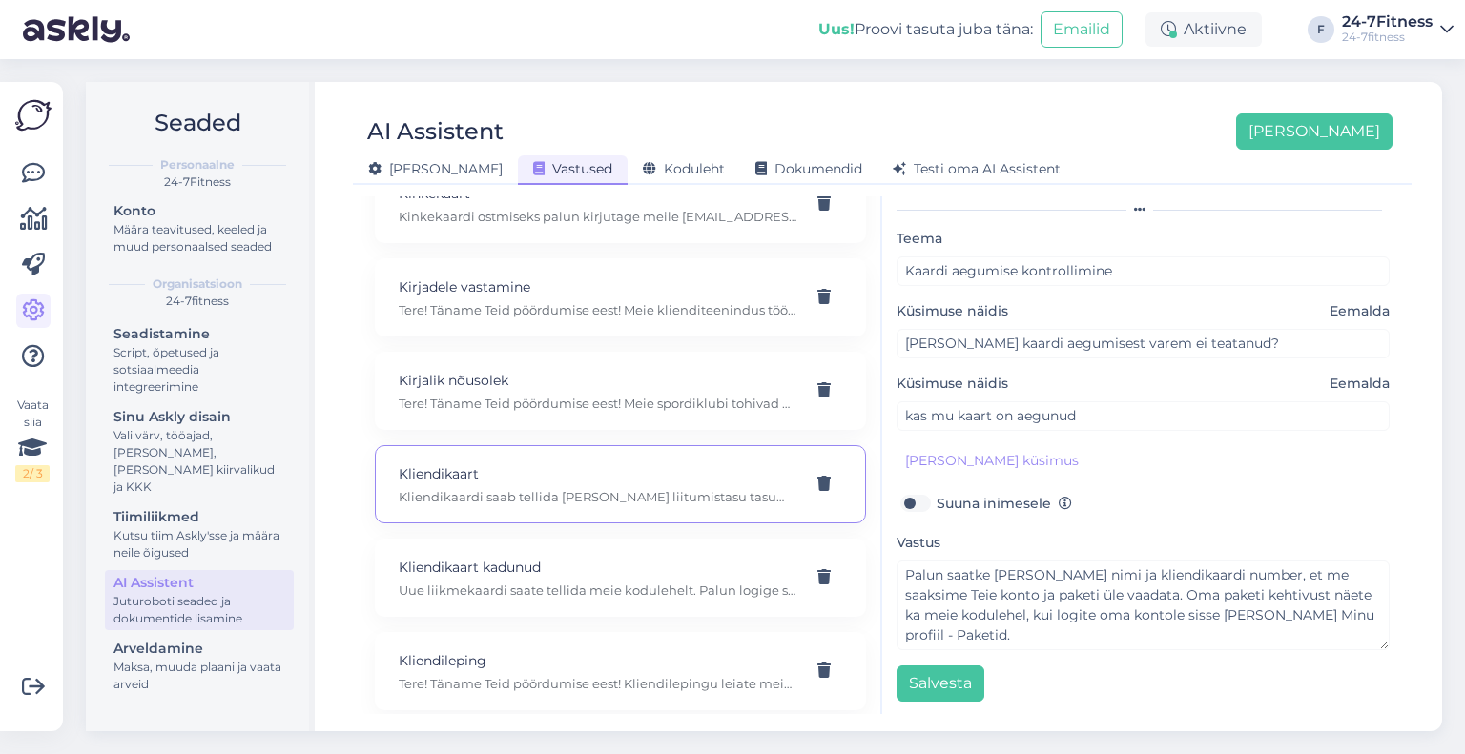
type input "Liitusin eile, kuid kaart jäi tellimata. Tahaks kaardi tellida."
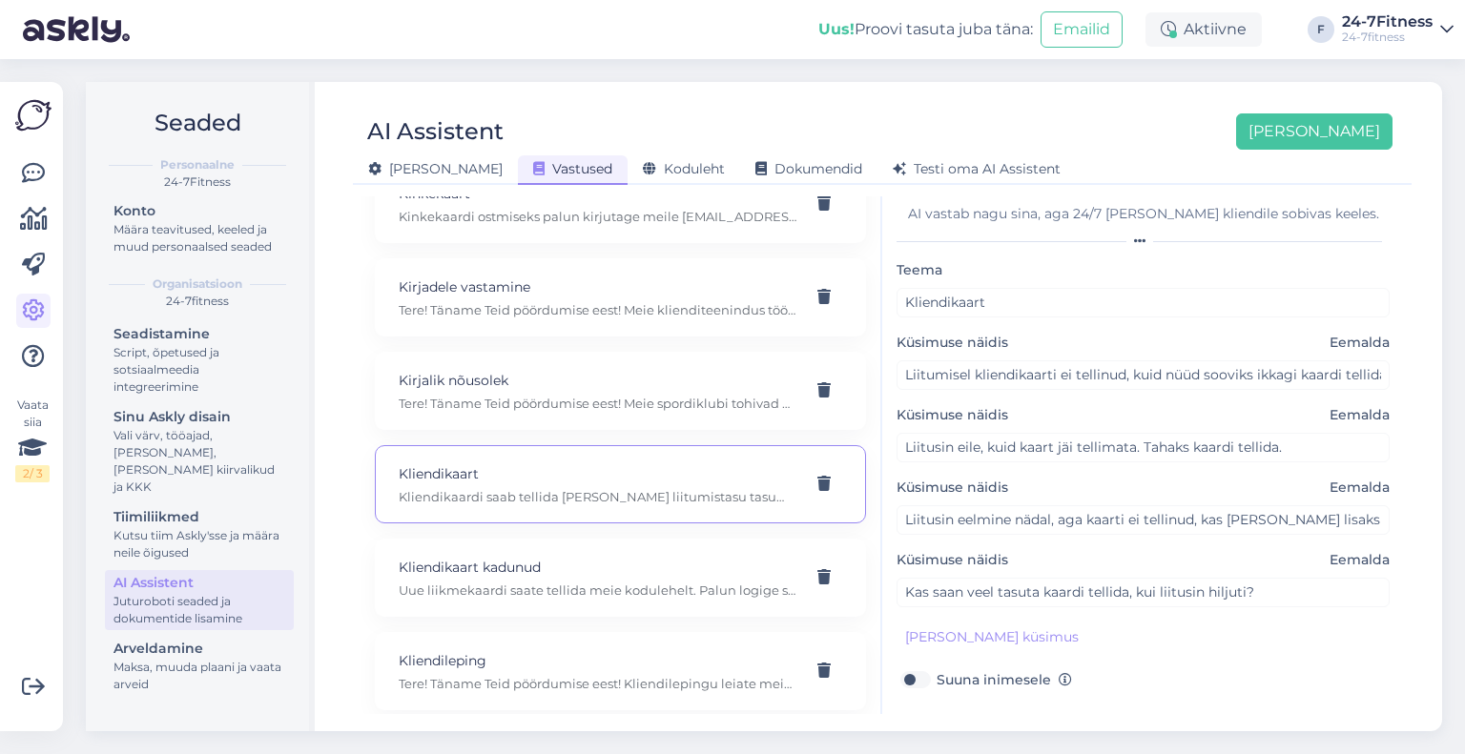
scroll to position [0, 0]
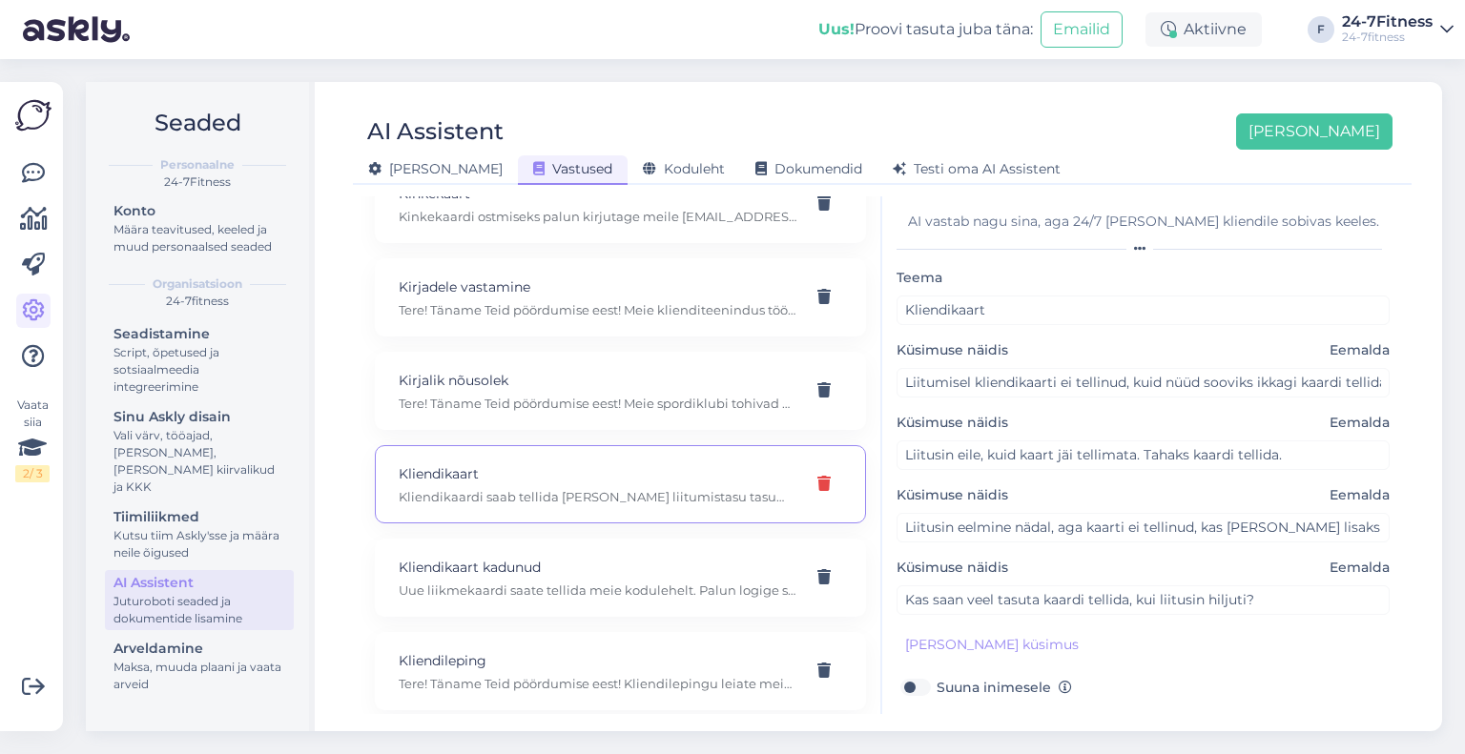
click at [817, 477] on icon at bounding box center [823, 484] width 13 height 15
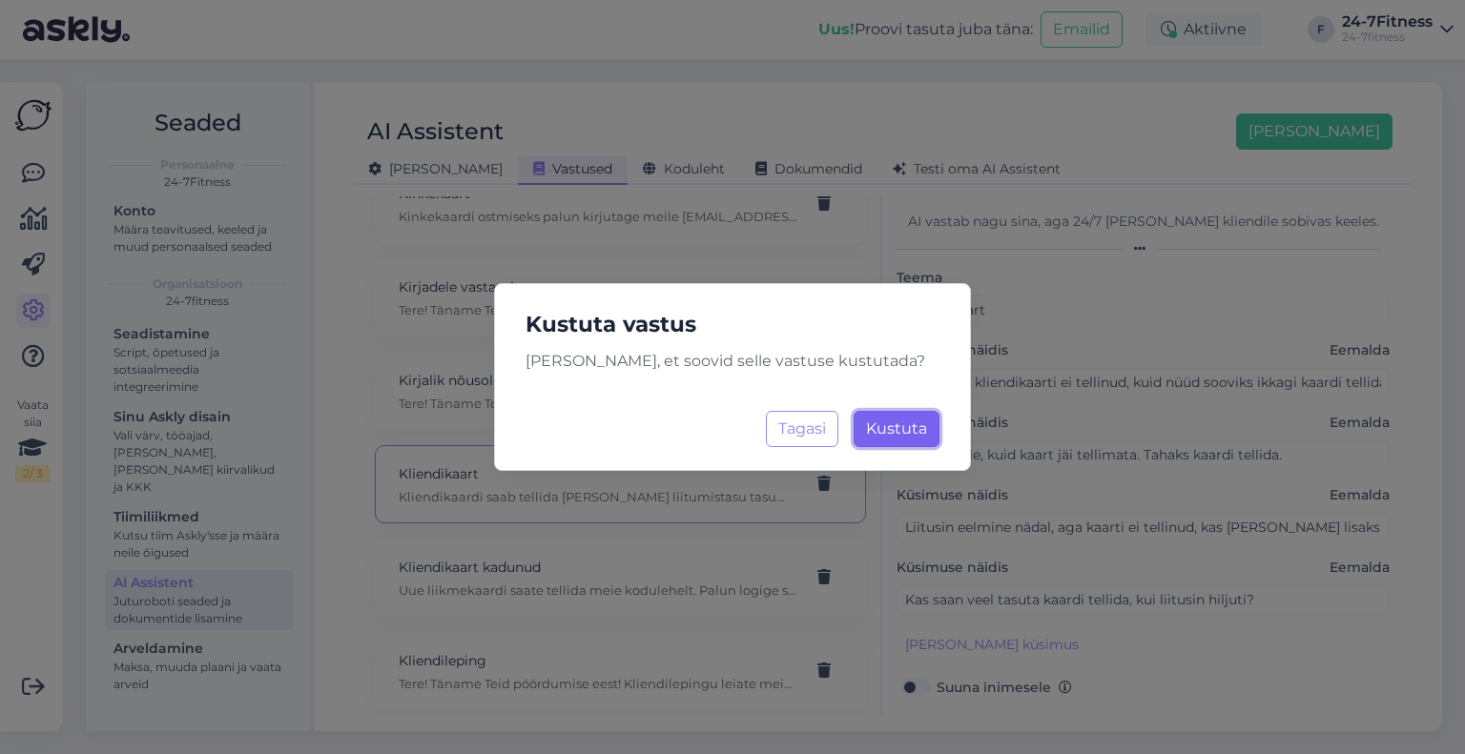
click at [919, 430] on span "Kustuta" at bounding box center [896, 429] width 61 height 18
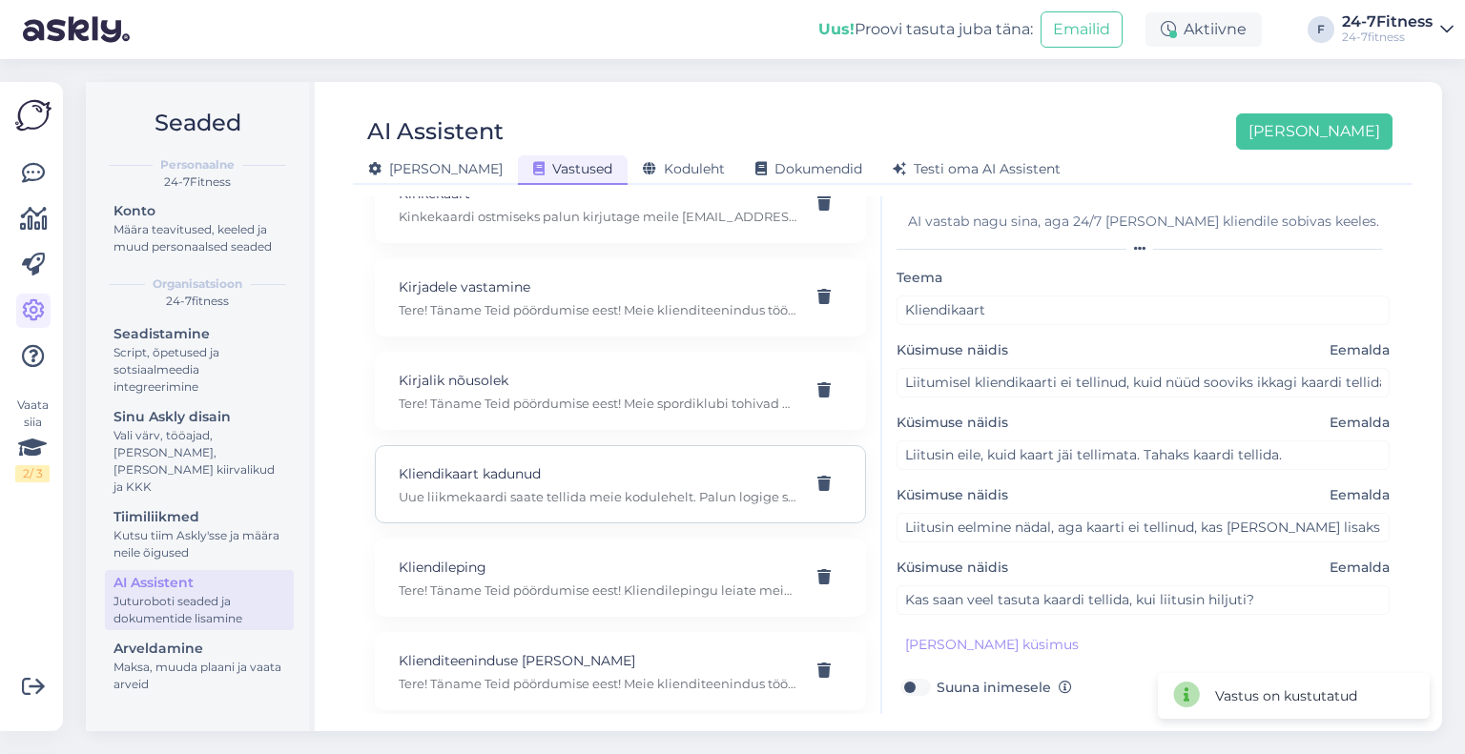
click at [599, 488] on p "Uue liikmekaardi saate tellida meie kodulehelt. Palun logige sisse enda e-maili…" at bounding box center [598, 496] width 398 height 17
type input "Kliendikaart kadunud"
type input "Kaotasin kliendikaardi, kuidas saan uue?"
type textarea "Uue liikmekaardi saate tellida meie kodulehelt. Palun logige sisse enda e-maili…"
type input "Kliendikaardi blokeerimine"
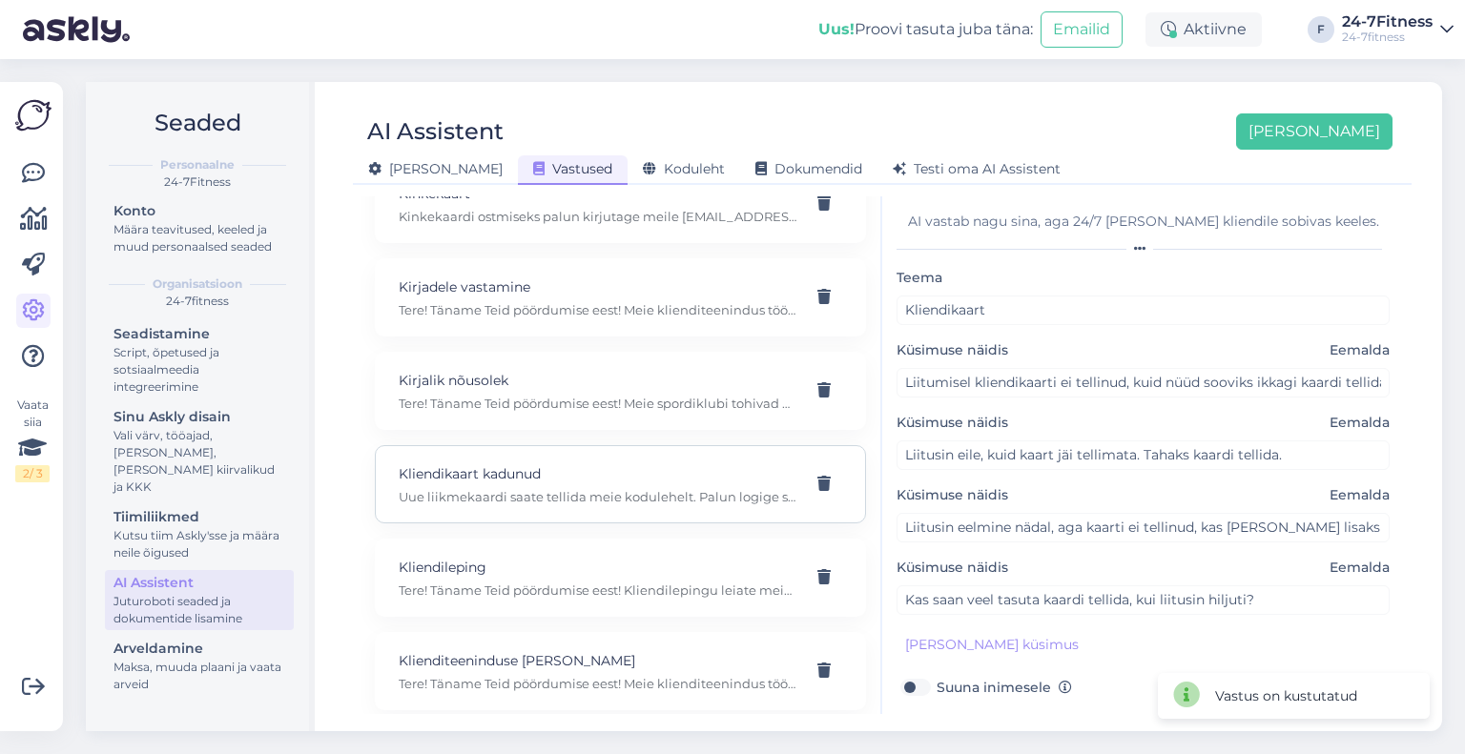
type input "Uue kaardi tellimine"
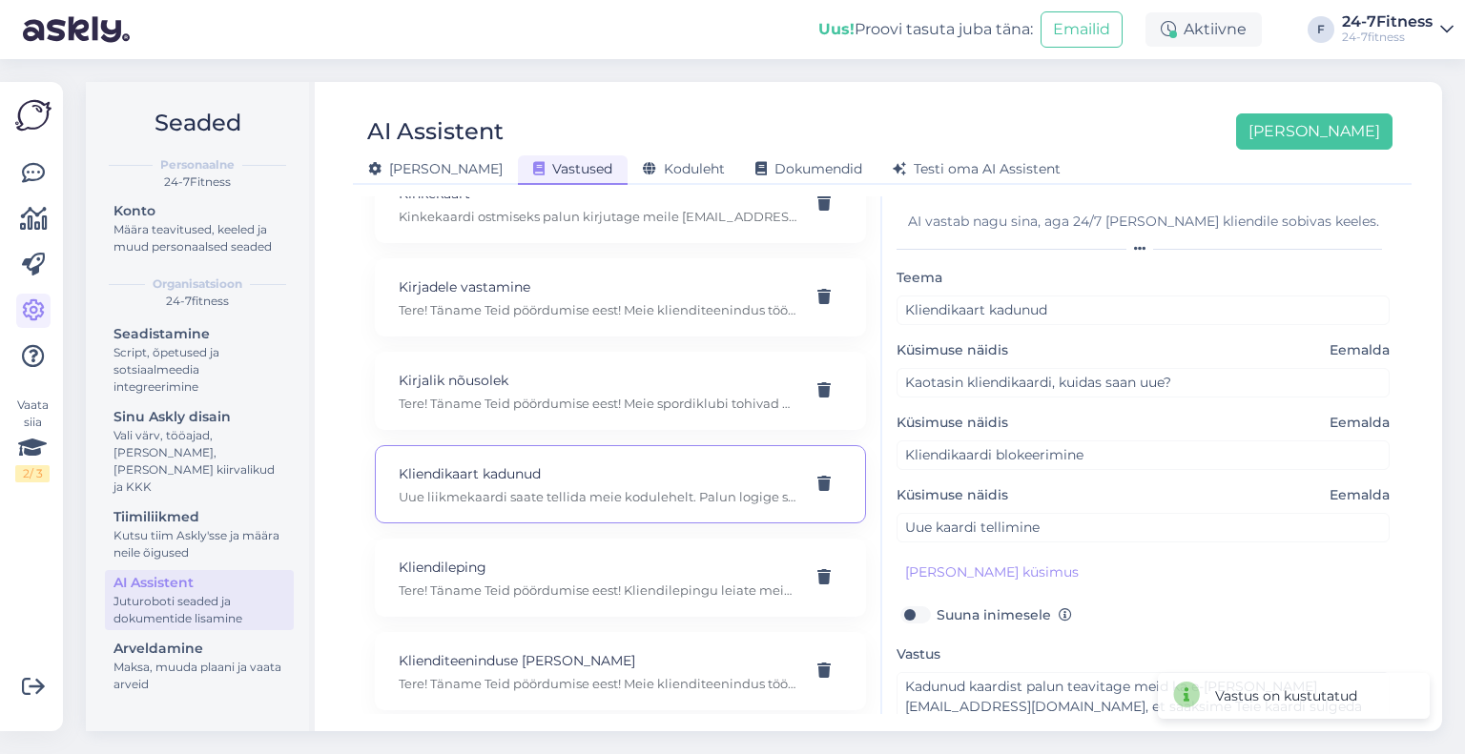
scroll to position [160, 0]
click at [1028, 692] on textarea "Uue liikmekaardi saate tellida meie kodulehelt. Palun logige sisse enda e-maili…" at bounding box center [1142, 717] width 493 height 90
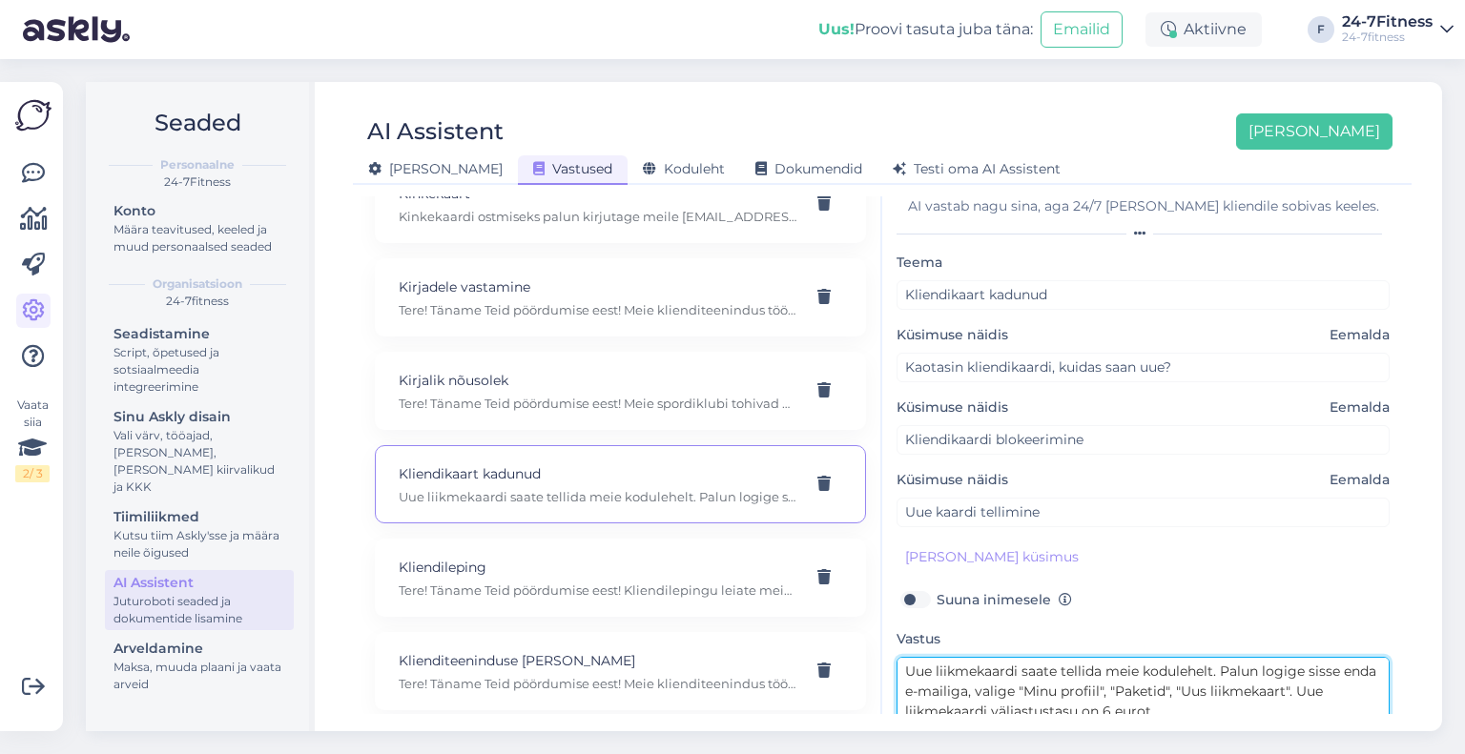
scroll to position [111, 0]
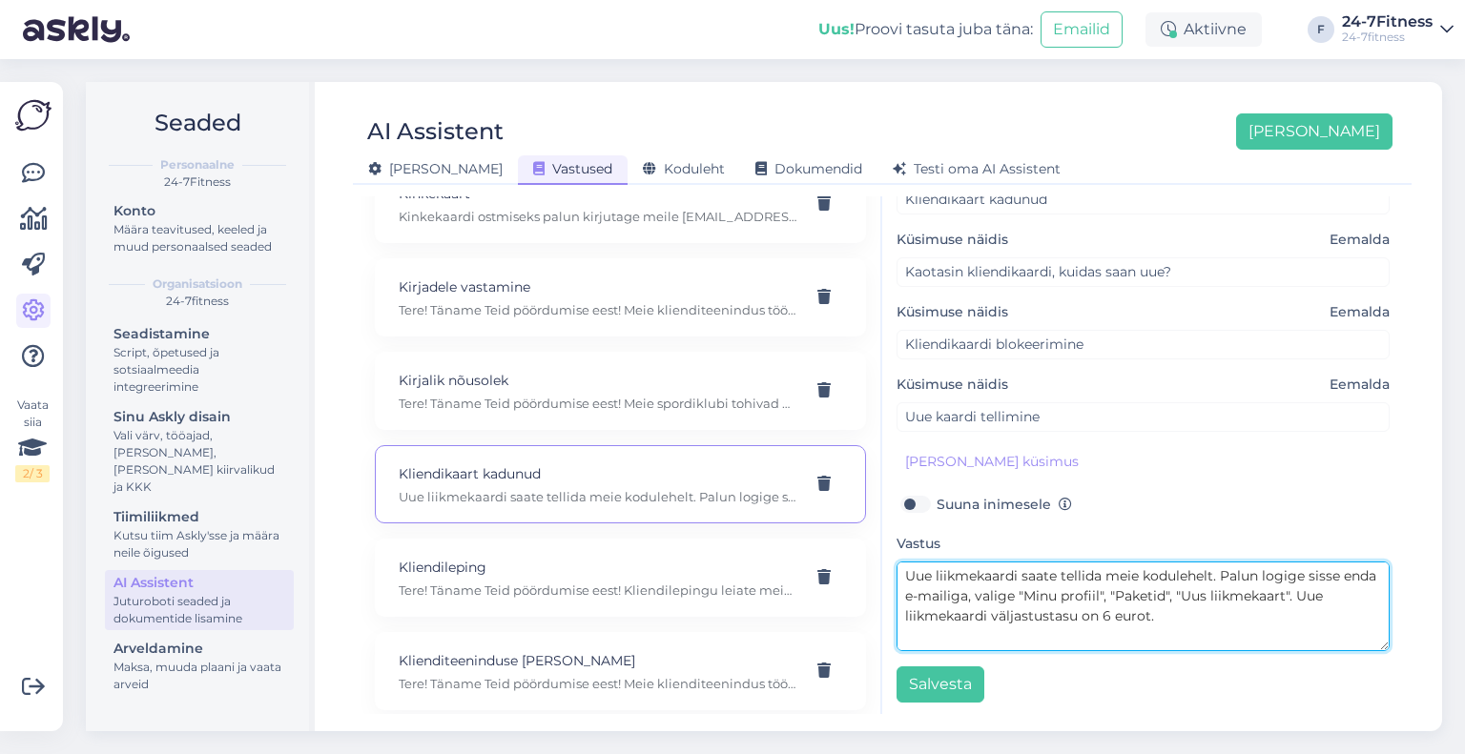
drag, startPoint x: 1197, startPoint y: 622, endPoint x: 886, endPoint y: 567, distance: 315.6
click at [886, 567] on div "AI vastab nagu sina, aga 24/7 ja igale kliendile sobivas keeles. Teema Kliendik…" at bounding box center [1143, 455] width 522 height 518
click at [905, 606] on textarea "Kadunud kaardist palun teavitage meid ka e-maili teel info@24-7fitness.ee, et s…" at bounding box center [1142, 607] width 493 height 90
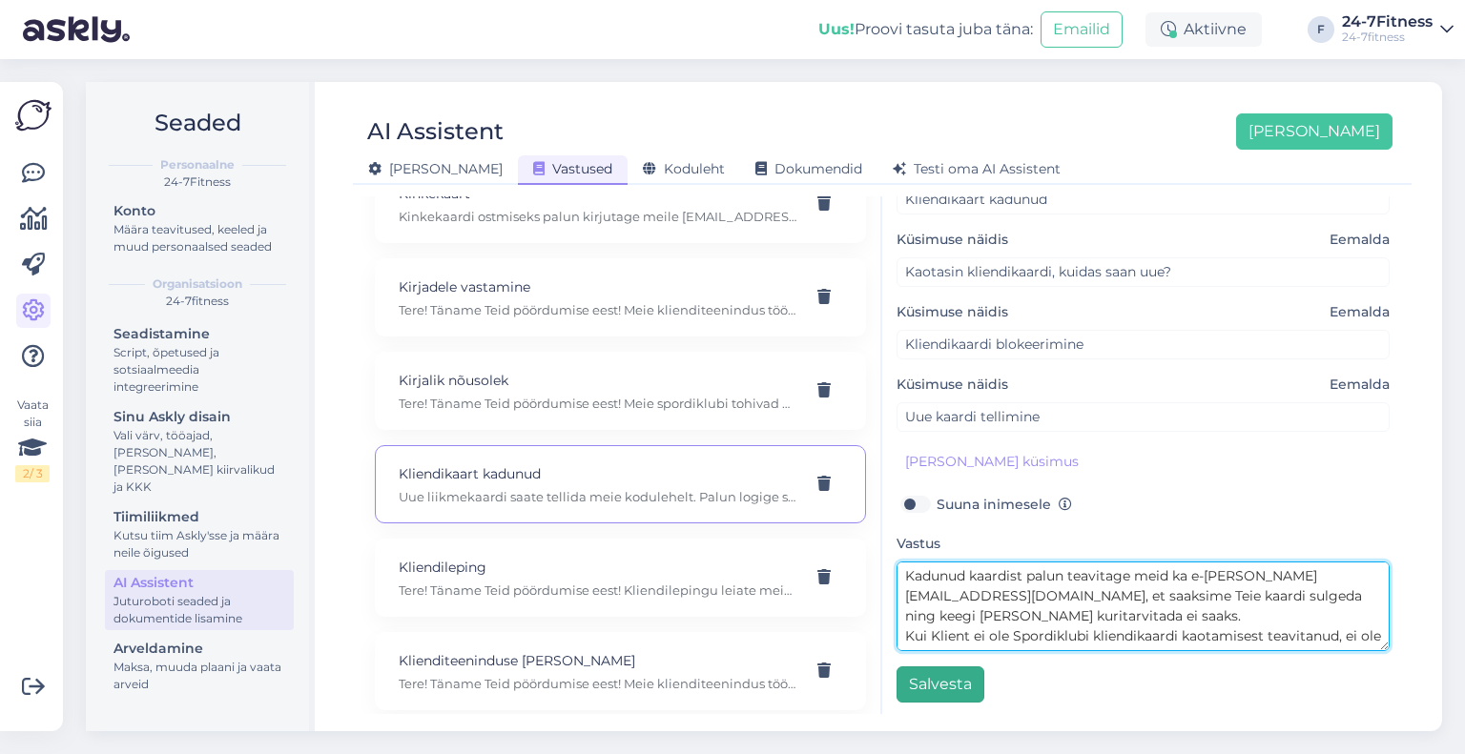
type textarea "Kadunud kaardist palun teavitage meid ka e-maili teel info@24-7fitness.ee, et s…"
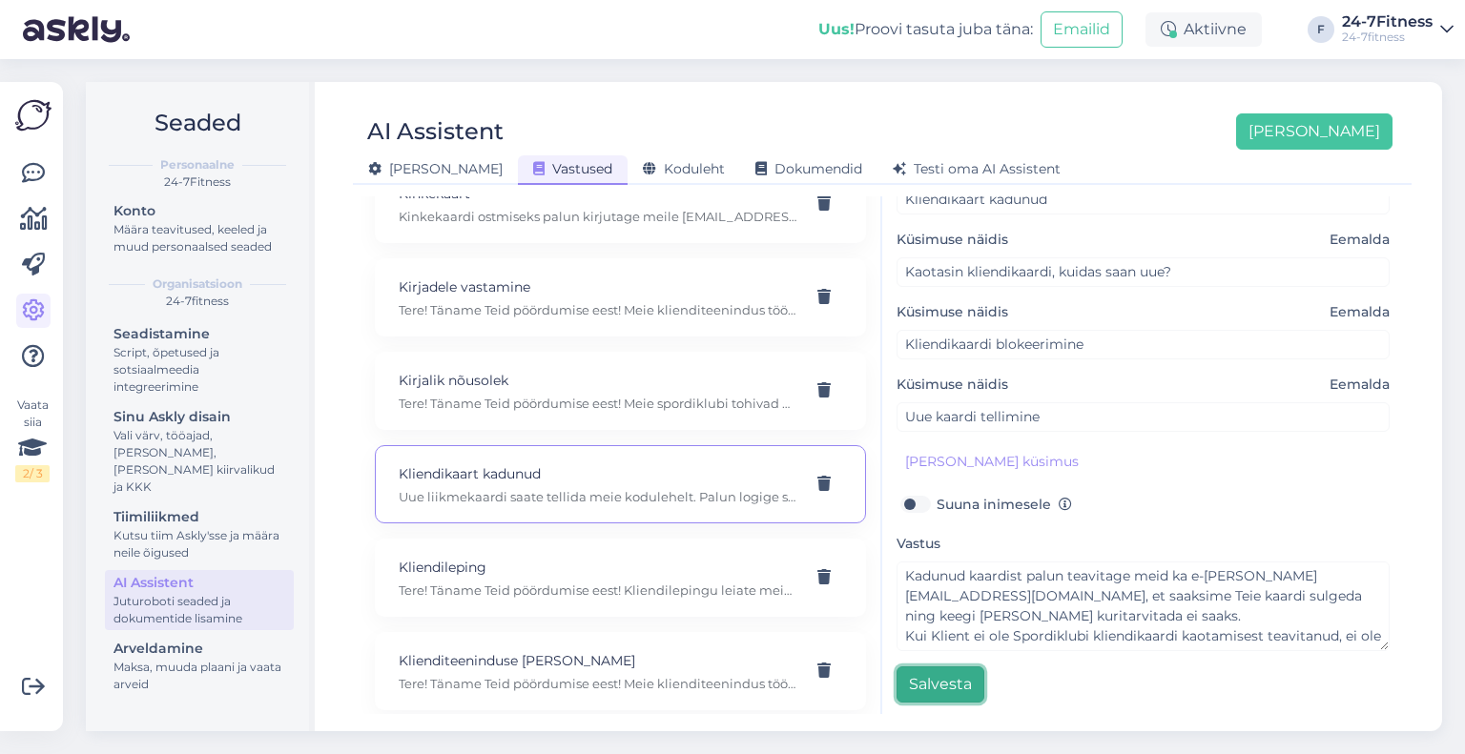
click at [968, 678] on button "Salvesta" at bounding box center [940, 685] width 88 height 36
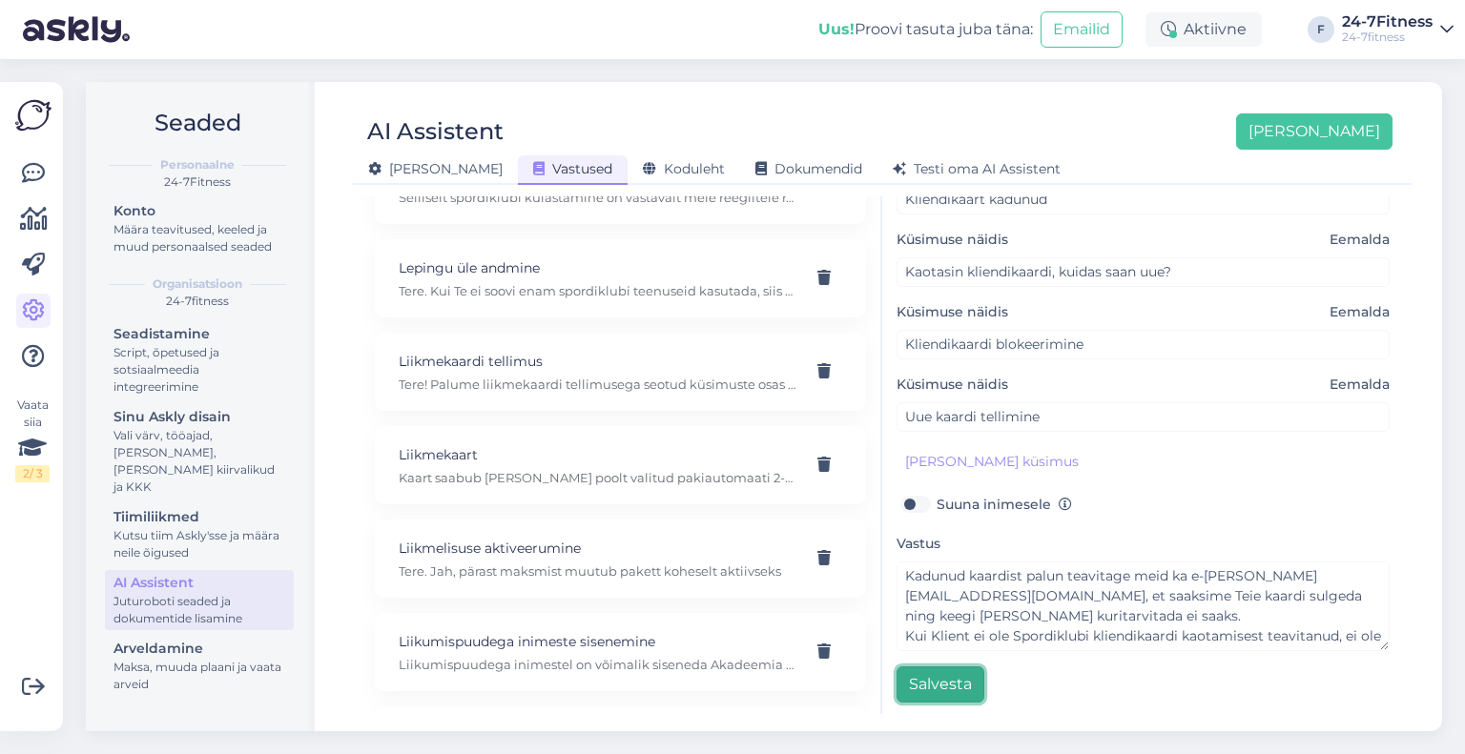
scroll to position [9726, 0]
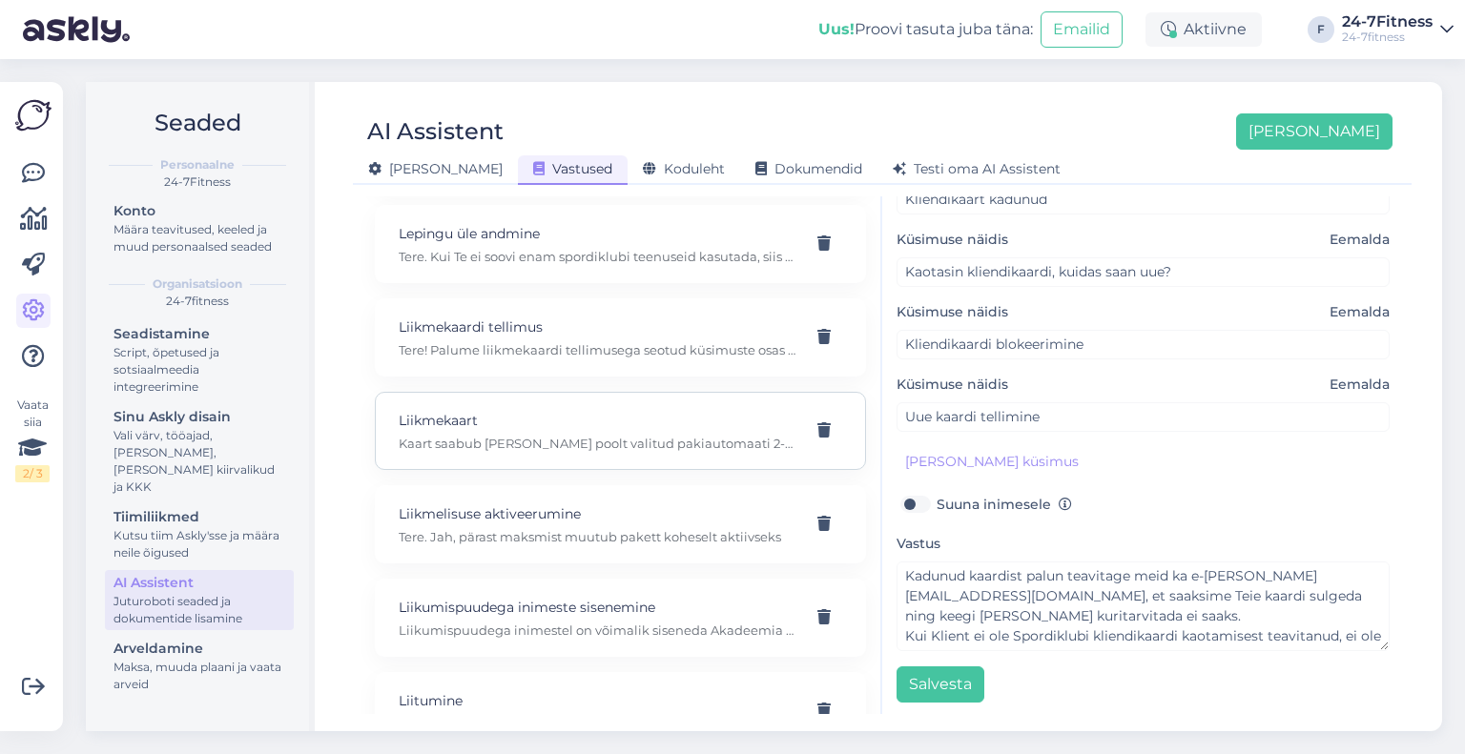
click at [590, 435] on p "Kaart saabub Teie poolt valitud pakiautomaati 2-3 tööpäeva jooksul. Kuni kaardi…" at bounding box center [598, 443] width 398 height 17
type input "Liikmekaart"
type input "Millal liikmekaart kohale jõuab?"
type textarea "Kaart saabub Teie poolt valitud pakiautomaati 2-3 tööpäeva jooksul. Kuni kaardi…"
type input "Tellisin plastikkaardi, kuidas saan spordiklubisse siseneda?"
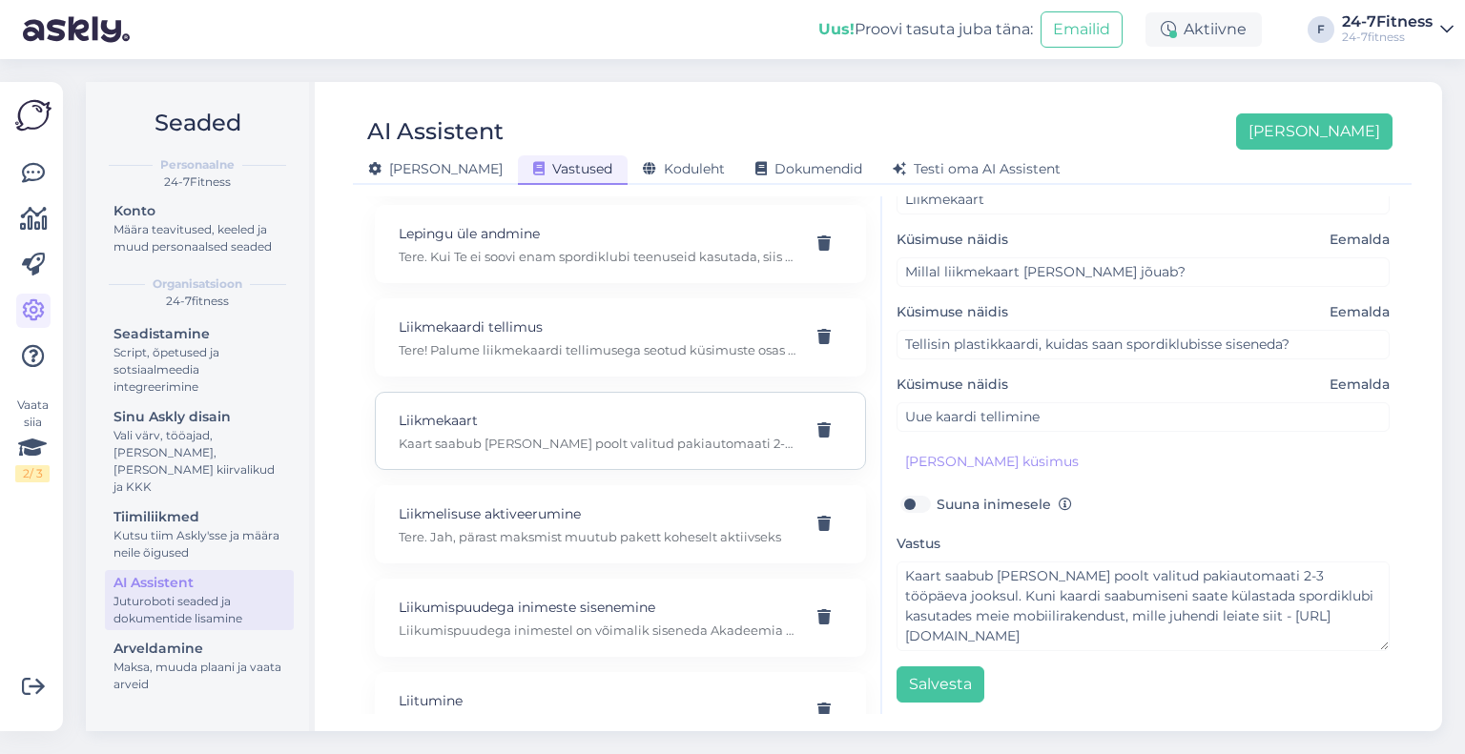
scroll to position [39, 0]
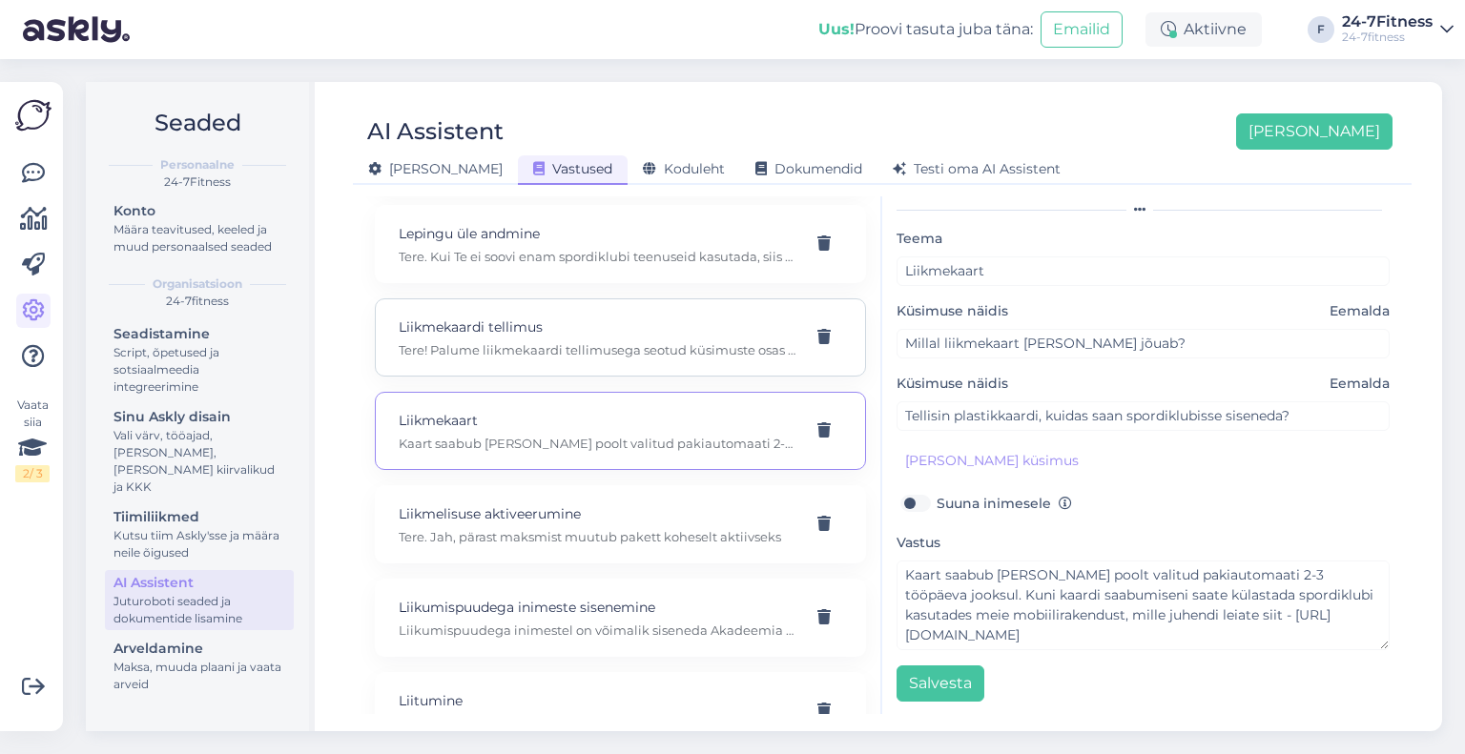
click at [595, 300] on div "Liikmekaardi tellimus Tere! Palume liikmekaardi tellimusega seotud küsimuste os…" at bounding box center [620, 337] width 491 height 78
type input "Liikmekaardi tellimus"
type input "tellisime 13.08 uue plastikaardi. Siiani pole kaarti kätte saanud? Palun selgit…"
type textarea "Tere! Palume liikmekaardi tellimusega seotud küsimuste osas kirjutada meile e-m…"
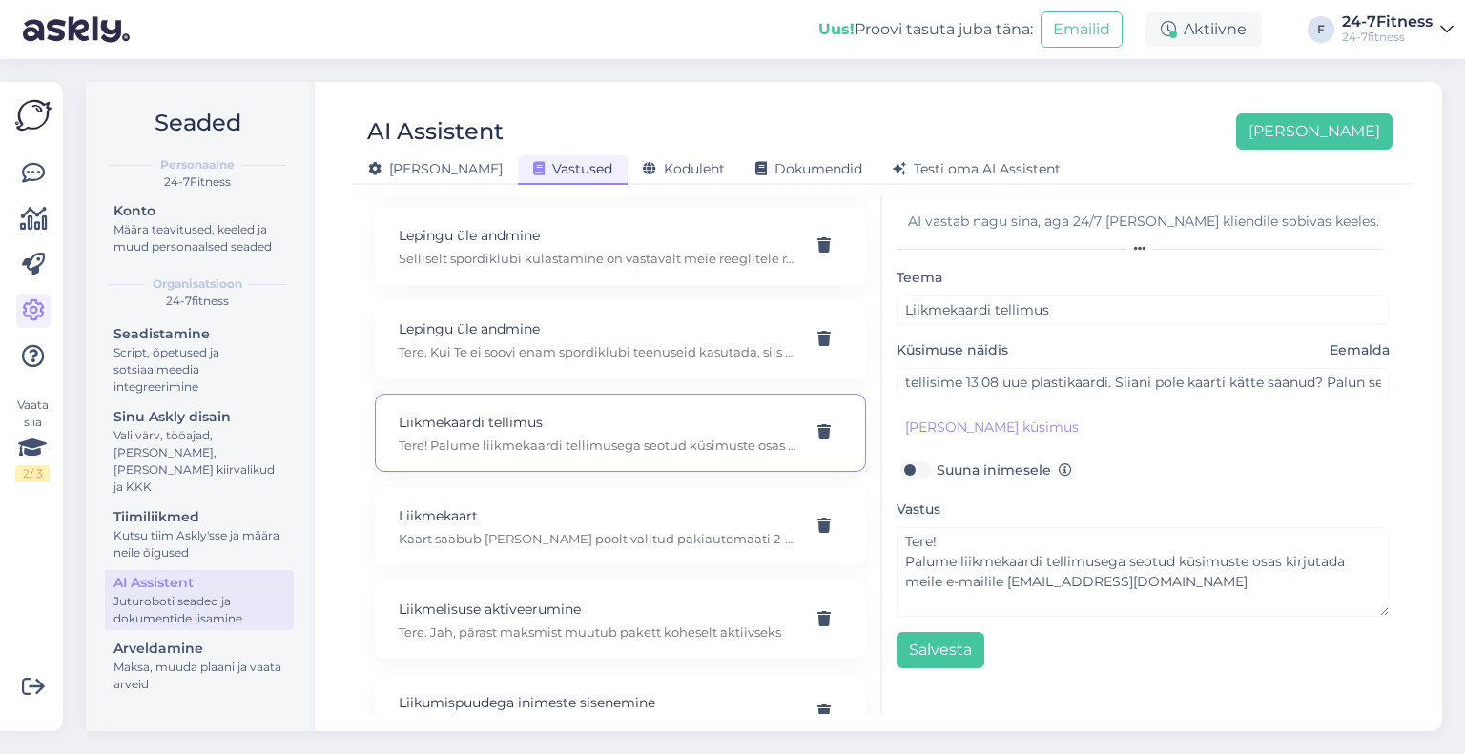
scroll to position [9631, 0]
click at [511, 487] on div "Liikmekaart Kaart saabub Teie poolt valitud pakiautomaati 2-3 tööpäeva jooksul.…" at bounding box center [620, 526] width 491 height 78
type input "Liikmekaart"
type input "Millal liikmekaart kohale jõuab?"
type textarea "Kaart saabub Teie poolt valitud pakiautomaati 2-3 tööpäeva jooksul. Kuni kaardi…"
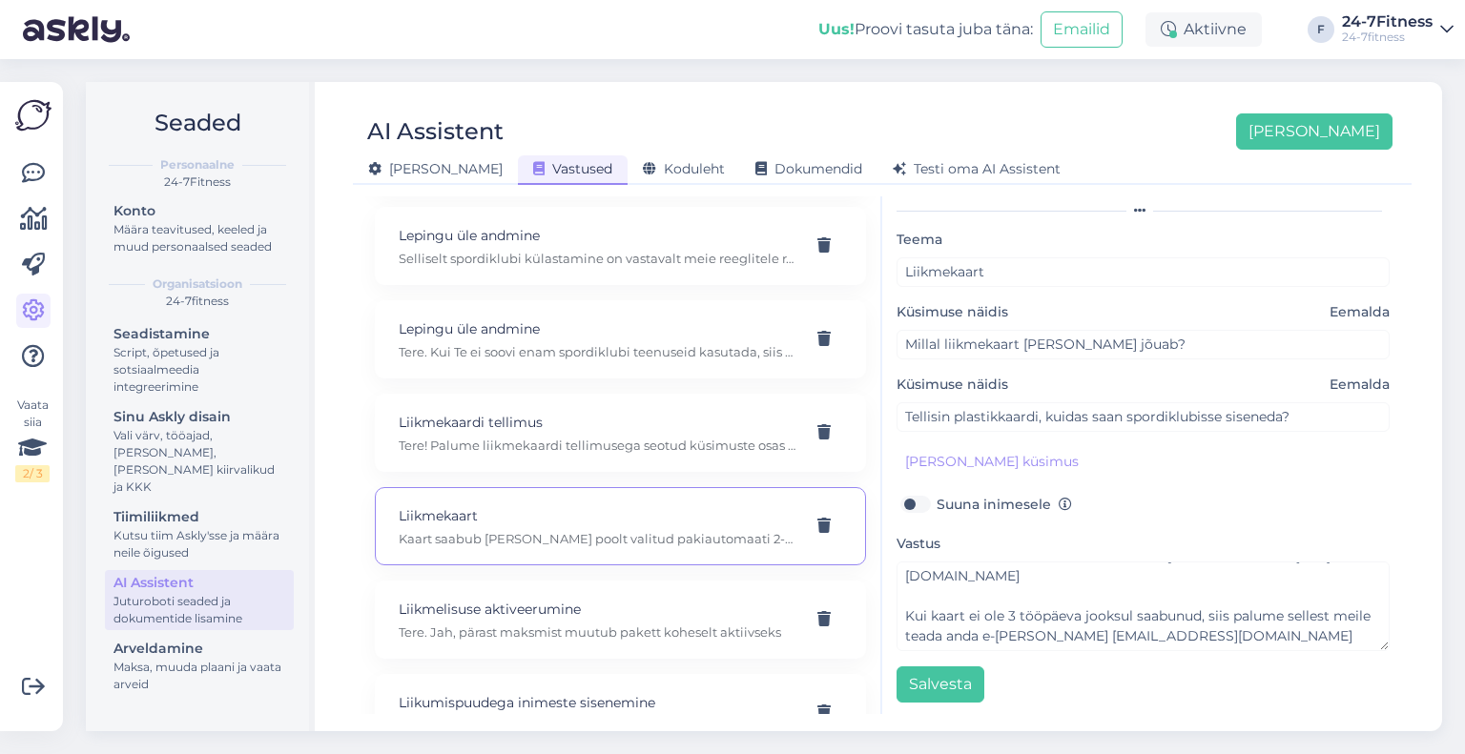
scroll to position [0, 0]
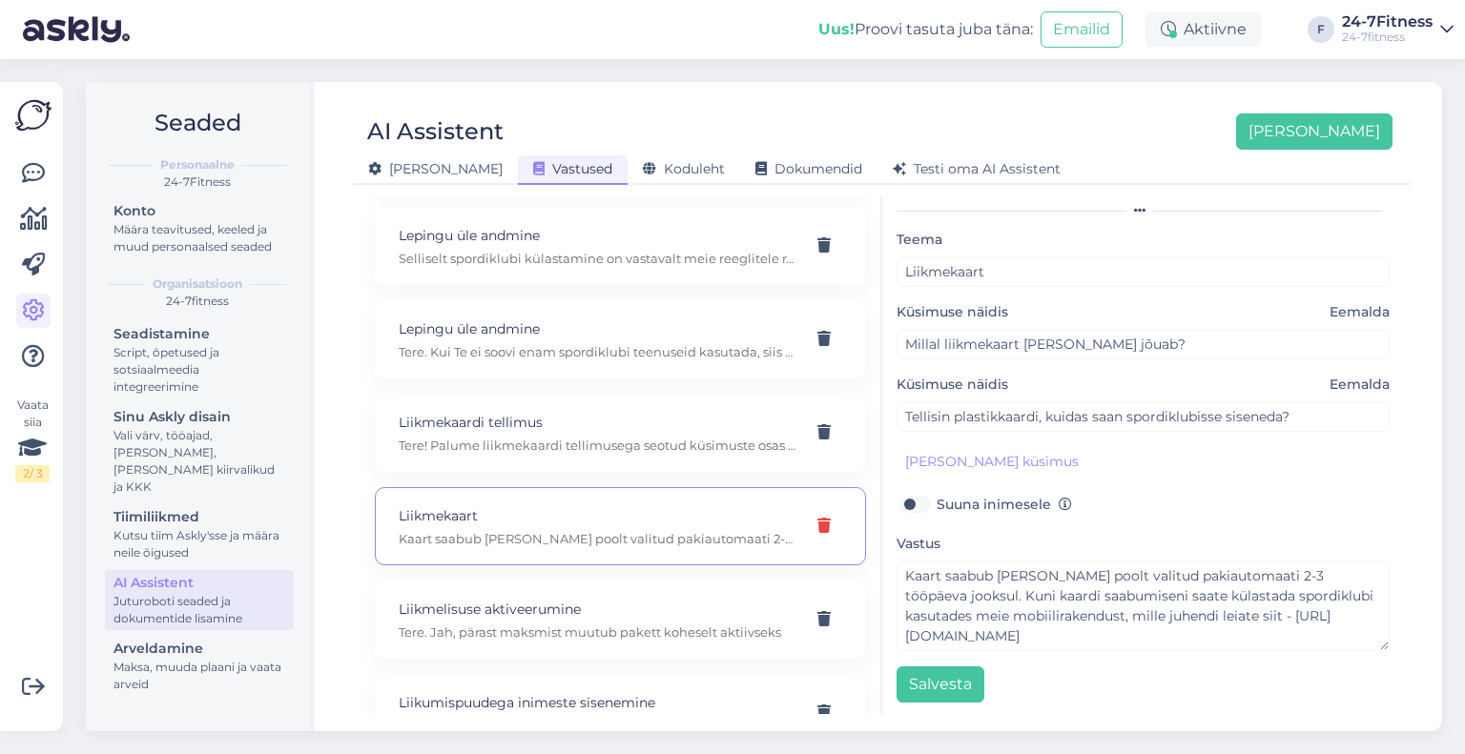
click at [817, 519] on icon at bounding box center [823, 526] width 13 height 15
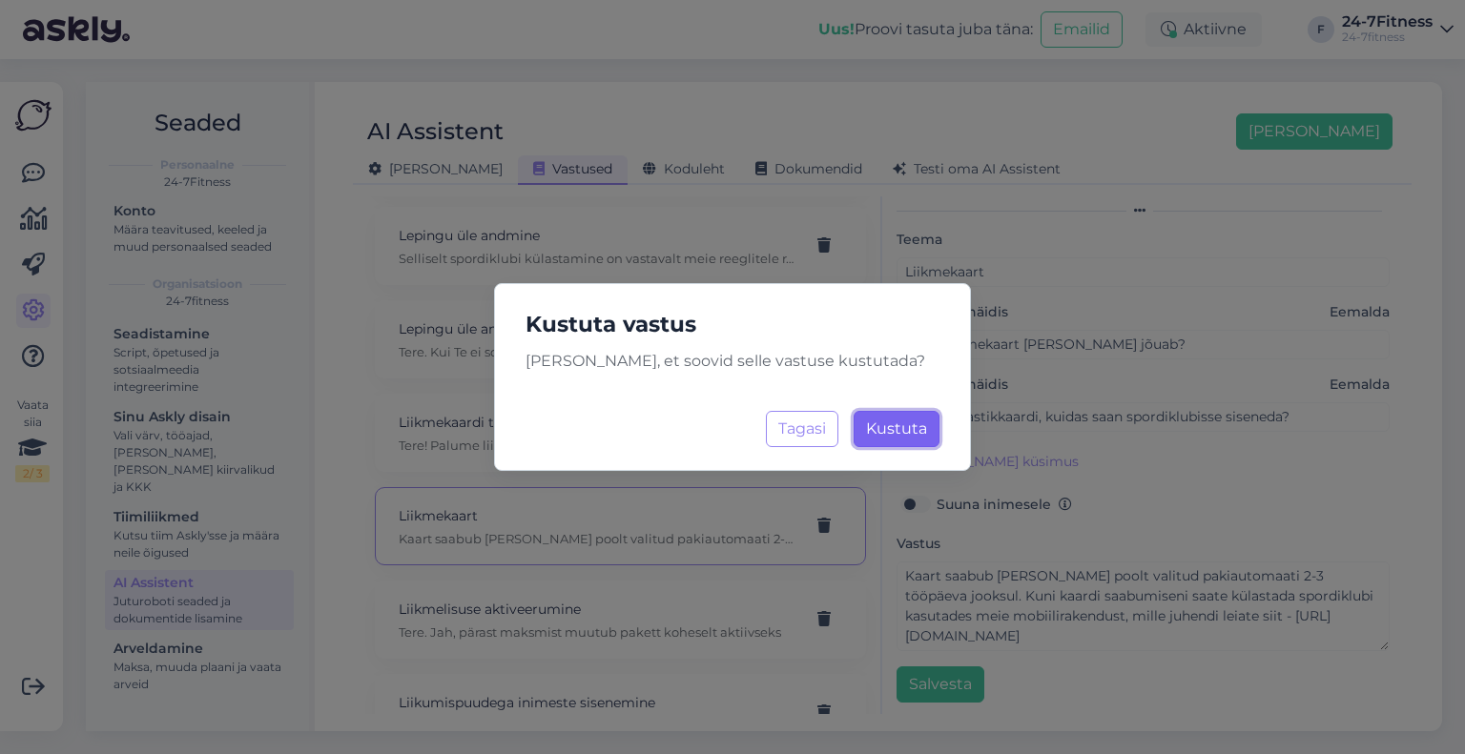
click at [885, 422] on span "Kustuta" at bounding box center [896, 429] width 61 height 18
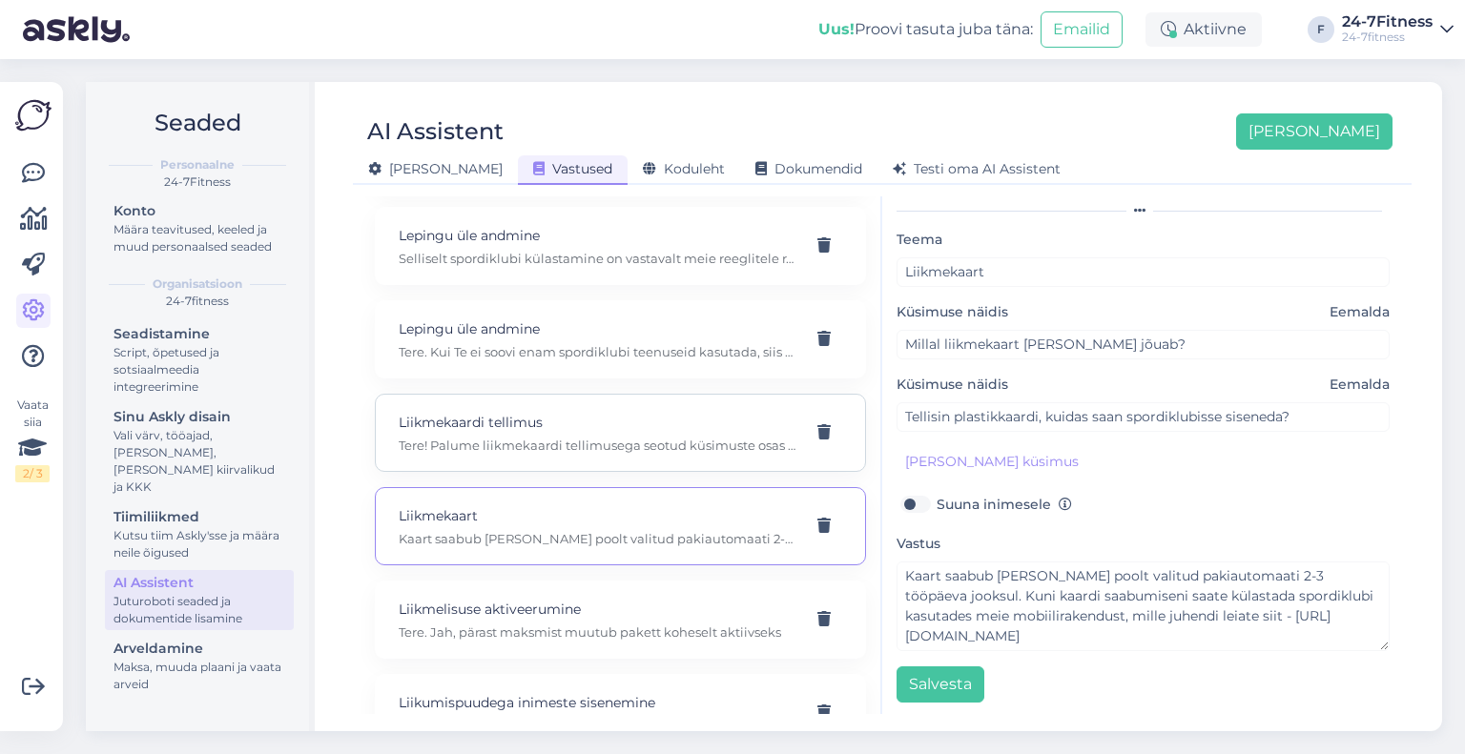
scroll to position [9537, 0]
click at [637, 599] on p "Liikmelisuse aktiveerumine" at bounding box center [598, 609] width 398 height 21
type input "Liikmelisuse aktiveerumine"
type input "Kas mu liikmelisus aktiveerib automaatselt kohe pärast makse sooritamist?"
type textarea "Tere. Jah, pärast maksmist muutub pakett koheselt aktiivseks"
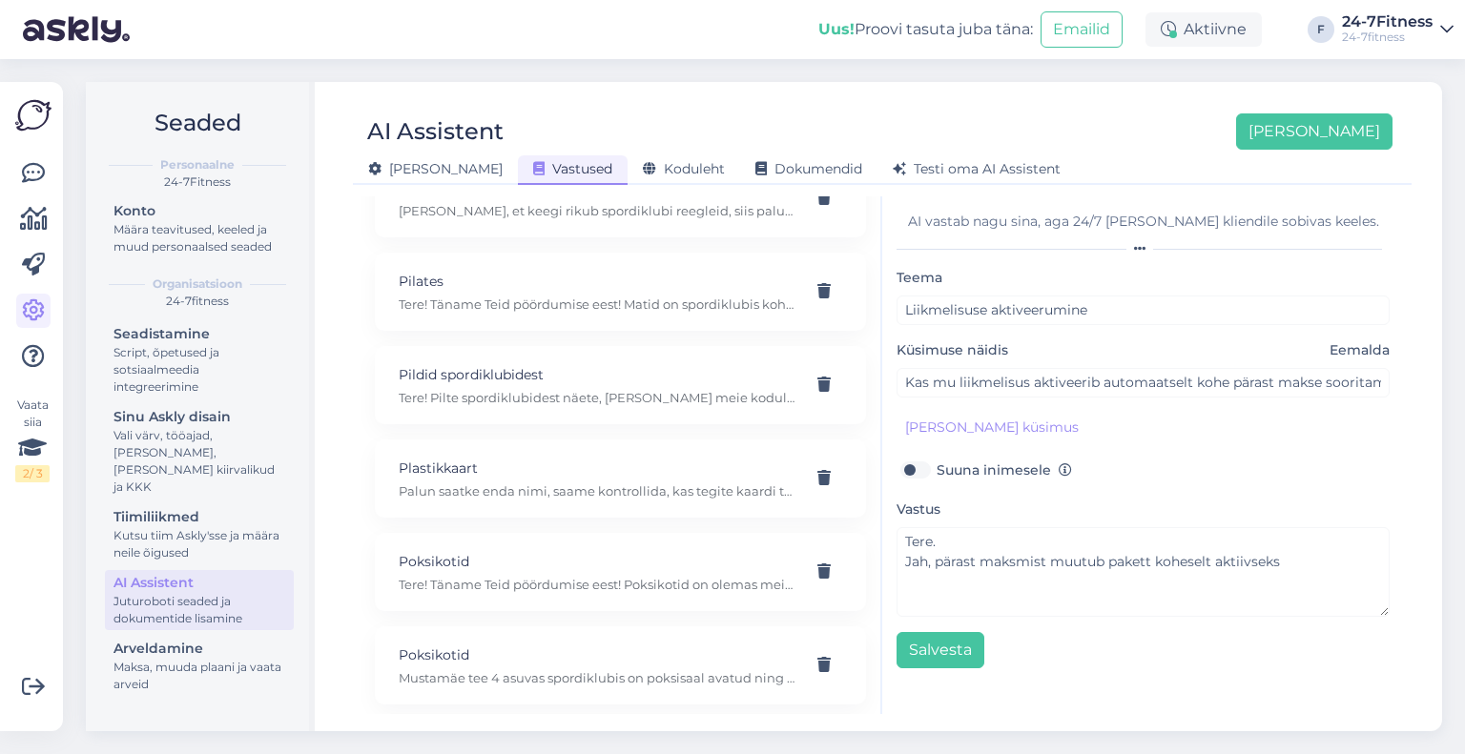
scroll to position [16403, 0]
click at [582, 486] on p "Palun saatke enda nimi, saame kontrollida, kas tegite kaardi tellimuse." at bounding box center [598, 494] width 398 height 17
type input "Plastikkaart"
type input "kuidas ma näen et kas tellisin plastikkaardi"
checkbox input "true"
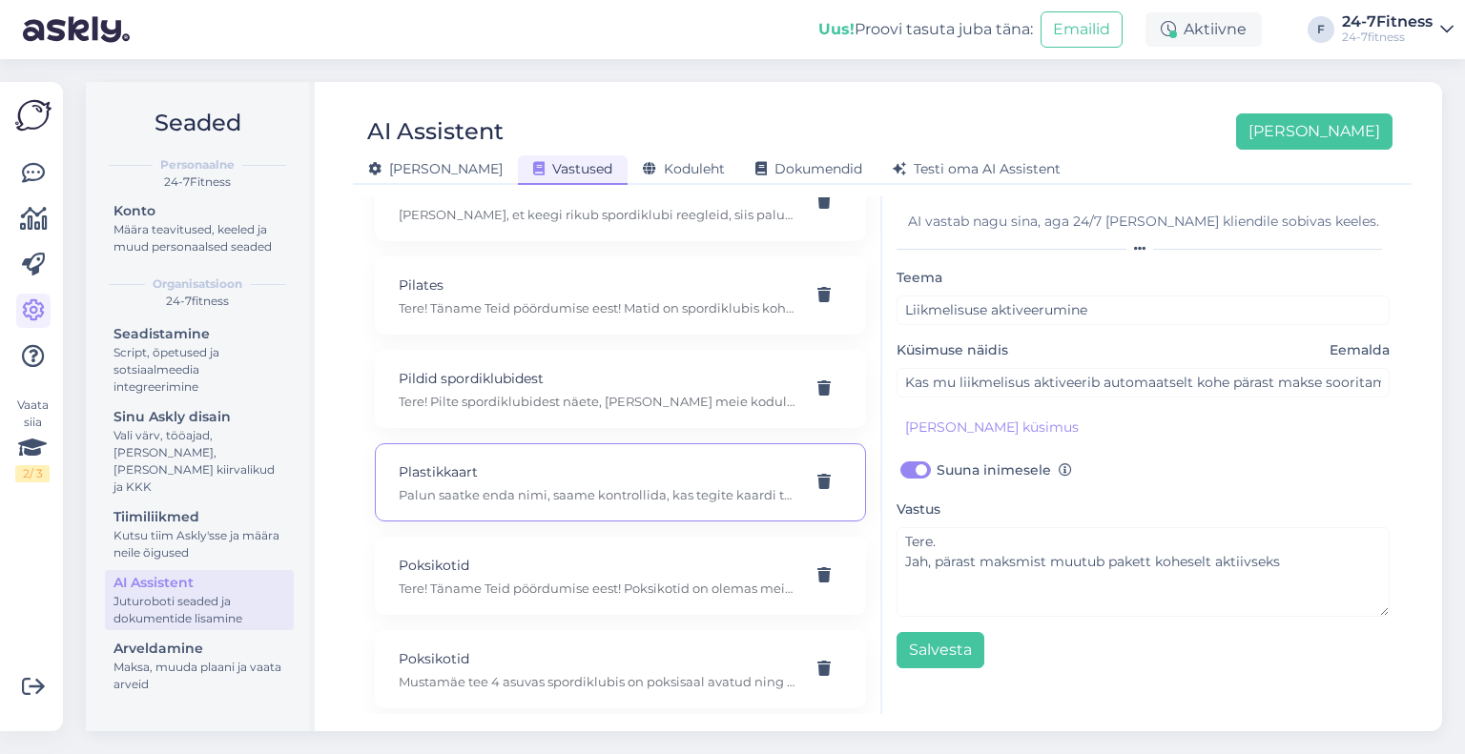
type textarea "Palun saatke enda nimi, saame kontrollida, kas tegite kaardi tellimuse."
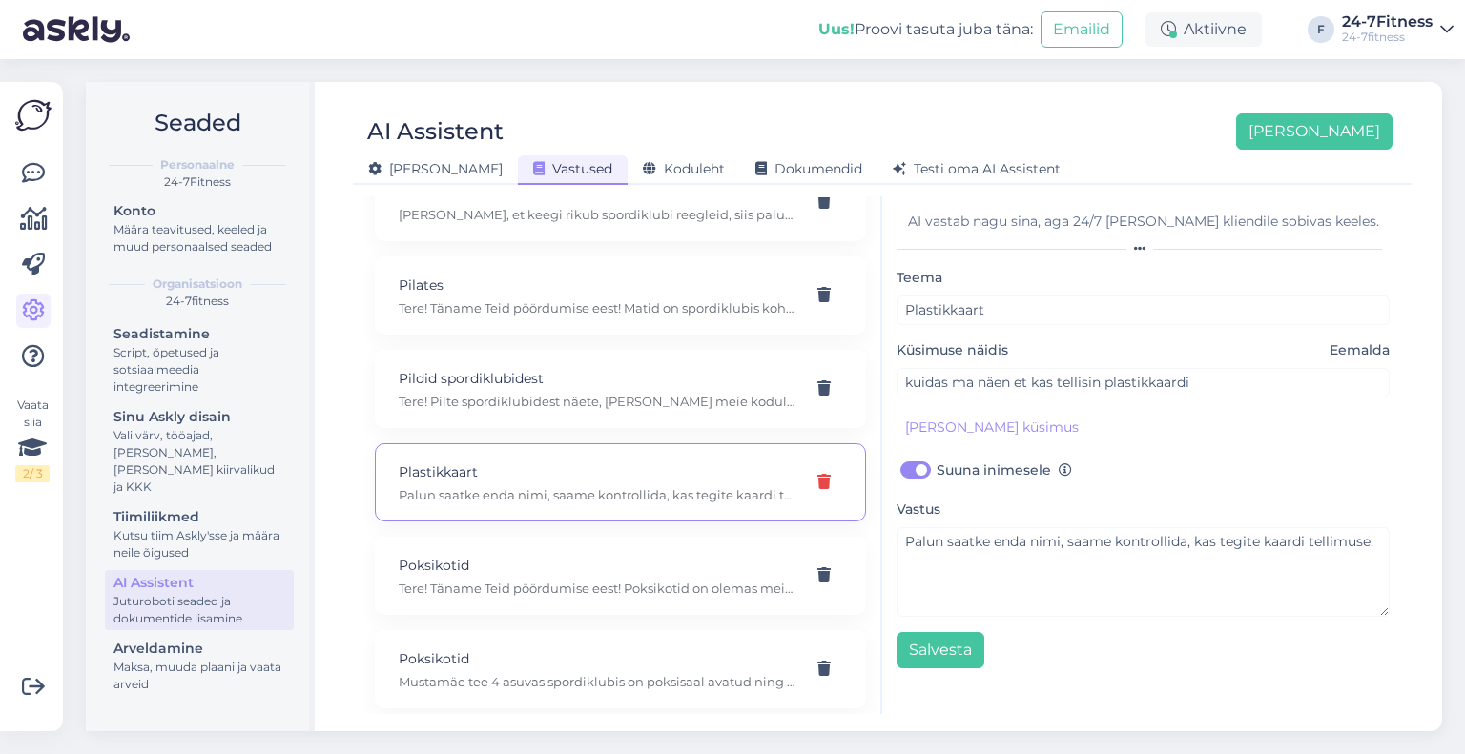
click at [817, 465] on div at bounding box center [824, 482] width 36 height 34
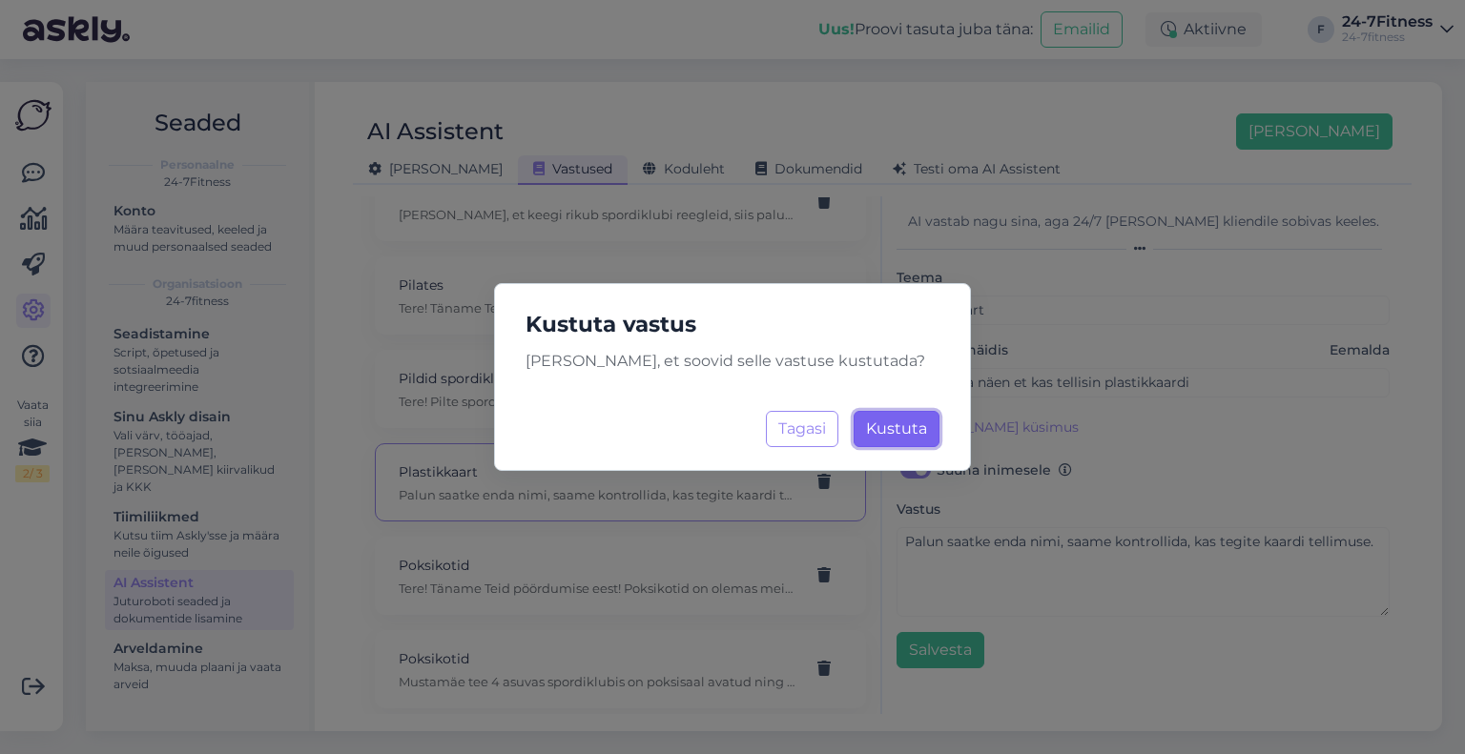
click at [878, 431] on span "Kustuta" at bounding box center [896, 429] width 61 height 18
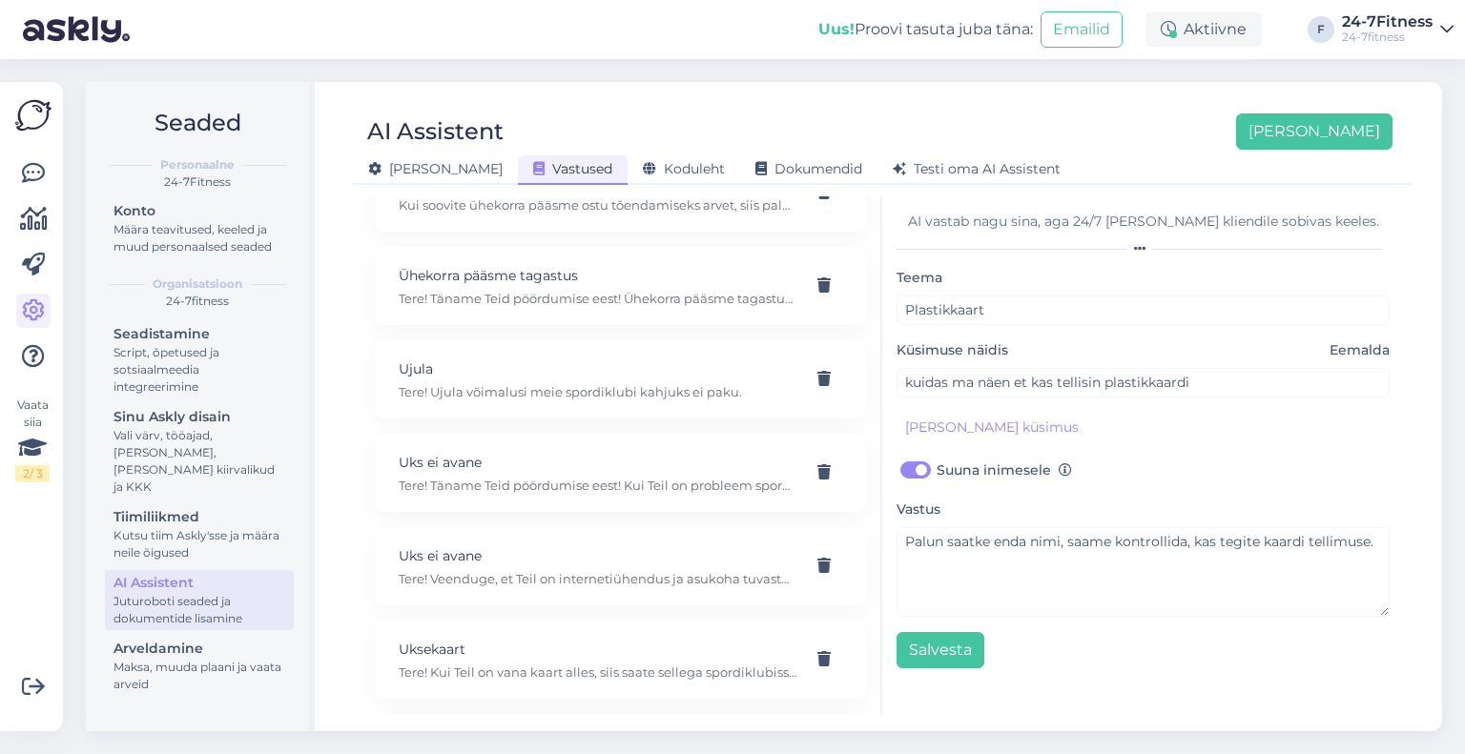
scroll to position [26415, 0]
click at [602, 448] on p "Uksekaart" at bounding box center [598, 458] width 398 height 21
type input "Uksekaart"
type input "kui uuendan treeningupaket,kas saan kasutada sama uksekaart voi pean tellima uue"
checkbox input "false"
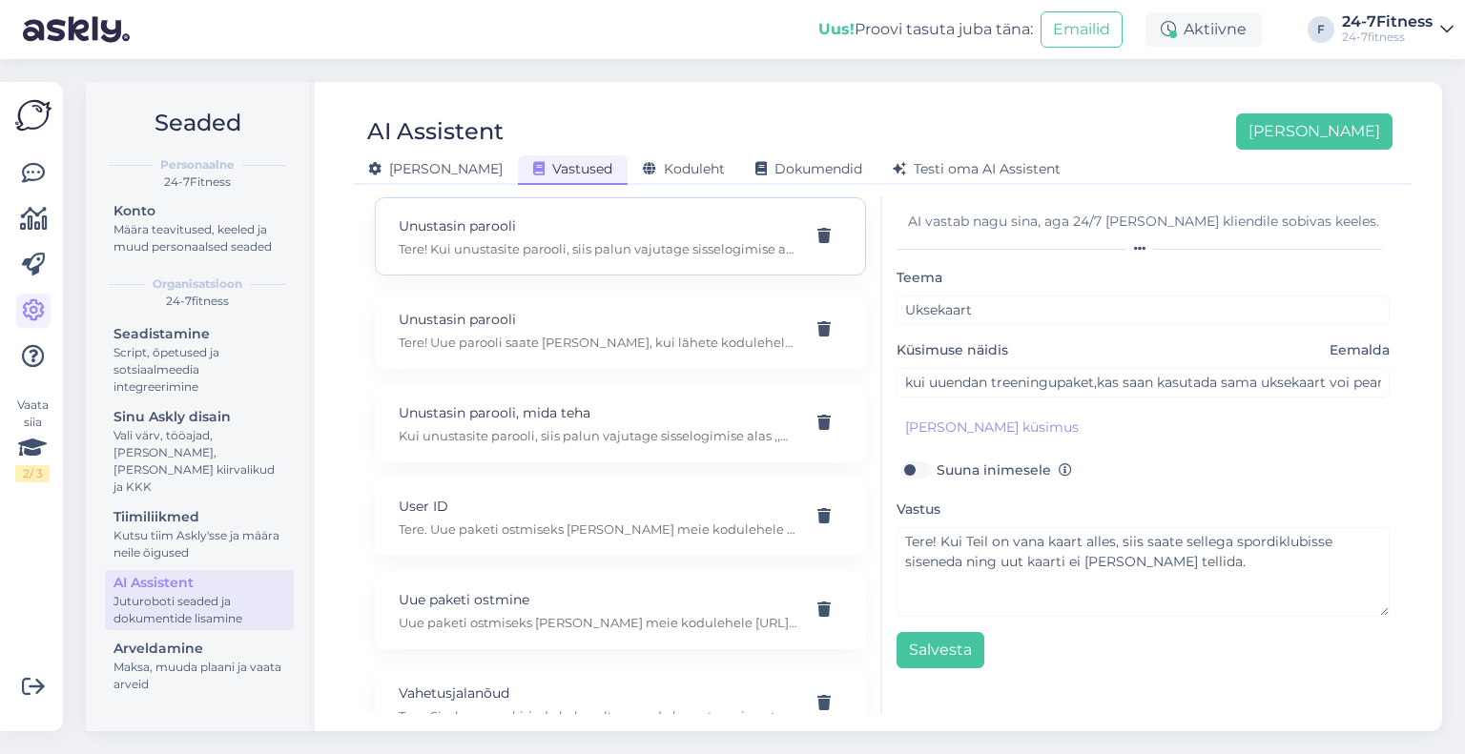
scroll to position [26797, 0]
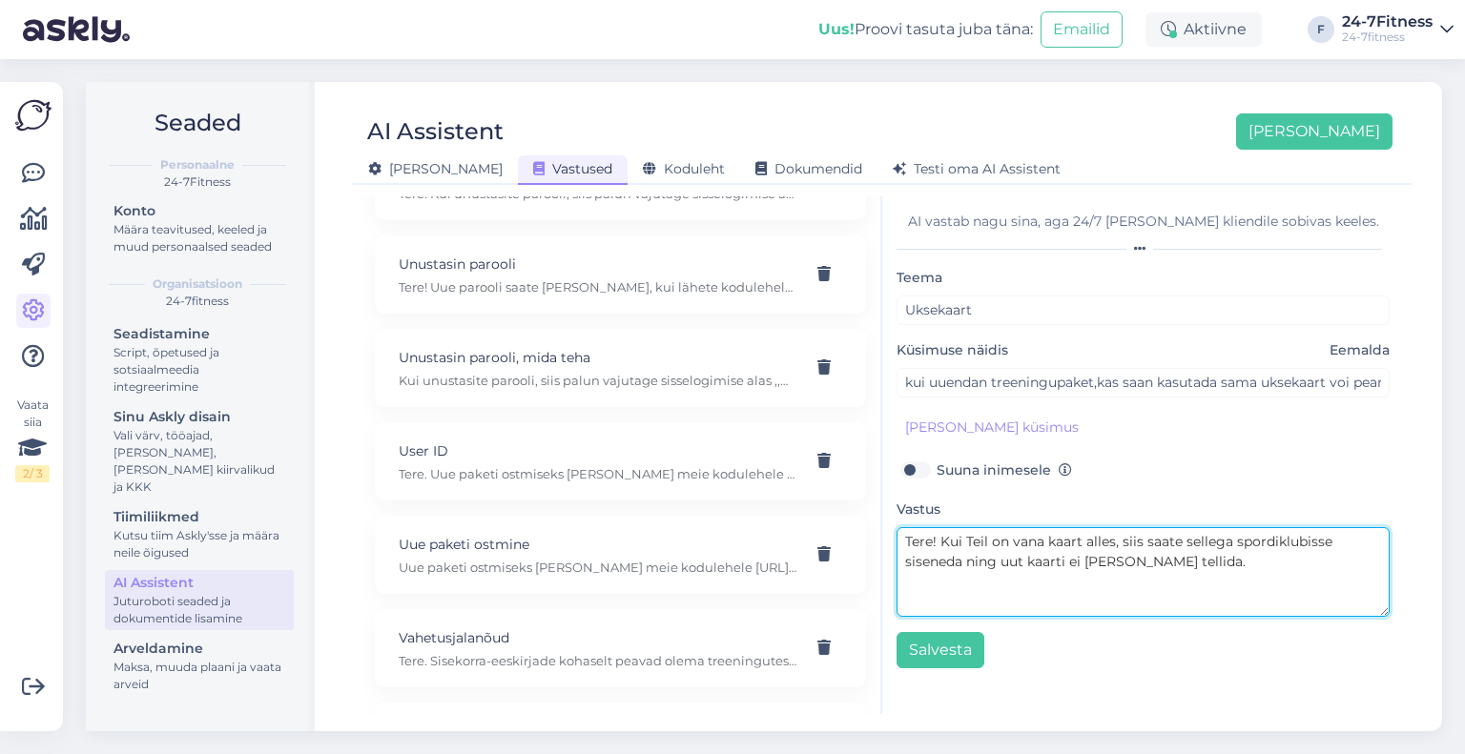
drag, startPoint x: 1206, startPoint y: 565, endPoint x: 969, endPoint y: 565, distance: 237.4
click at [969, 565] on textarea "Tere! Kui Teil on vana kaart alles, siis saate sellega spordiklubisse siseneda …" at bounding box center [1142, 572] width 493 height 90
paste textarea "Füüsilise plastikkaardiga saab spordiklubisse siseneda kuni 30.09.2026. Alates …"
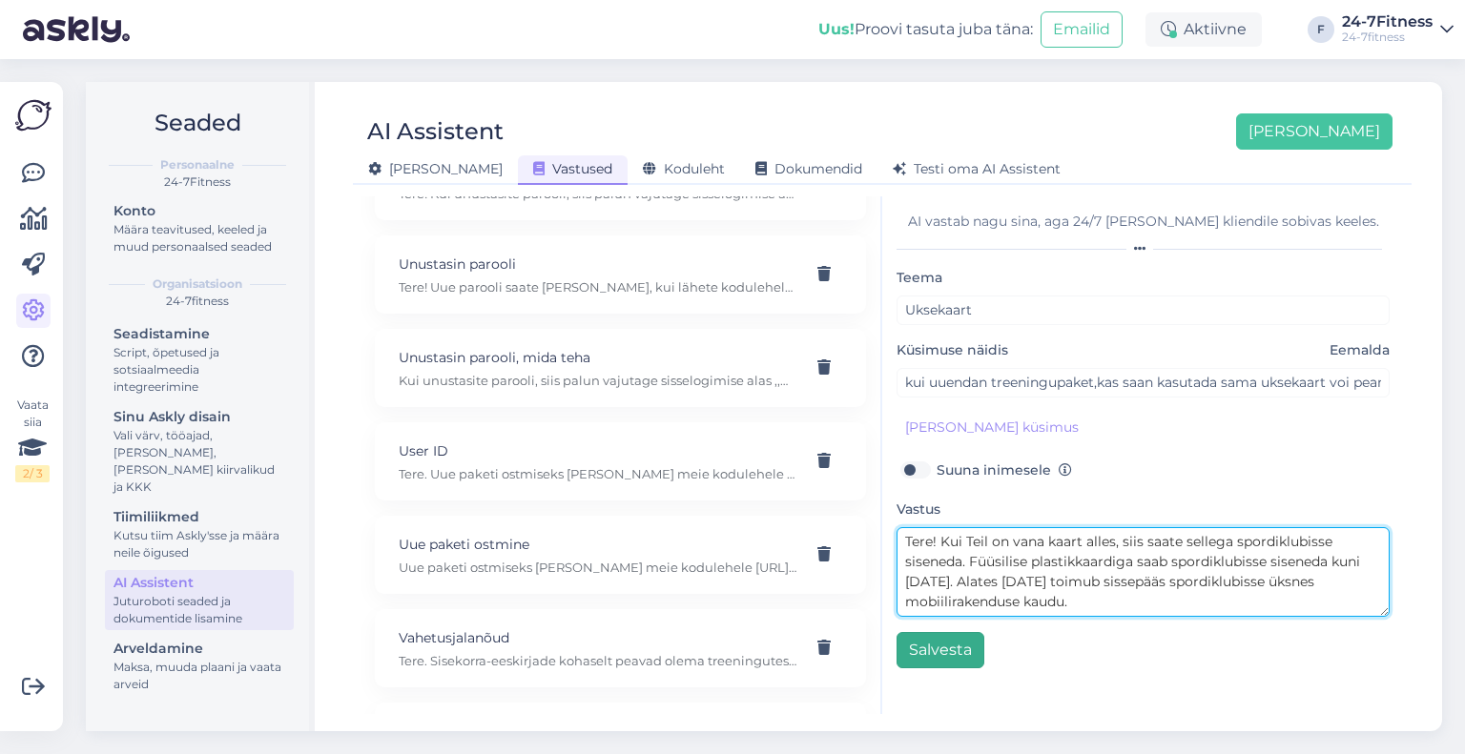
type textarea "Tere! Kui Teil on vana kaart alles, siis saate sellega spordiklubisse siseneda.…"
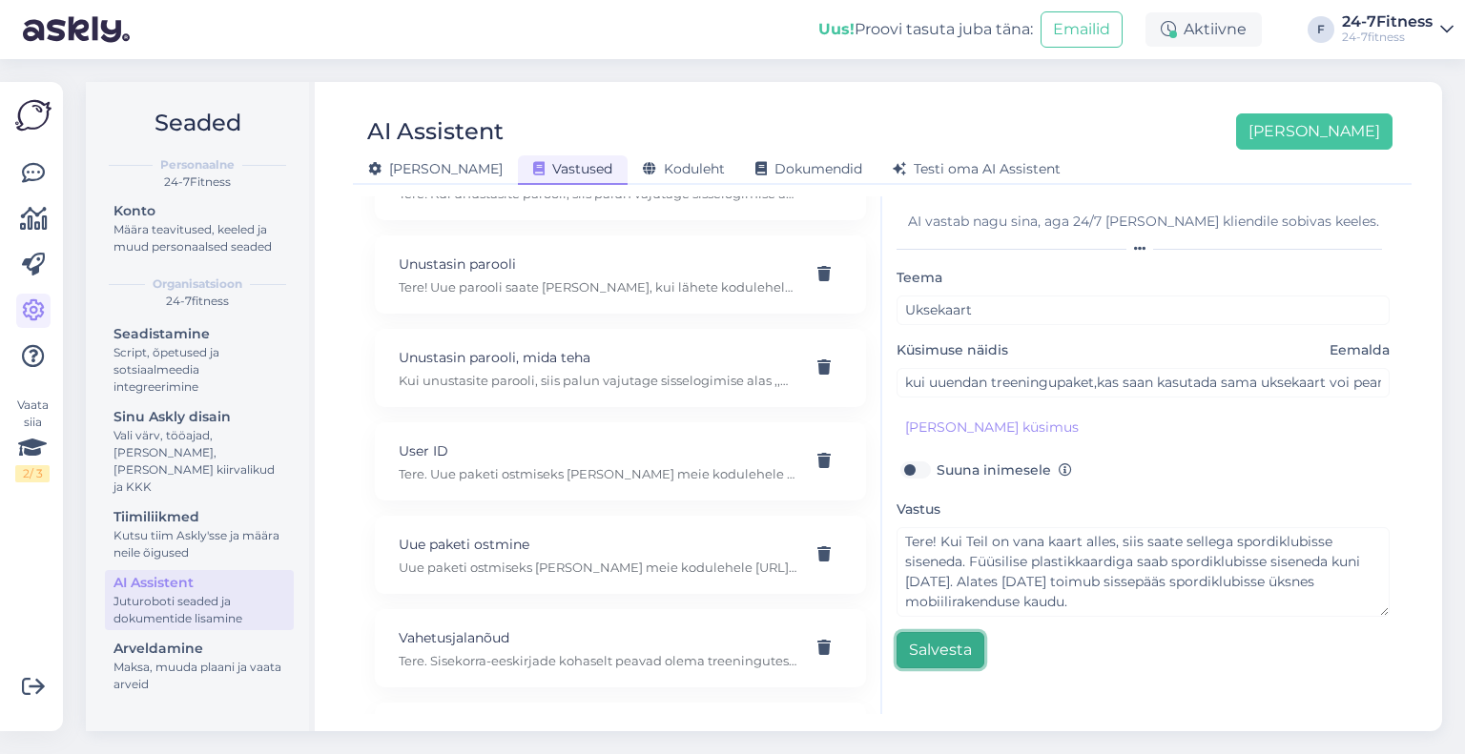
click at [930, 650] on button "Salvesta" at bounding box center [940, 650] width 88 height 36
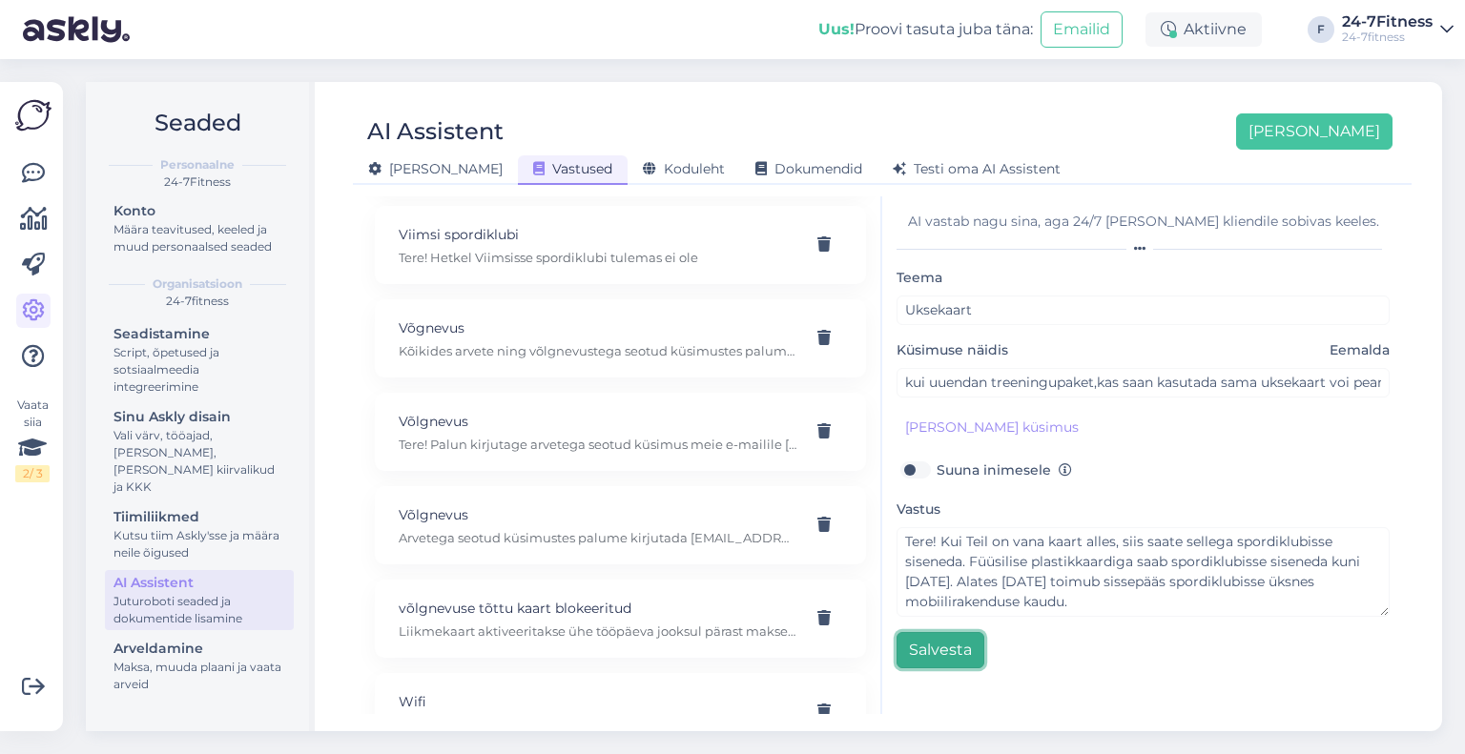
scroll to position [28235, 0]
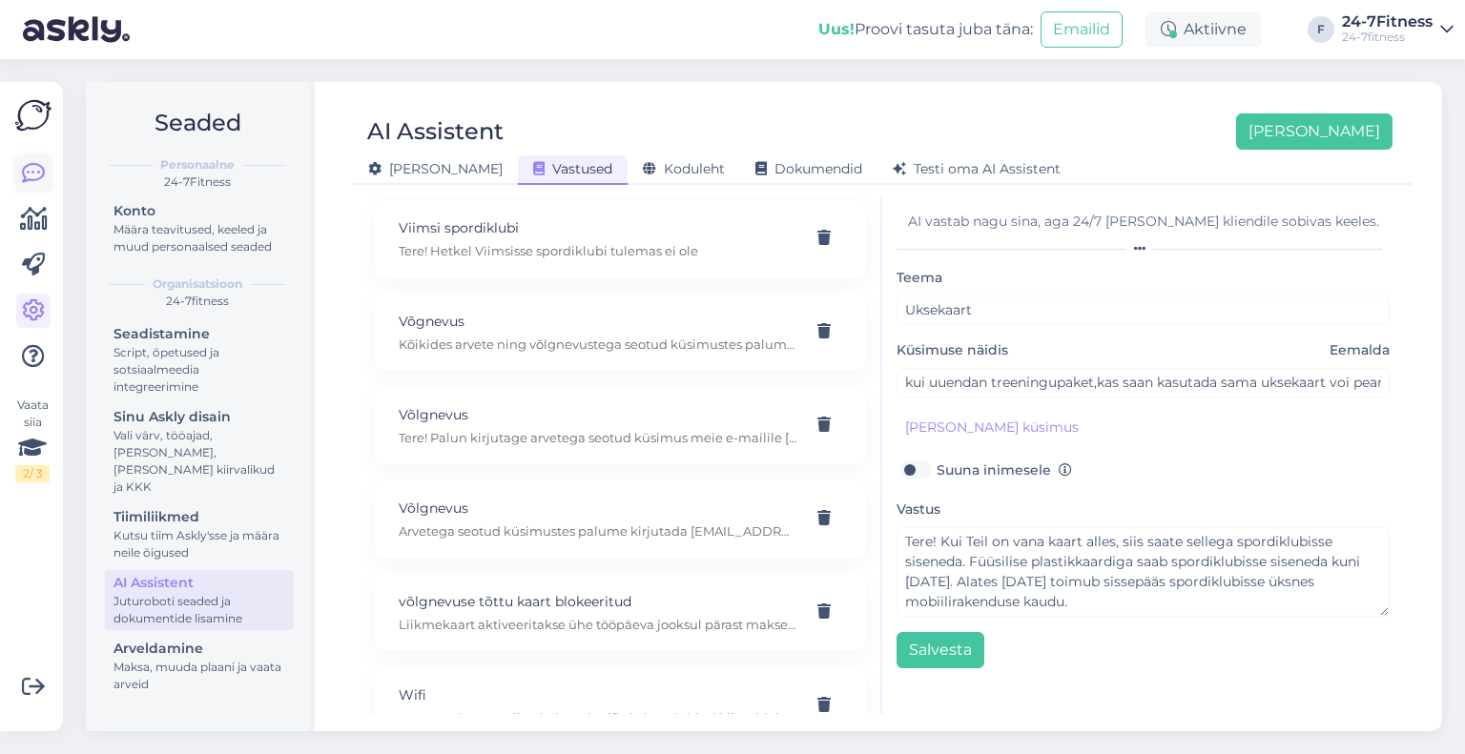
click at [34, 184] on icon at bounding box center [33, 173] width 23 height 23
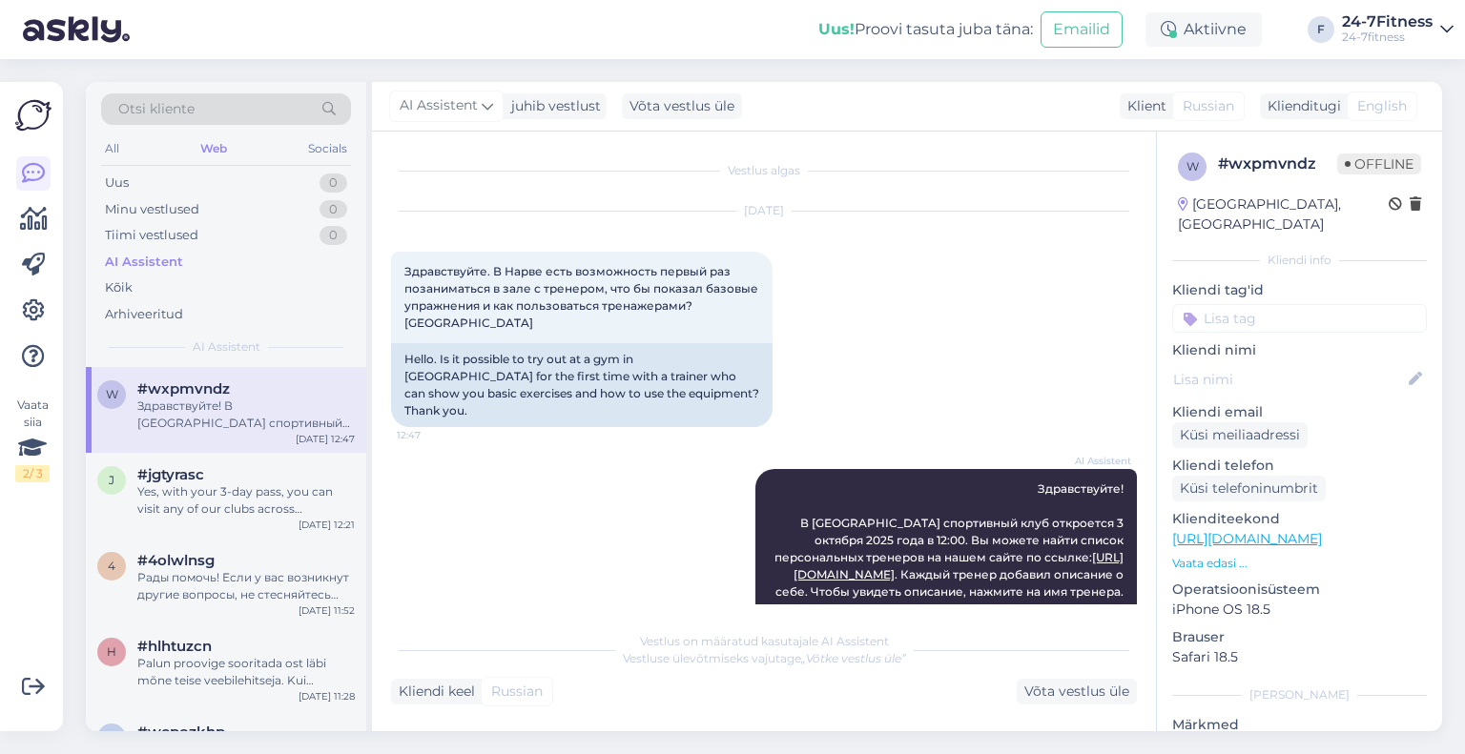
scroll to position [46, 0]
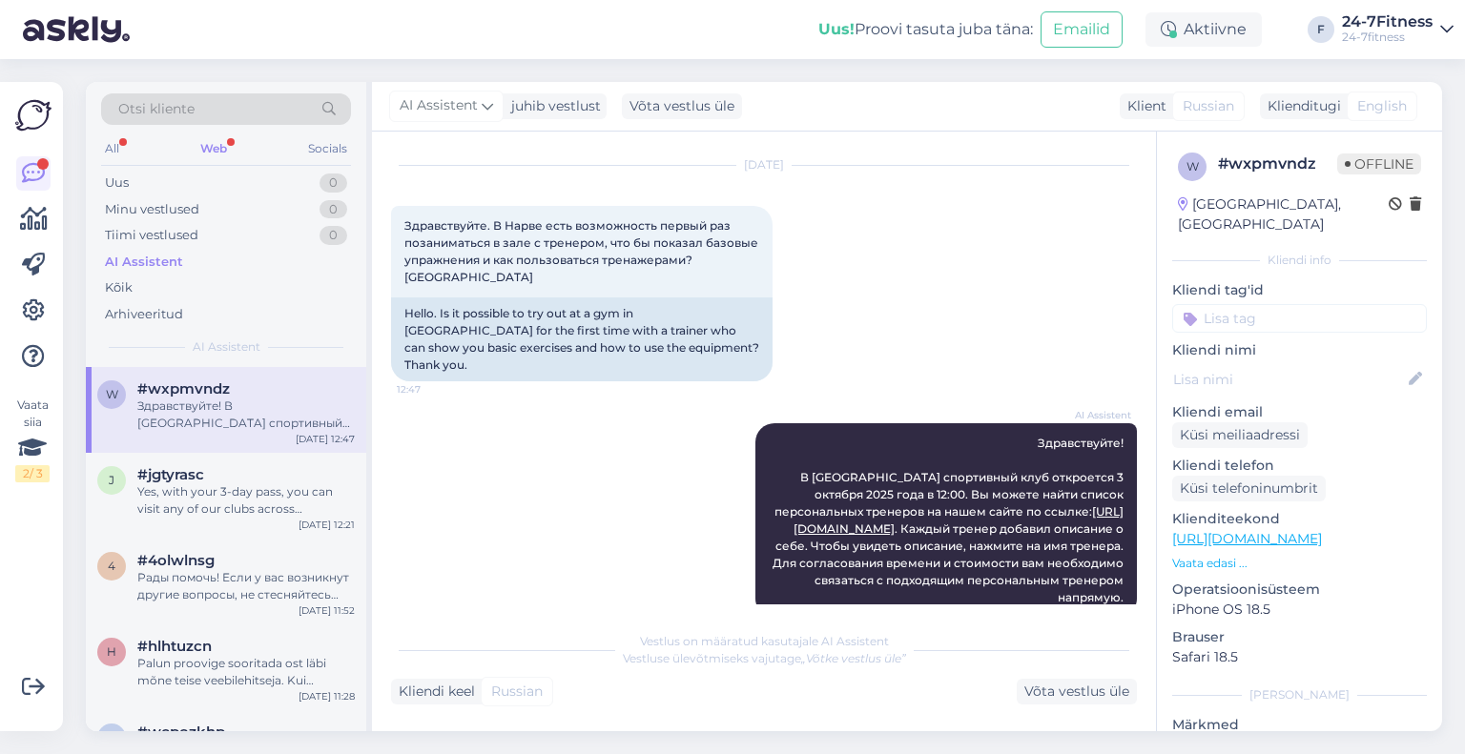
click at [220, 130] on div "Otsi kliente" at bounding box center [226, 114] width 250 height 43
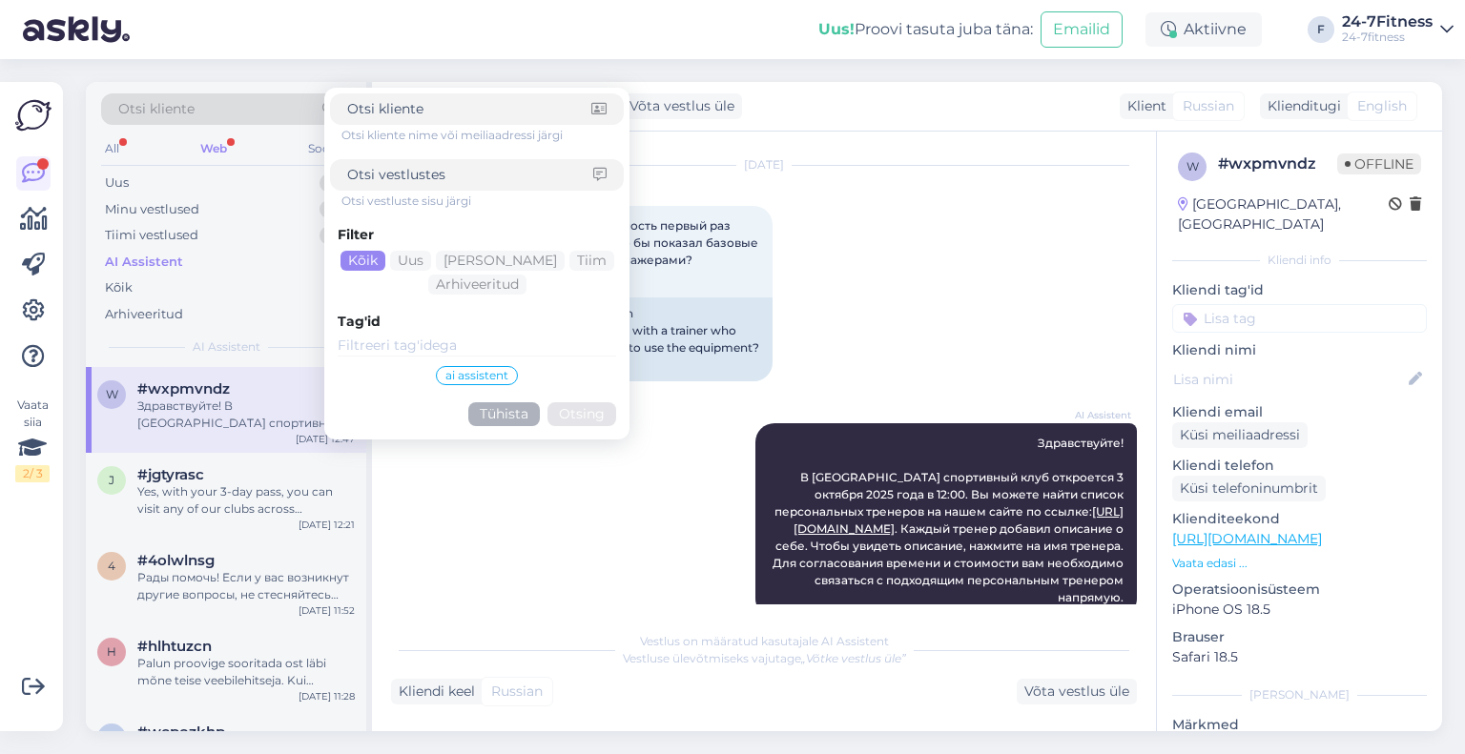
click at [228, 148] on div "Web" at bounding box center [213, 148] width 34 height 25
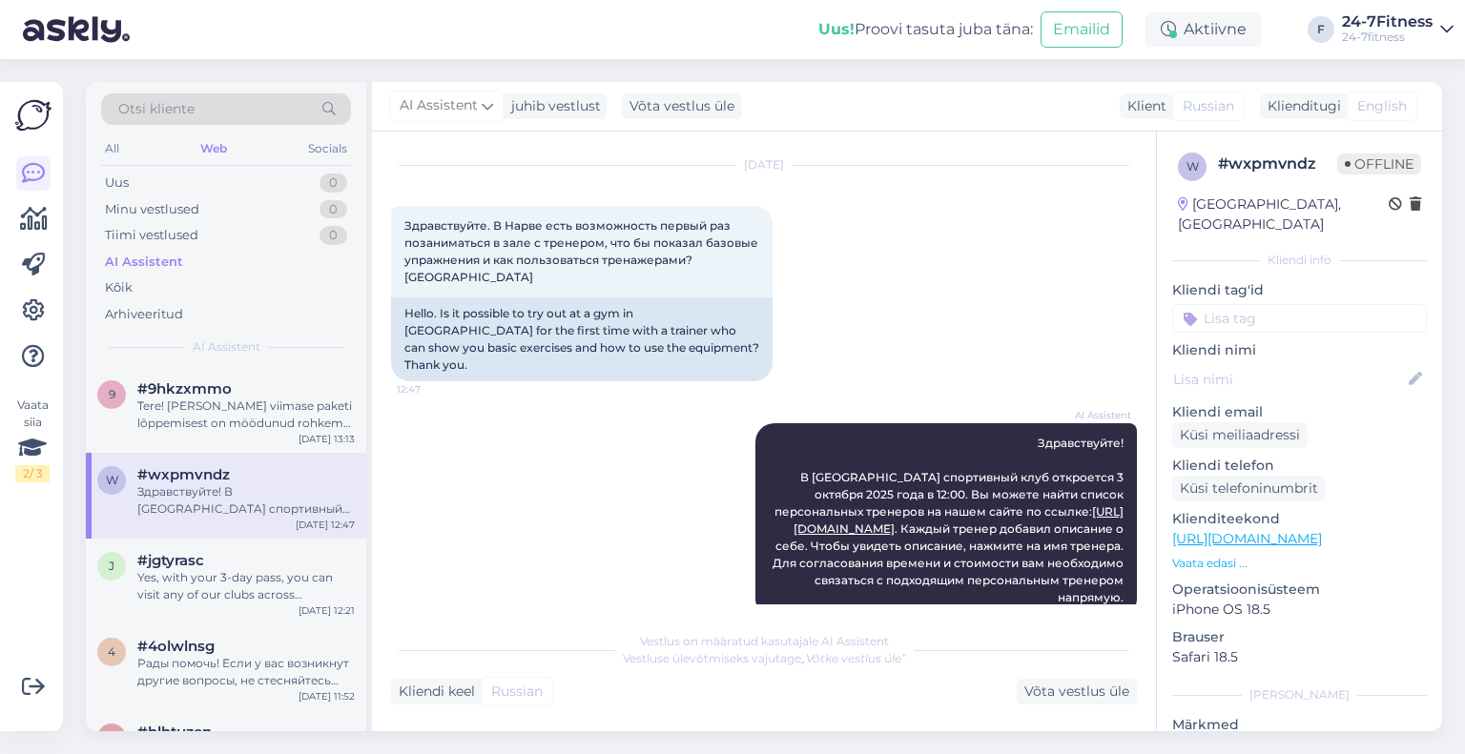
click at [228, 403] on div "Tere! Kui Teie viimase paketi lõppemisest on möödunud rohkem kui 45 päeva, siis…" at bounding box center [245, 415] width 217 height 34
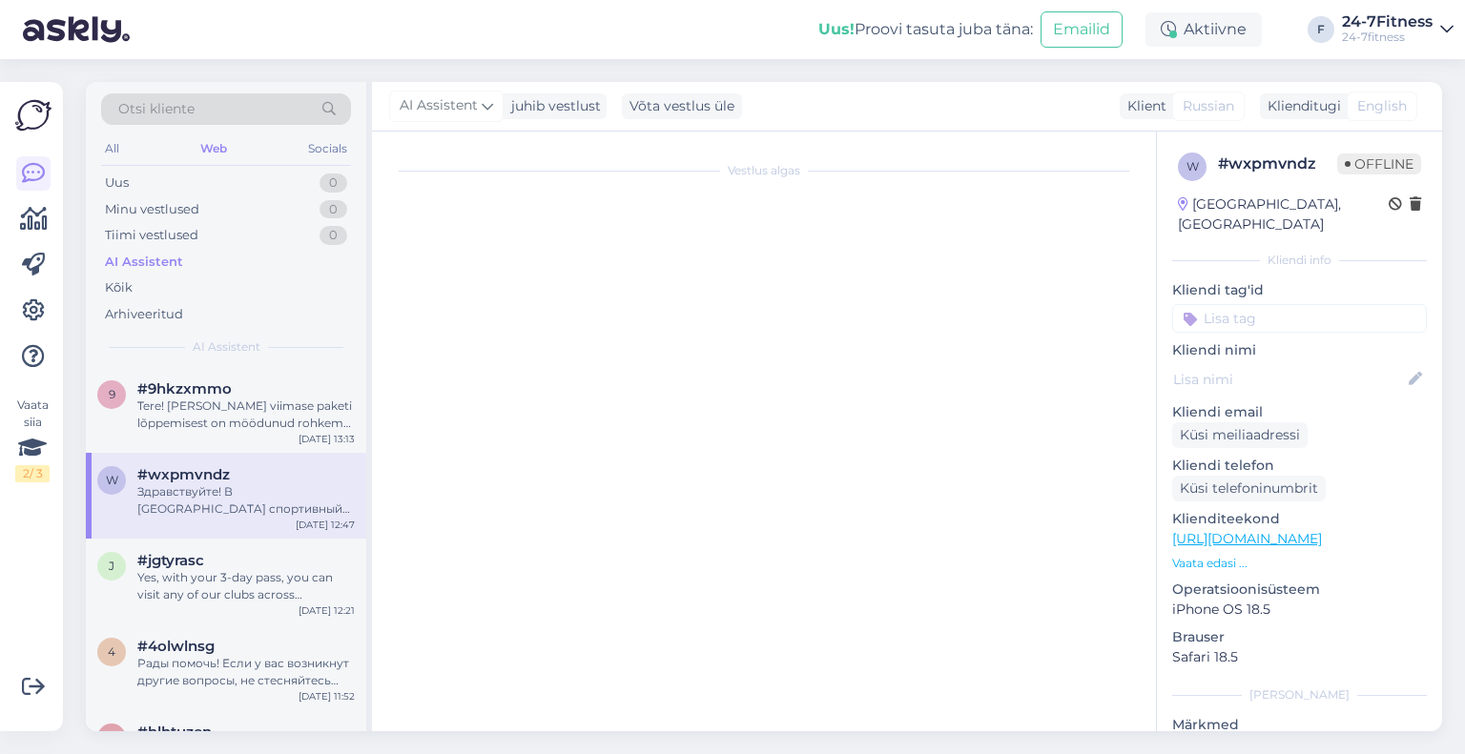
scroll to position [0, 0]
